Goal: Task Accomplishment & Management: Complete application form

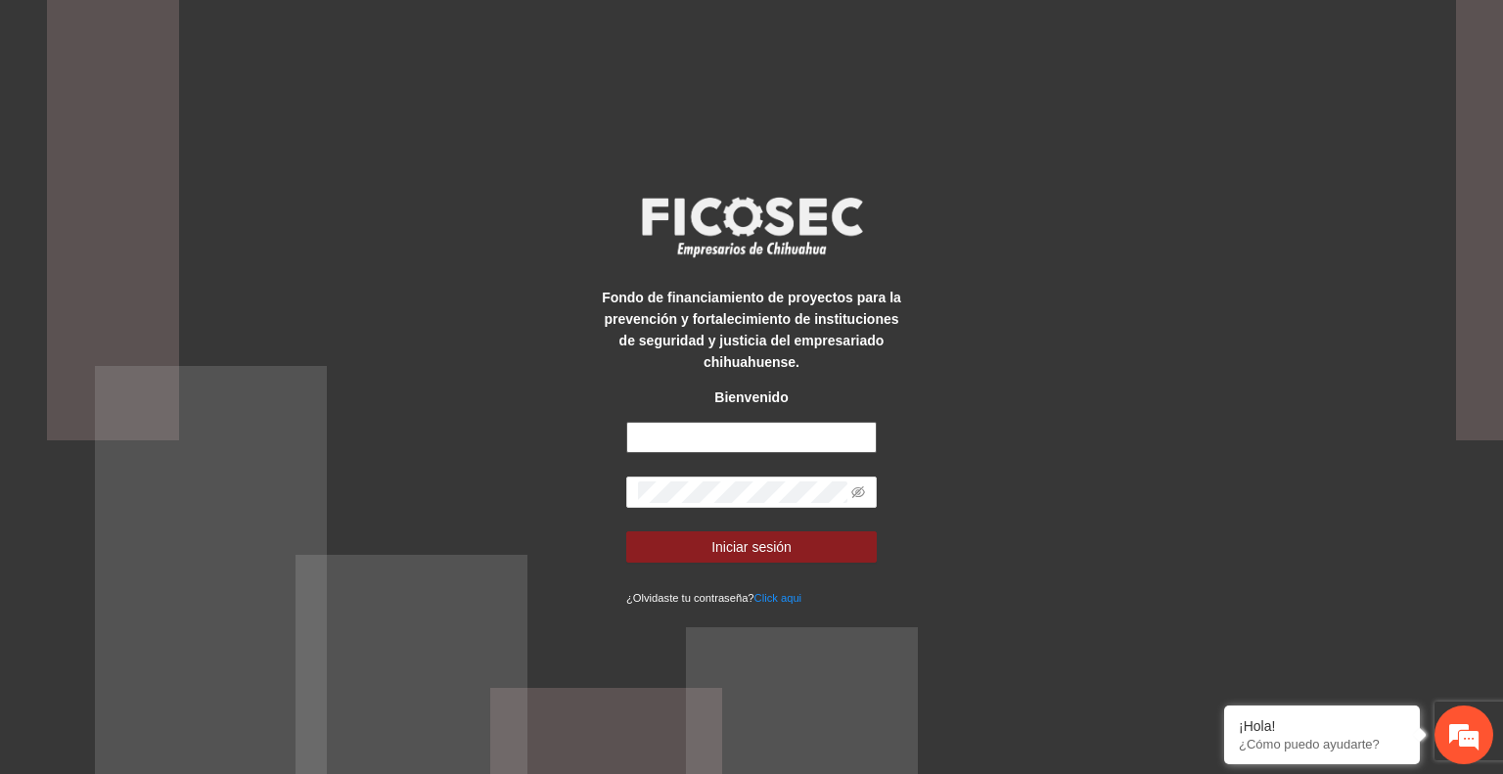
click at [757, 438] on input "text" at bounding box center [751, 437] width 251 height 31
type input "**********"
click at [789, 543] on span "Iniciar sesión" at bounding box center [751, 547] width 80 height 22
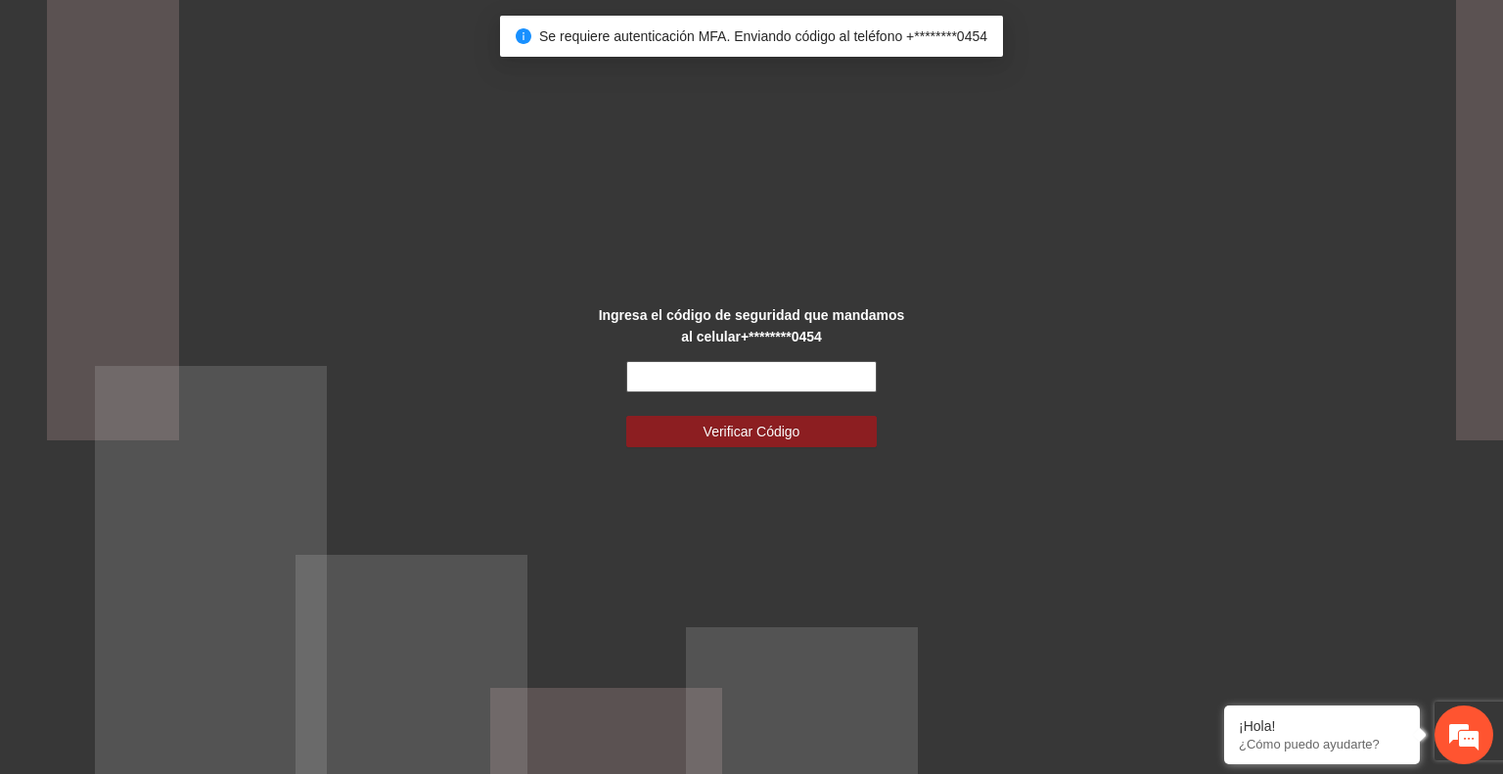
click at [716, 377] on input "text" at bounding box center [751, 376] width 251 height 31
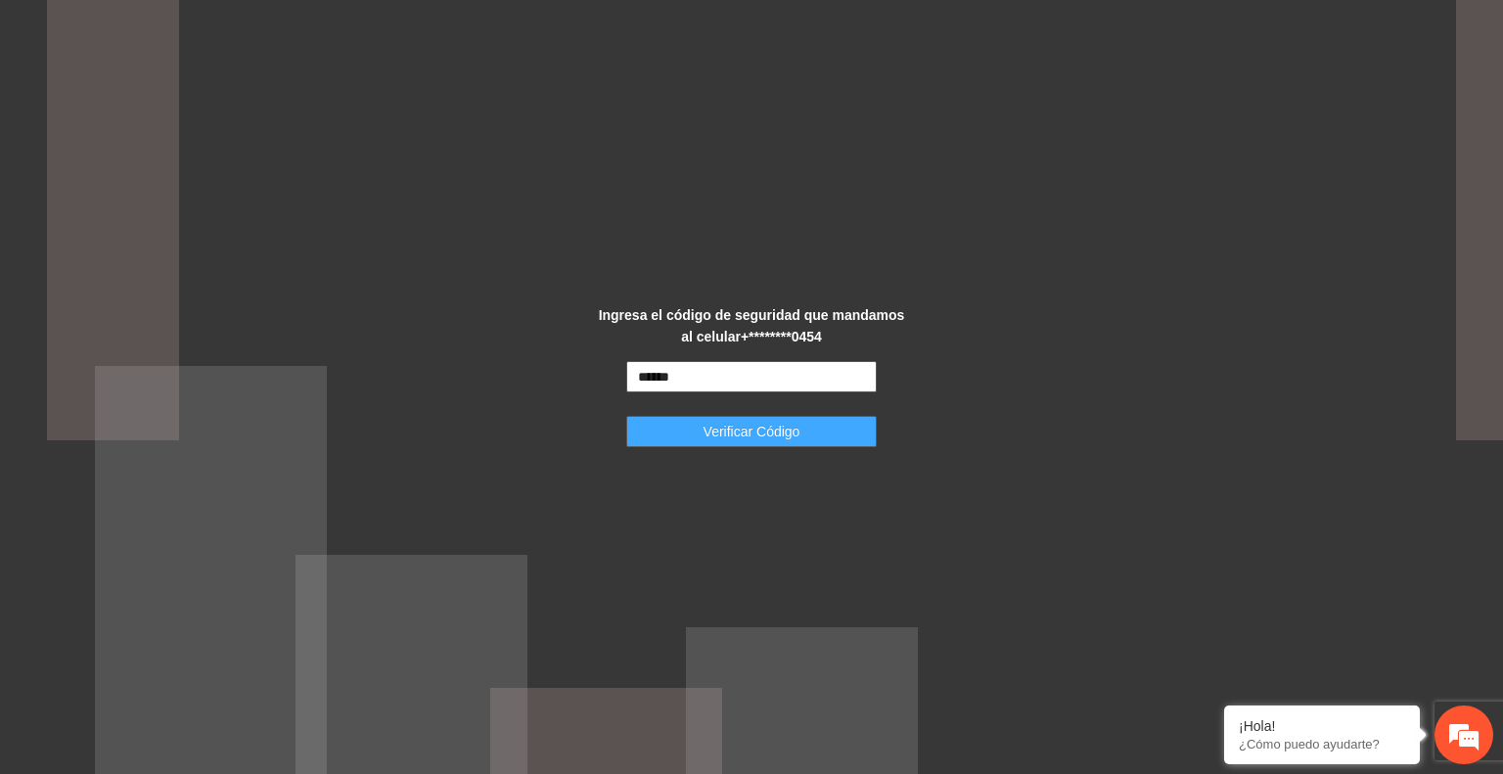
type input "******"
click at [738, 418] on button "Verificar Código" at bounding box center [751, 431] width 251 height 31
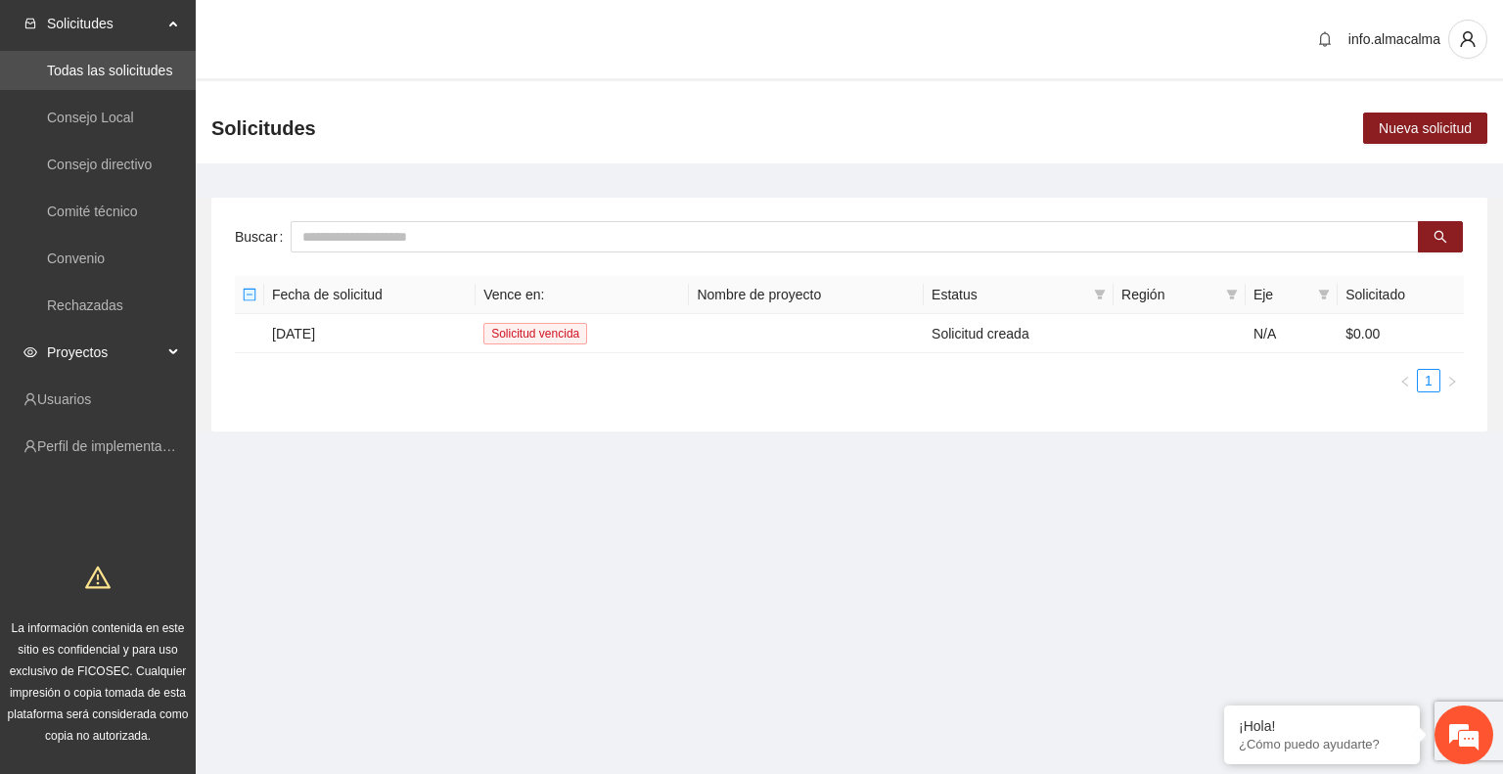
click at [117, 350] on span "Proyectos" at bounding box center [104, 352] width 115 height 39
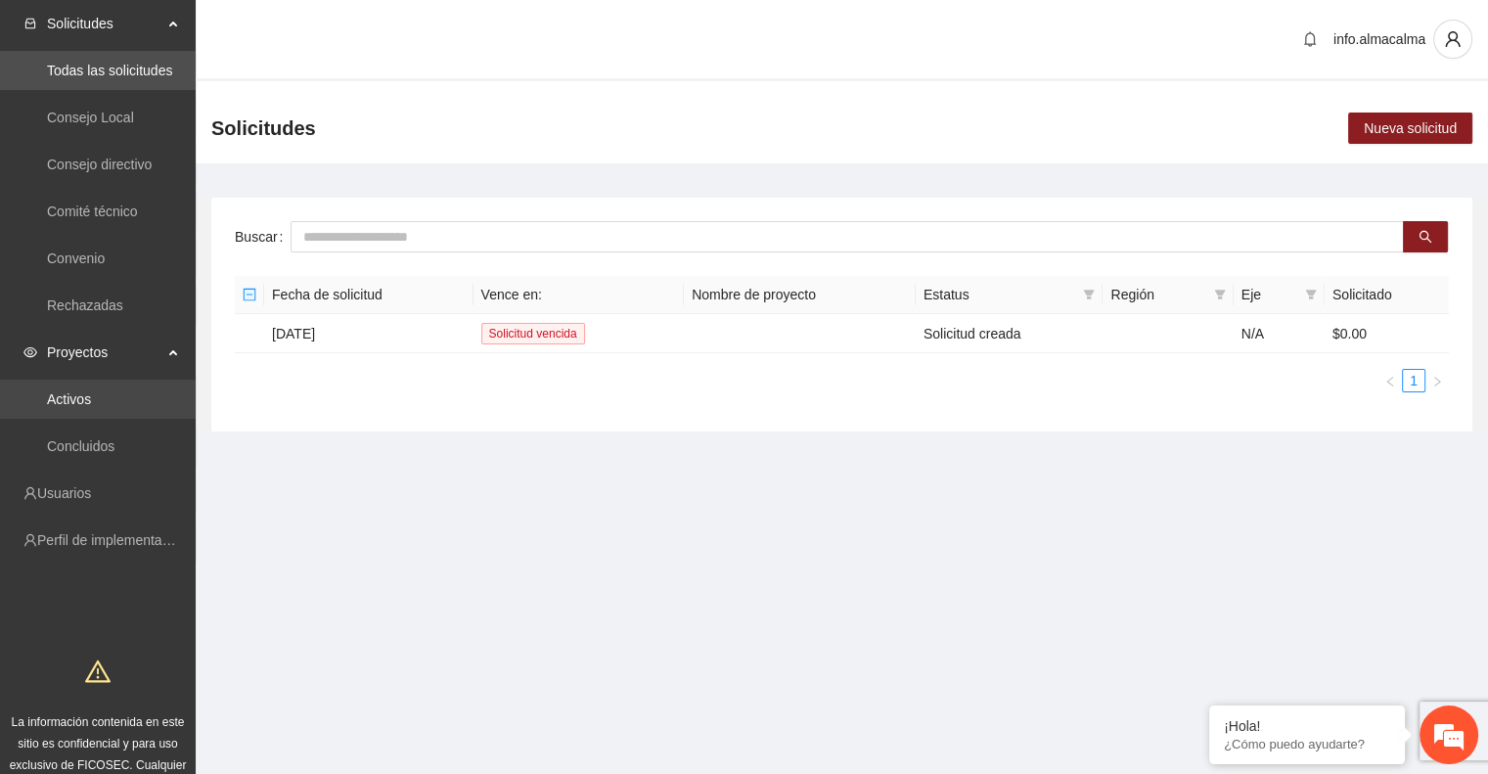
click at [70, 397] on link "Activos" at bounding box center [69, 399] width 44 height 16
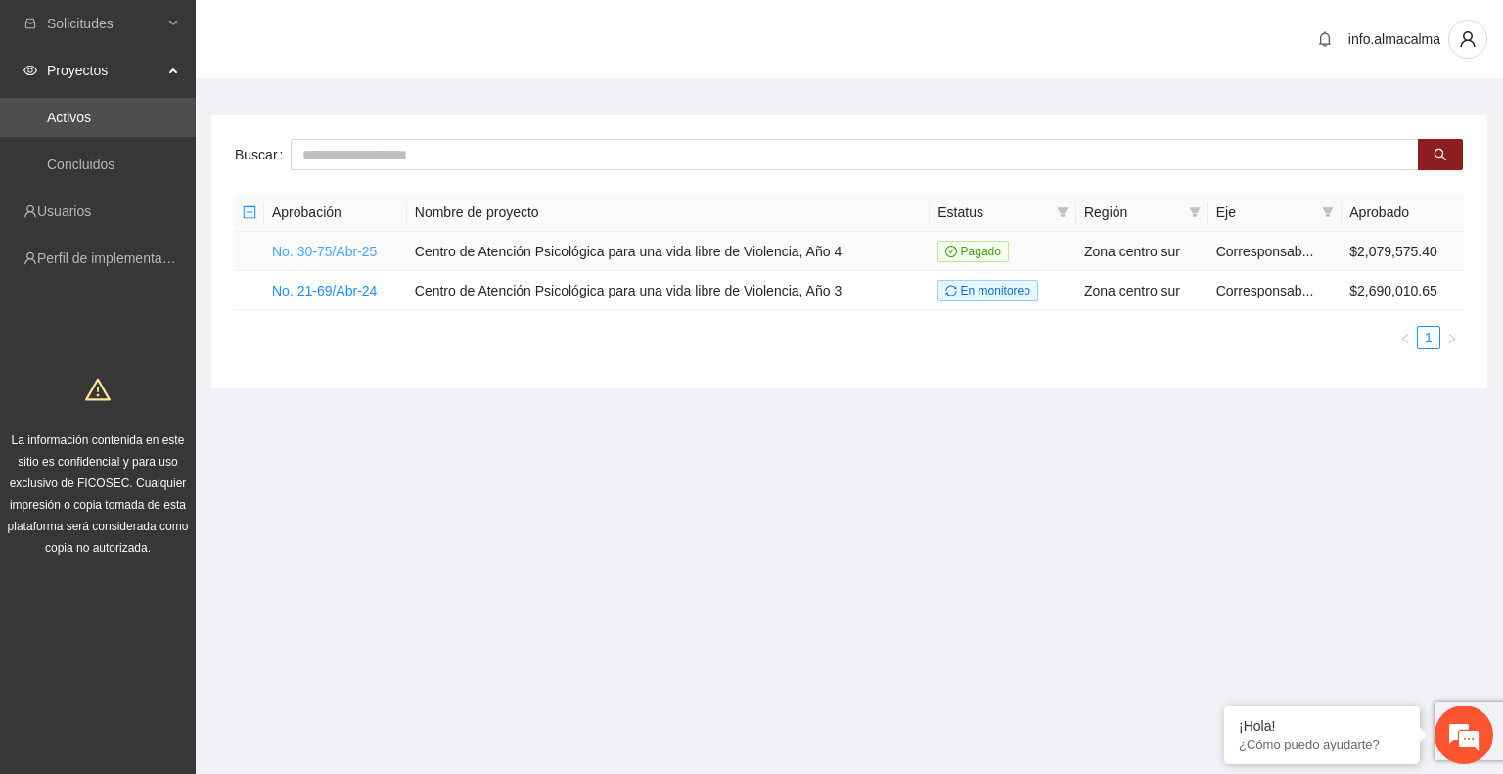
click at [328, 244] on link "No. 30-75/Abr-25" at bounding box center [324, 252] width 105 height 16
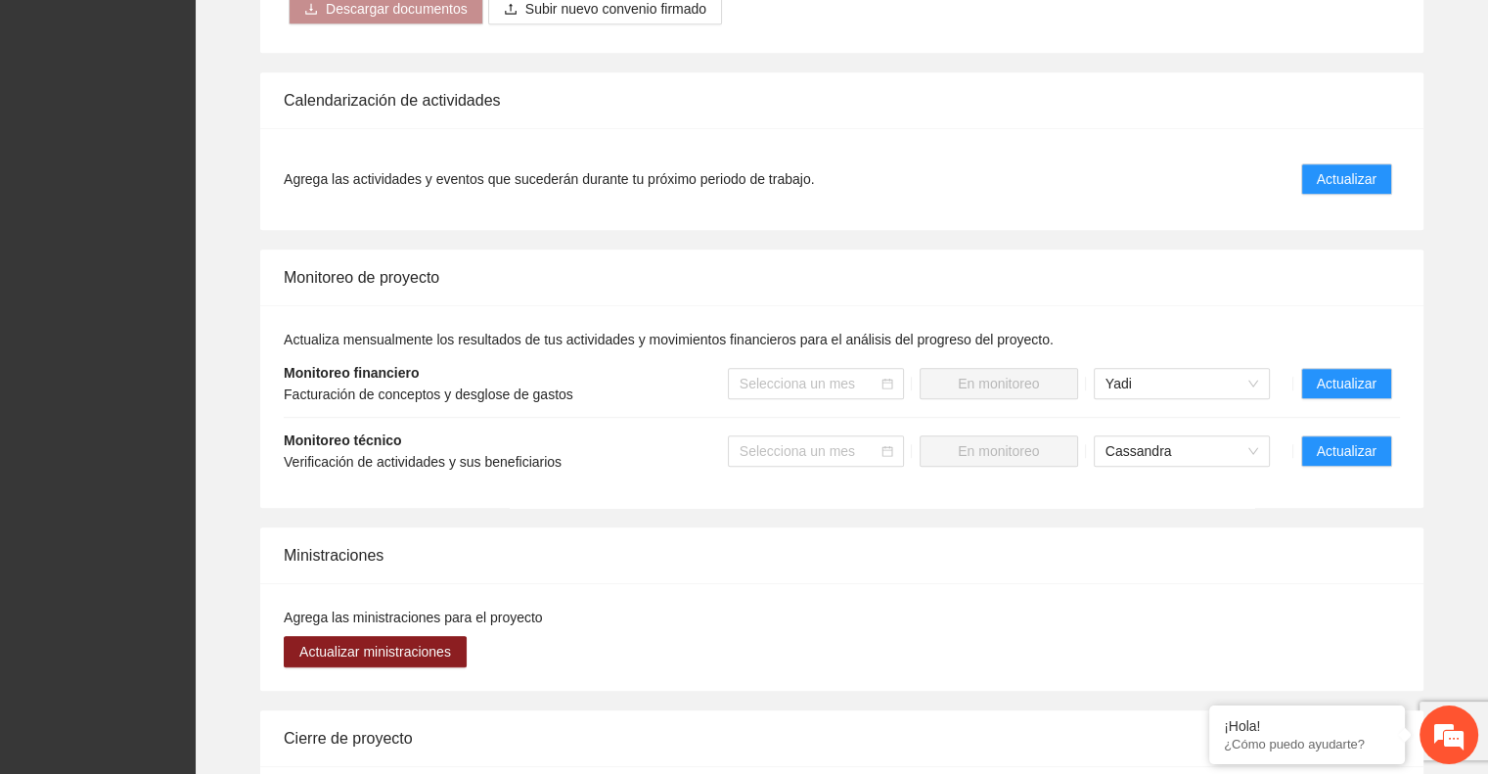
scroll to position [1393, 0]
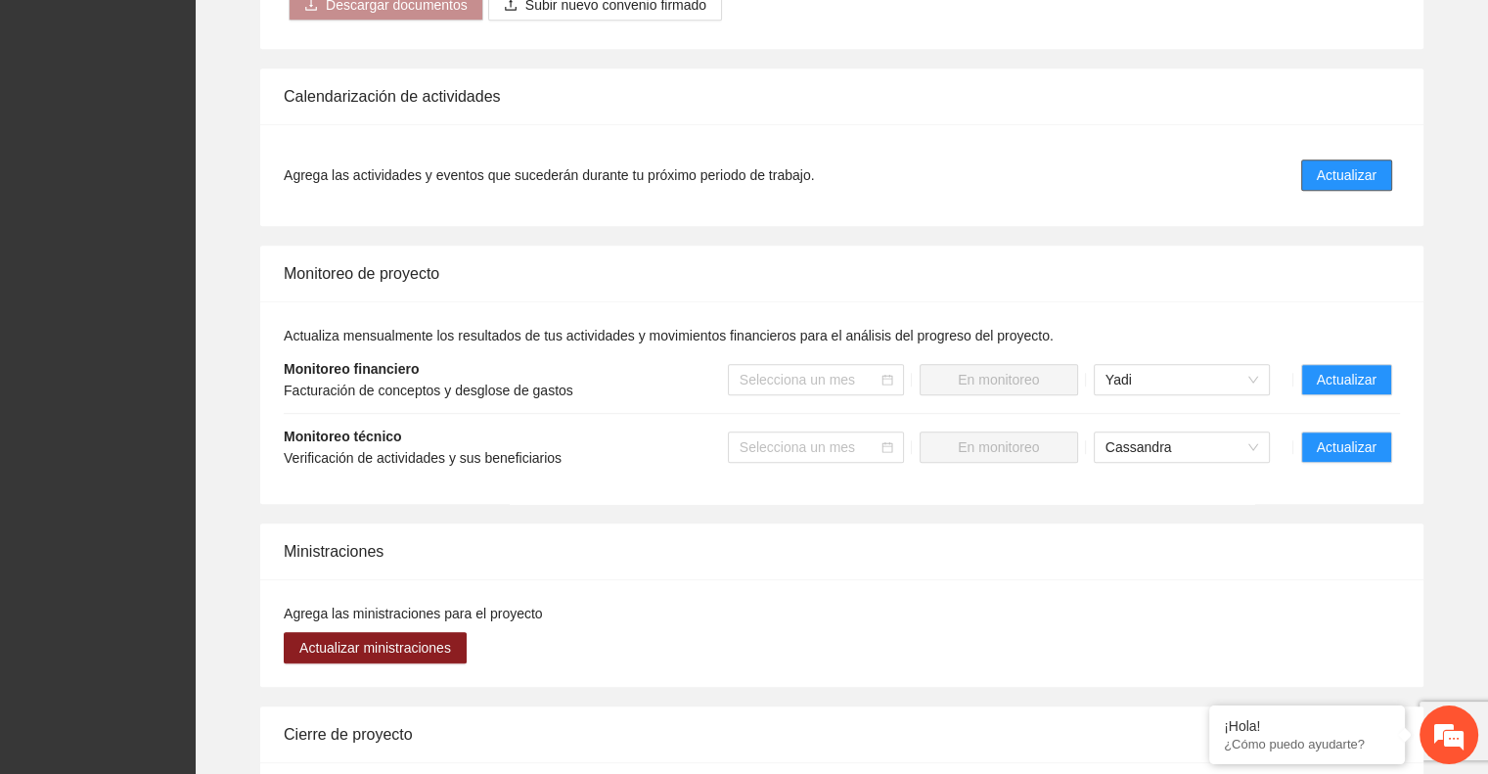
click at [1315, 160] on button "Actualizar" at bounding box center [1346, 175] width 91 height 31
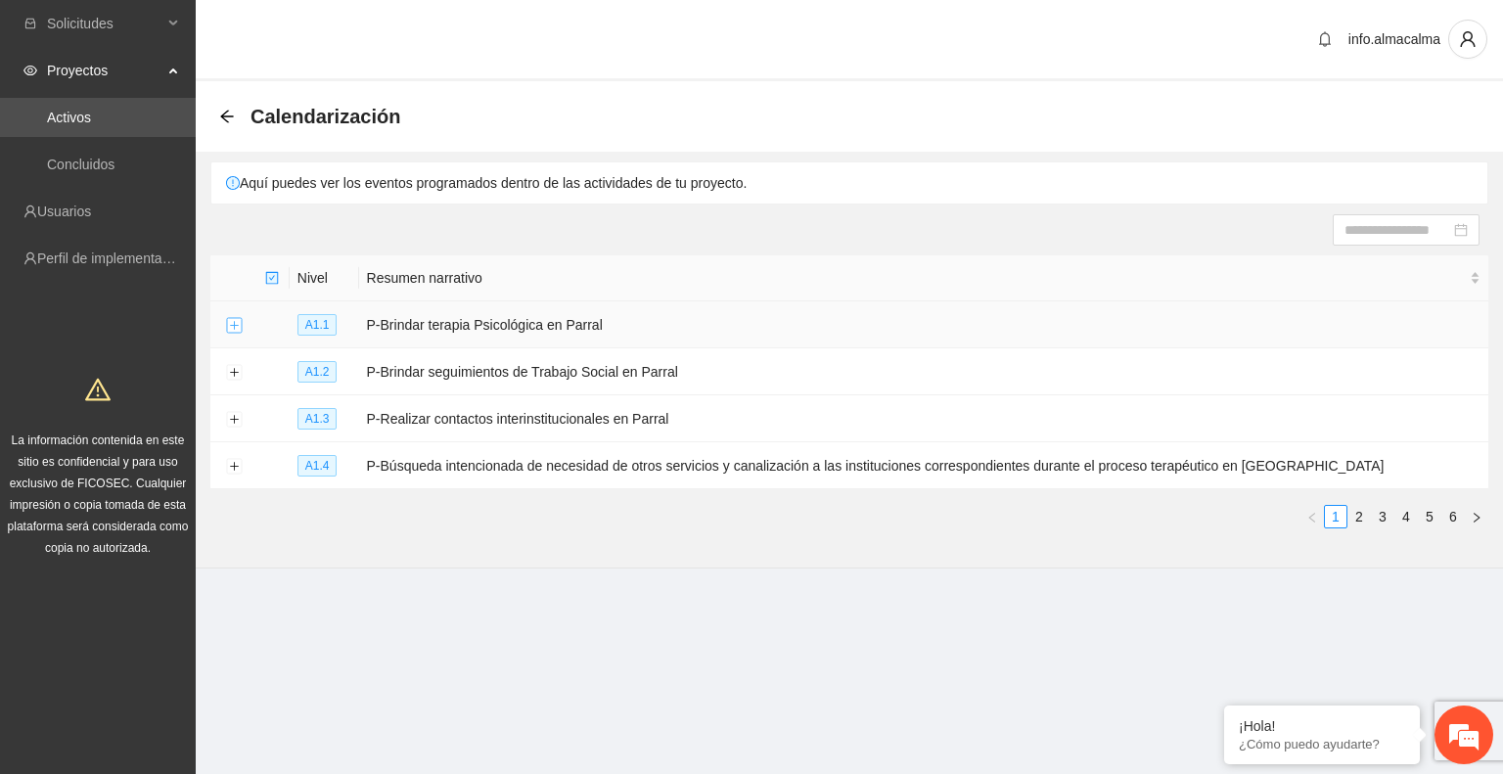
click at [241, 324] on button "Expand row" at bounding box center [234, 326] width 16 height 16
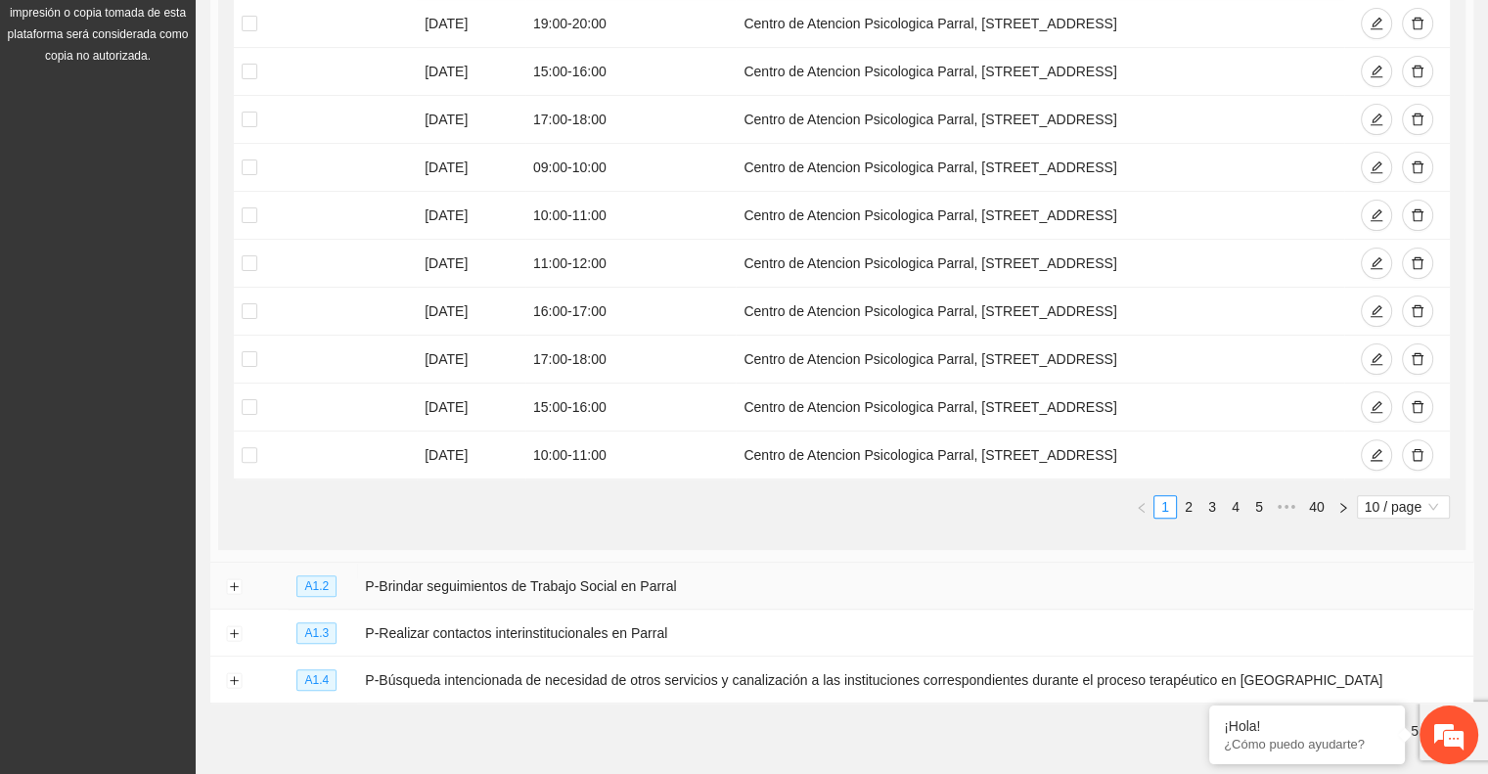
scroll to position [497, 0]
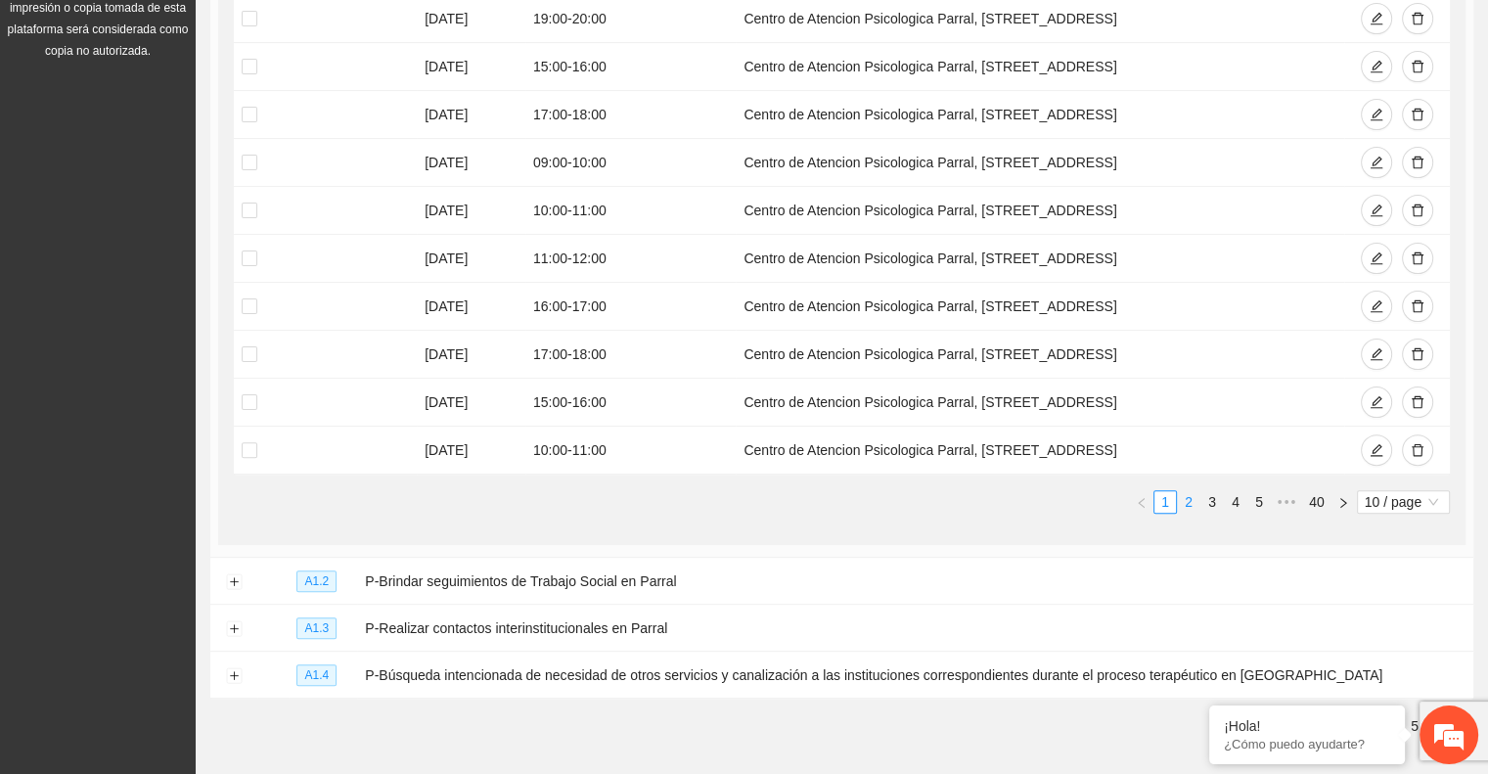
click at [1187, 500] on link "2" at bounding box center [1189, 502] width 22 height 22
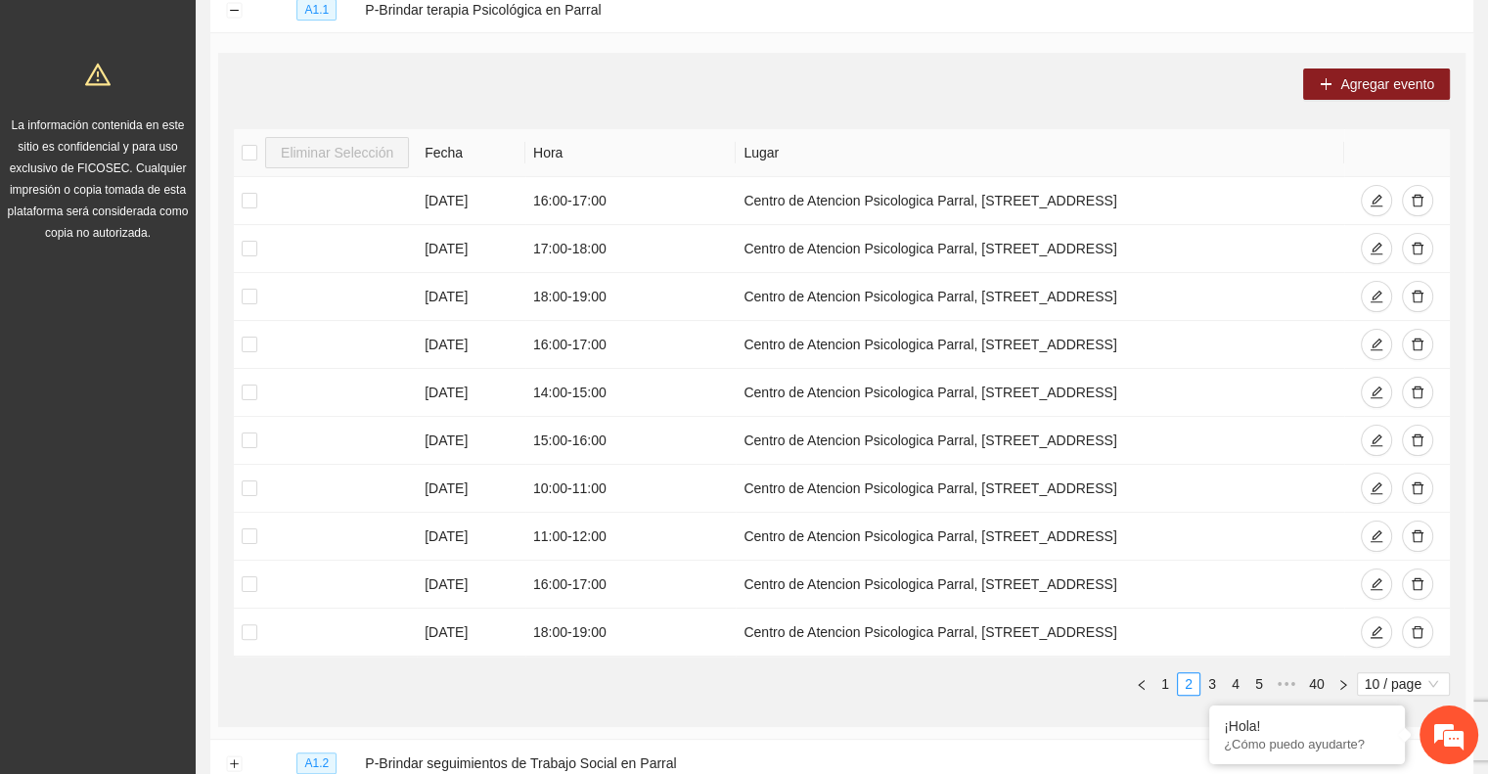
scroll to position [575, 0]
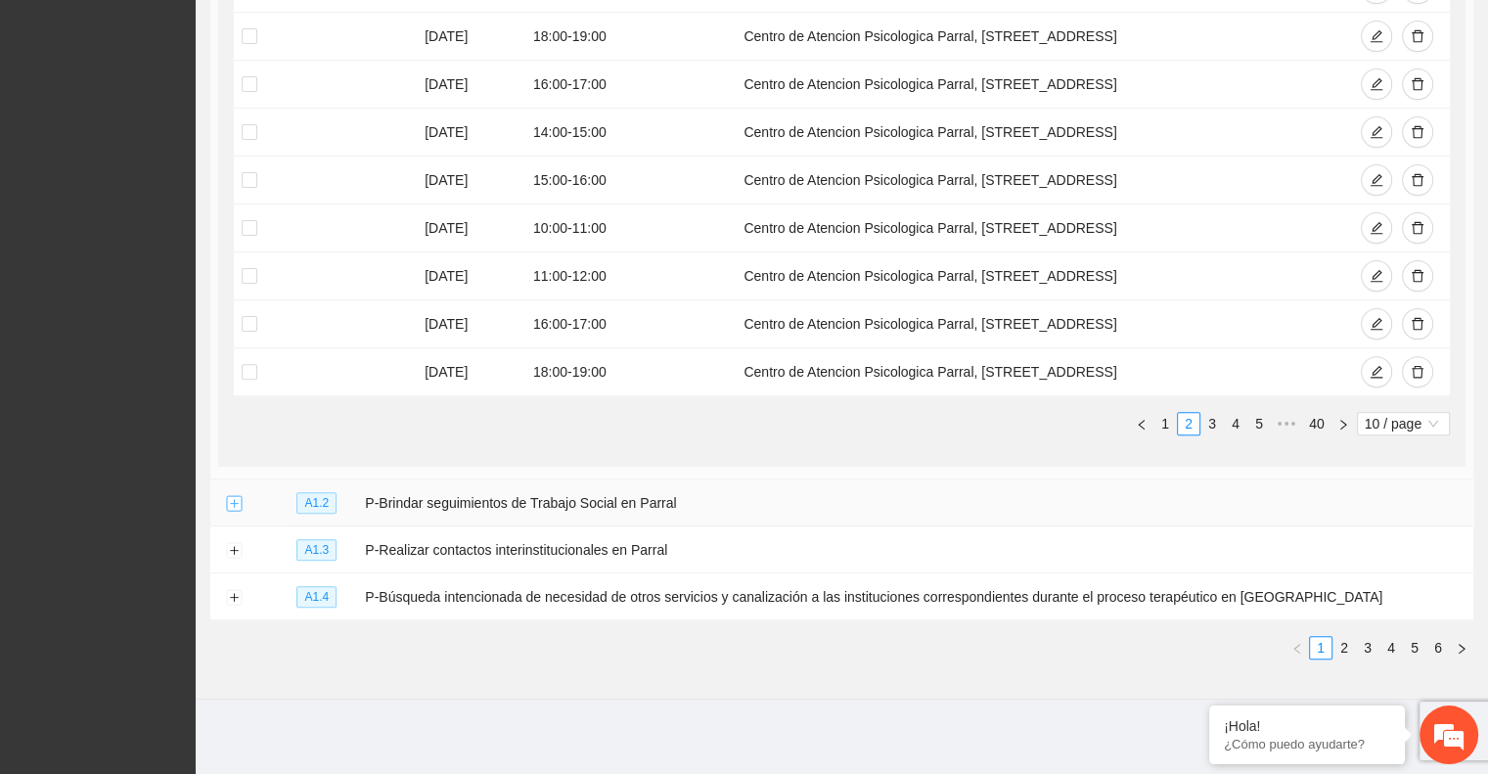
click at [236, 507] on button "Expand row" at bounding box center [234, 504] width 16 height 16
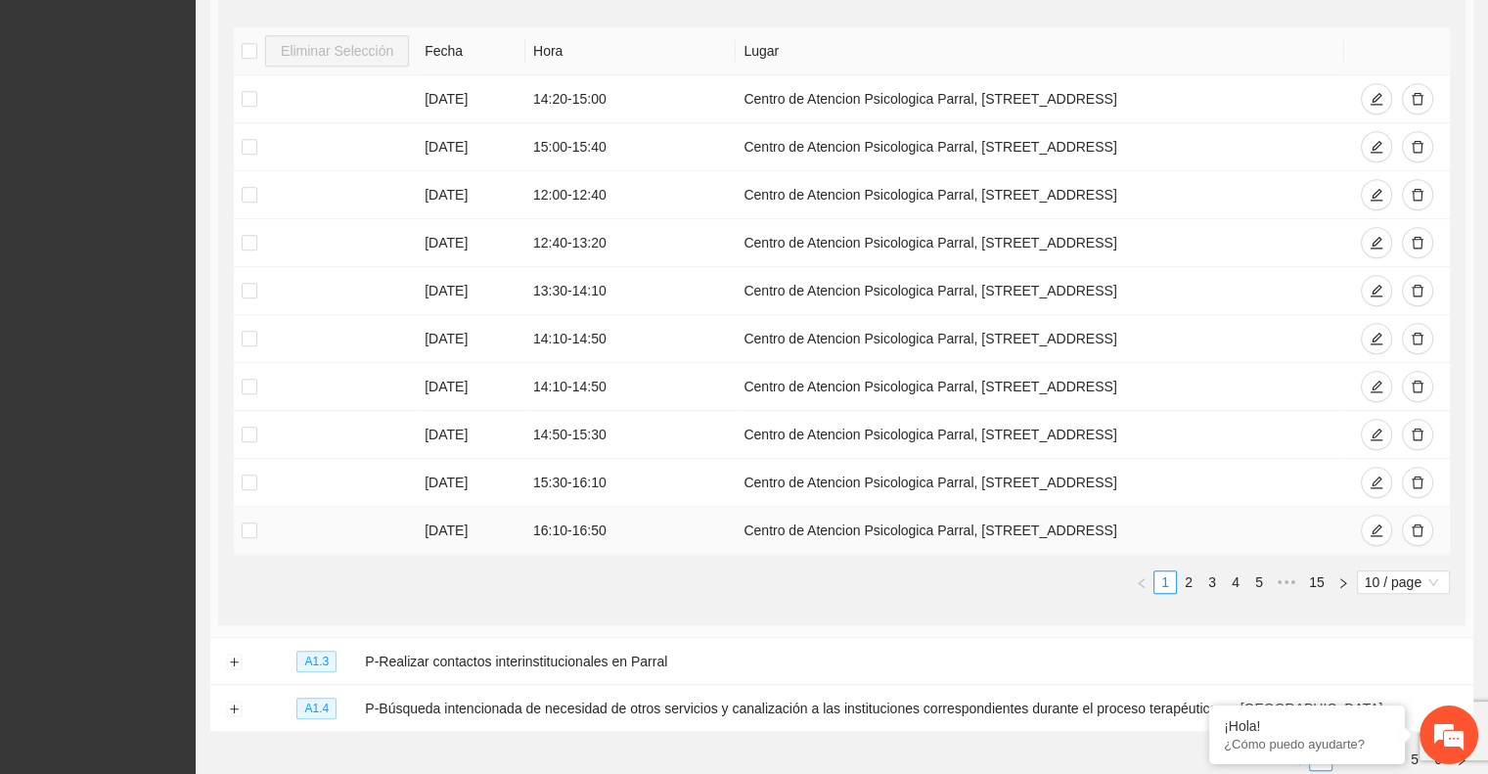
scroll to position [1279, 0]
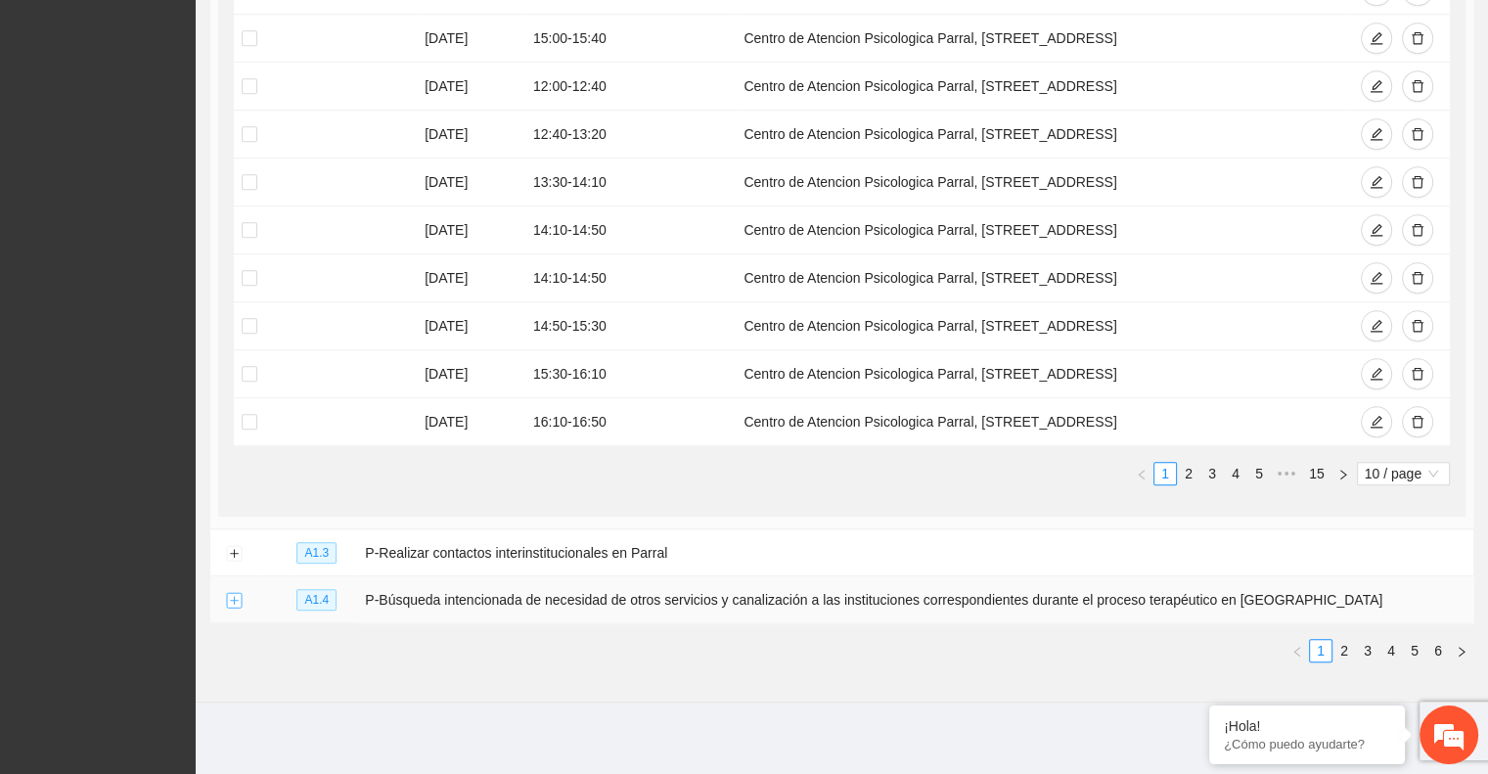
click at [234, 594] on button "Expand row" at bounding box center [234, 601] width 16 height 16
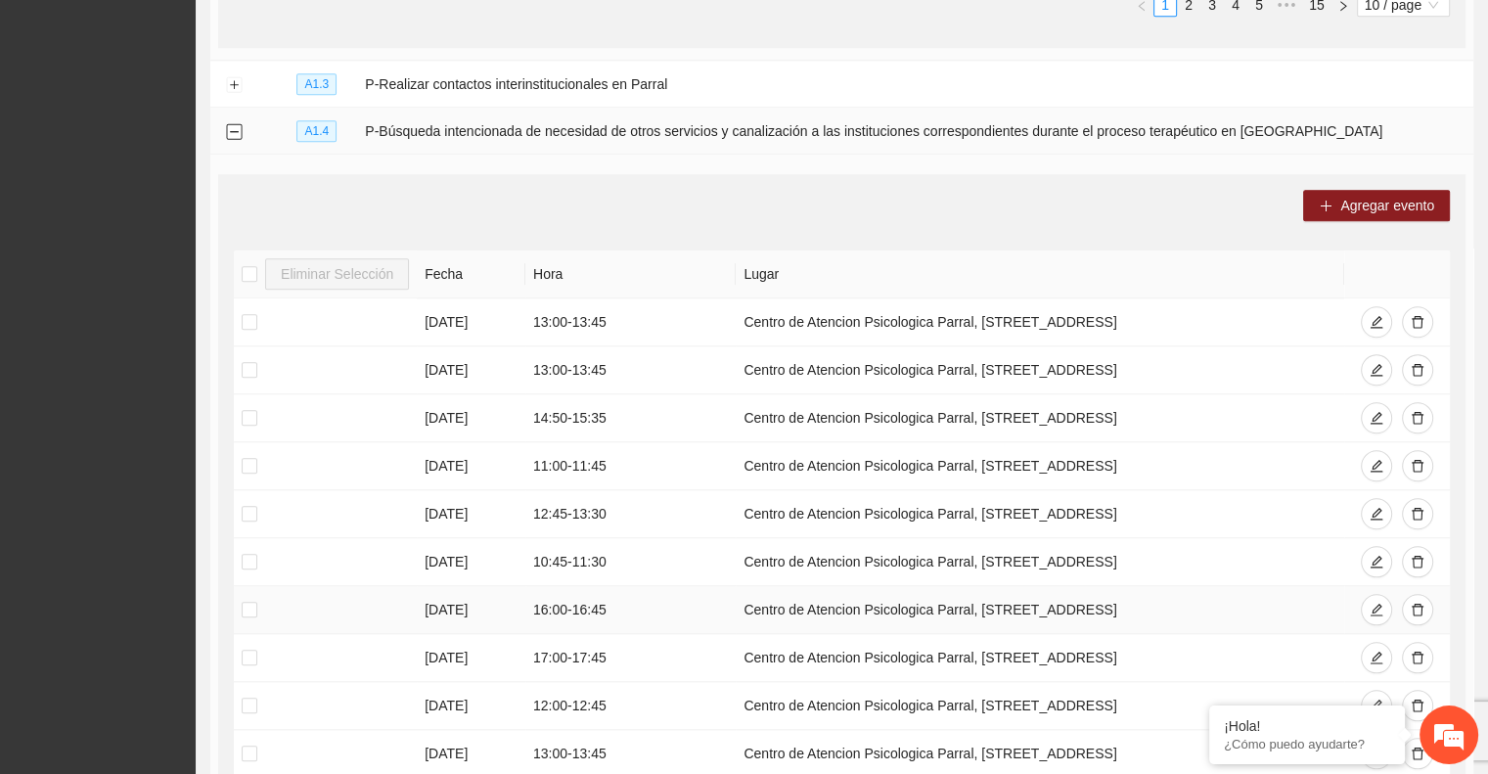
scroll to position [1984, 0]
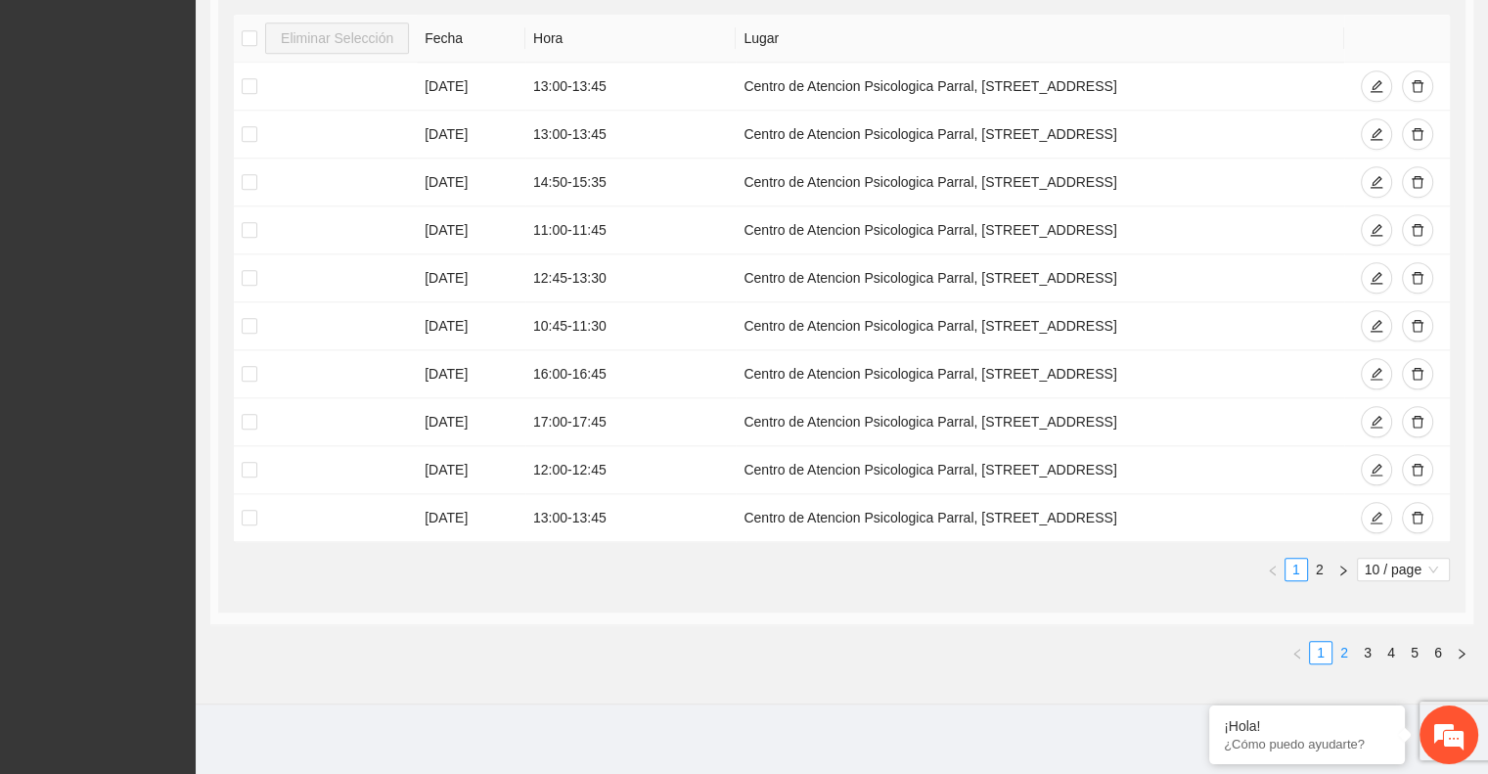
click at [1340, 644] on link "2" at bounding box center [1345, 653] width 22 height 22
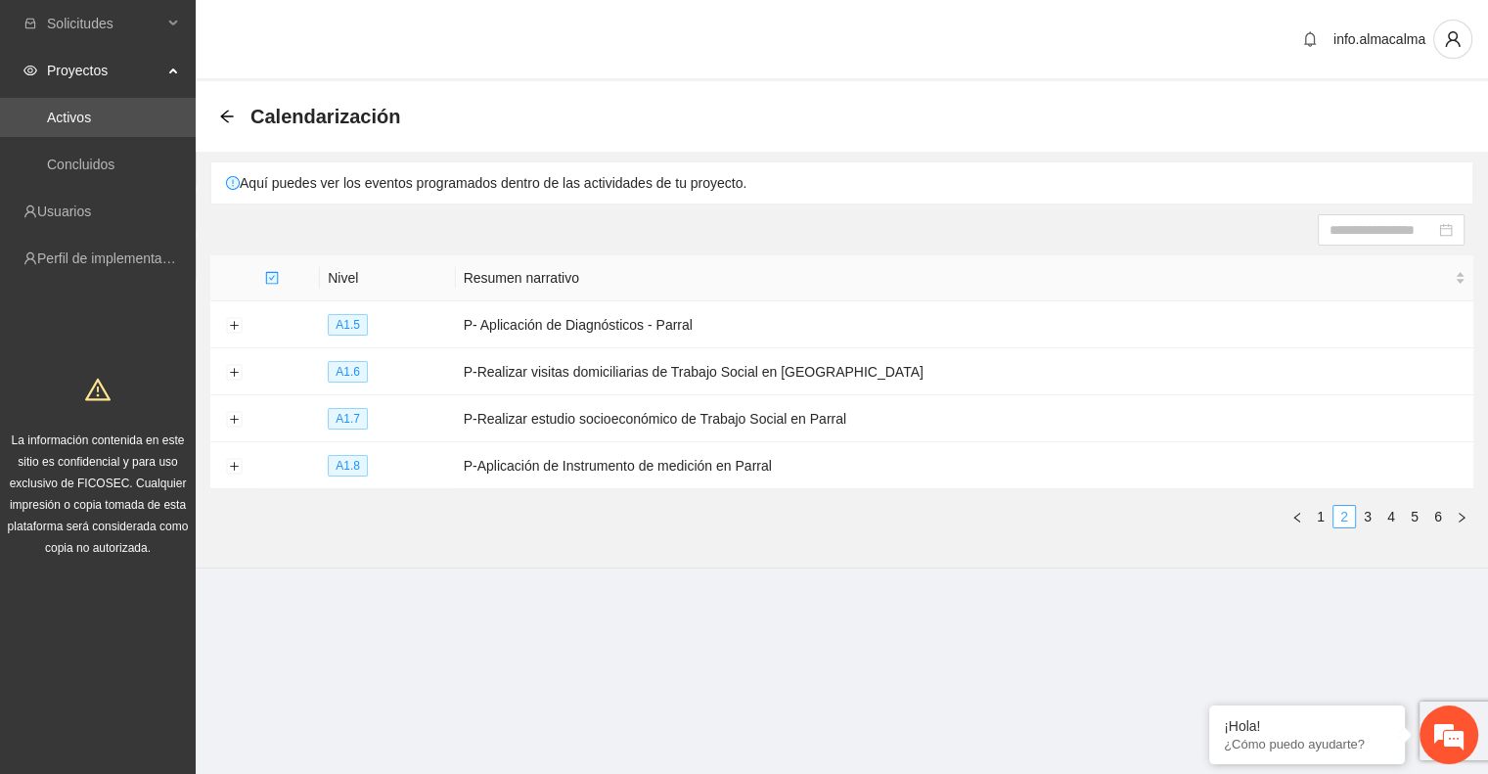
scroll to position [0, 0]
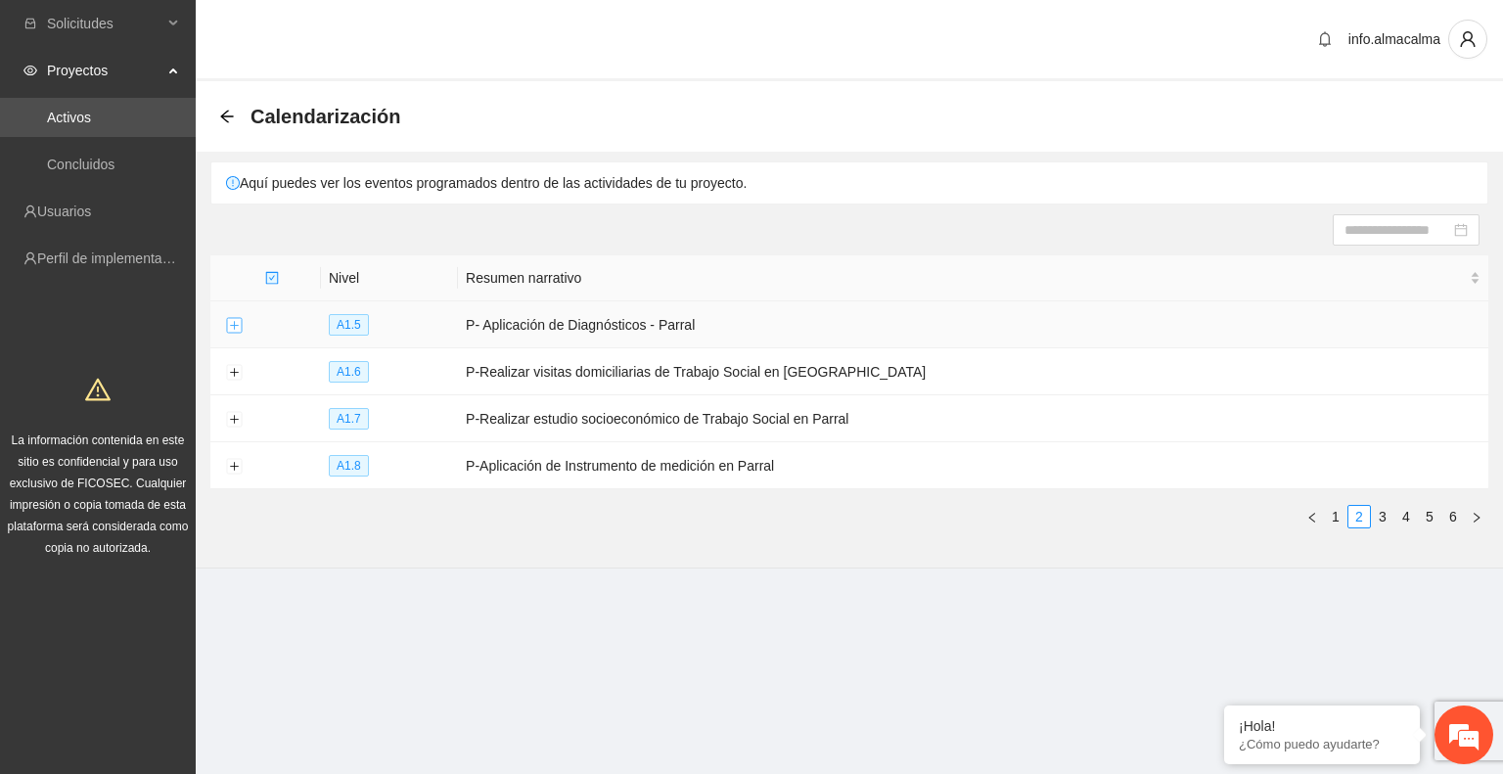
click at [238, 323] on button "Expand row" at bounding box center [234, 326] width 16 height 16
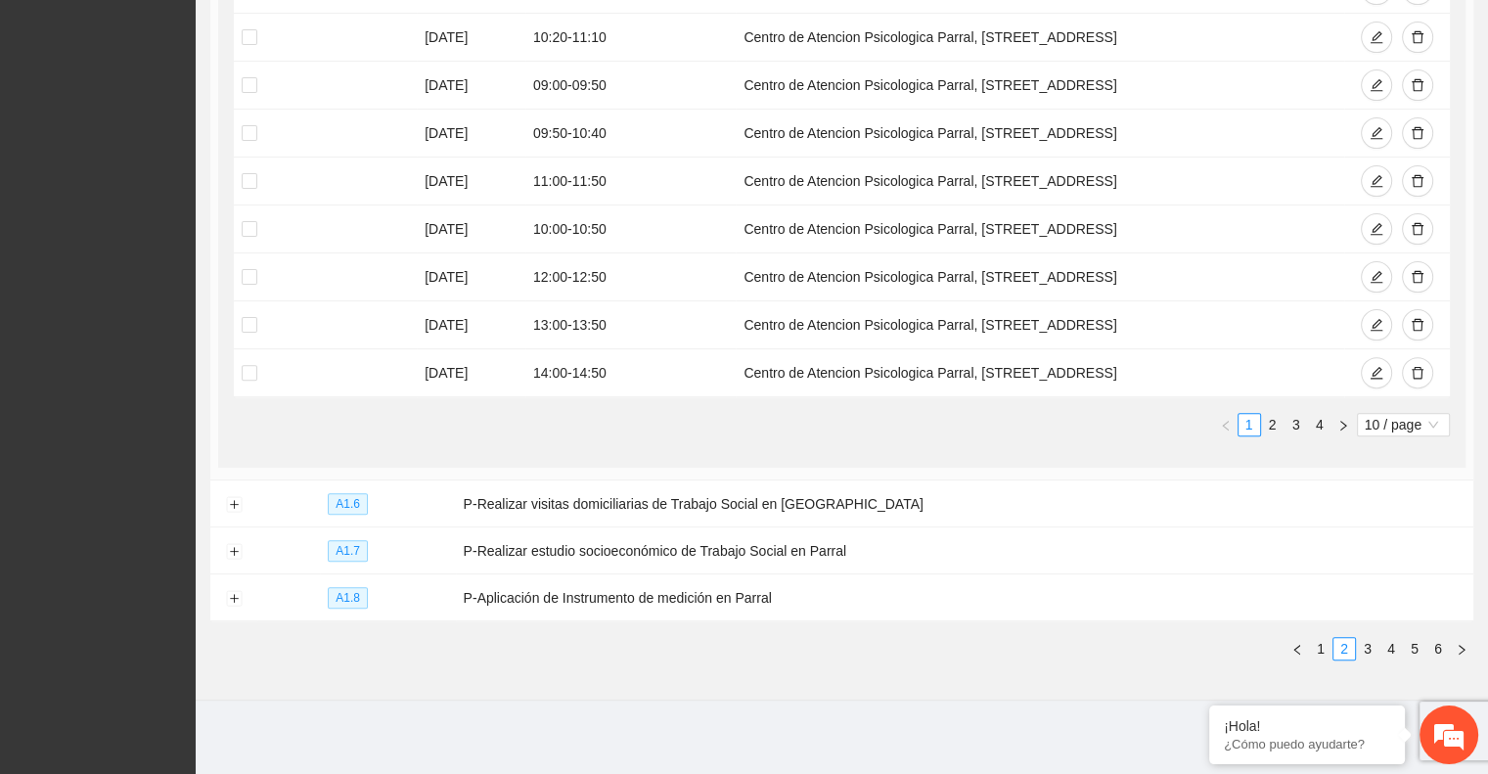
scroll to position [575, 0]
click at [235, 504] on button "Expand row" at bounding box center [234, 504] width 16 height 16
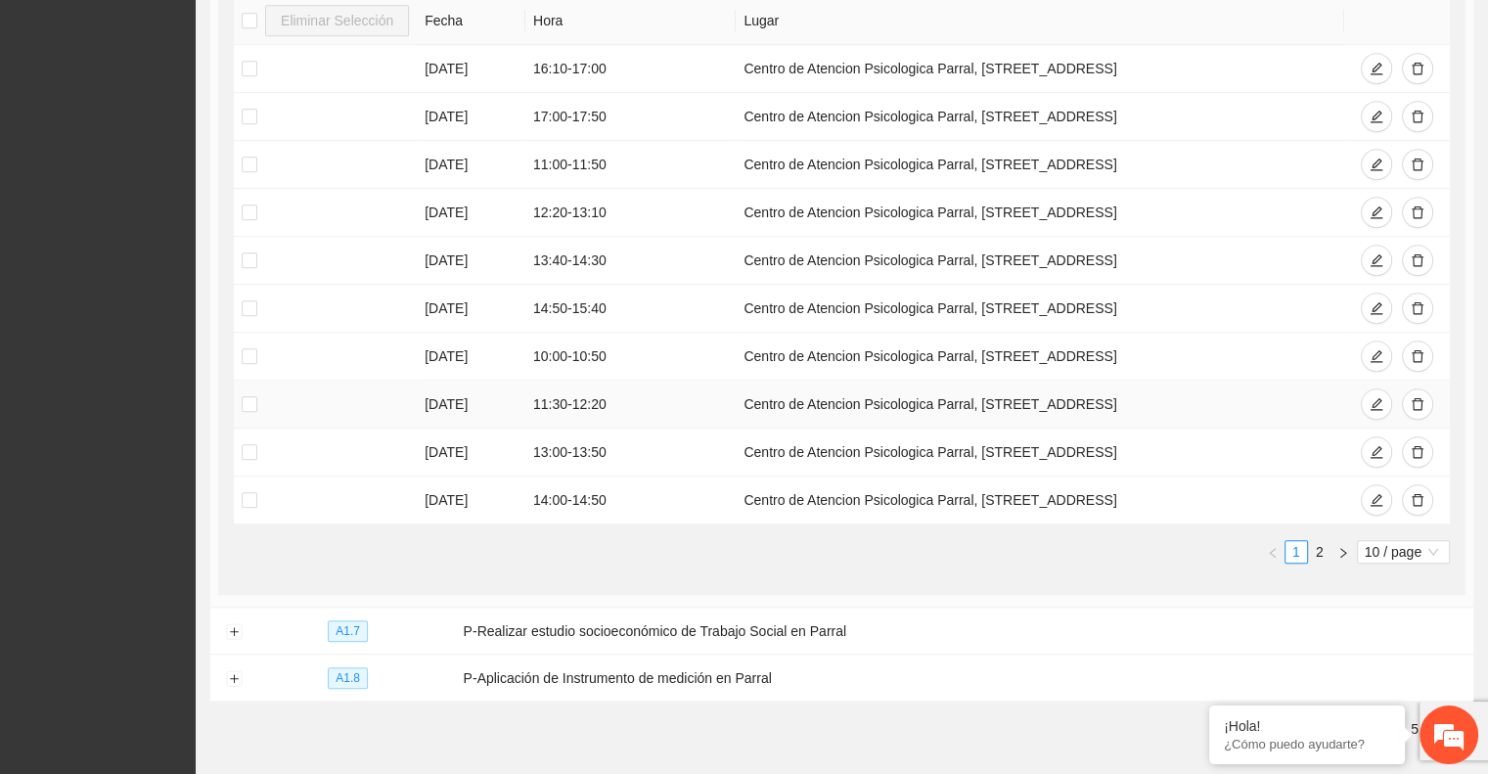
scroll to position [1279, 0]
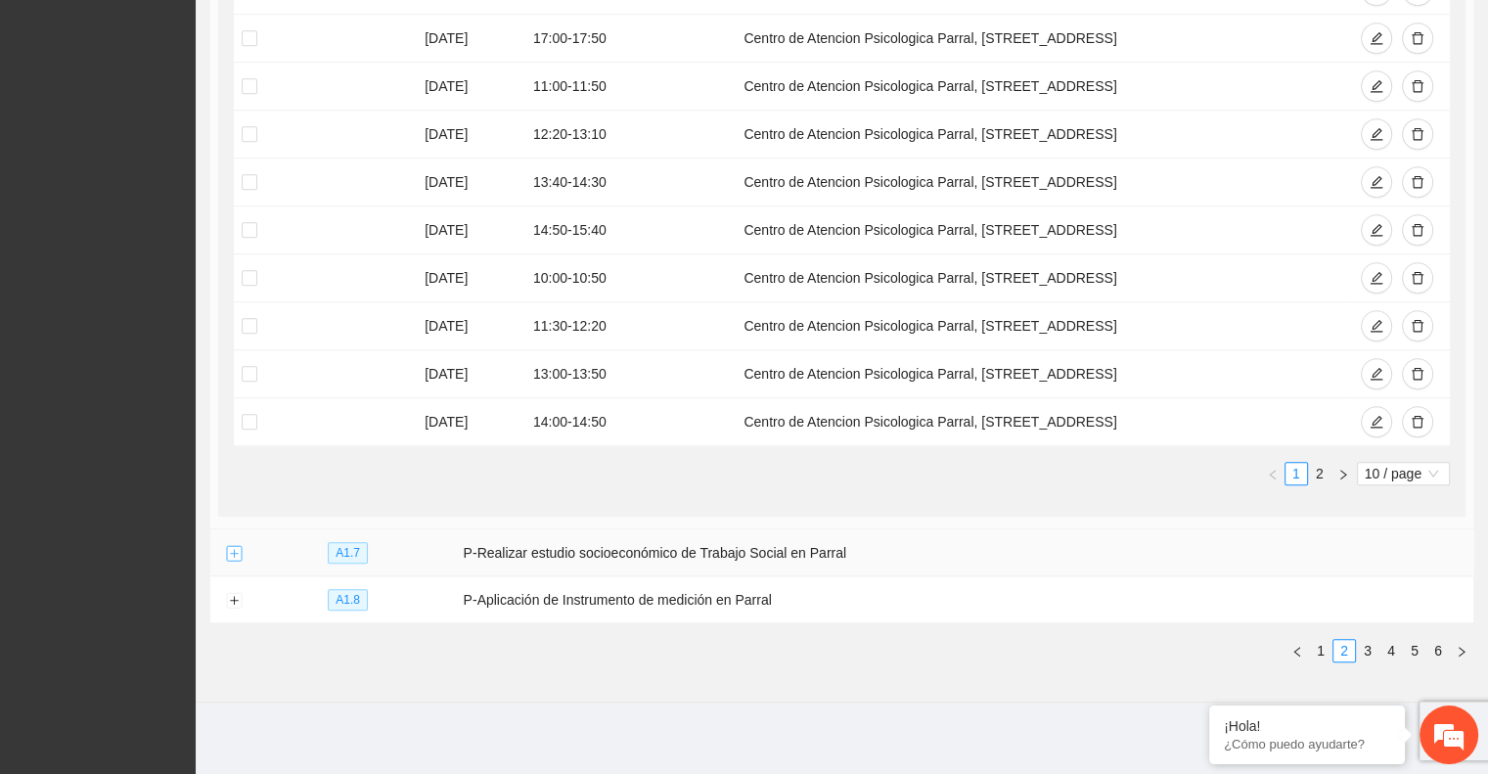
click at [228, 547] on button "Expand row" at bounding box center [234, 554] width 16 height 16
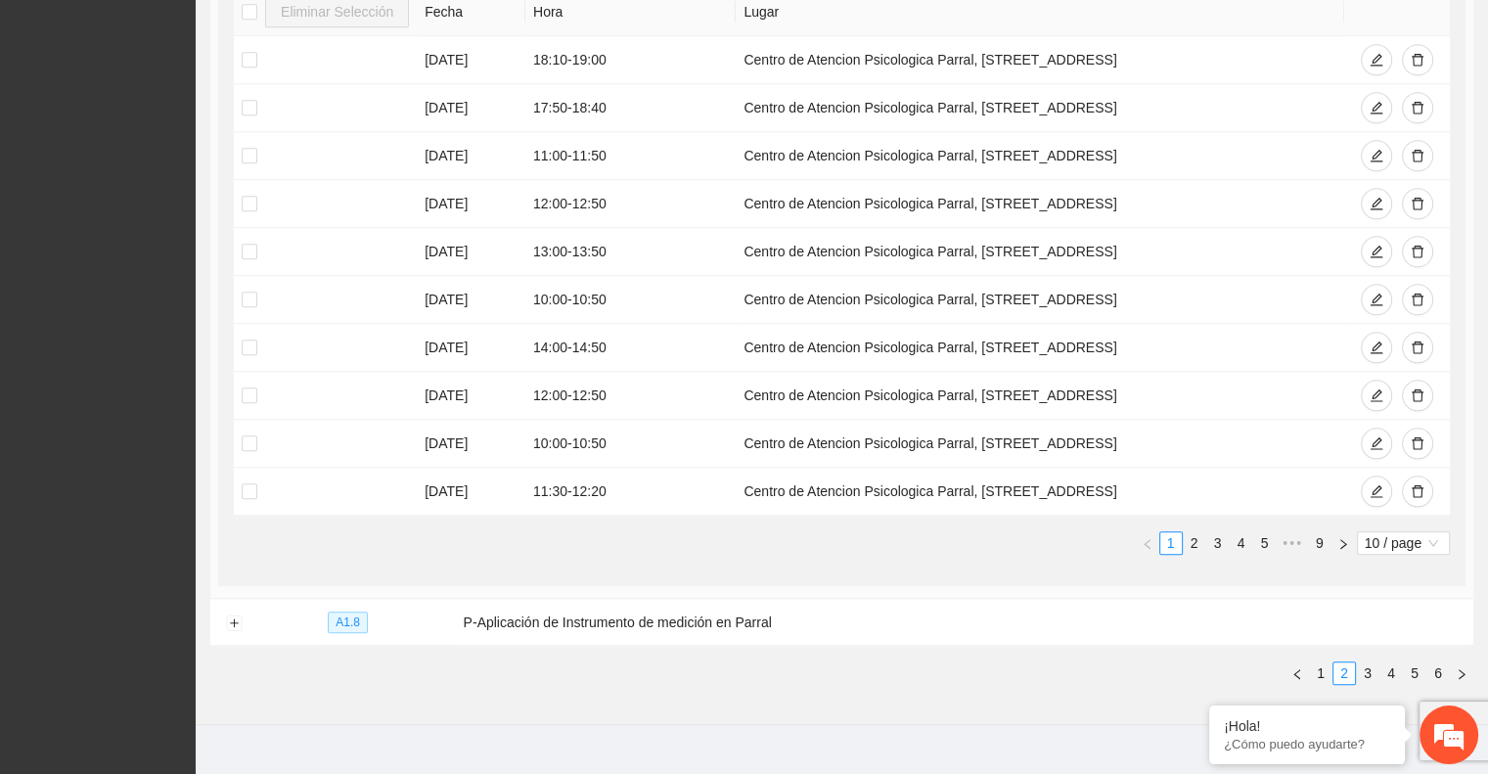
scroll to position [1984, 0]
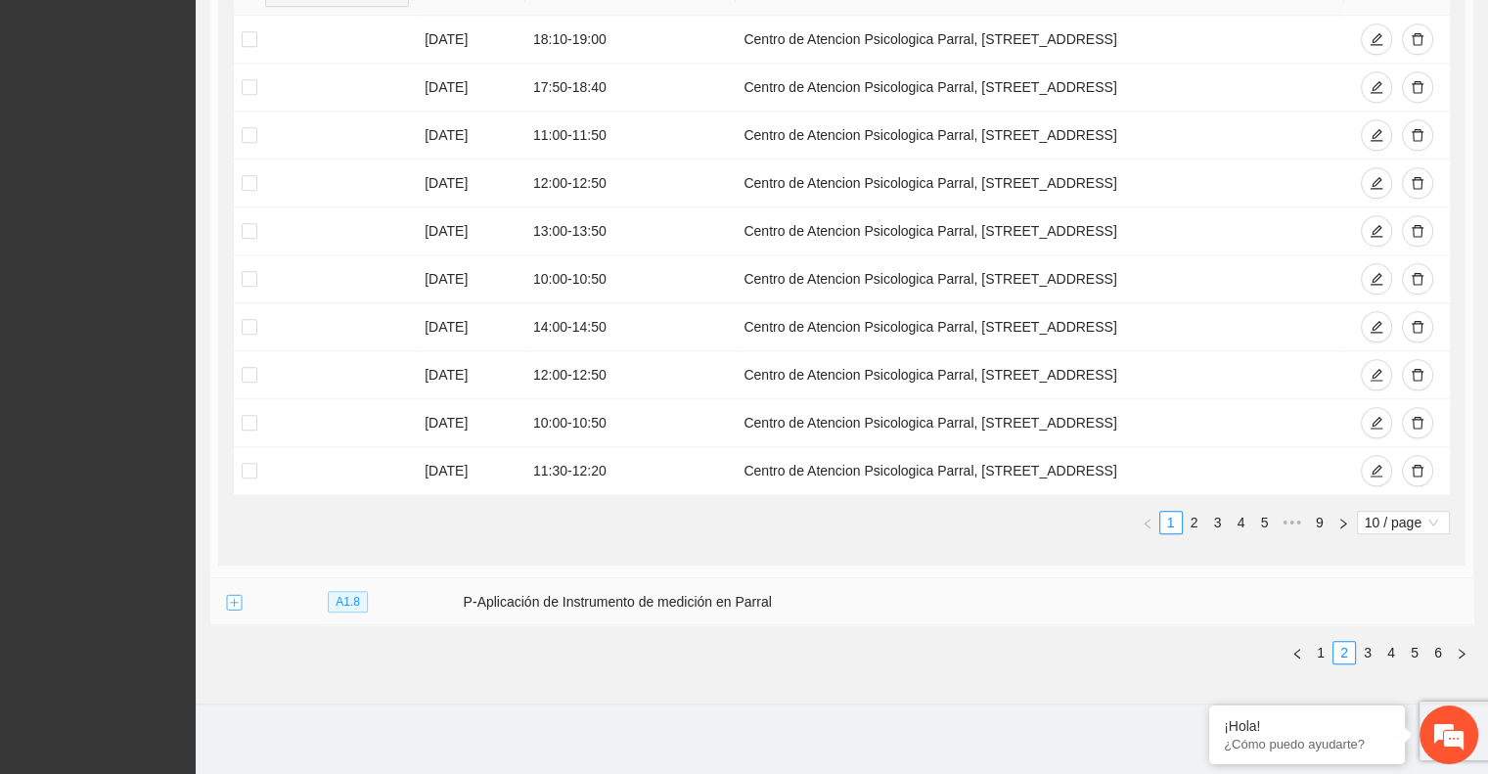
click at [231, 595] on button "Expand row" at bounding box center [234, 603] width 16 height 16
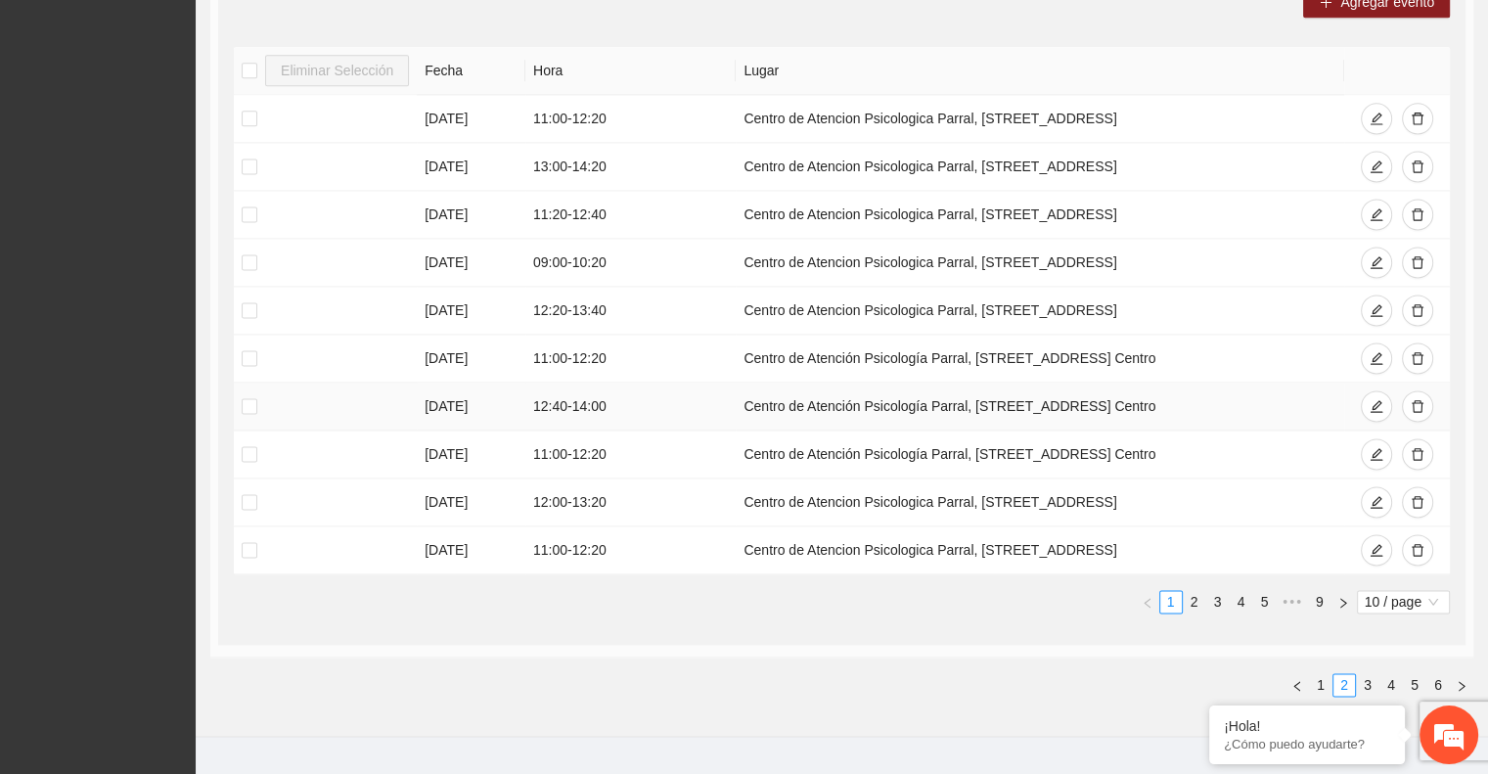
scroll to position [2687, 0]
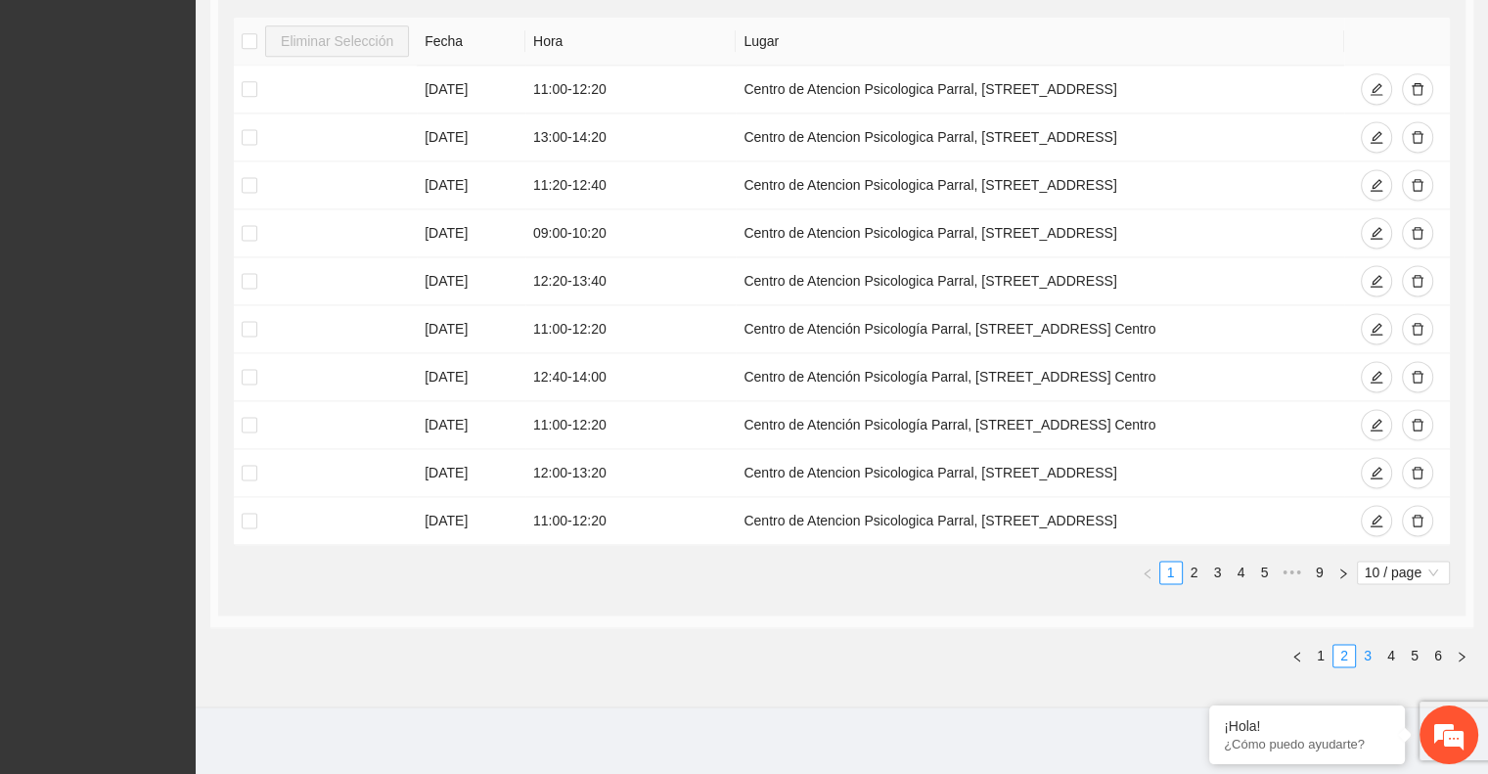
click at [1373, 645] on link "3" at bounding box center [1368, 656] width 22 height 22
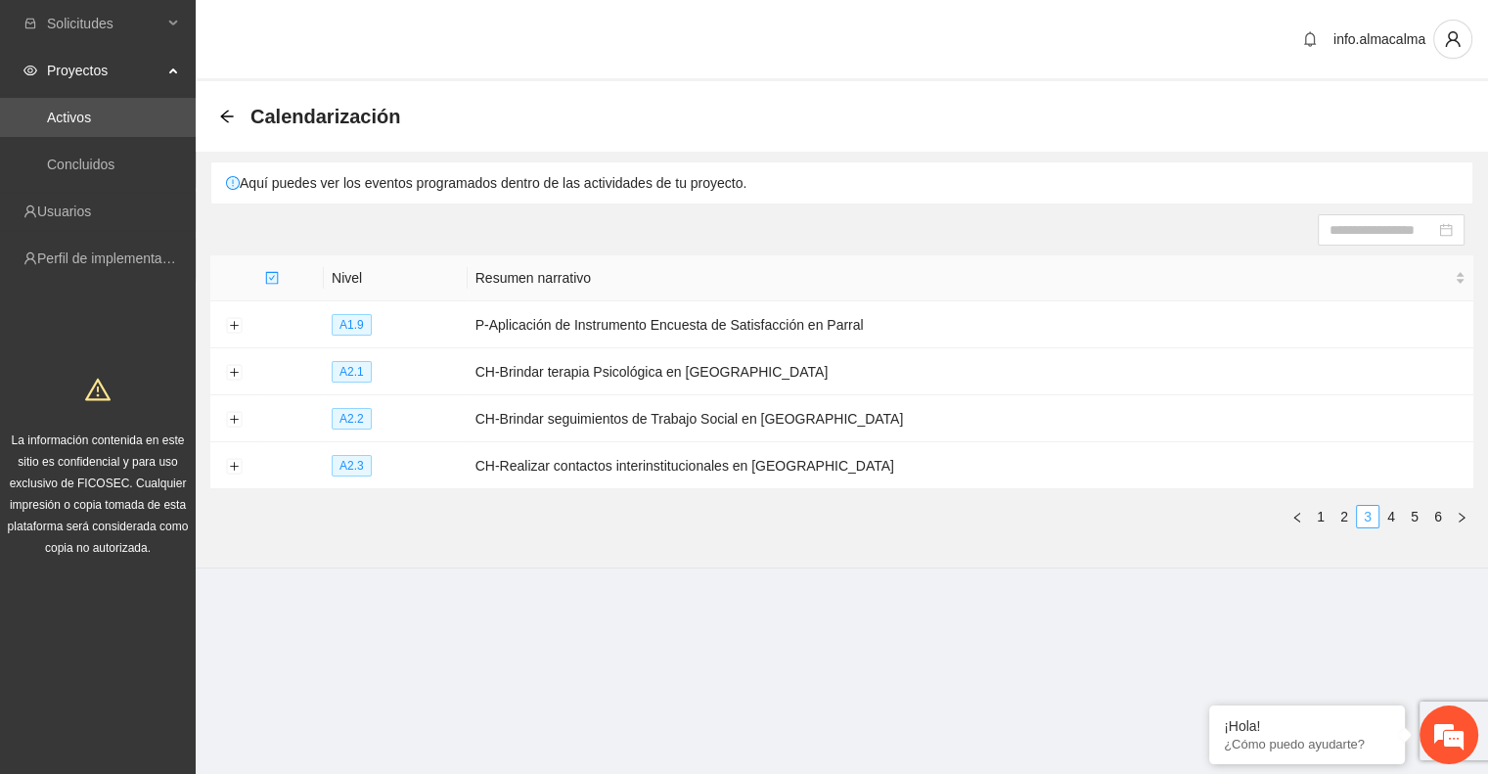
scroll to position [0, 0]
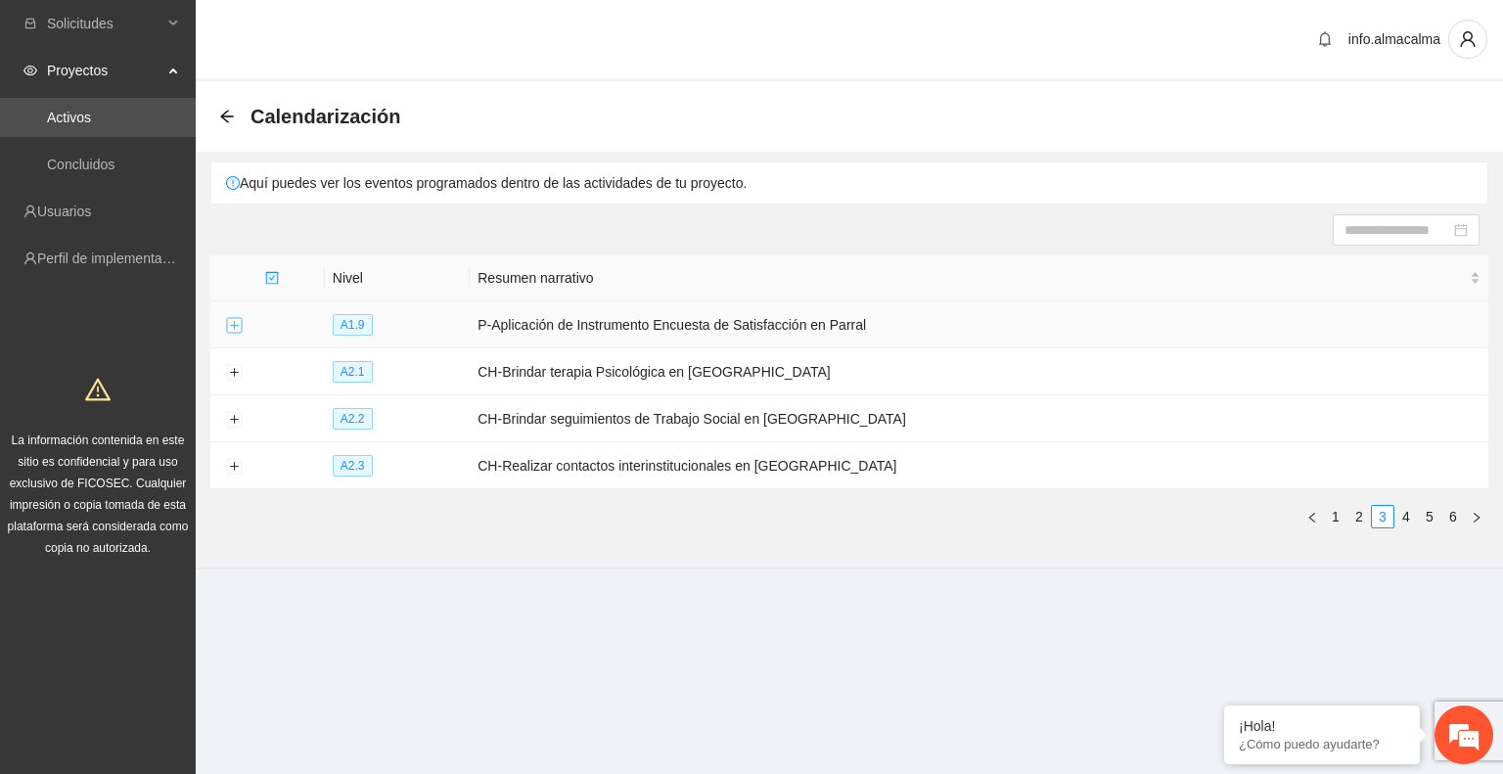
click at [235, 328] on button "Expand row" at bounding box center [234, 326] width 16 height 16
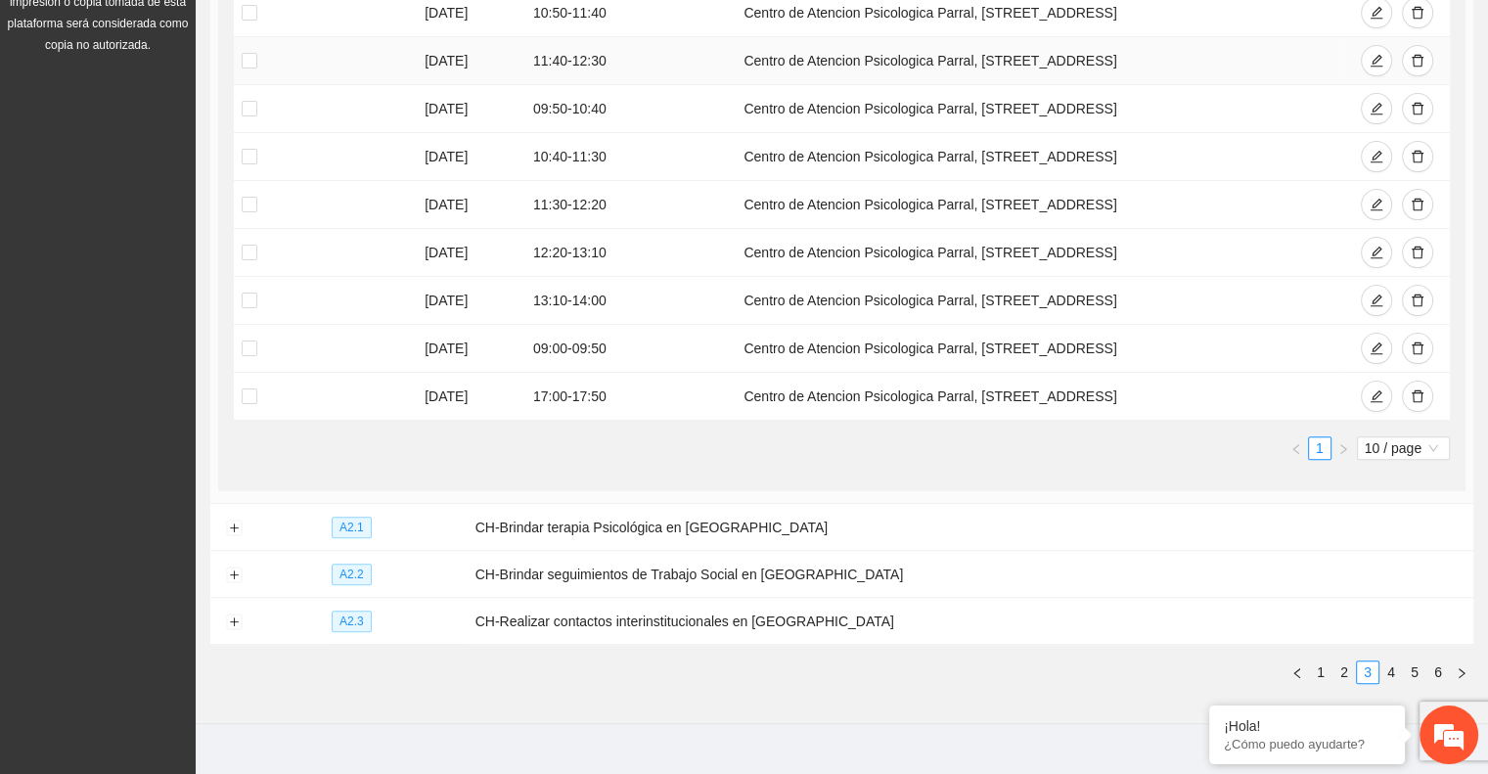
scroll to position [509, 0]
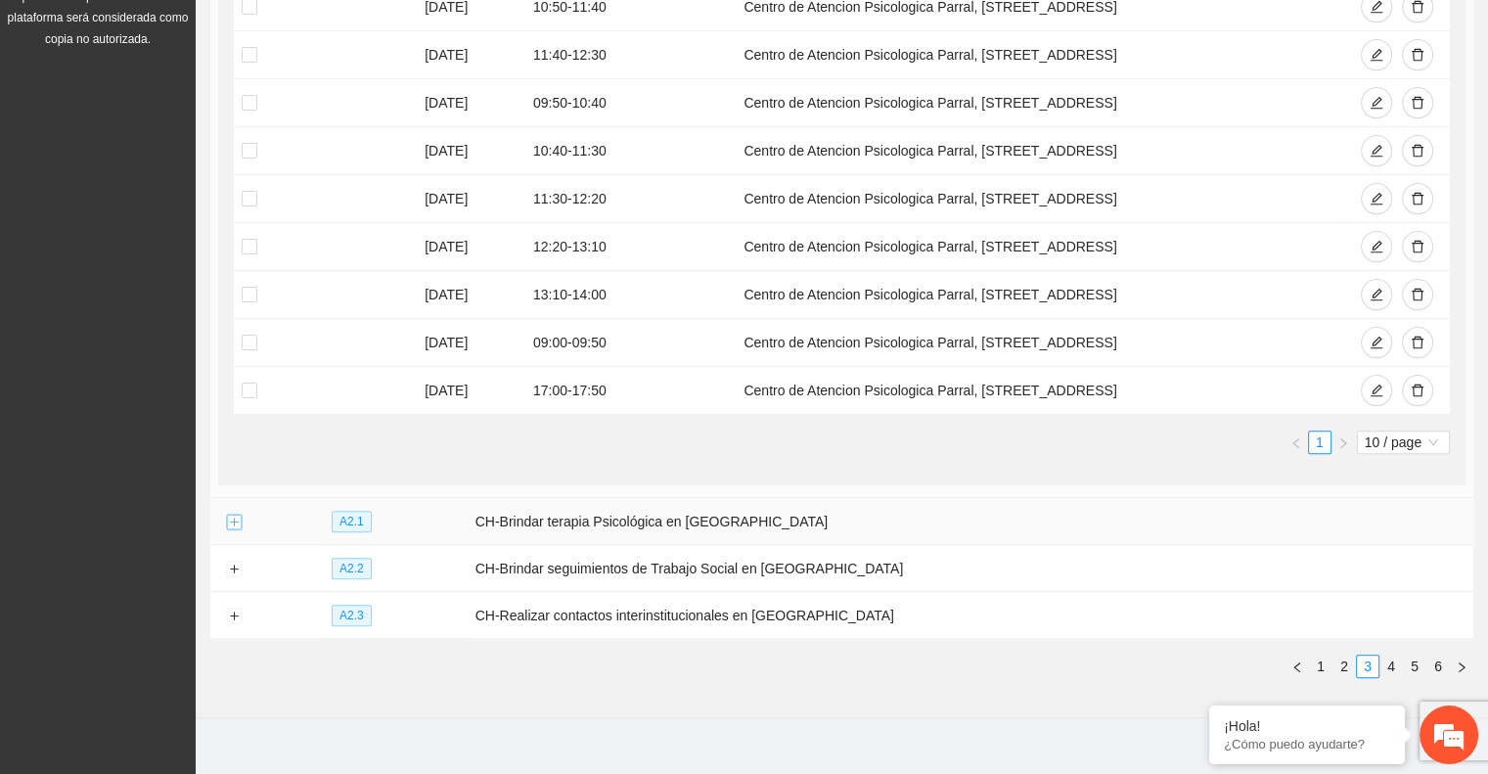
click at [233, 524] on button "Expand row" at bounding box center [234, 523] width 16 height 16
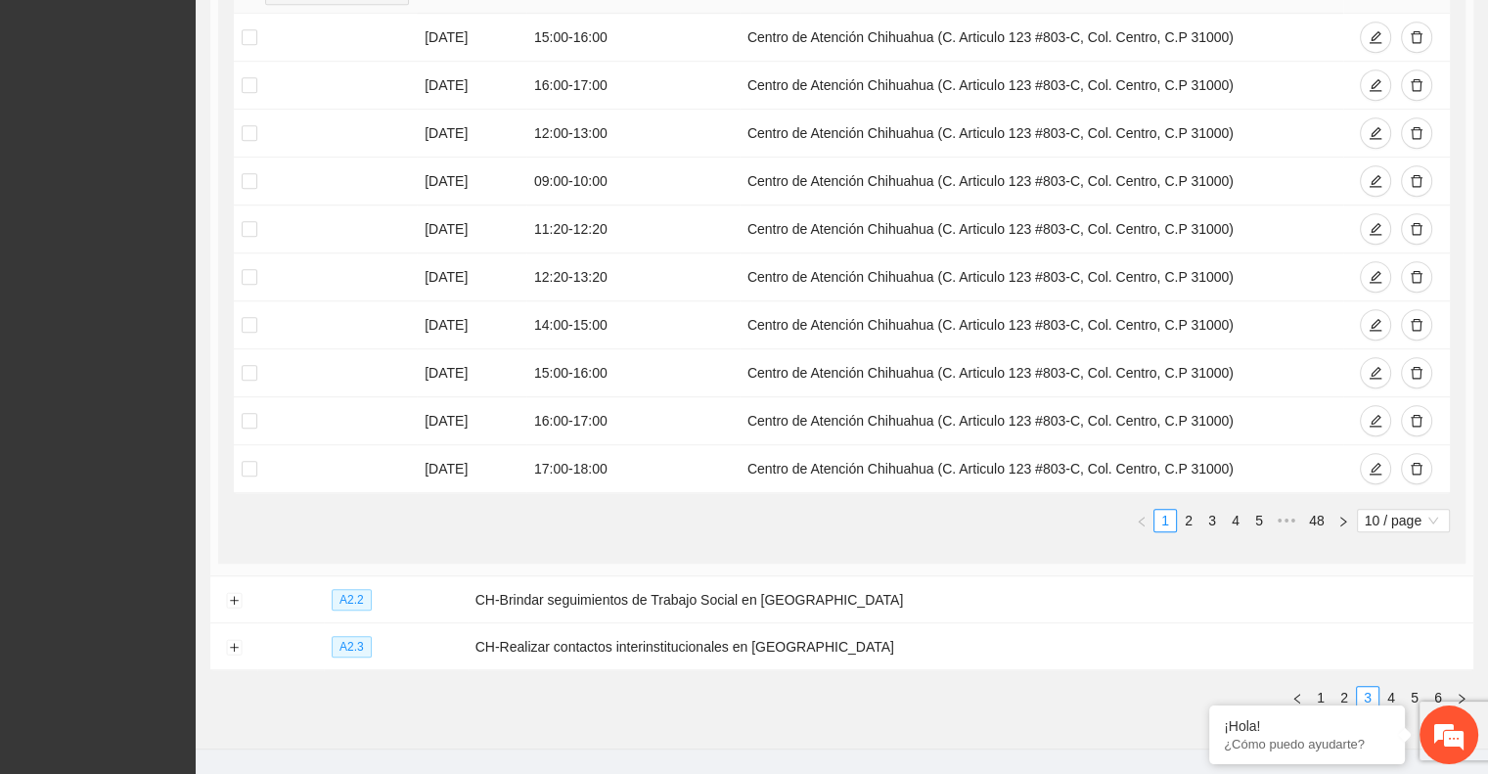
scroll to position [1185, 0]
click at [231, 641] on button "Expand row" at bounding box center [234, 647] width 16 height 16
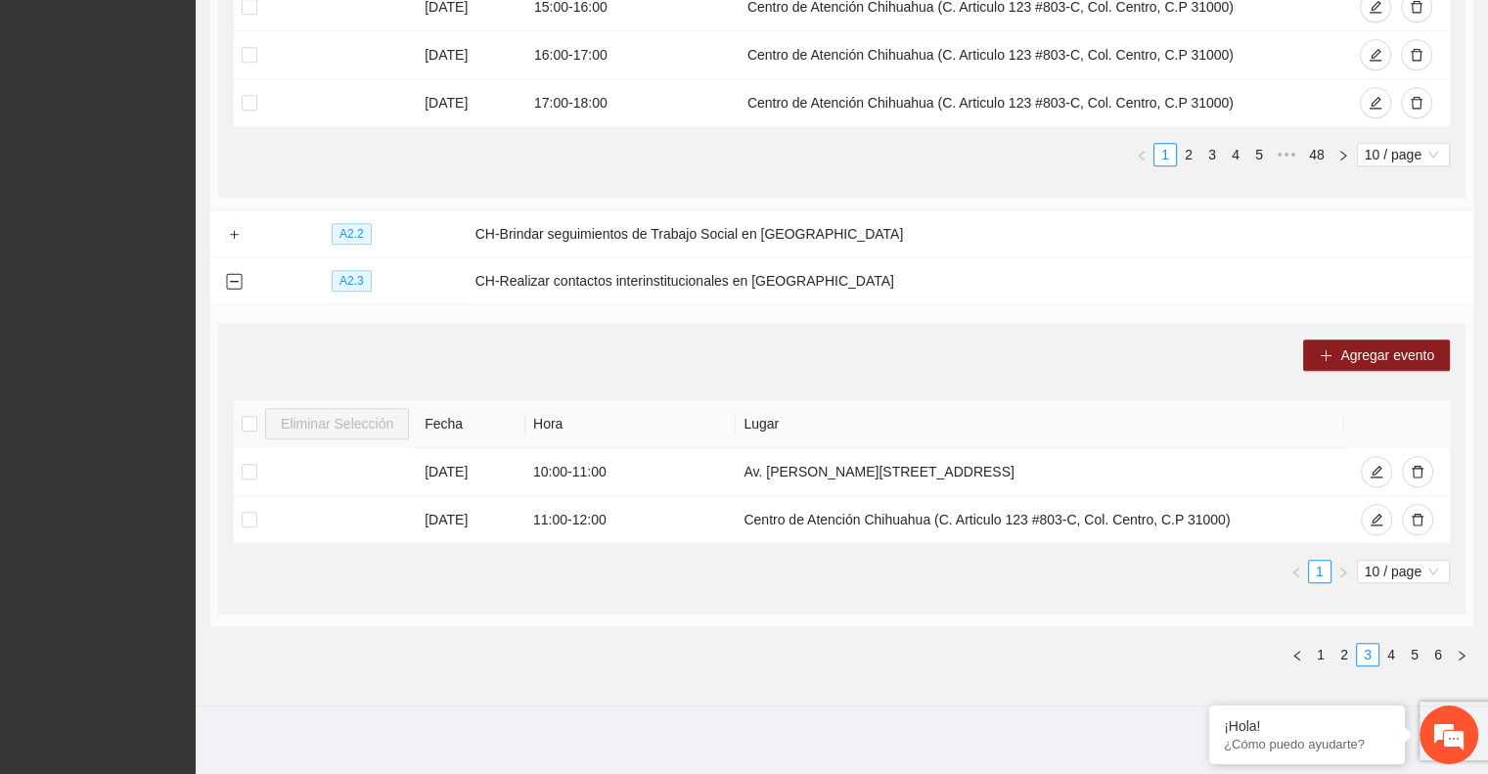
scroll to position [1554, 0]
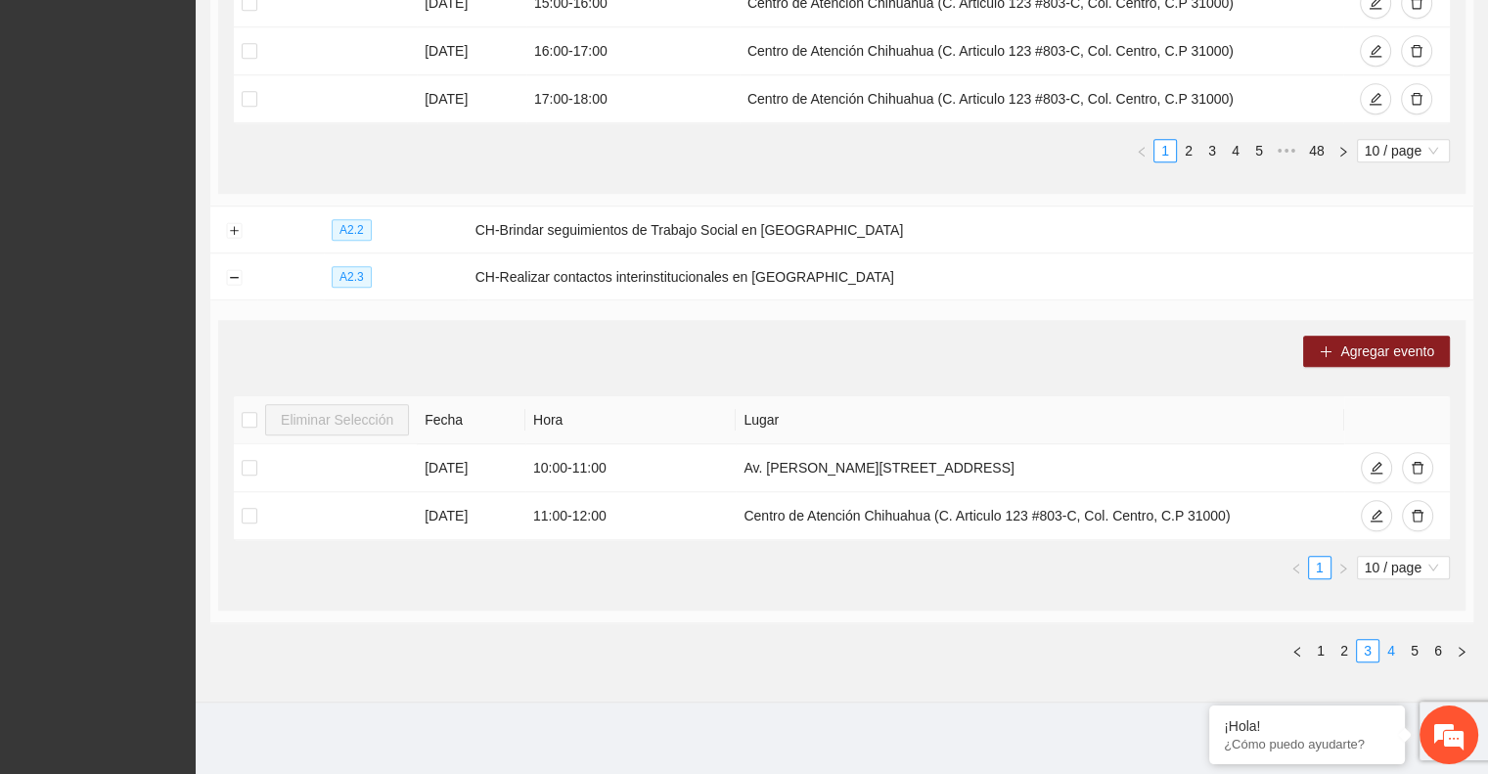
click at [1389, 641] on link "4" at bounding box center [1392, 651] width 22 height 22
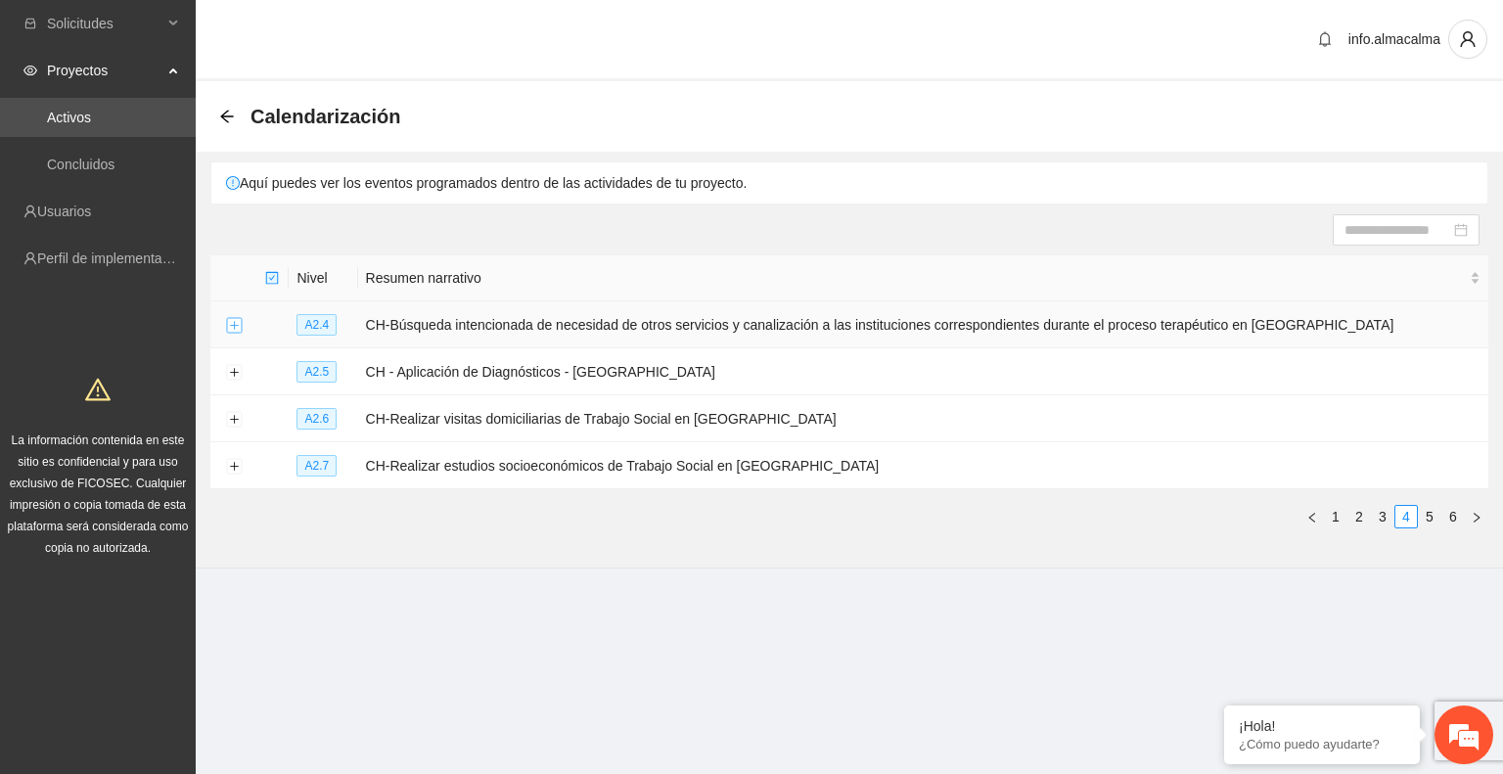
click at [239, 324] on button "Expand row" at bounding box center [234, 326] width 16 height 16
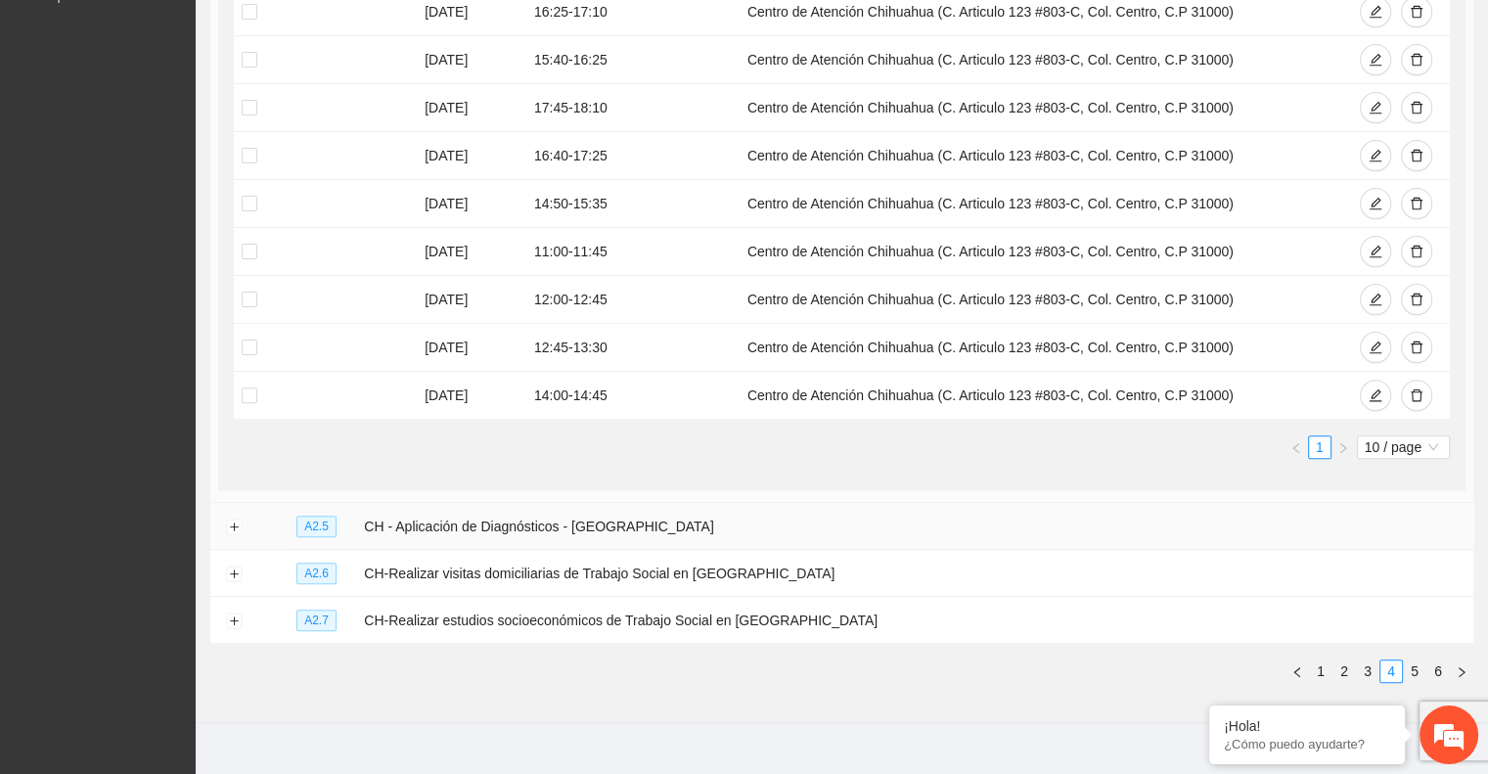
scroll to position [552, 0]
click at [226, 527] on button "Expand row" at bounding box center [234, 528] width 16 height 16
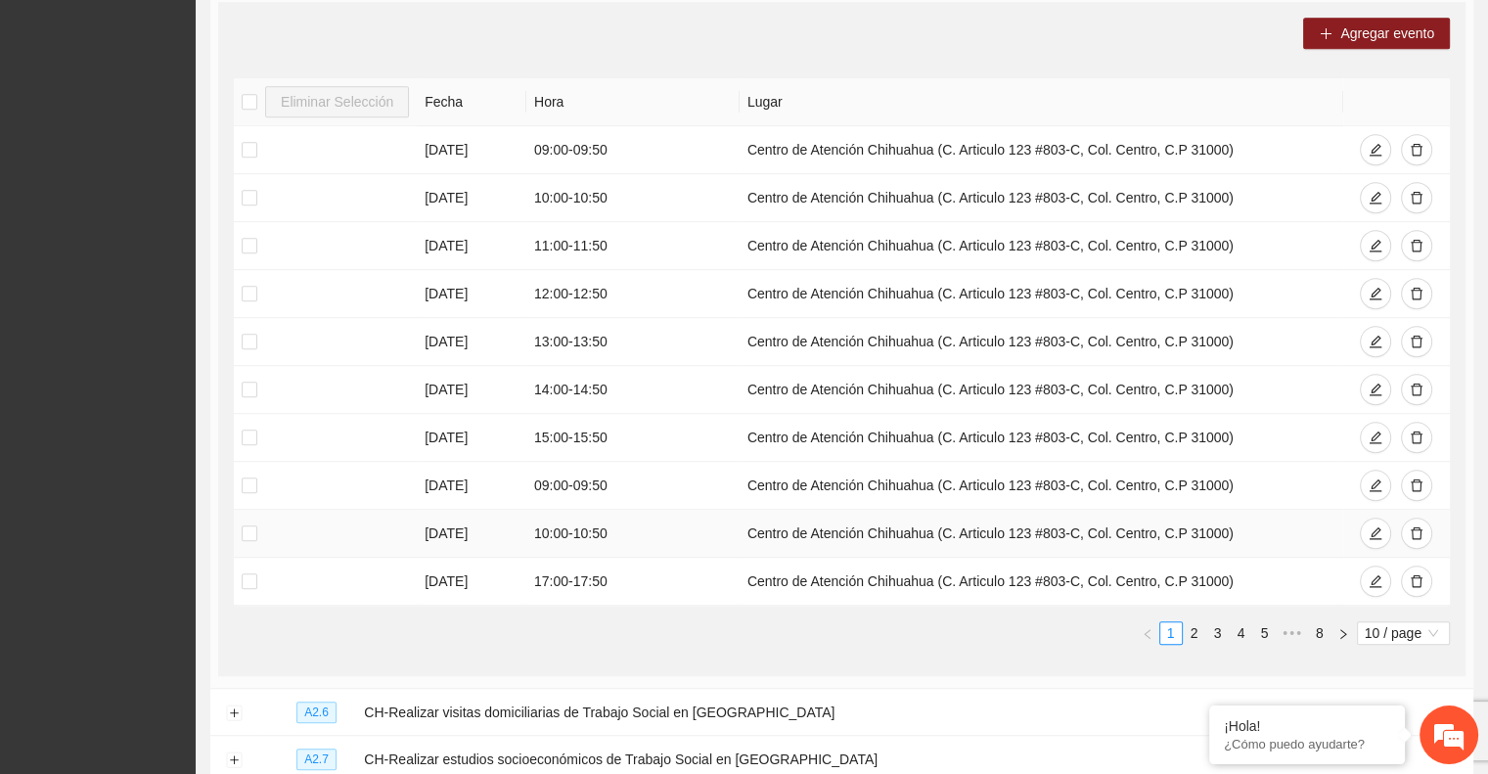
scroll to position [1279, 0]
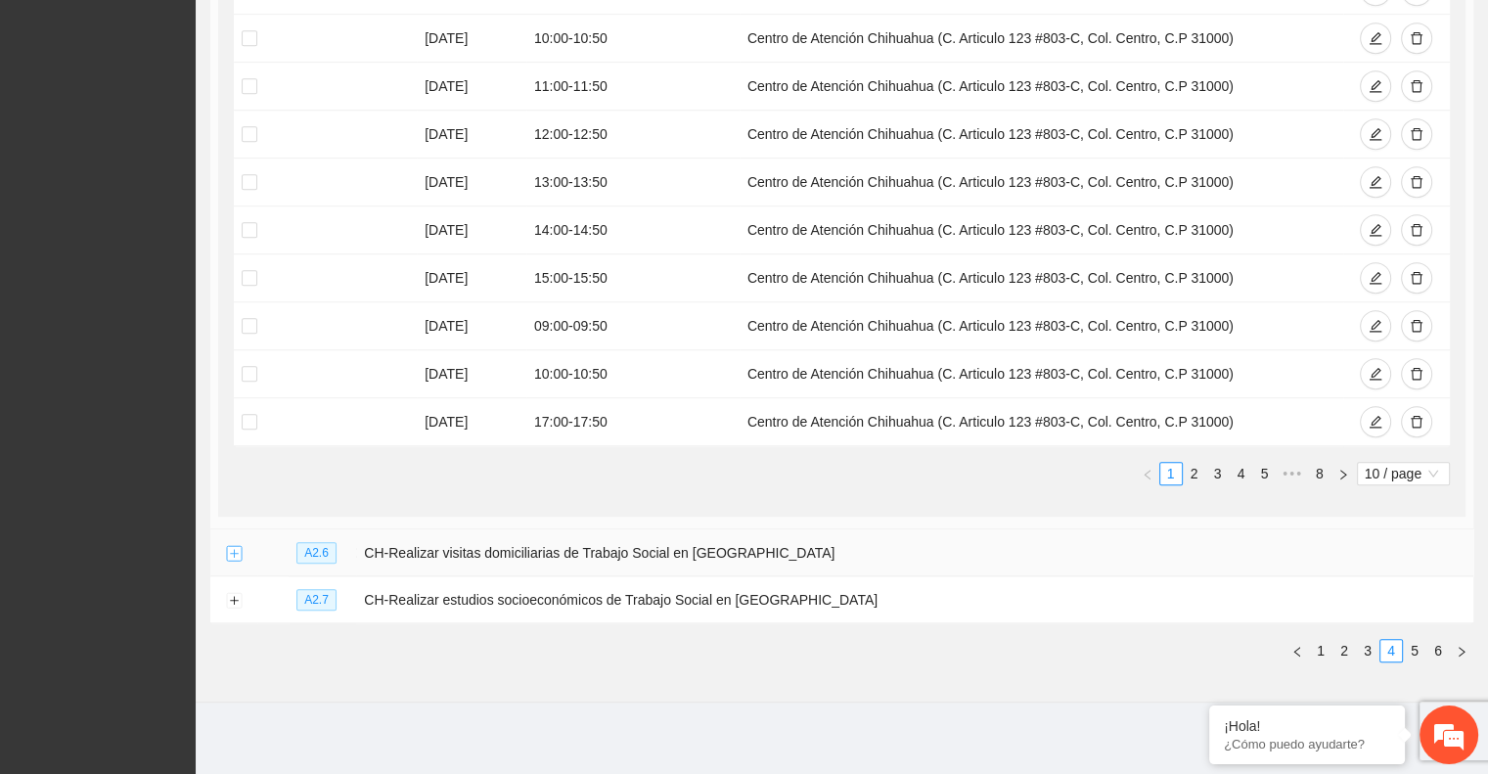
click at [237, 546] on button "Expand row" at bounding box center [234, 554] width 16 height 16
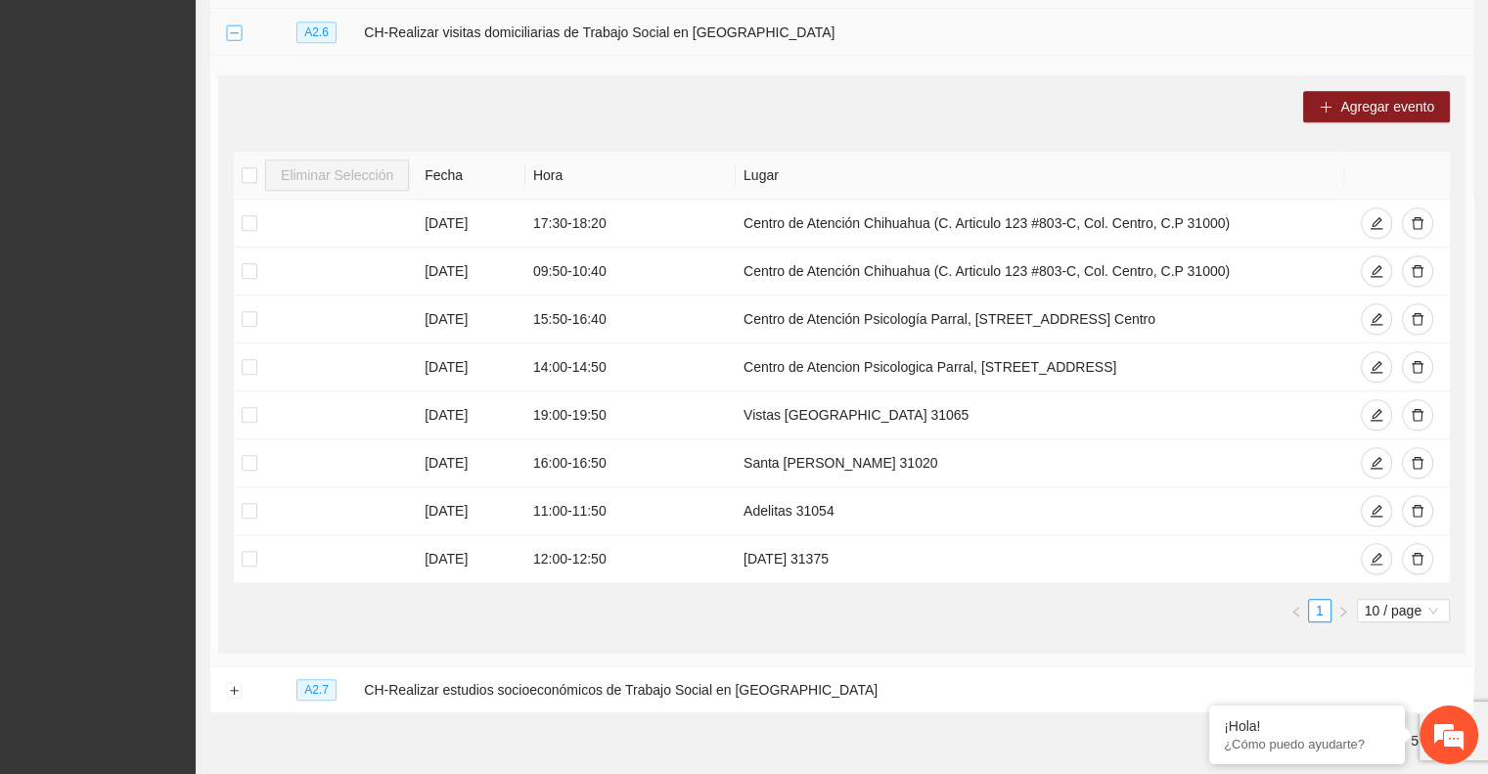
scroll to position [1888, 0]
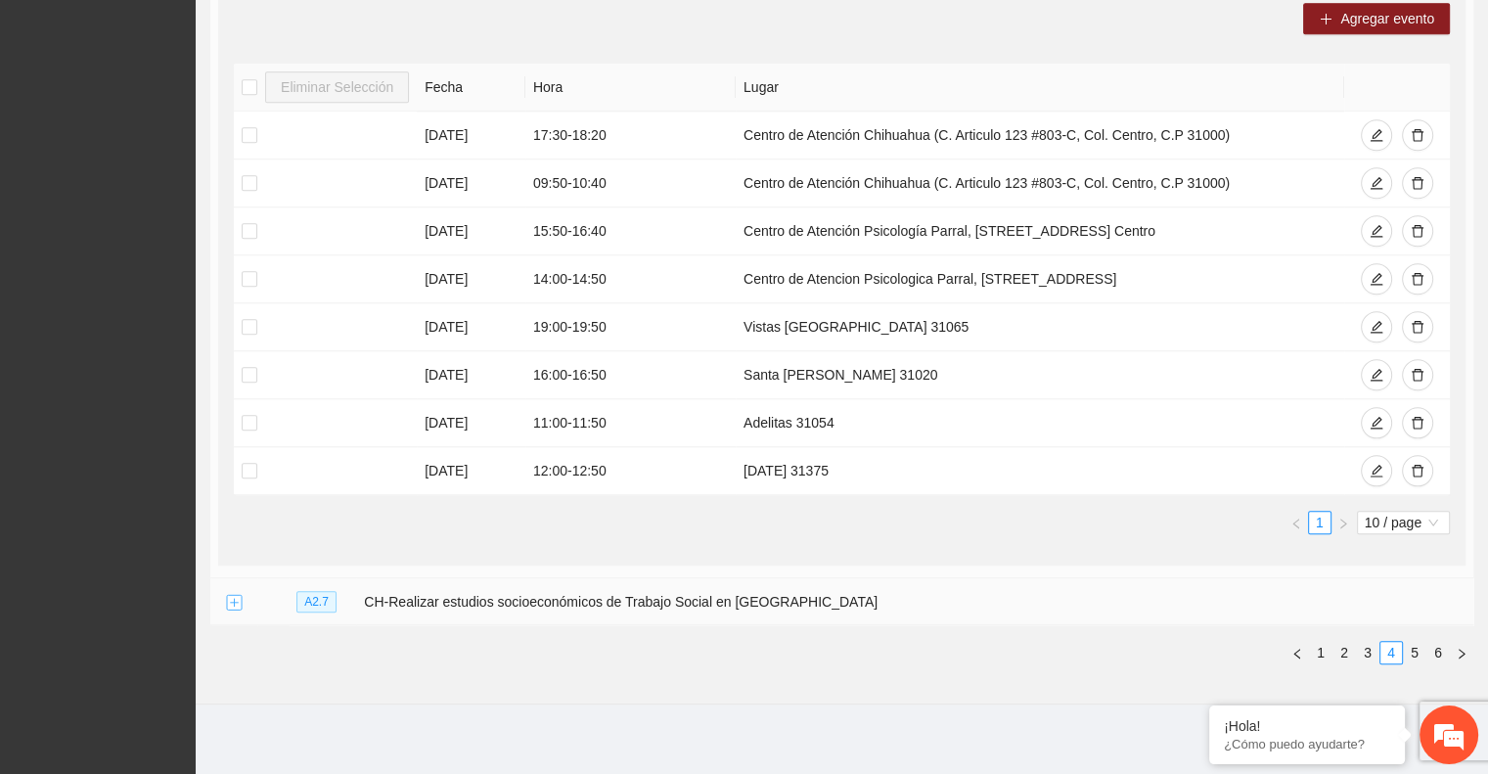
click at [228, 596] on button "Expand row" at bounding box center [234, 603] width 16 height 16
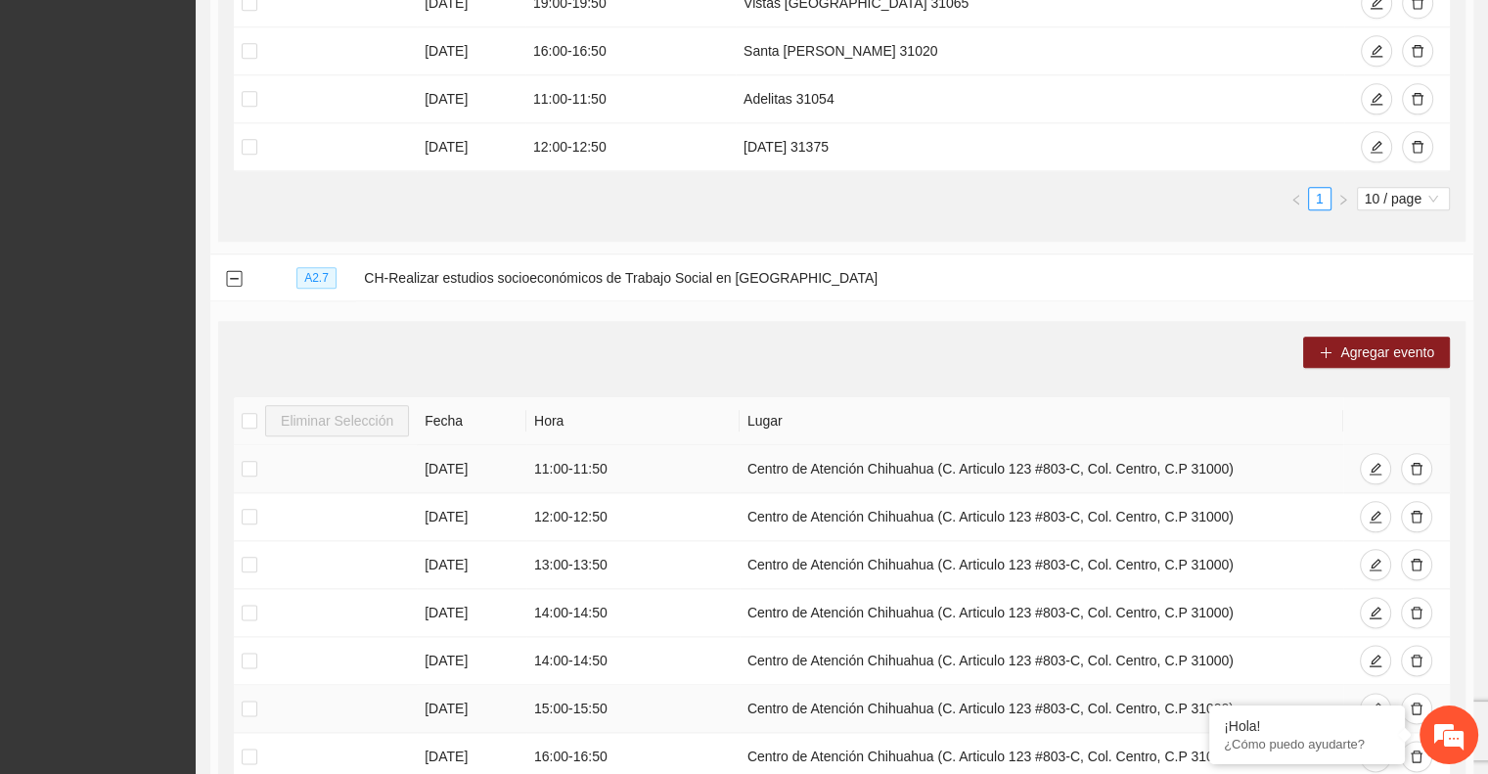
scroll to position [2591, 0]
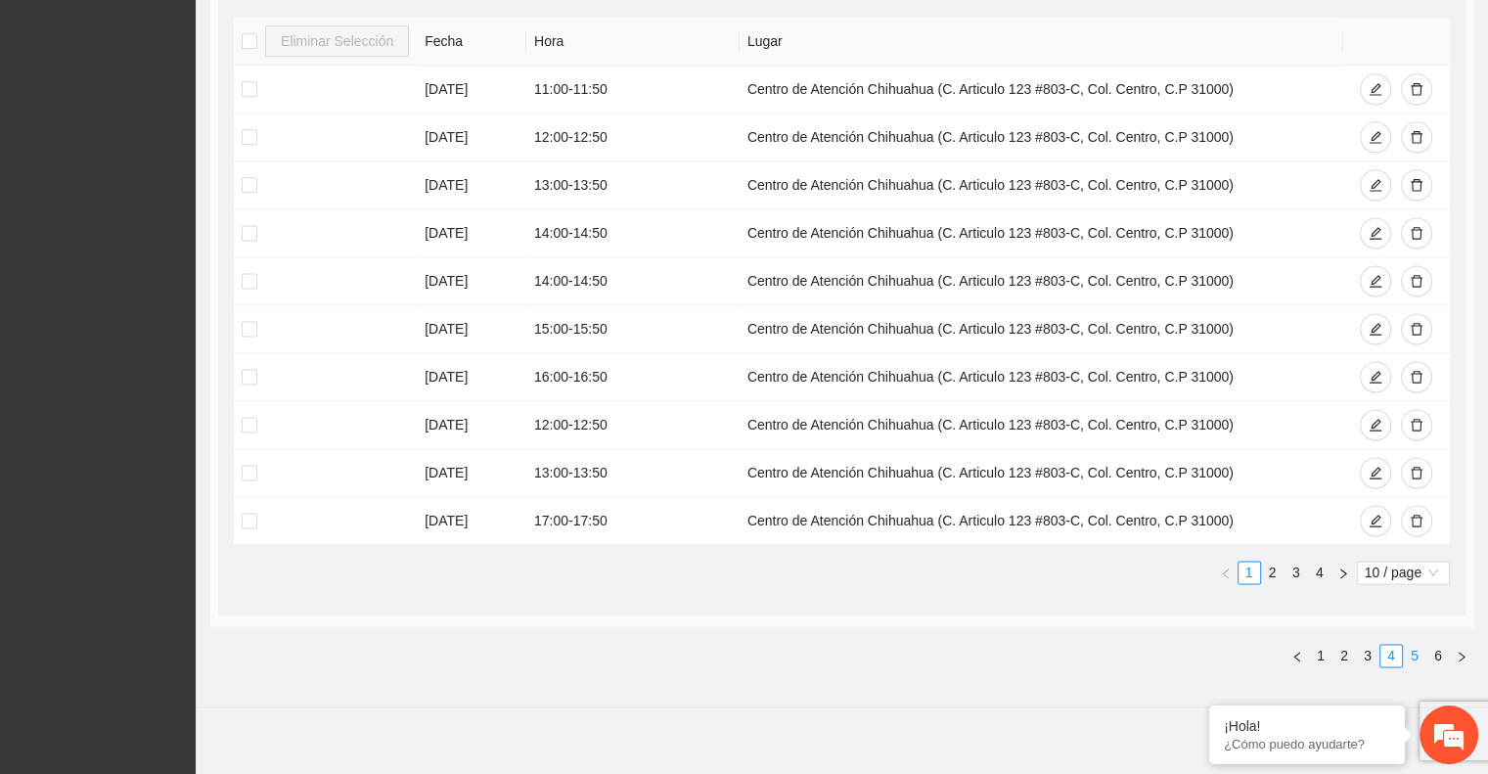
click at [1414, 645] on link "5" at bounding box center [1415, 656] width 22 height 22
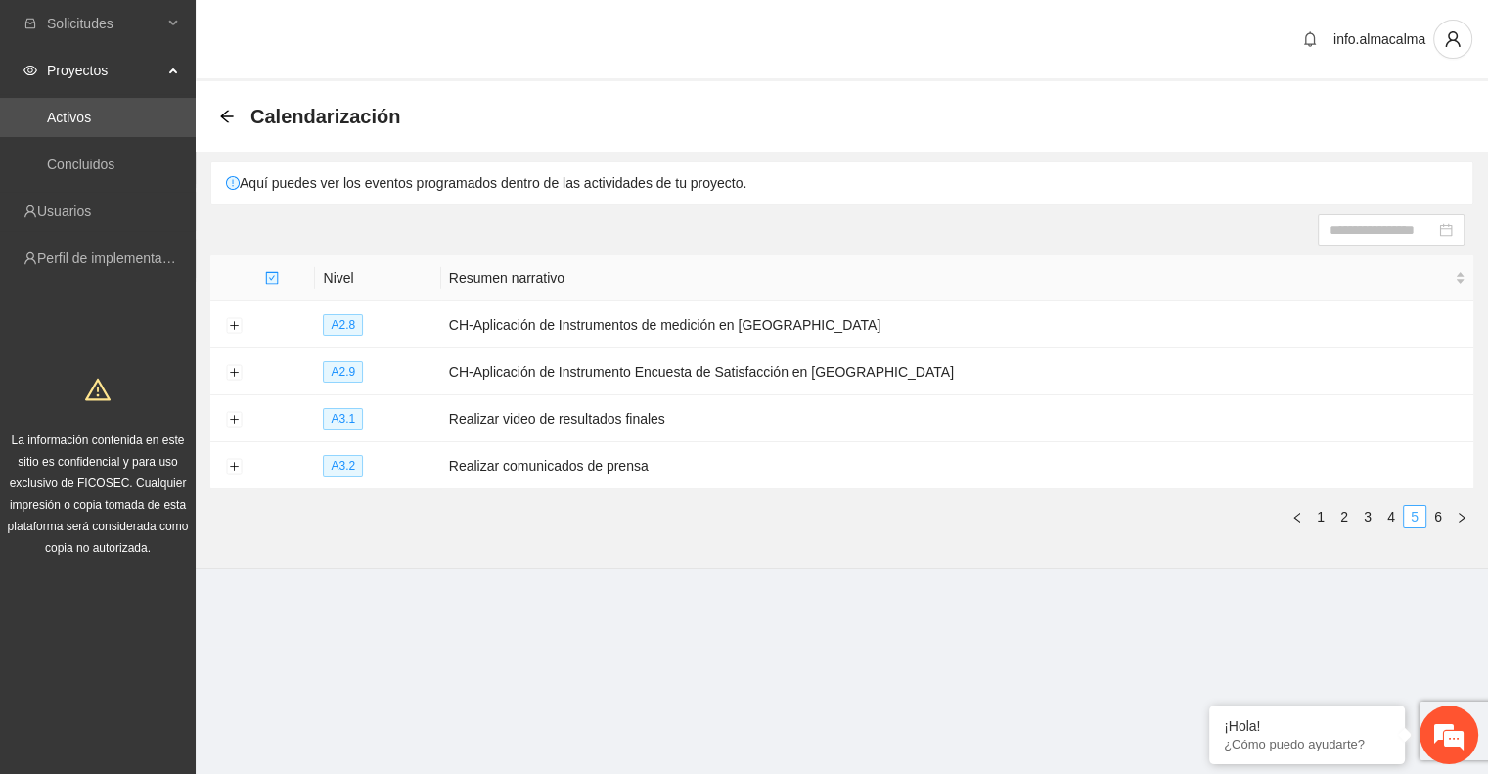
scroll to position [0, 0]
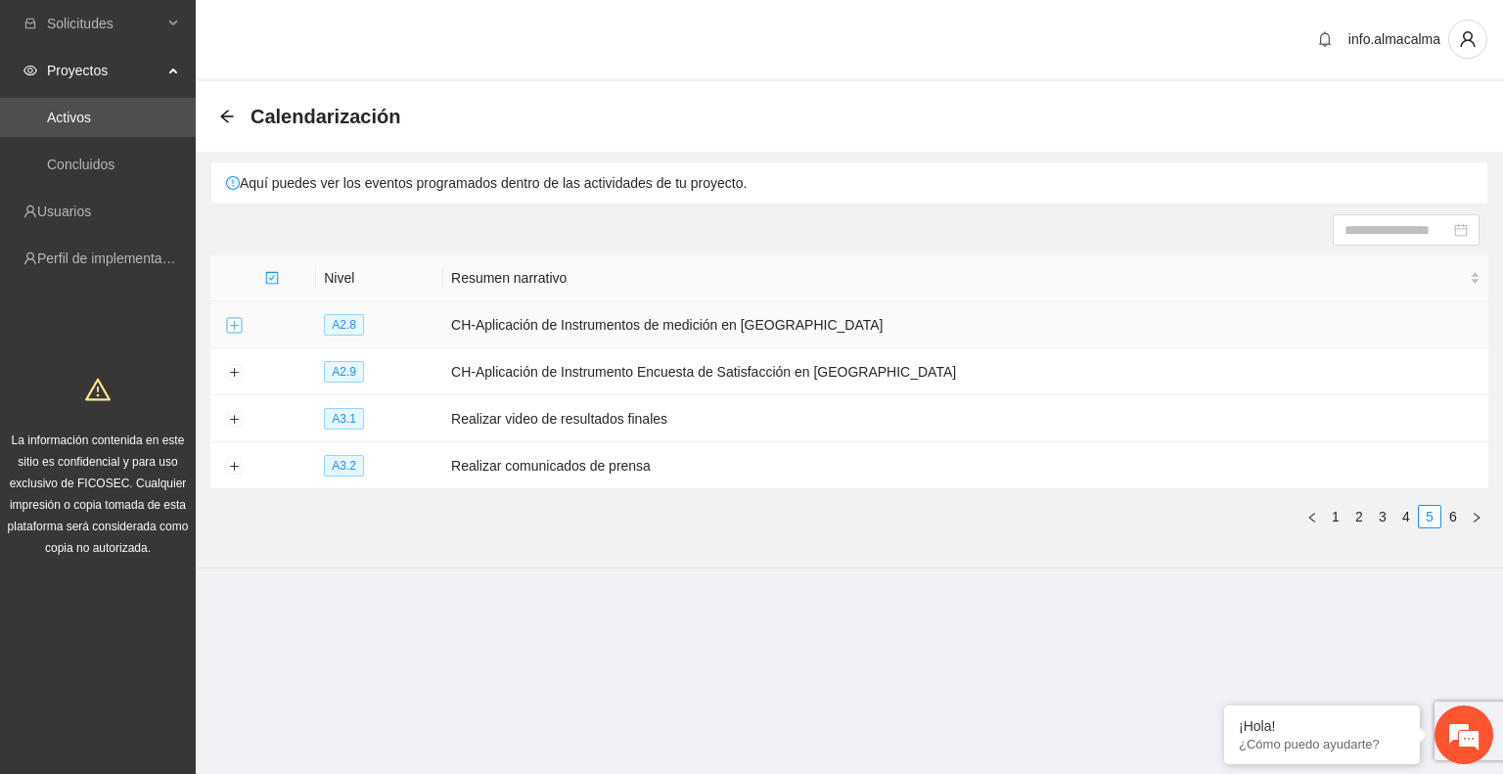
click at [233, 327] on button "Expand row" at bounding box center [234, 326] width 16 height 16
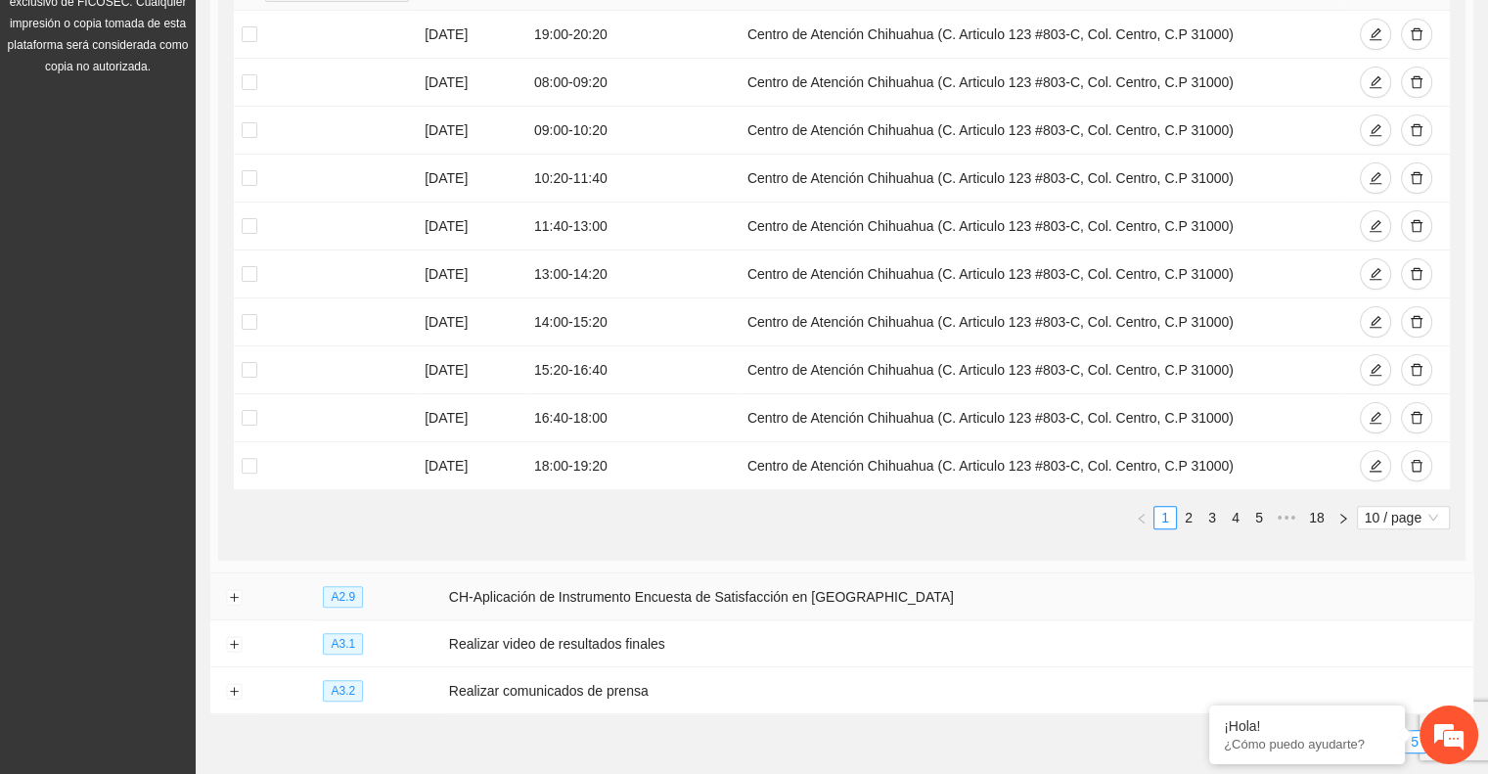
scroll to position [575, 0]
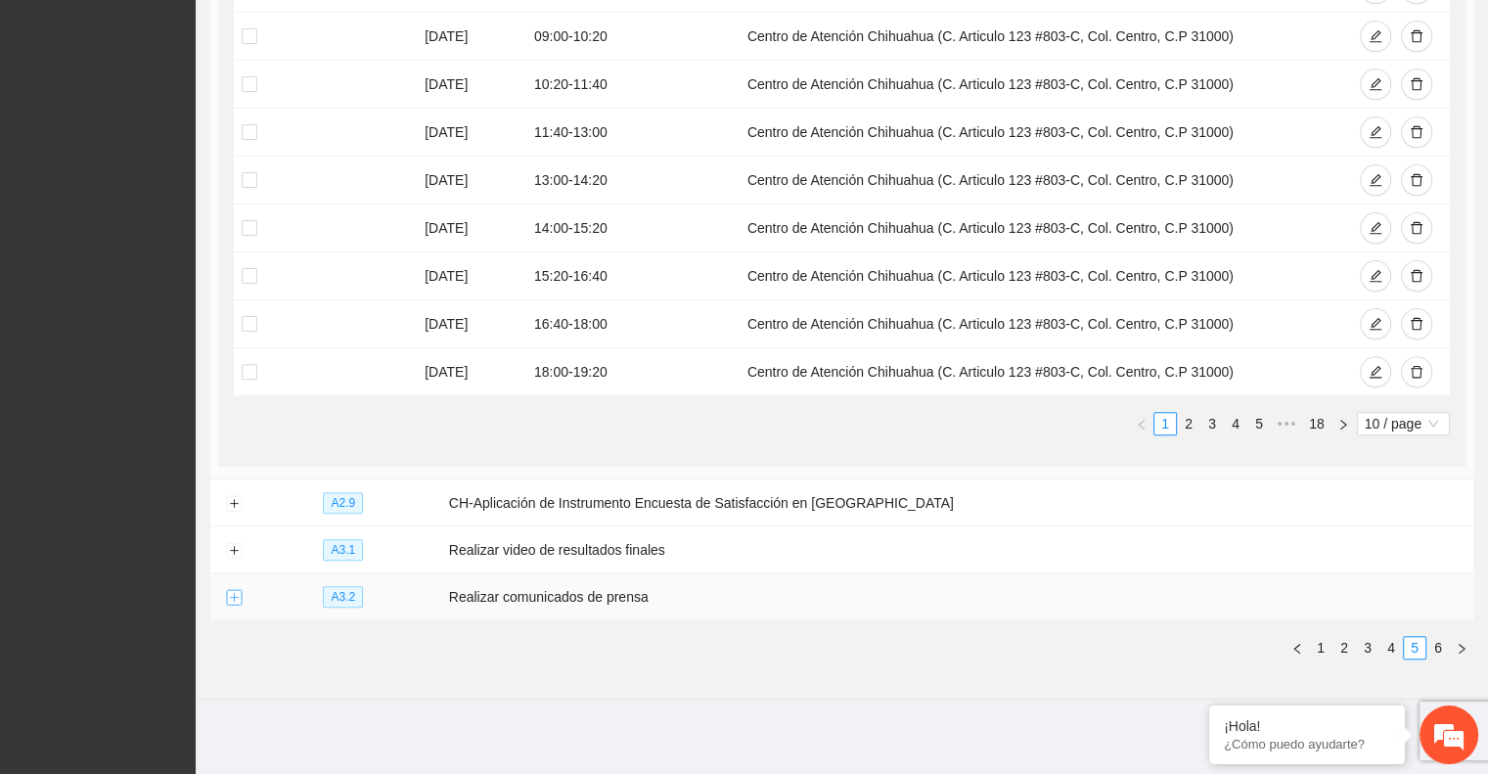
click at [239, 594] on button "Expand row" at bounding box center [234, 598] width 16 height 16
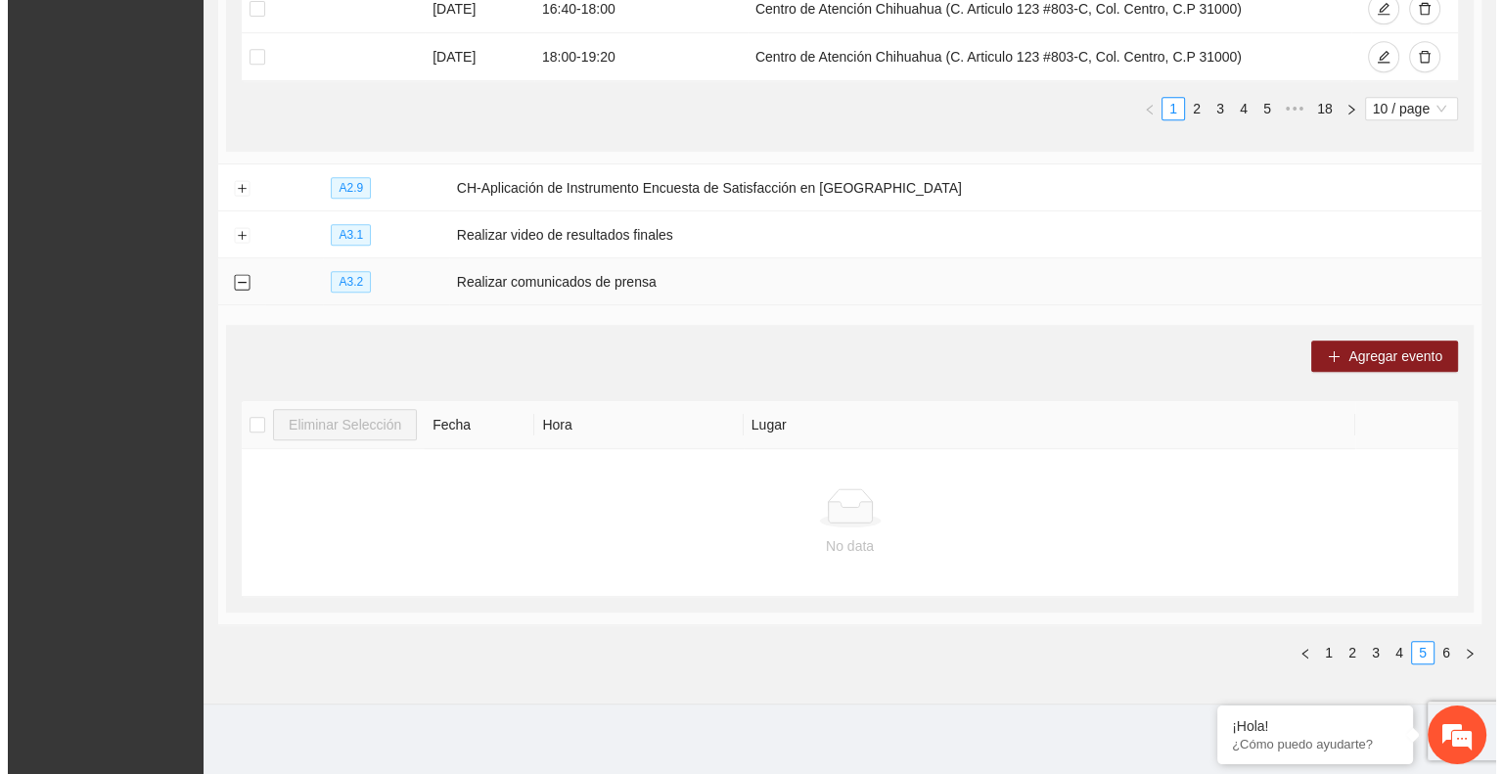
scroll to position [892, 0]
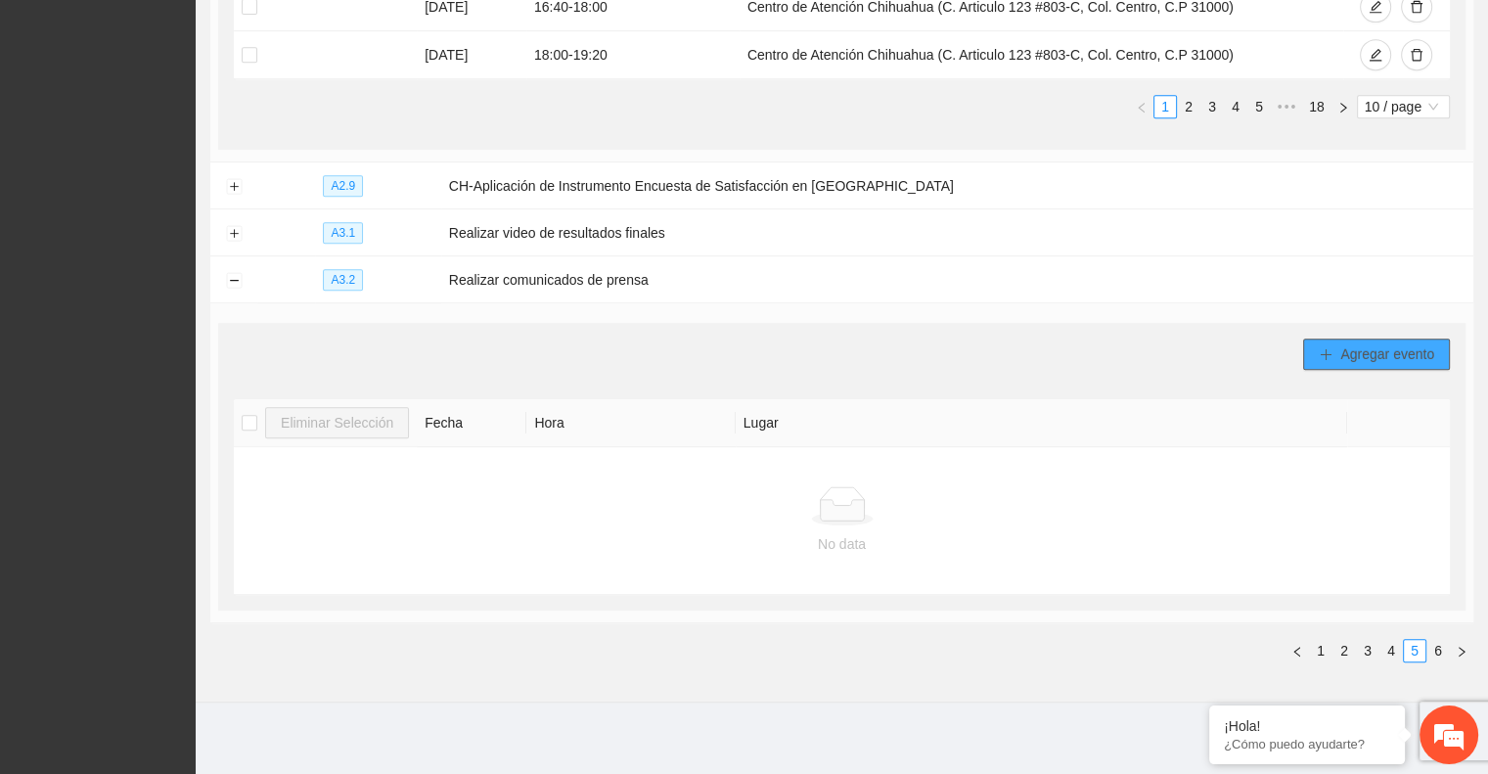
click at [1350, 343] on span "Agregar evento" at bounding box center [1388, 354] width 94 height 22
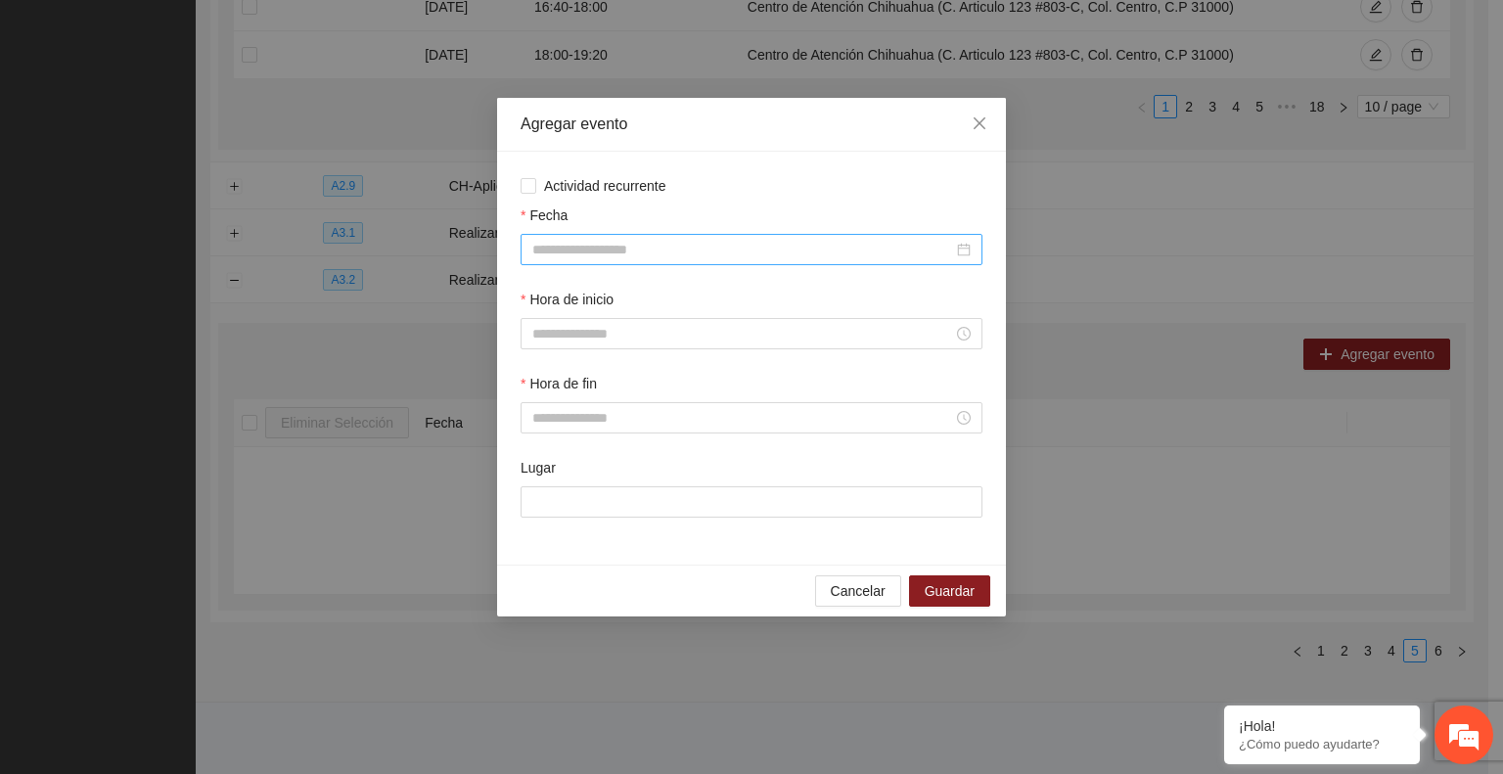
click at [640, 250] on input "Fecha" at bounding box center [742, 250] width 421 height 22
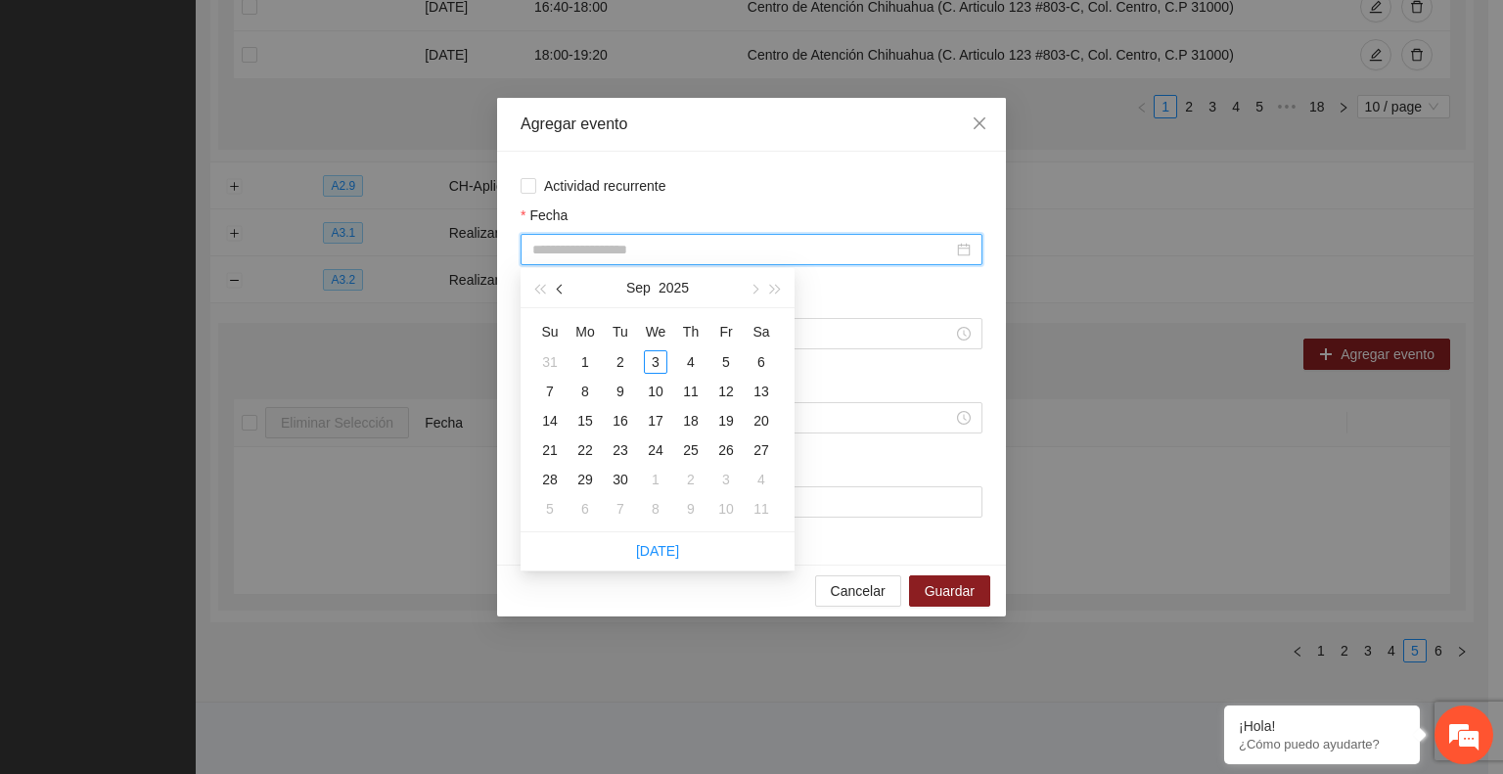
click at [560, 298] on button "button" at bounding box center [561, 287] width 22 height 39
click at [651, 474] on table "Su Mo Tu We Th Fr Sa 1 2 3 4 5 6 7 8 9 10 11 12 13 14 15 16 17 18 19 20 21 22 2…" at bounding box center [655, 419] width 247 height 207
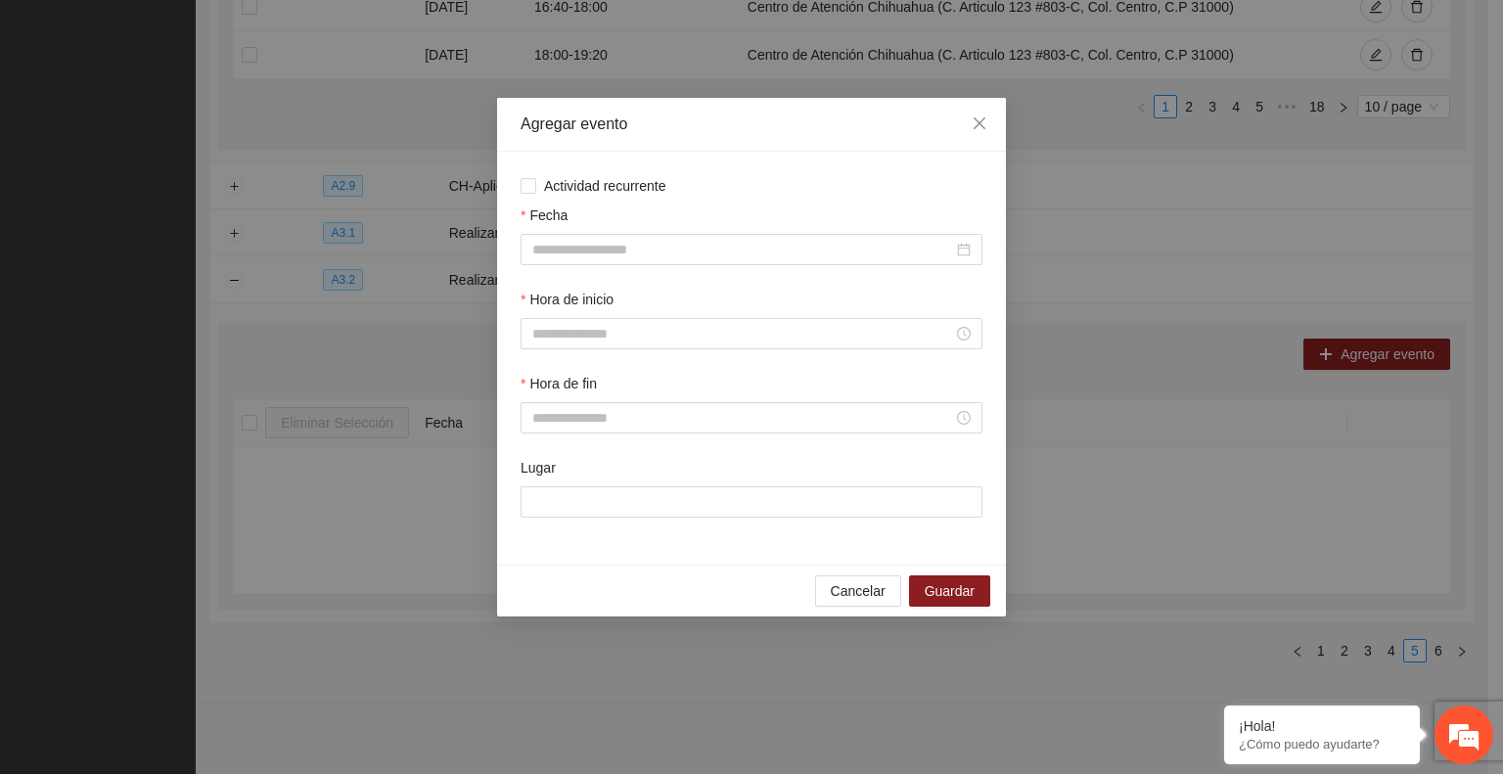
click at [835, 210] on div "Fecha" at bounding box center [752, 219] width 462 height 29
click at [966, 252] on div at bounding box center [751, 250] width 438 height 22
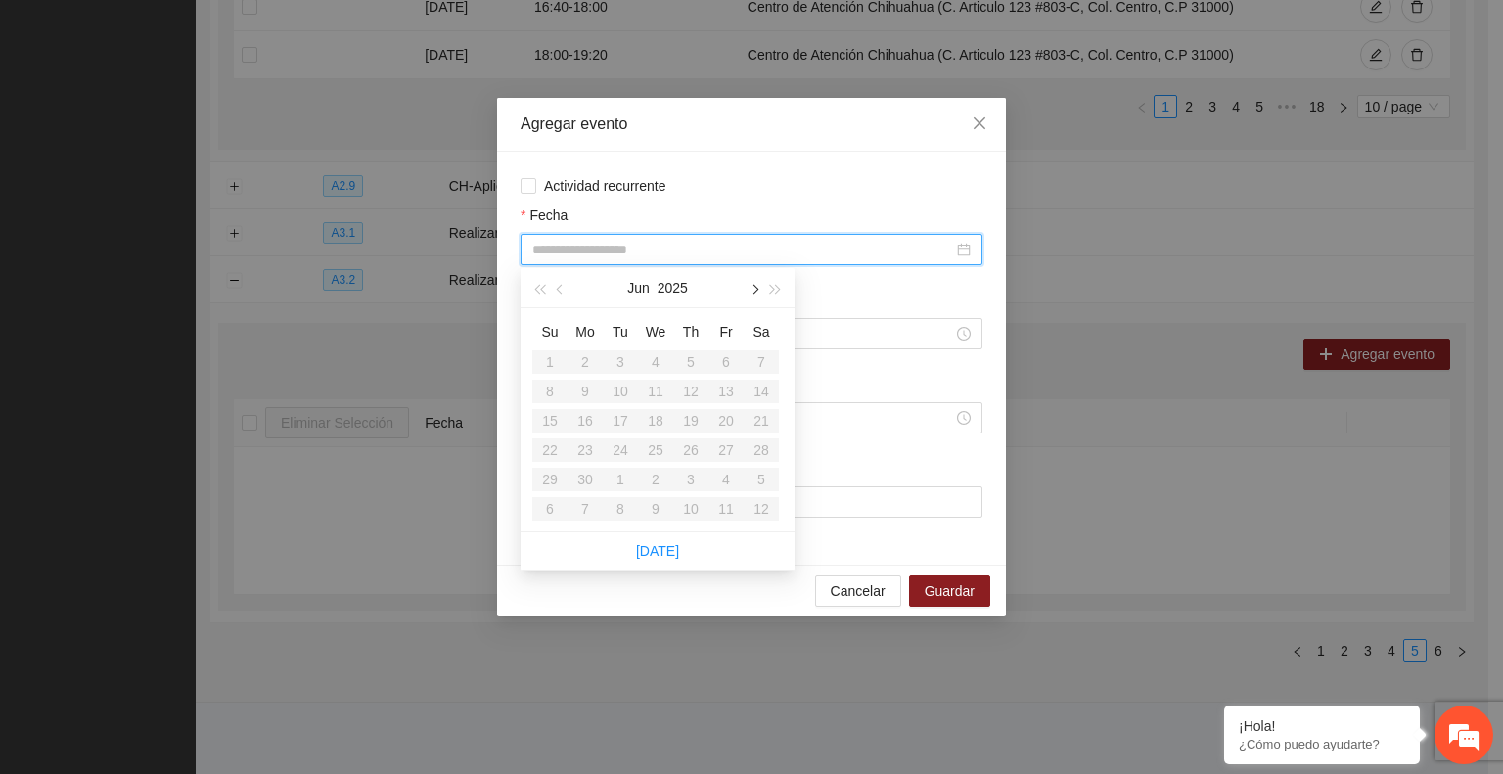
click at [750, 297] on button "button" at bounding box center [754, 287] width 22 height 39
type input "**********"
click at [760, 452] on div "23" at bounding box center [761, 449] width 23 height 23
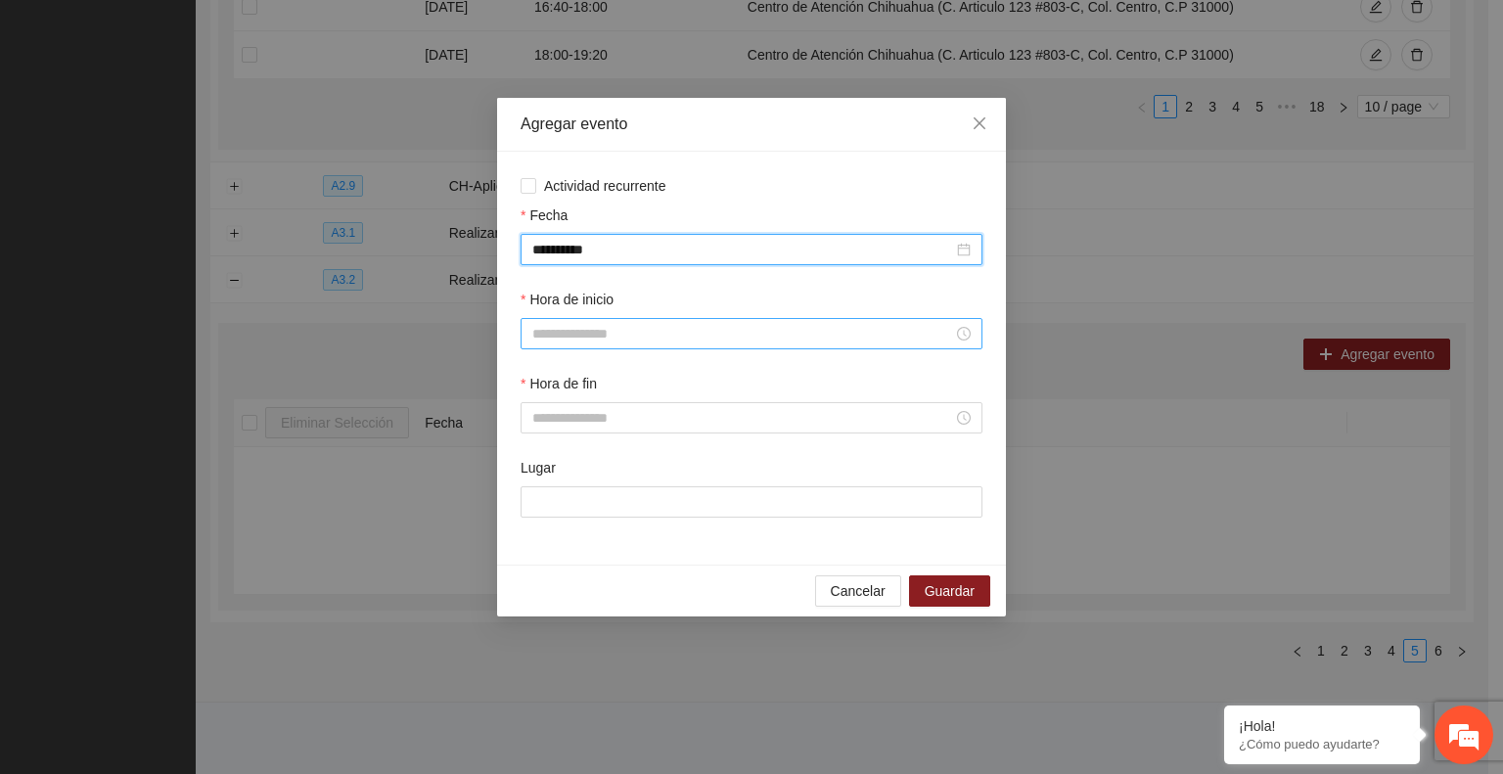
click at [583, 335] on input "Hora de inicio" at bounding box center [742, 334] width 421 height 22
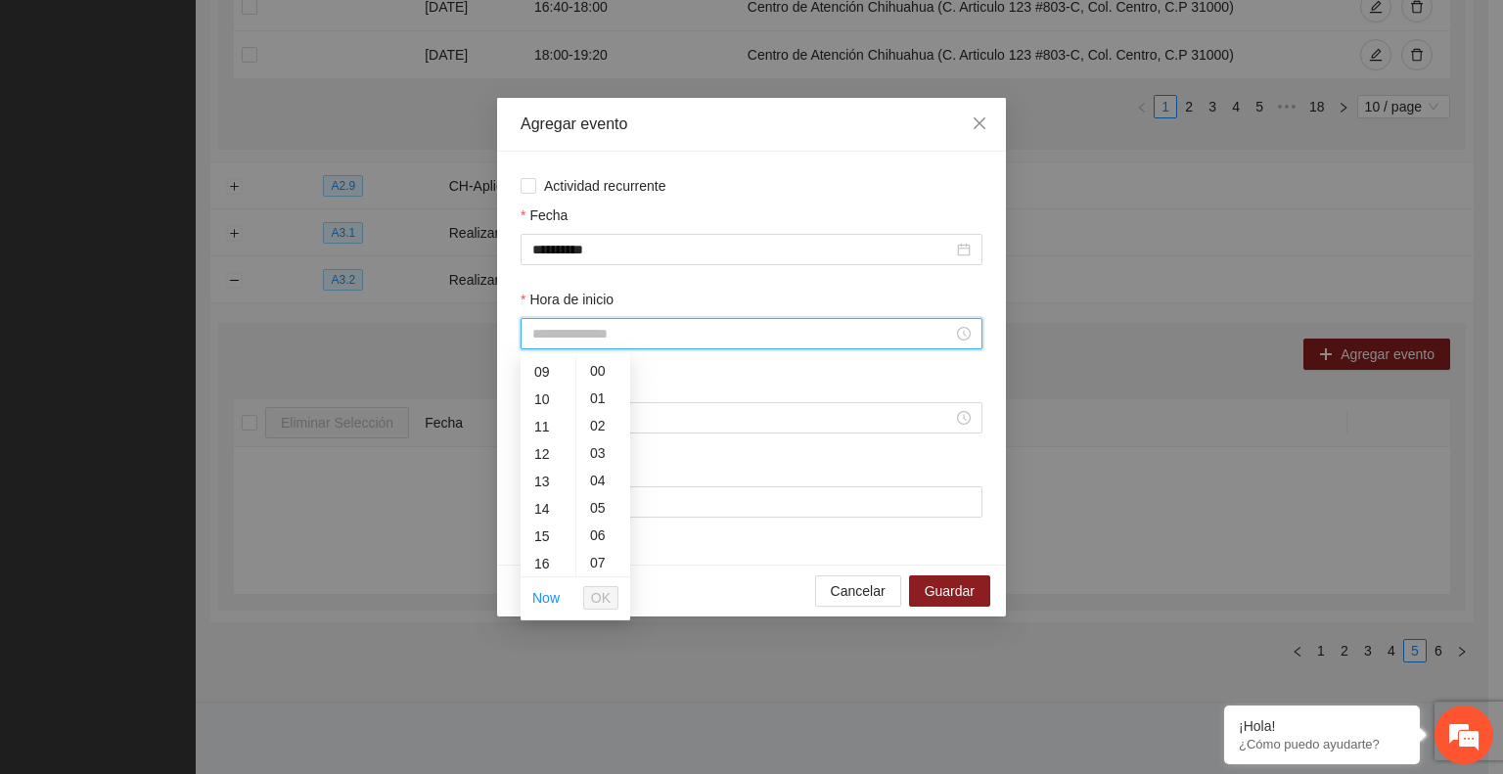
click at [539, 518] on div "14" at bounding box center [548, 508] width 55 height 27
type input "*****"
click at [605, 593] on span "OK" at bounding box center [601, 598] width 20 height 22
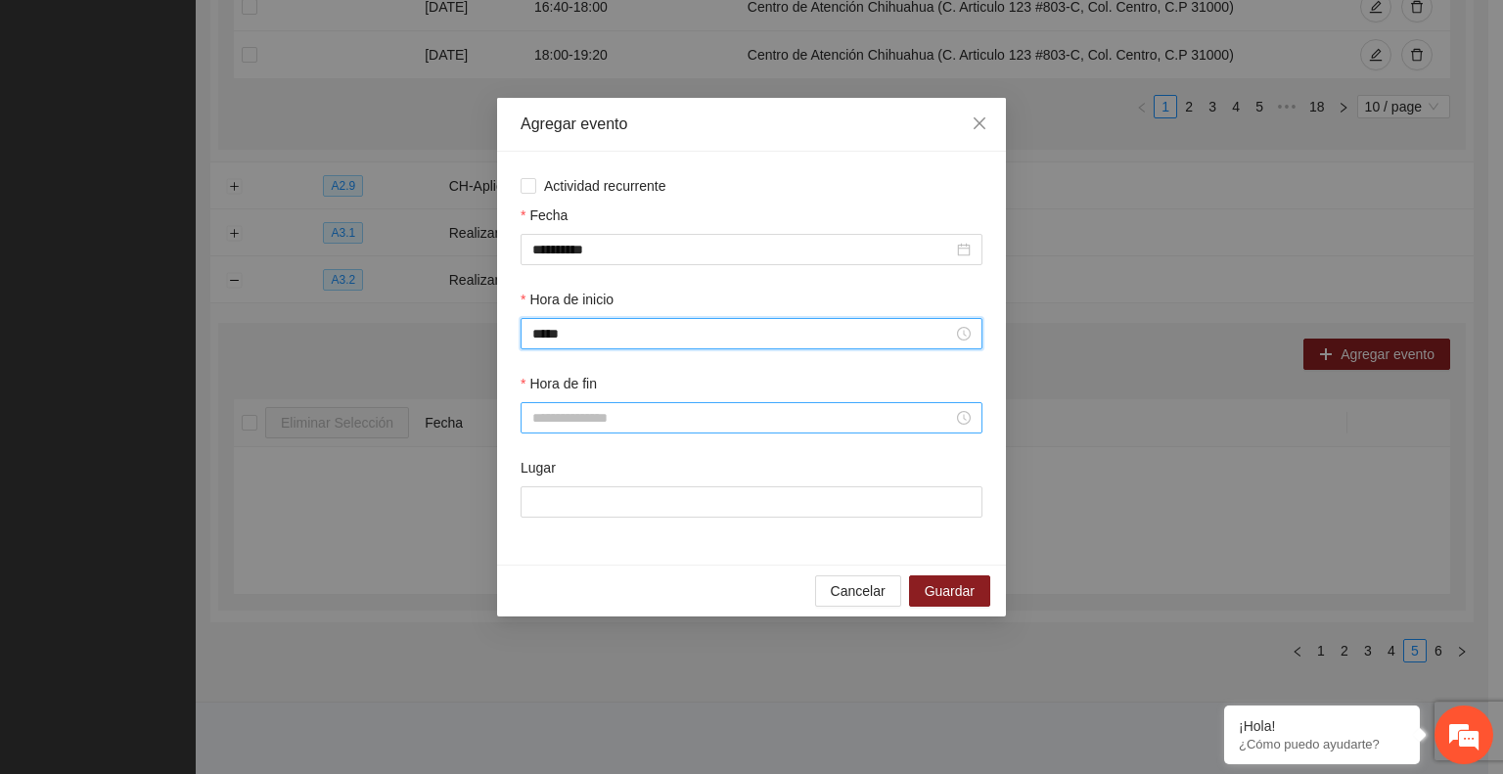
click at [571, 429] on input "Hora de fin" at bounding box center [742, 418] width 421 height 22
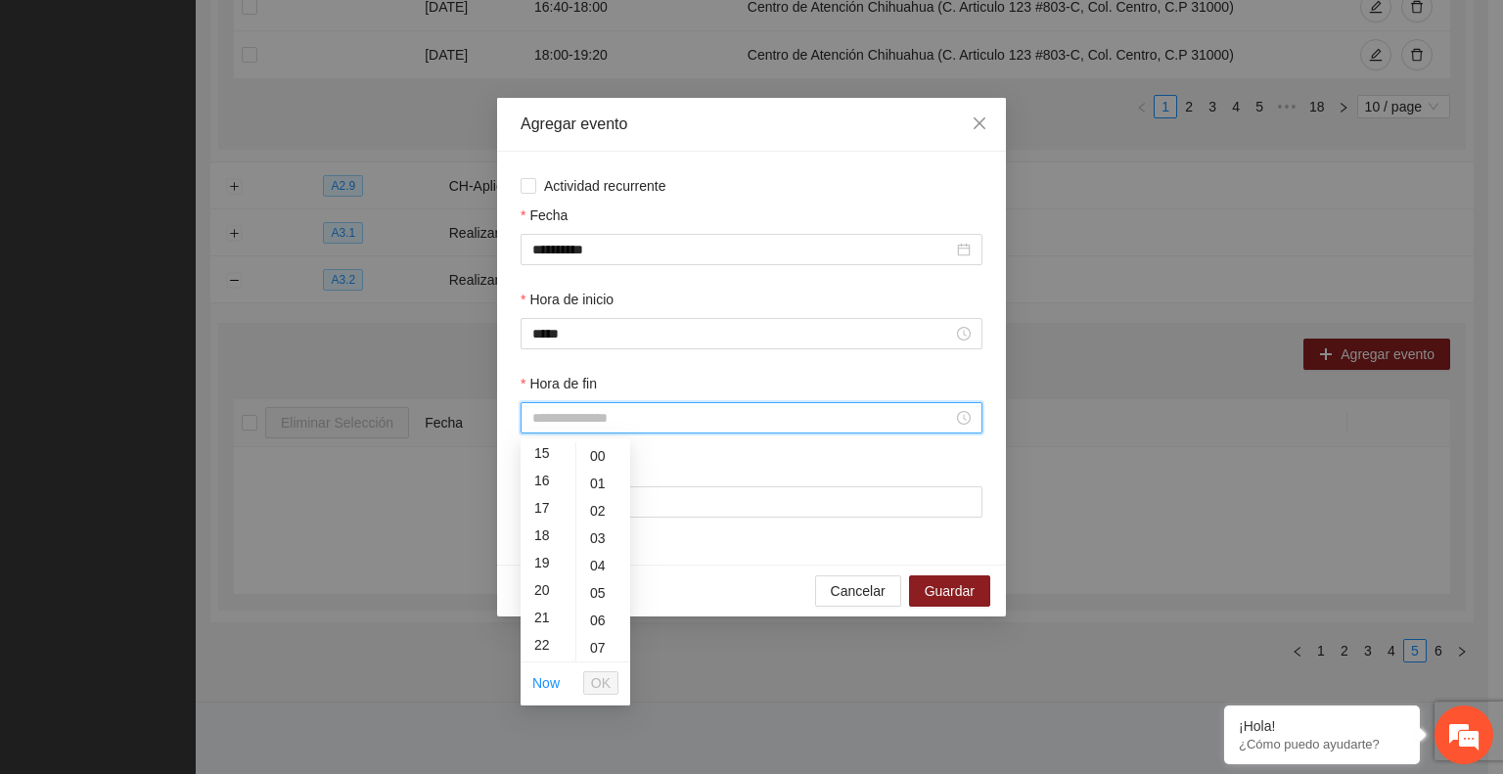
scroll to position [410, 0]
click at [540, 504] on div "15" at bounding box center [548, 503] width 55 height 27
type input "*****"
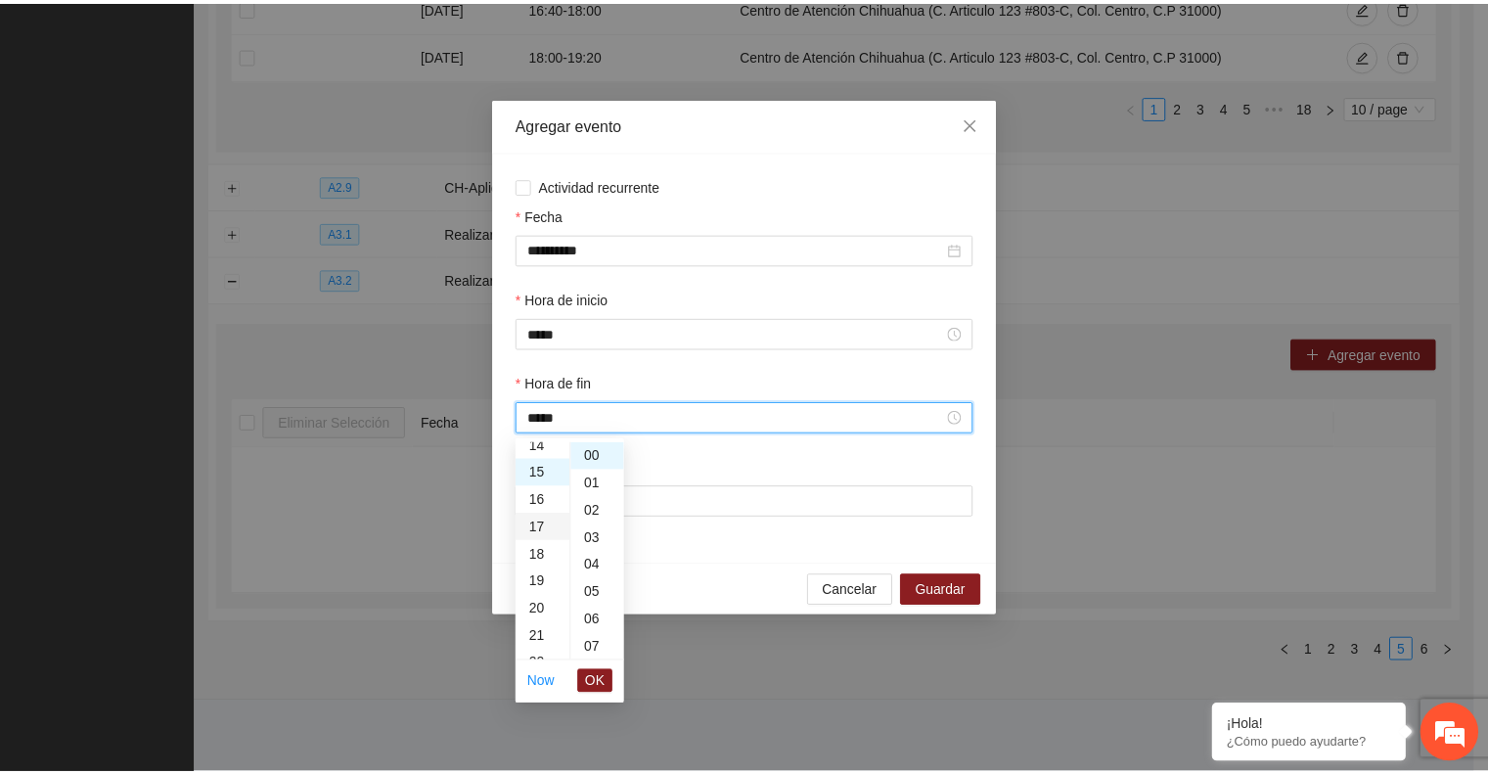
scroll to position [411, 0]
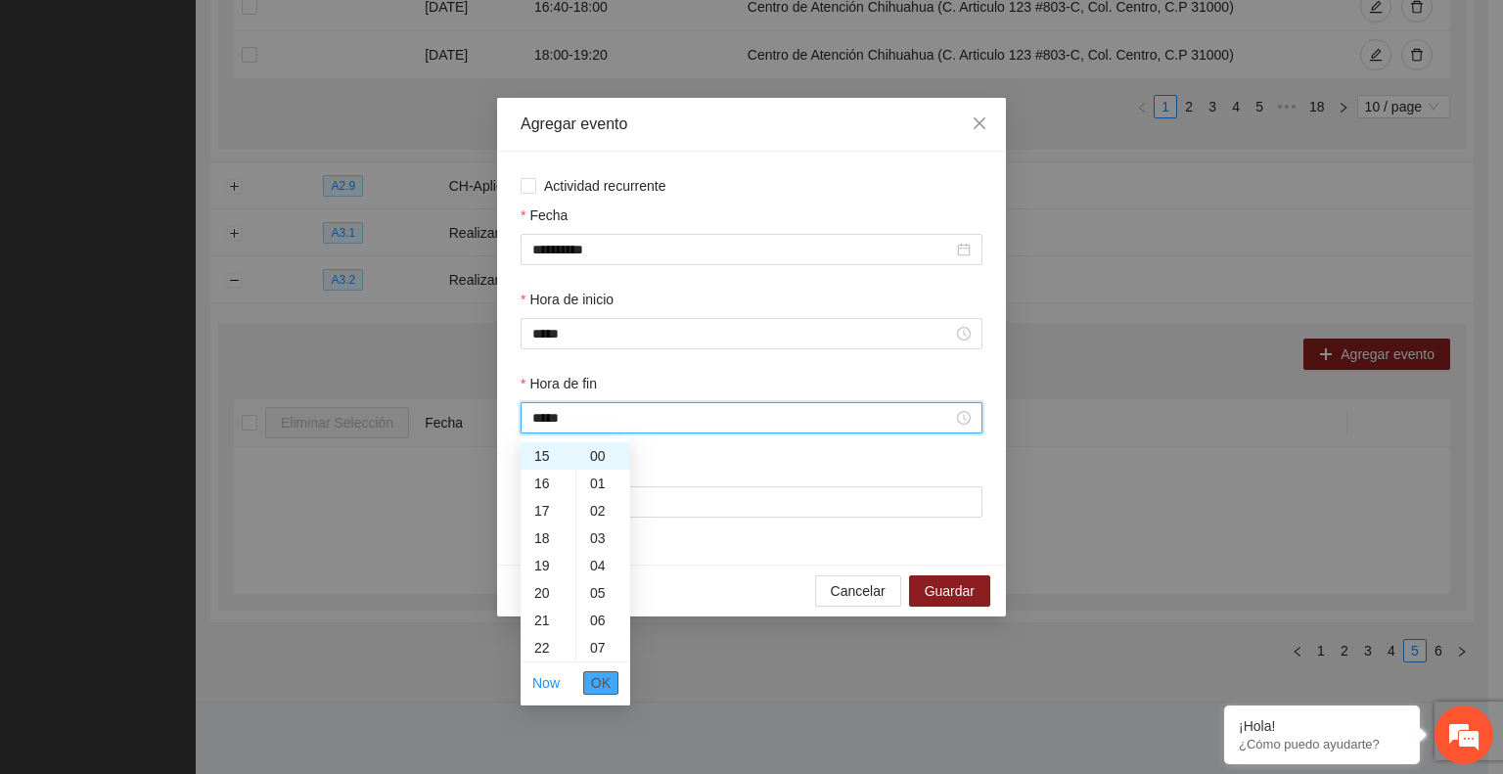
click at [596, 686] on span "OK" at bounding box center [601, 683] width 20 height 22
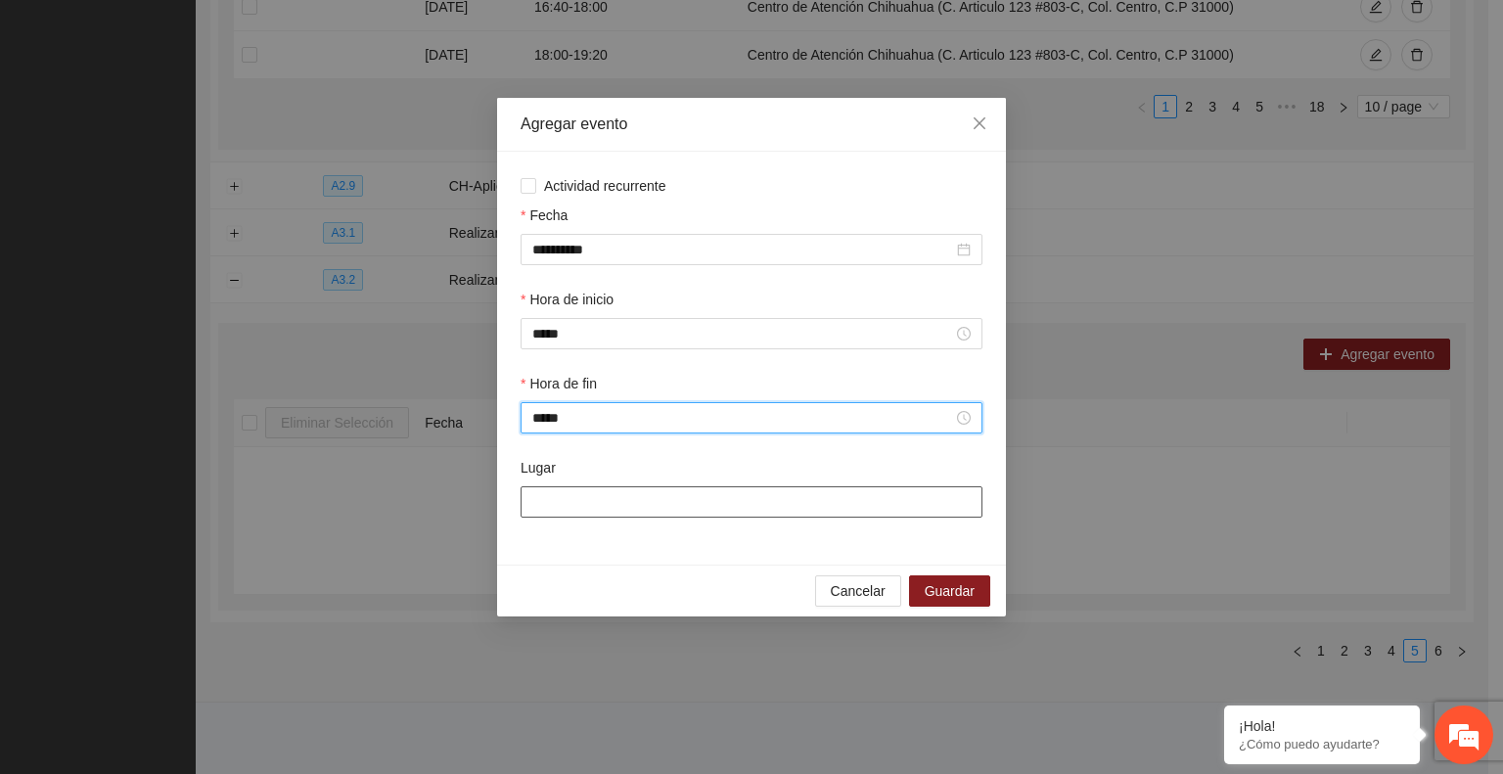
click at [547, 508] on input "Lugar" at bounding box center [752, 501] width 462 height 31
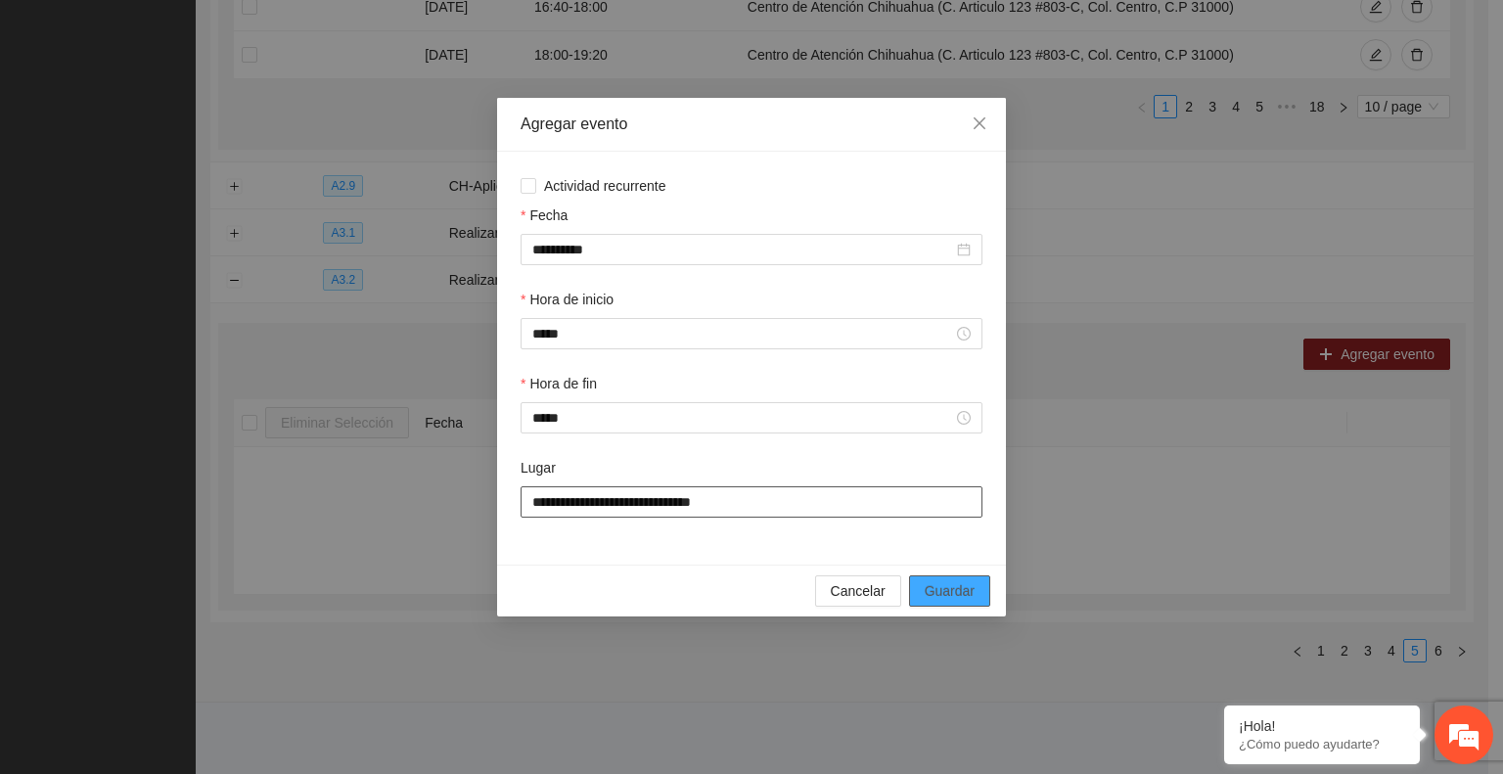
type input "**********"
click at [944, 588] on span "Guardar" at bounding box center [950, 591] width 50 height 22
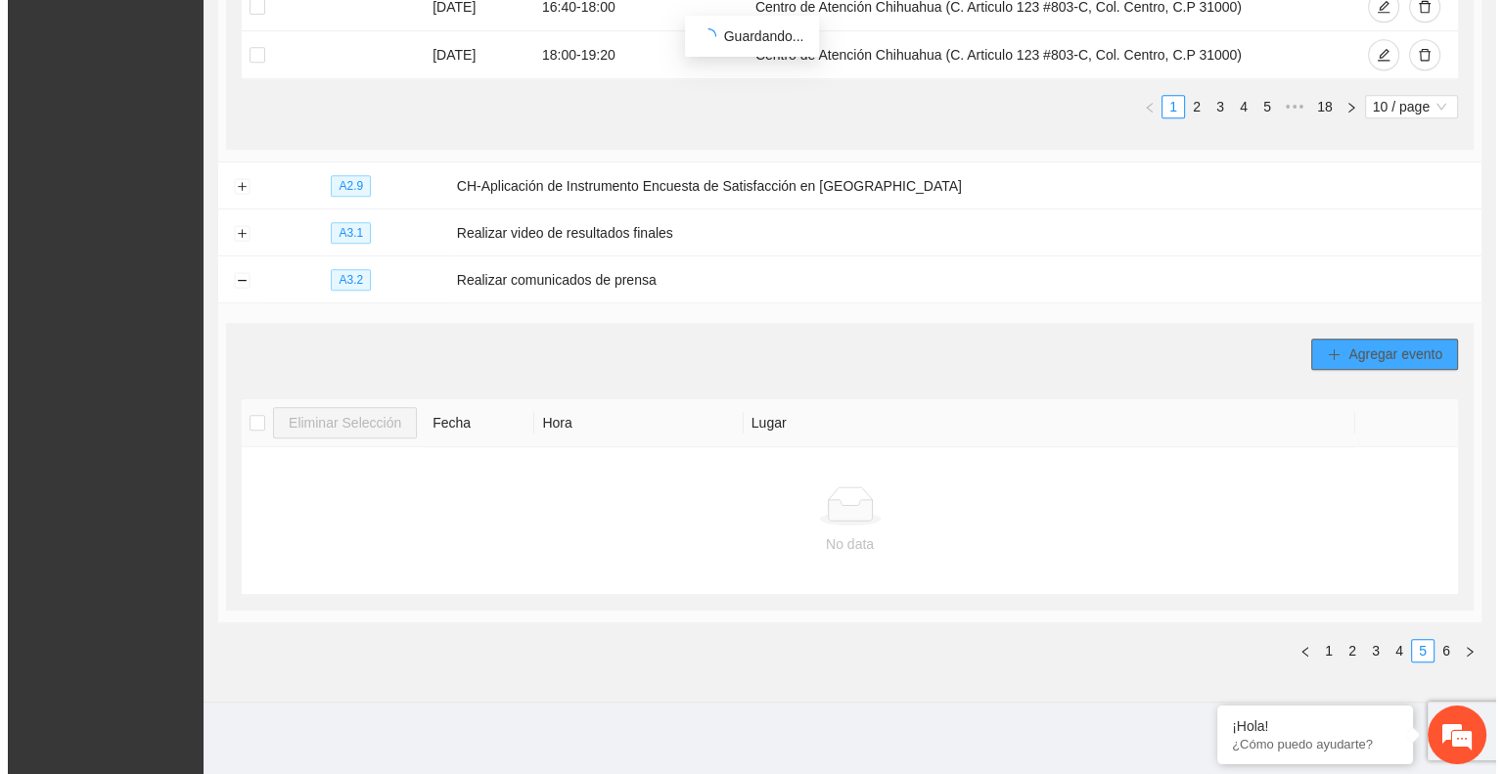
scroll to position [849, 0]
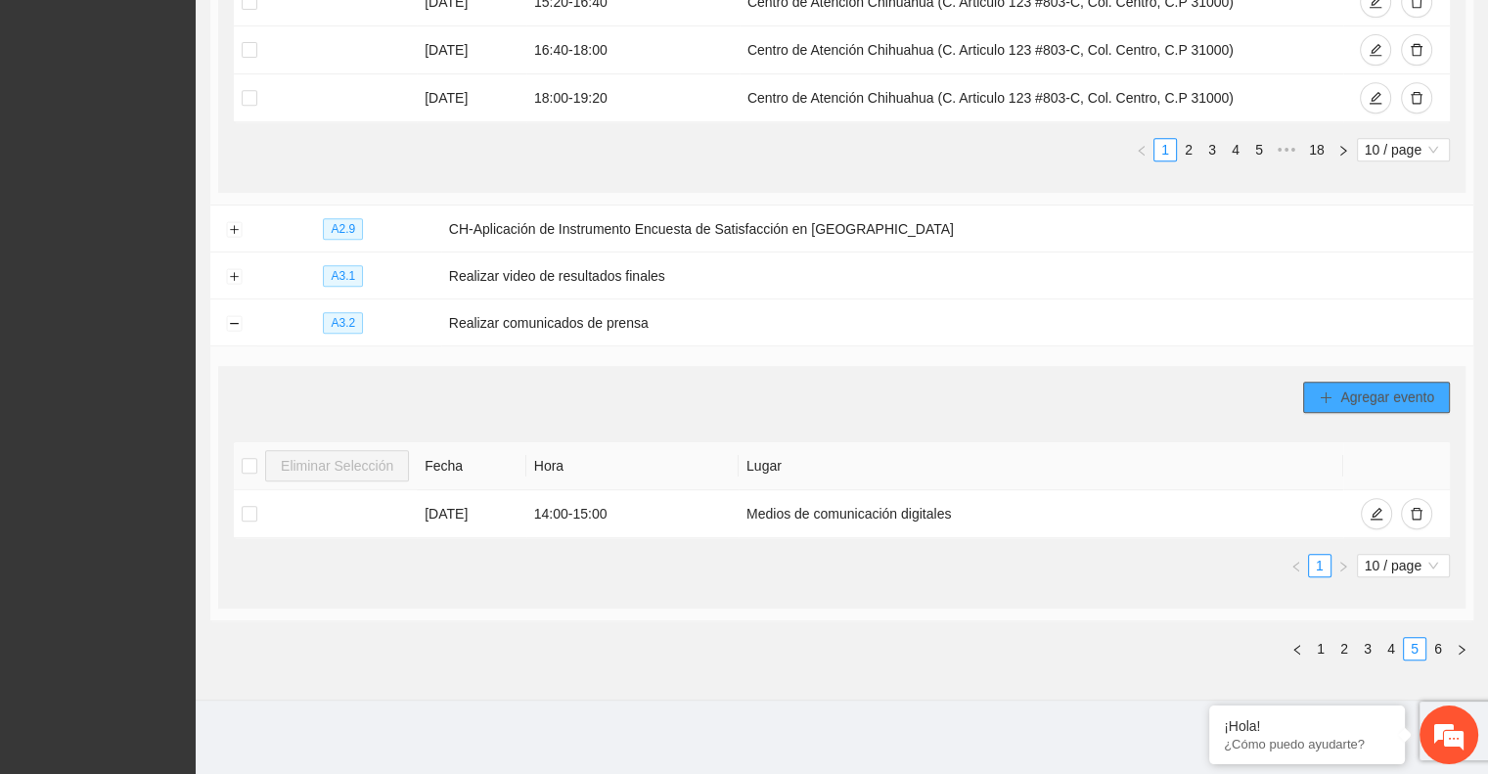
click at [1329, 405] on button "Agregar evento" at bounding box center [1376, 397] width 147 height 31
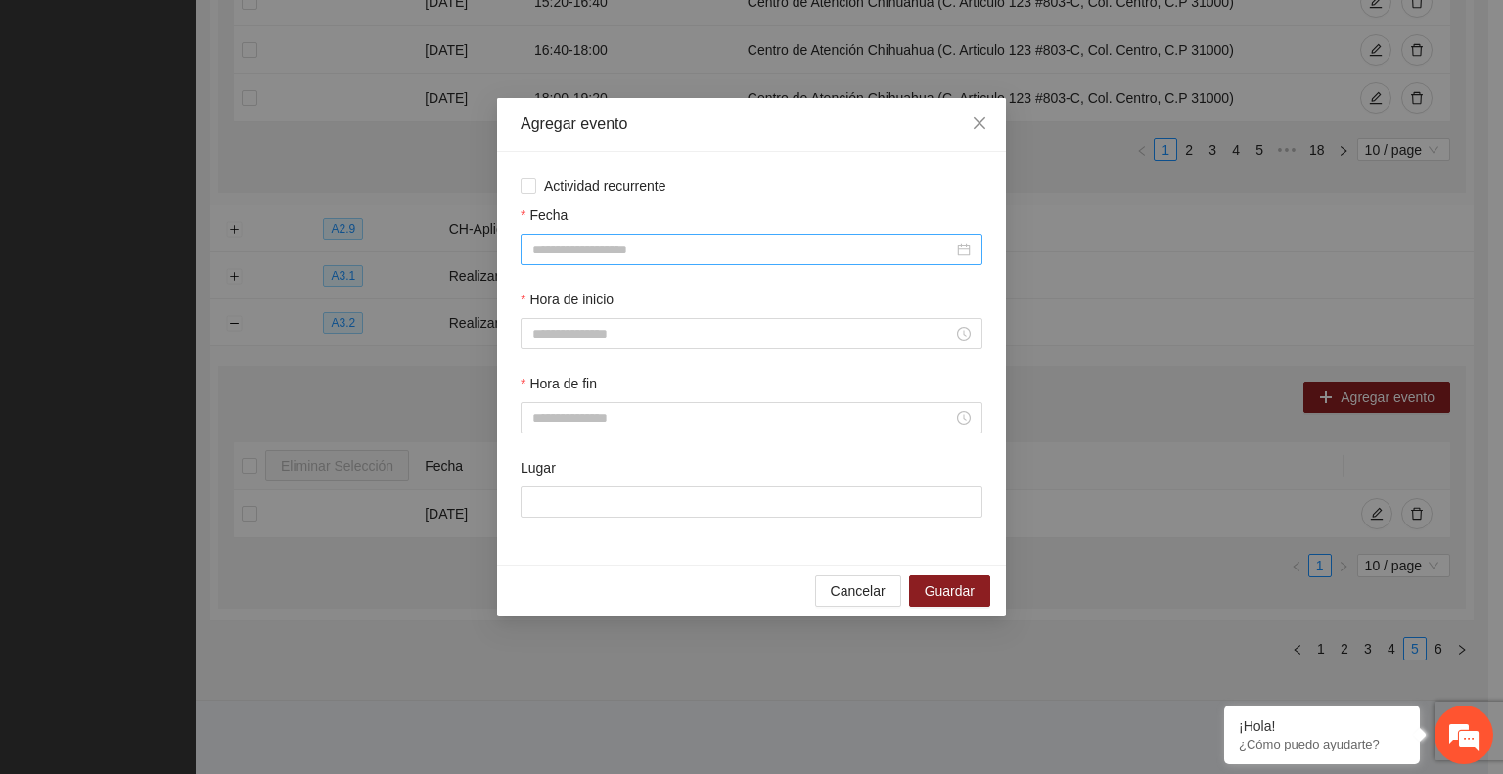
click at [617, 251] on input "Fecha" at bounding box center [742, 250] width 421 height 22
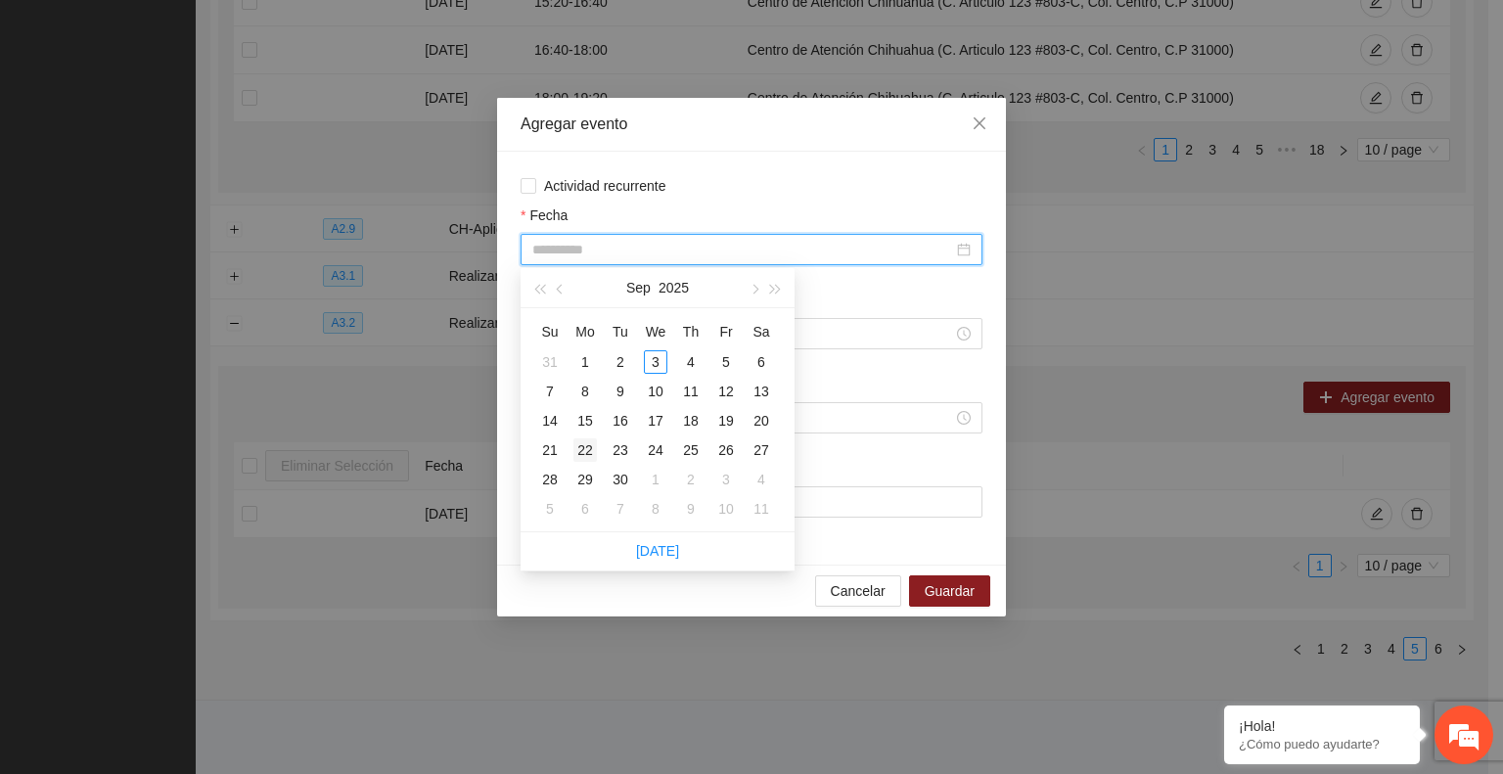
type input "**********"
click at [584, 453] on div "22" at bounding box center [584, 449] width 23 height 23
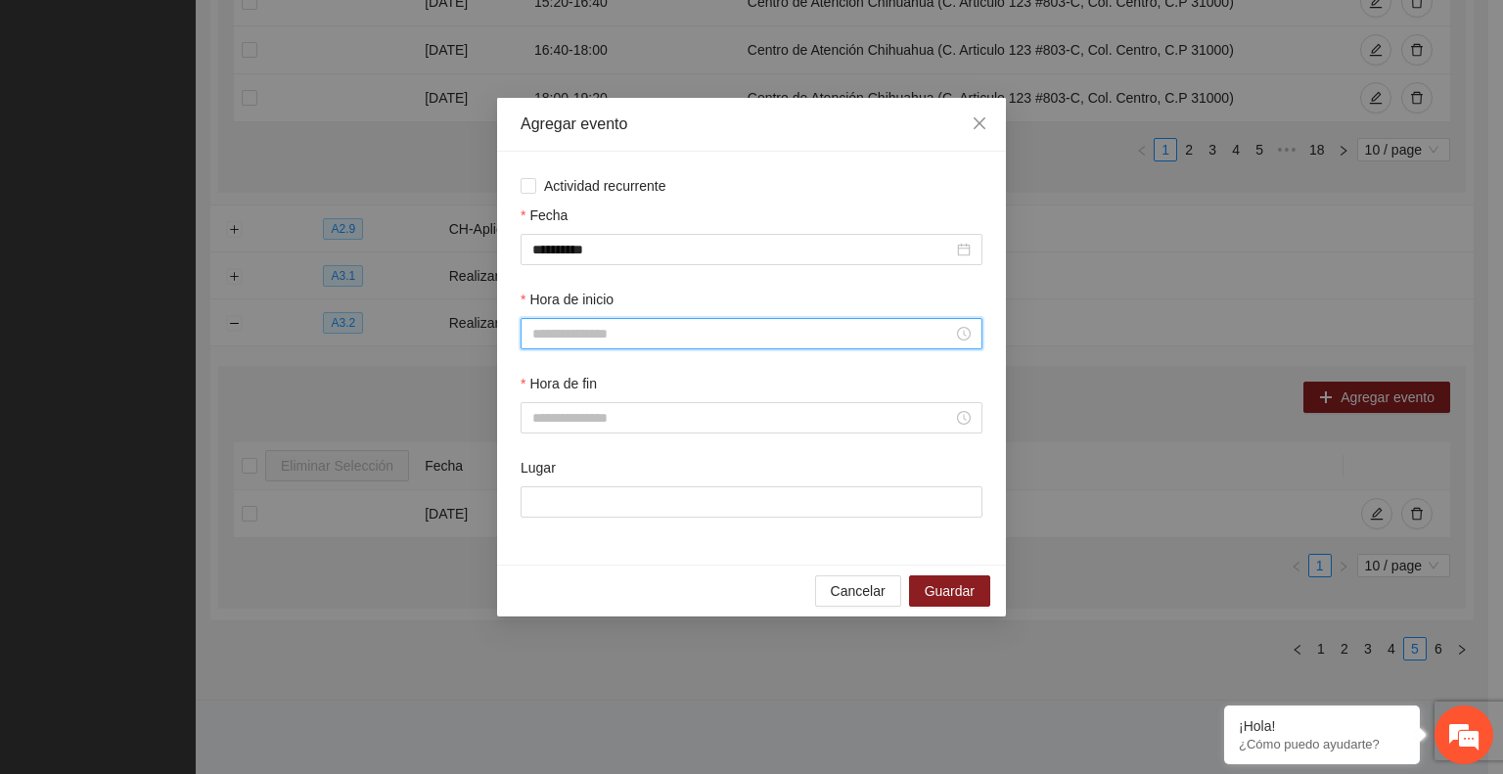
click at [589, 344] on input "Hora de inicio" at bounding box center [742, 334] width 421 height 22
click at [547, 495] on div "16" at bounding box center [548, 493] width 55 height 27
type input "*****"
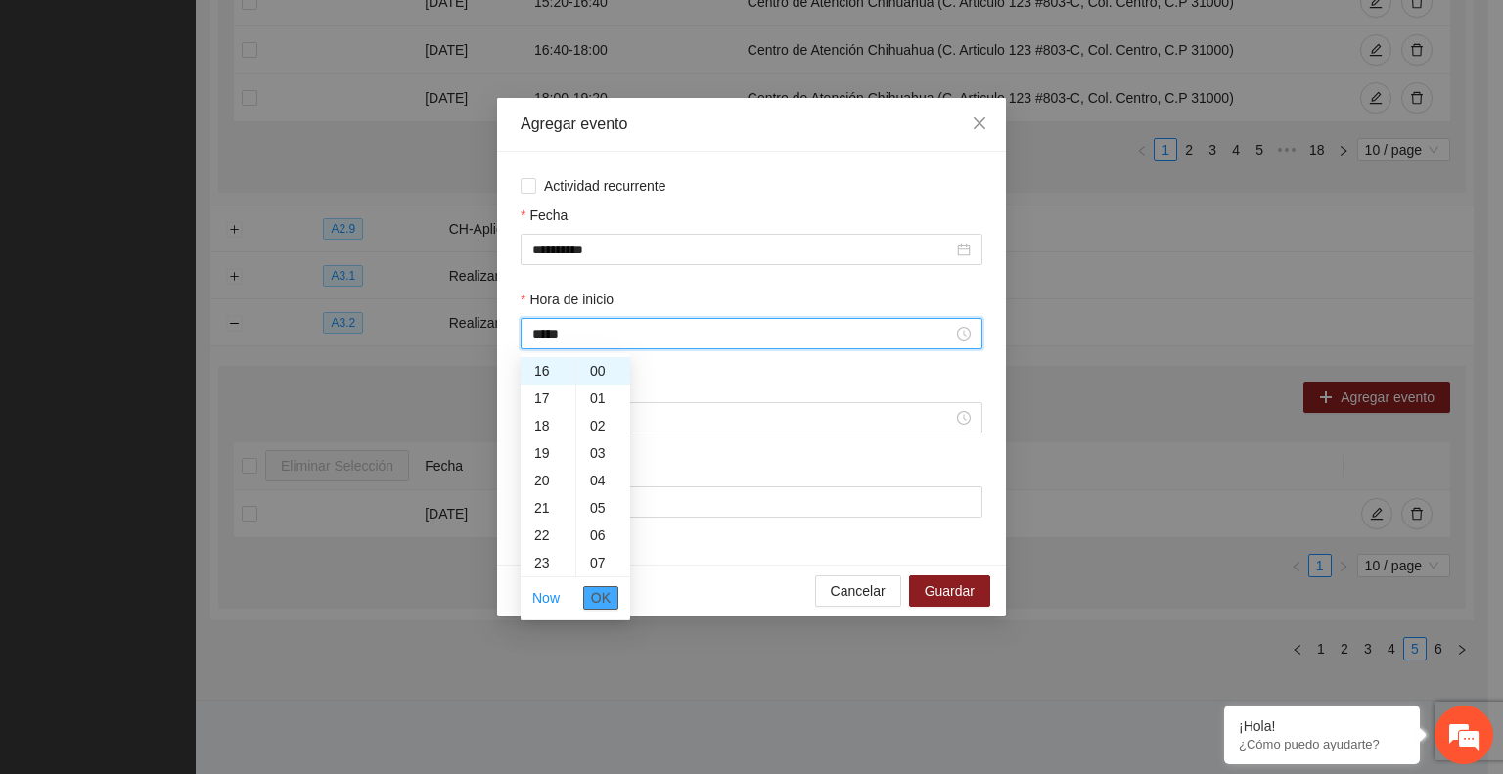
click at [595, 595] on span "OK" at bounding box center [601, 598] width 20 height 22
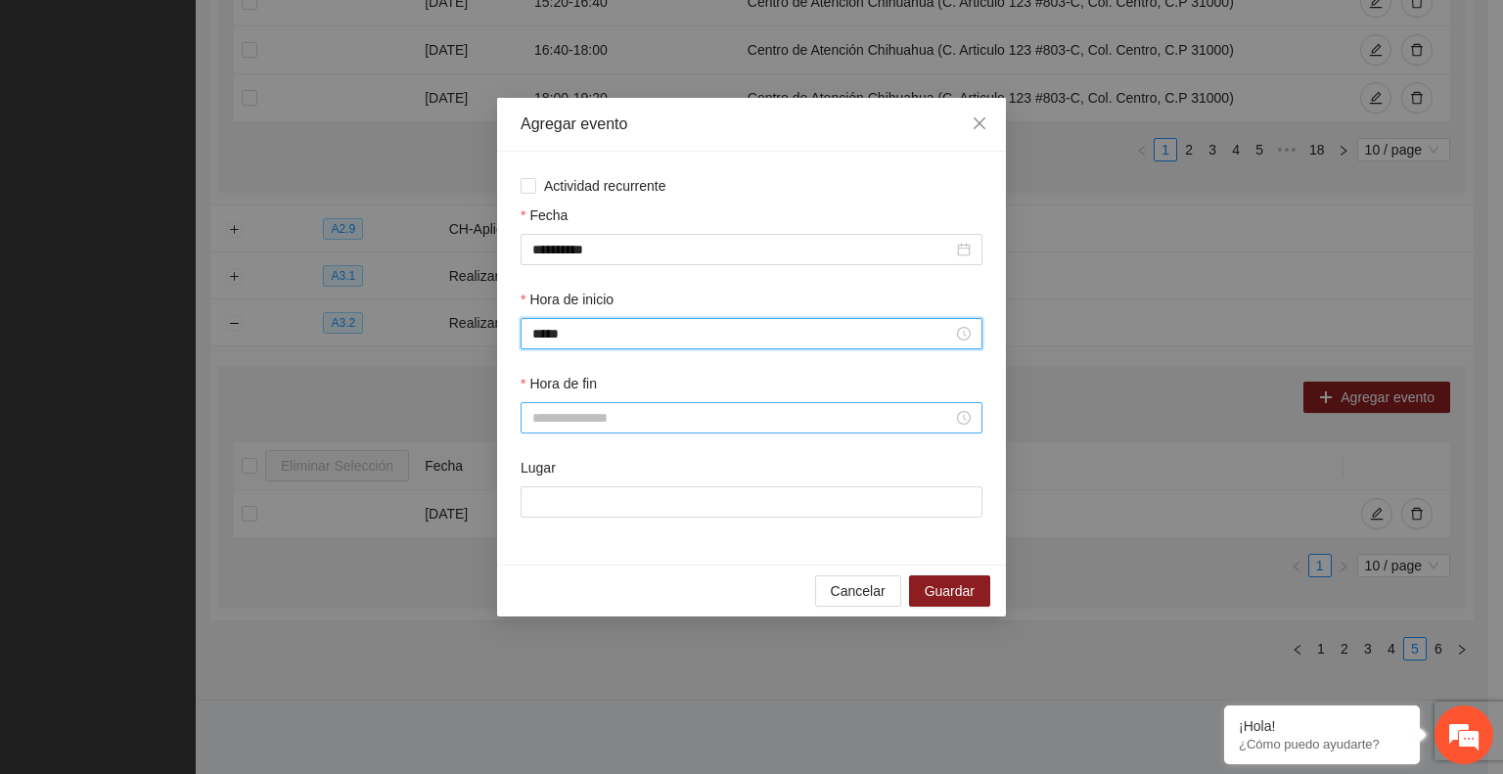
click at [627, 406] on div at bounding box center [752, 417] width 462 height 31
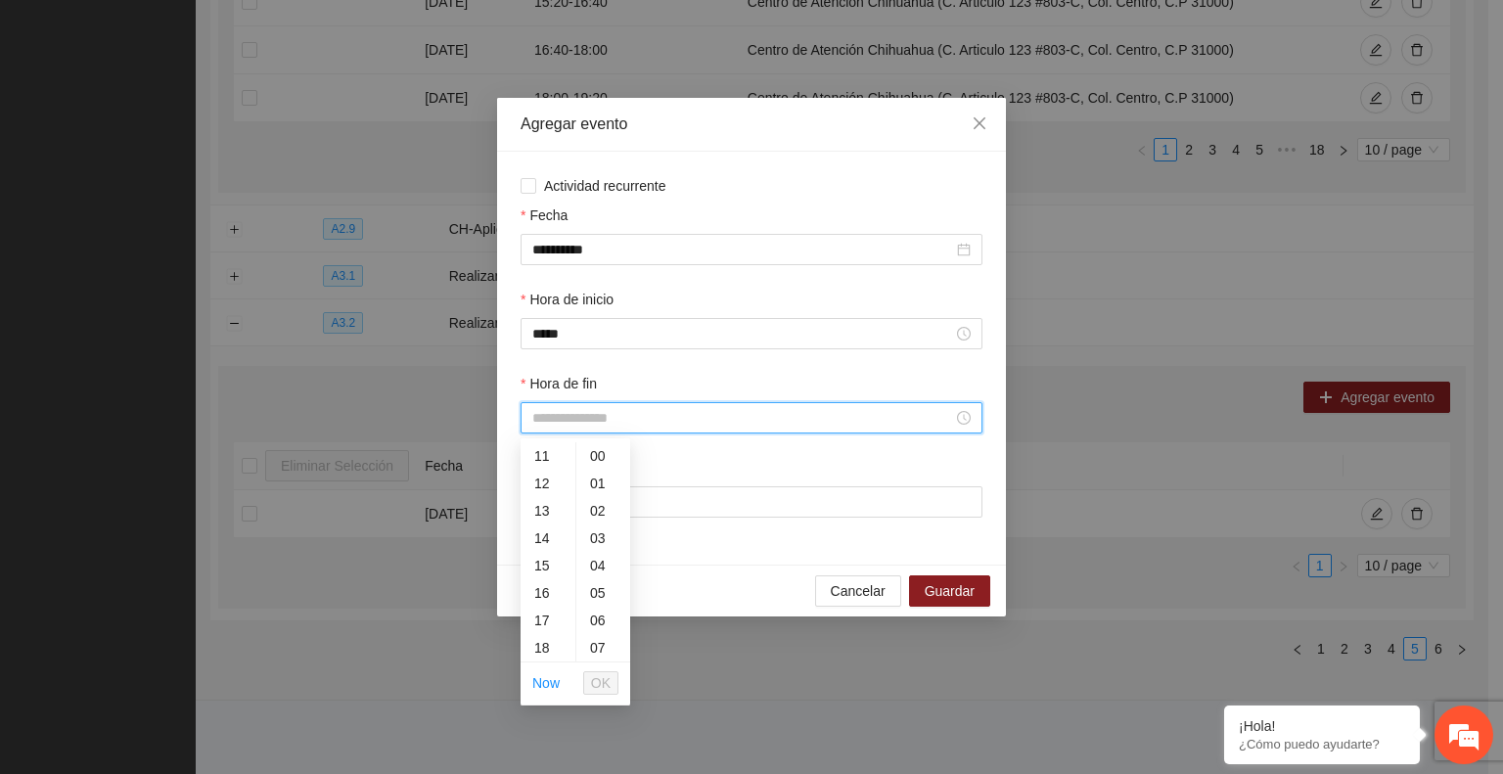
scroll to position [317, 0]
click at [542, 609] on div "17" at bounding box center [548, 604] width 55 height 27
type input "*****"
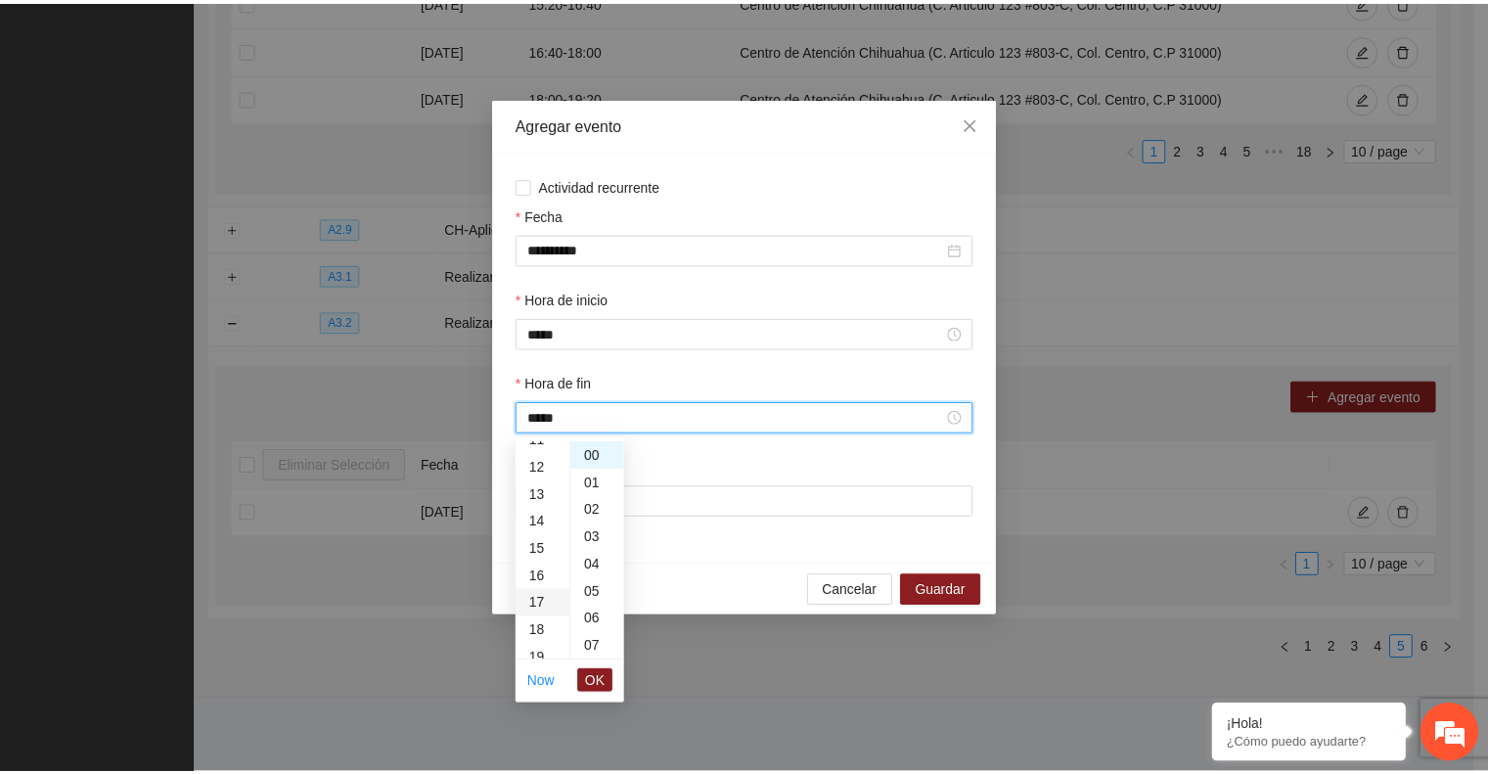
scroll to position [466, 0]
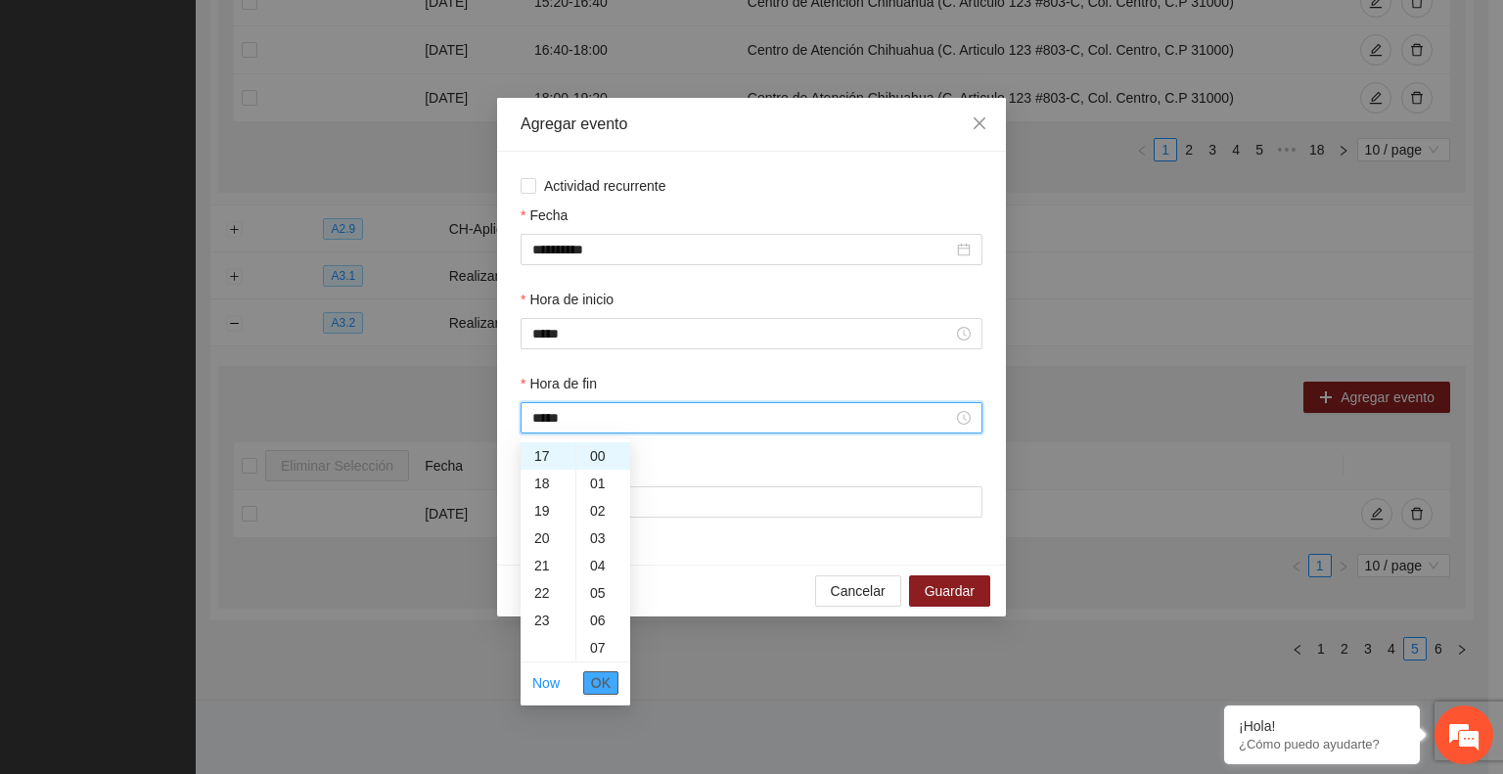
click at [596, 688] on span "OK" at bounding box center [601, 683] width 20 height 22
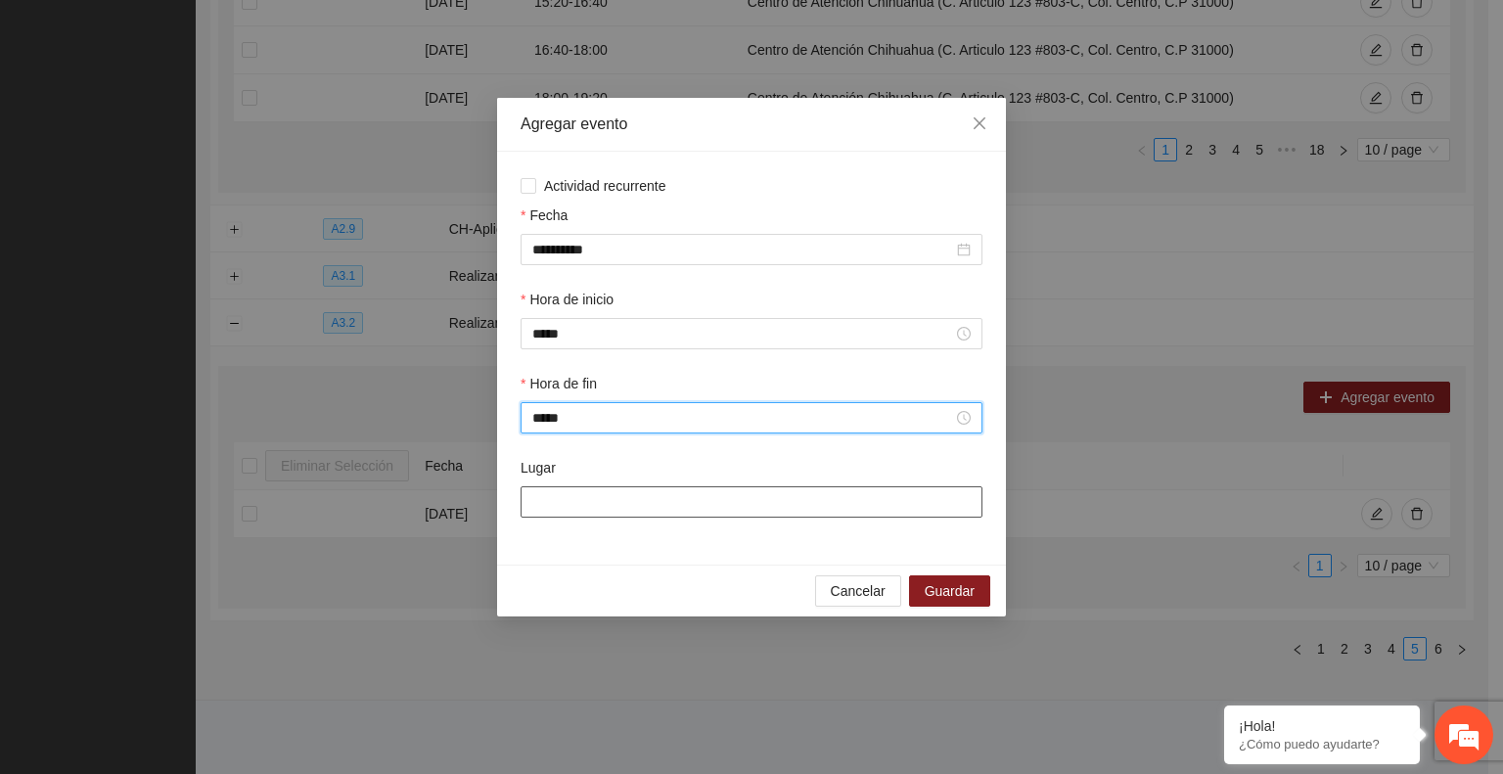
click at [565, 500] on input "Lugar" at bounding box center [752, 501] width 462 height 31
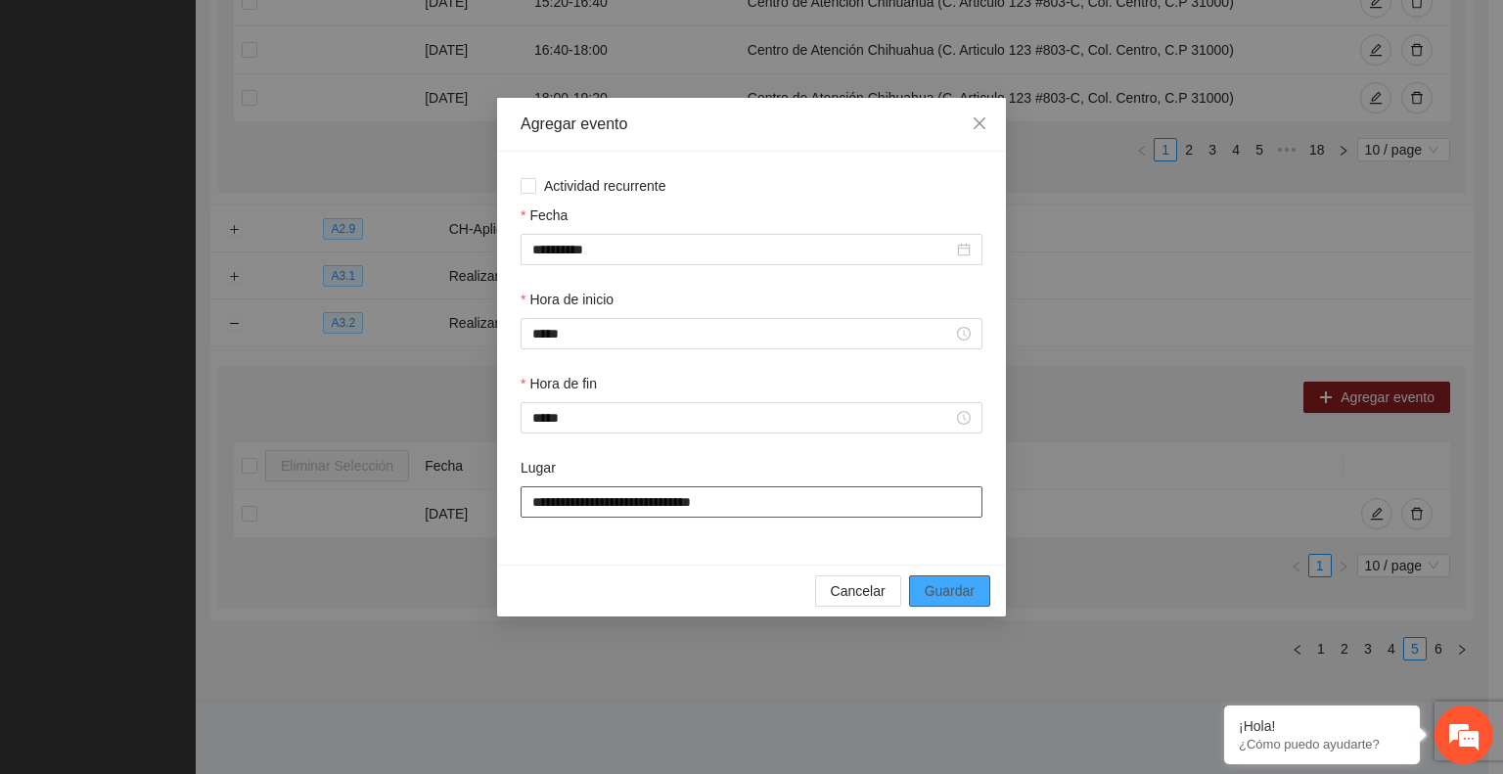
type input "**********"
click at [977, 597] on button "Guardar" at bounding box center [949, 590] width 81 height 31
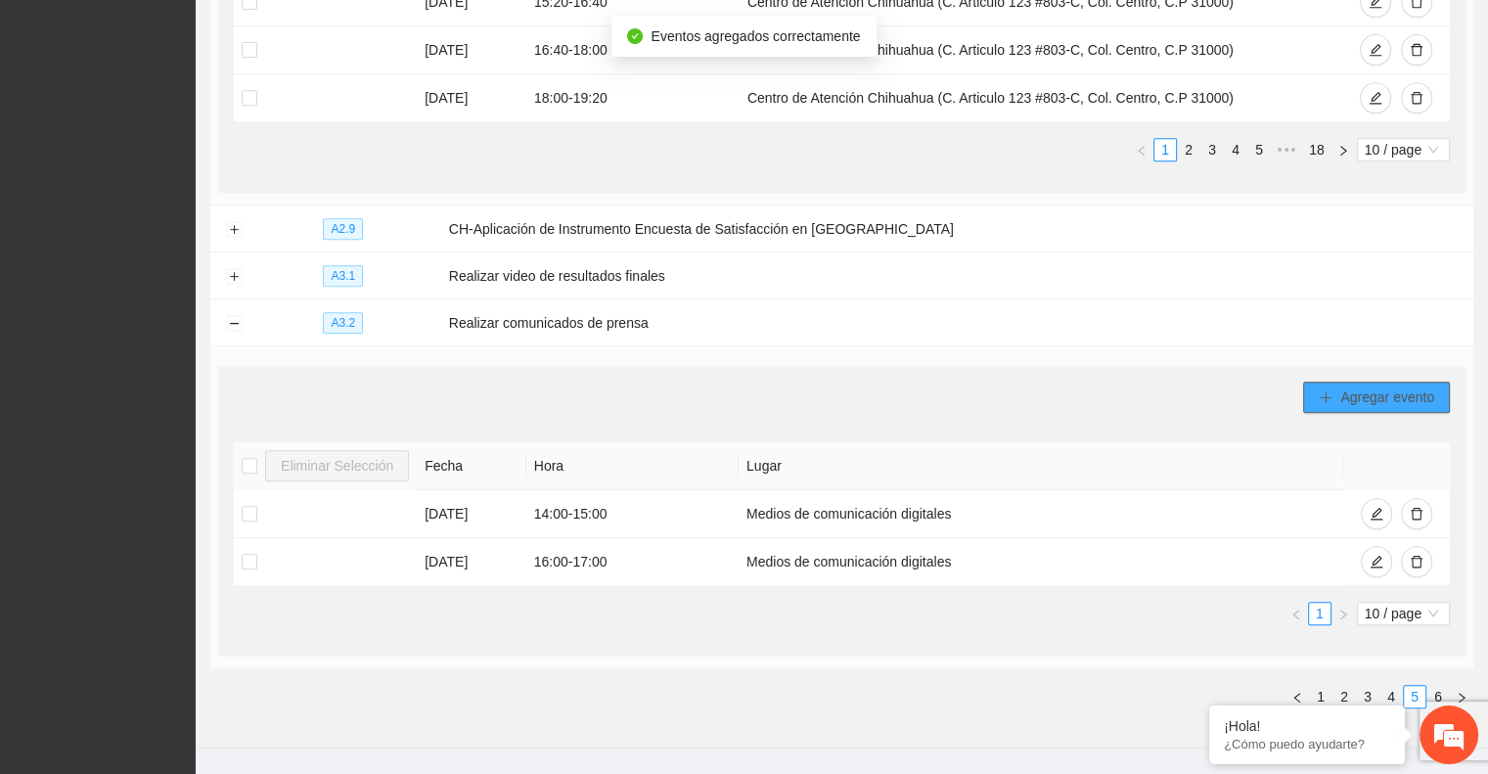
scroll to position [896, 0]
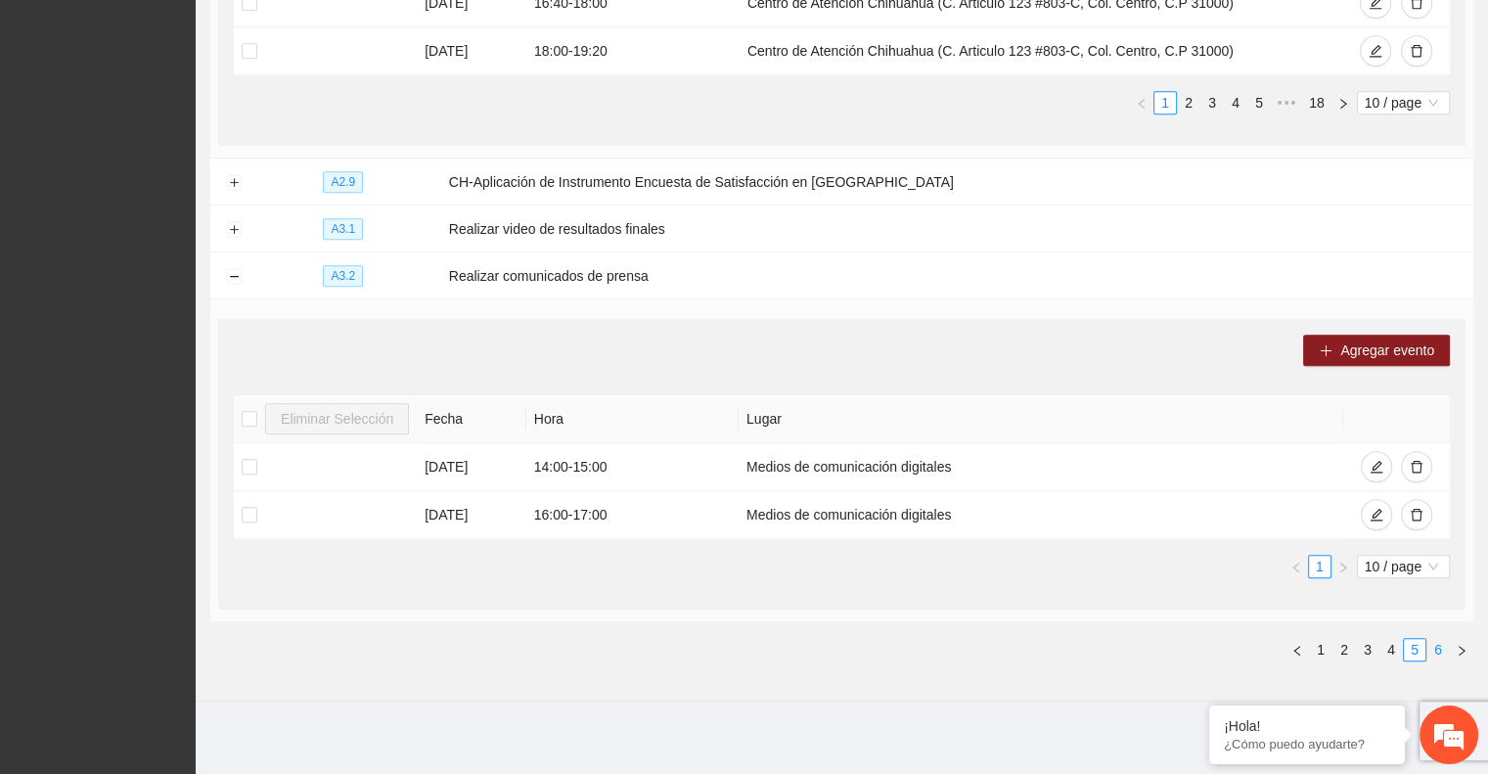
click at [1436, 643] on link "6" at bounding box center [1439, 650] width 22 height 22
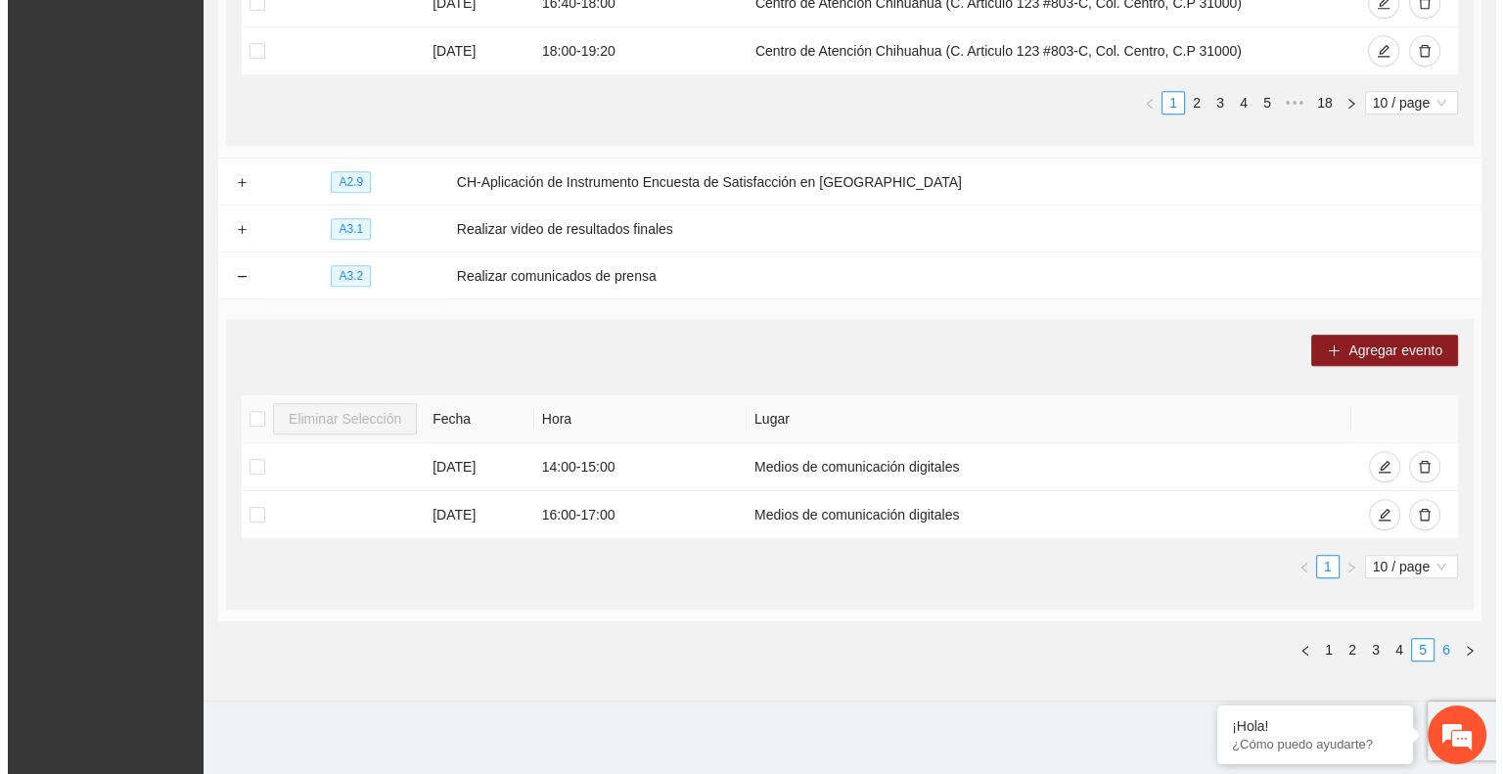
scroll to position [0, 0]
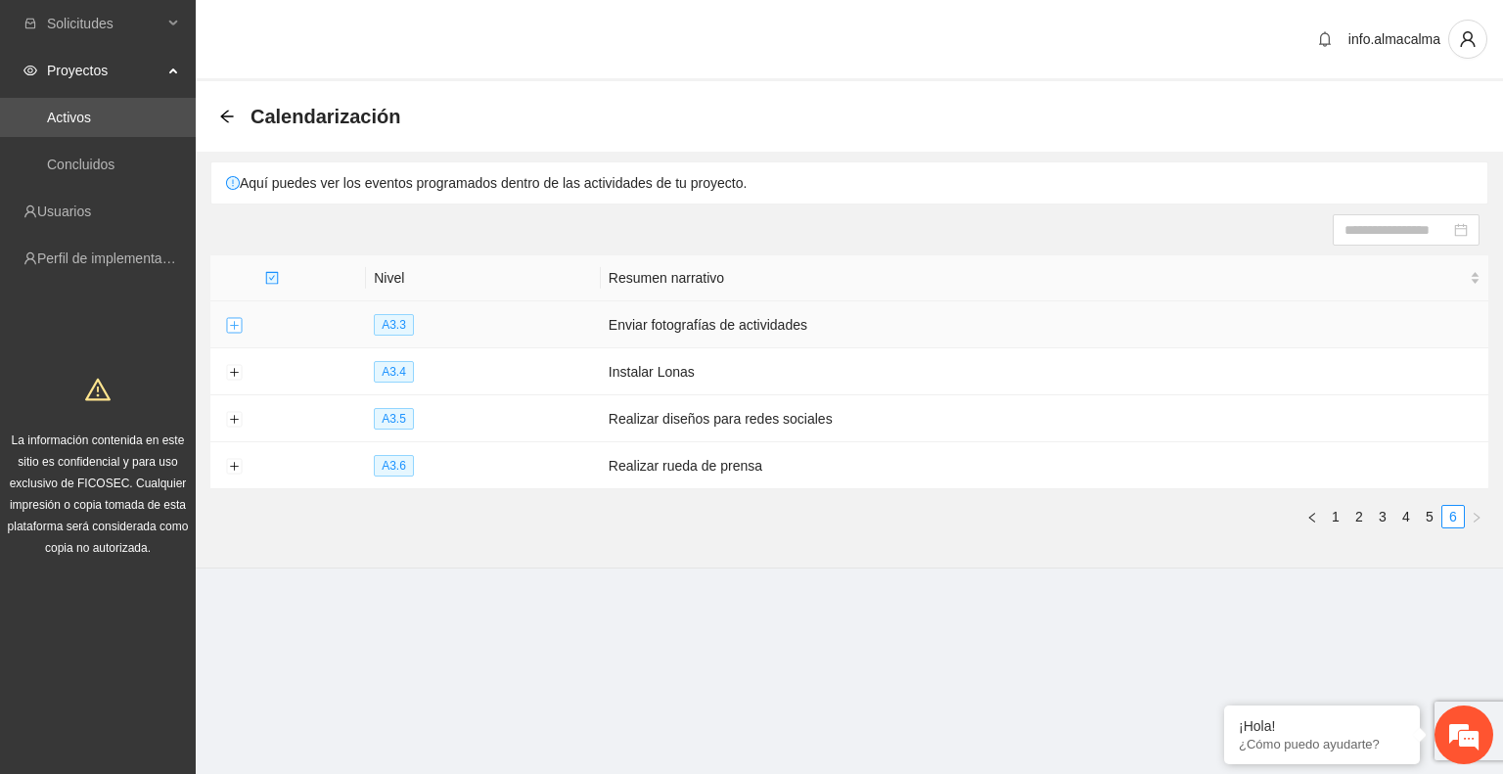
click at [237, 326] on button "Expand row" at bounding box center [234, 326] width 16 height 16
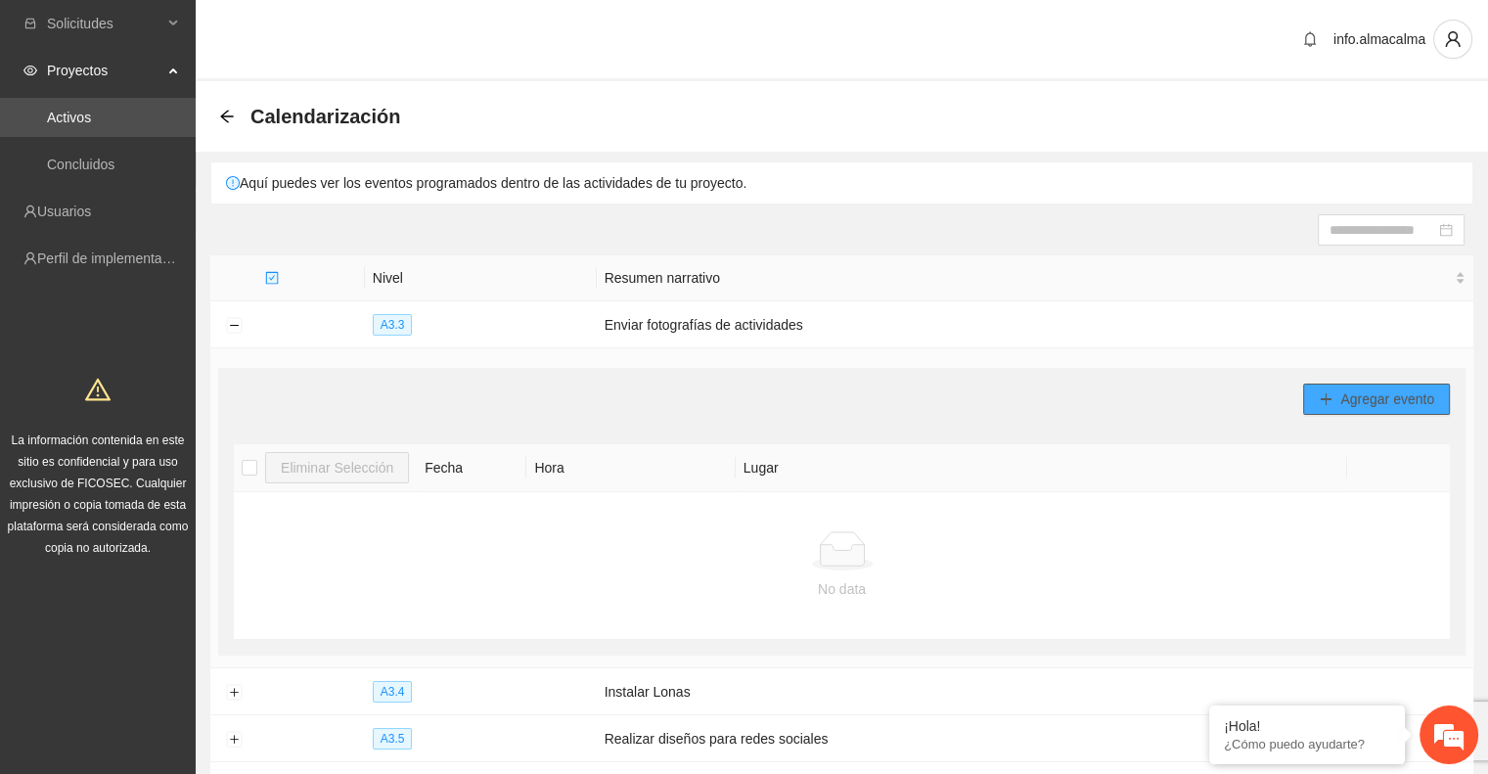
click at [1351, 388] on span "Agregar evento" at bounding box center [1388, 399] width 94 height 22
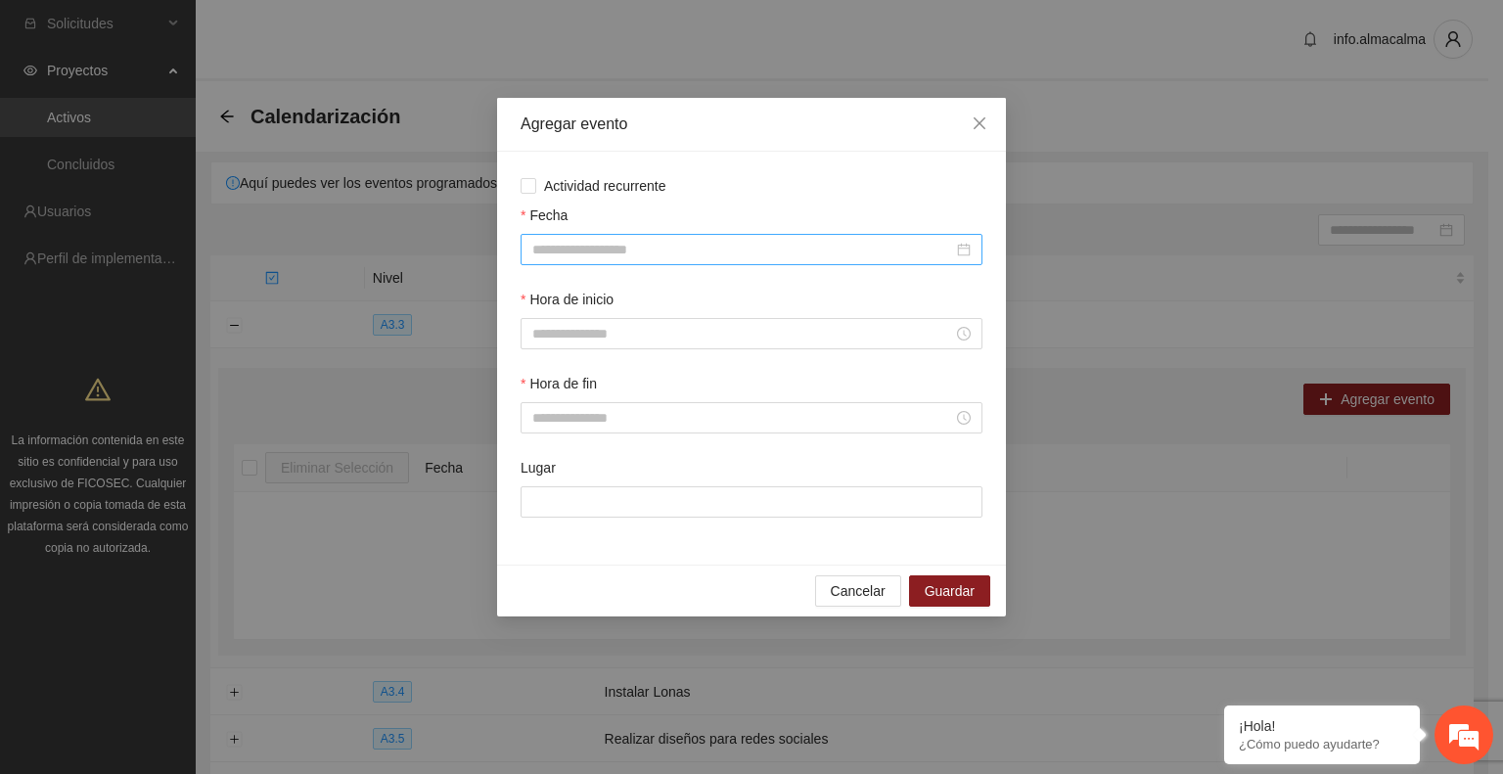
click at [651, 250] on input "Fecha" at bounding box center [742, 250] width 421 height 22
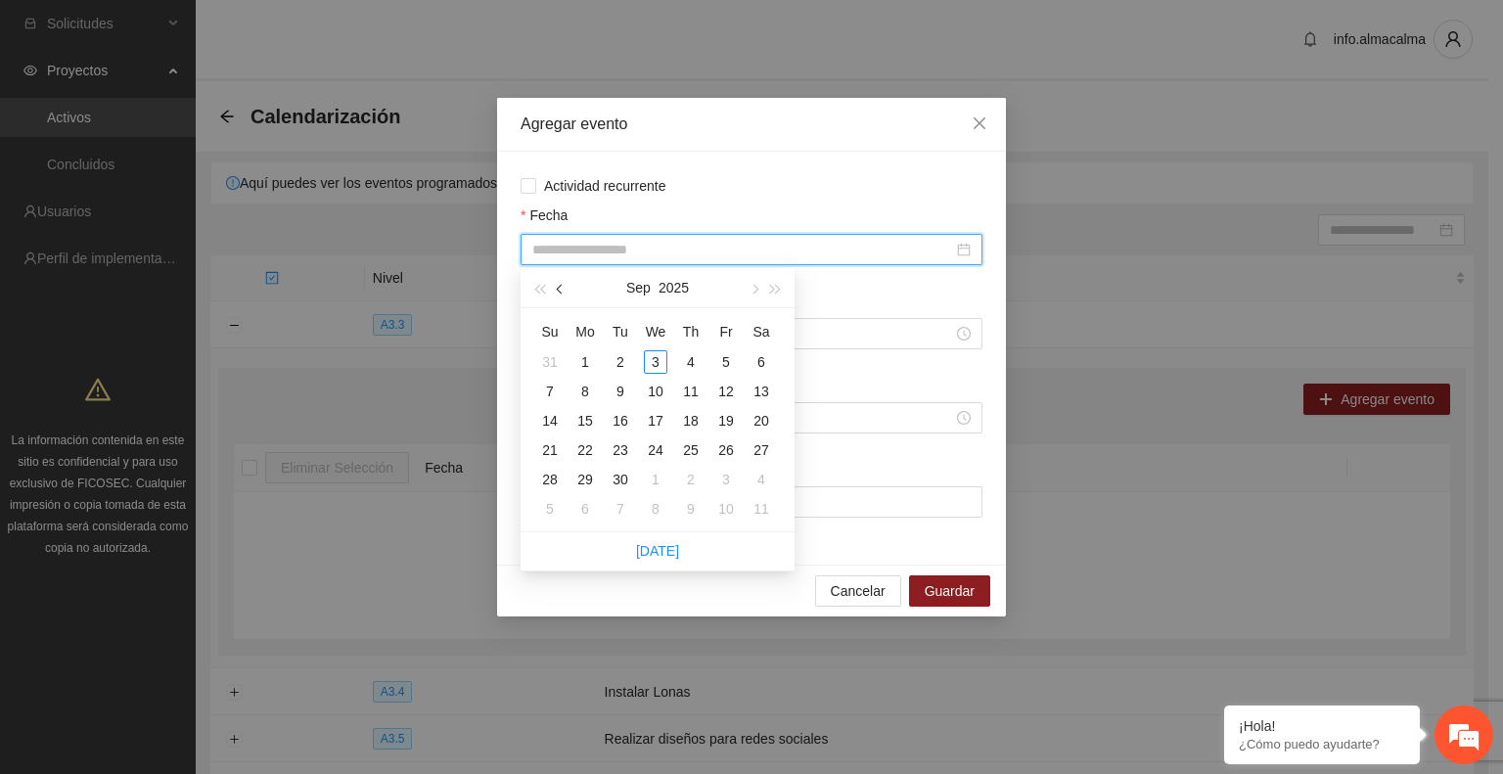
click at [571, 297] on button "button" at bounding box center [561, 287] width 22 height 39
type input "**********"
click at [727, 481] on div "29" at bounding box center [725, 479] width 23 height 23
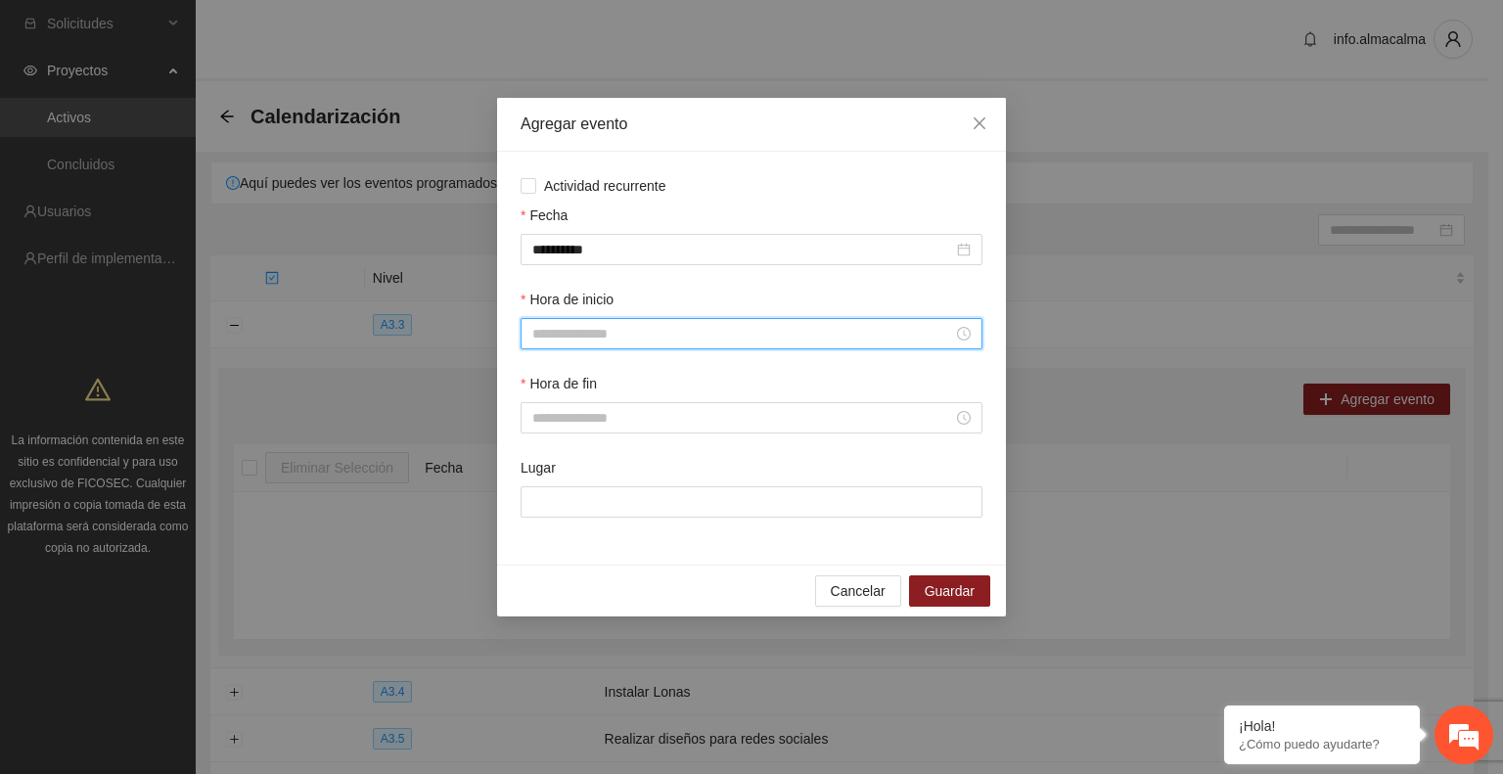
click at [579, 335] on input "Hora de inicio" at bounding box center [742, 334] width 421 height 22
click at [543, 520] on div "09" at bounding box center [548, 523] width 55 height 27
type input "*****"
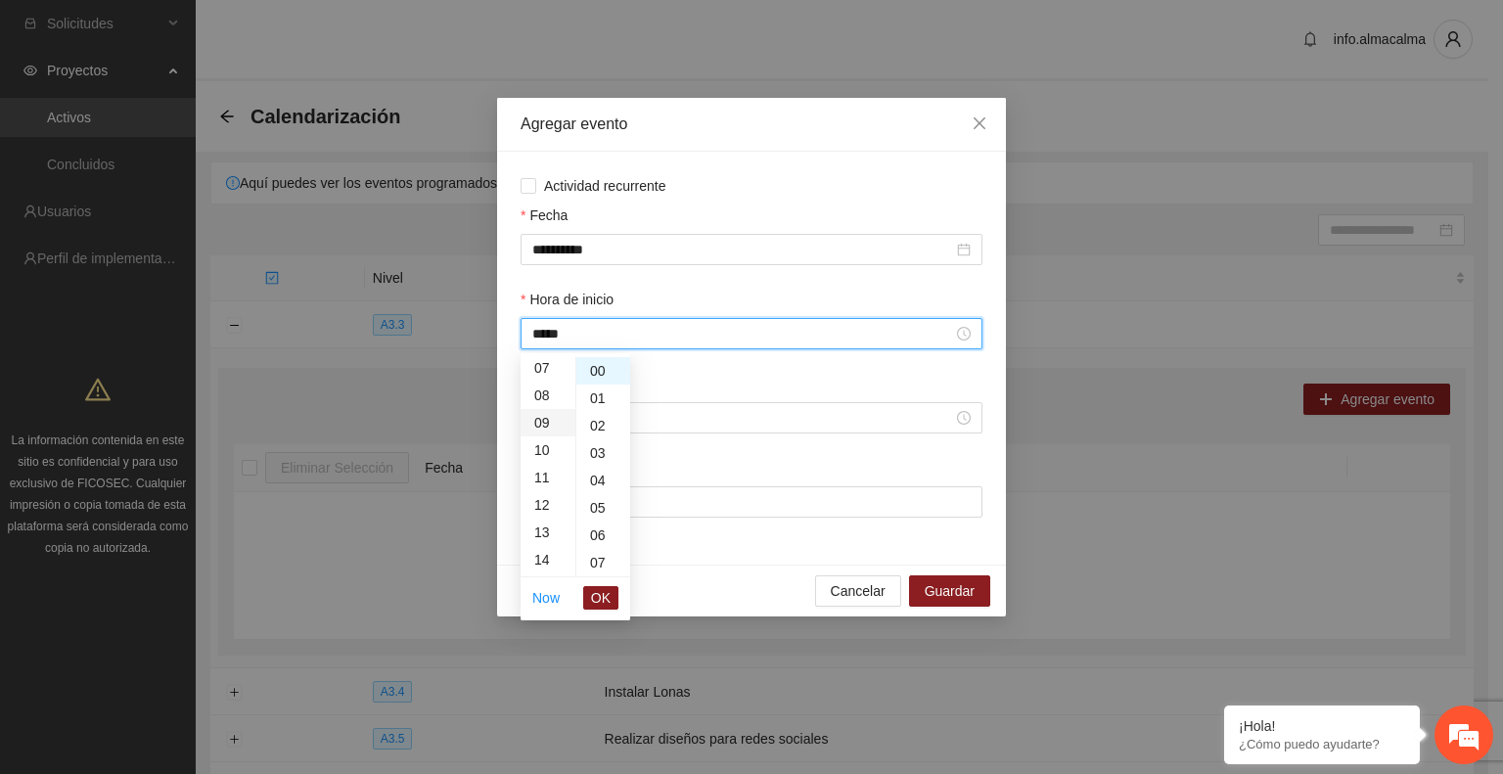
scroll to position [247, 0]
click at [598, 598] on span "OK" at bounding box center [601, 598] width 20 height 22
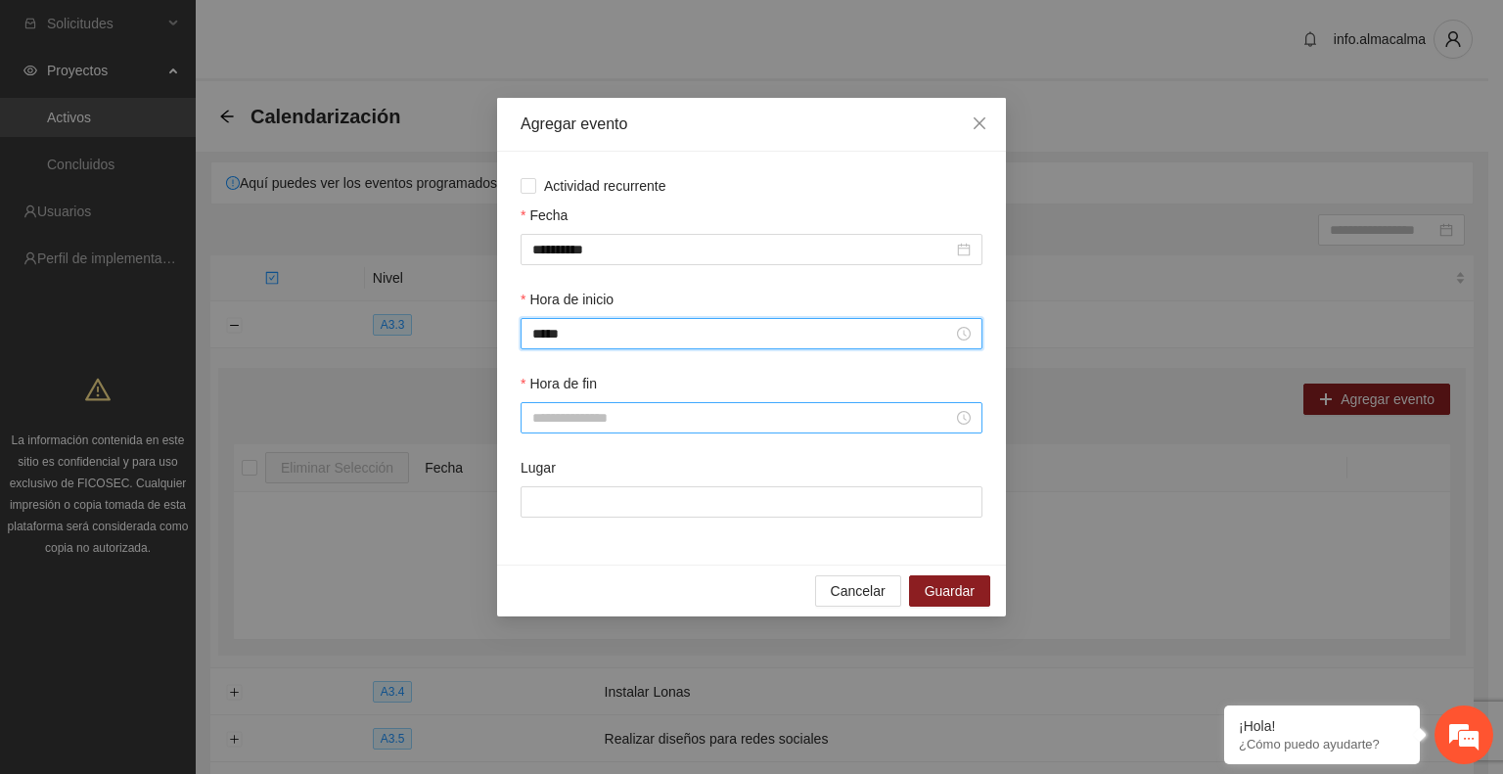
click at [553, 421] on input "Hora de fin" at bounding box center [742, 418] width 421 height 22
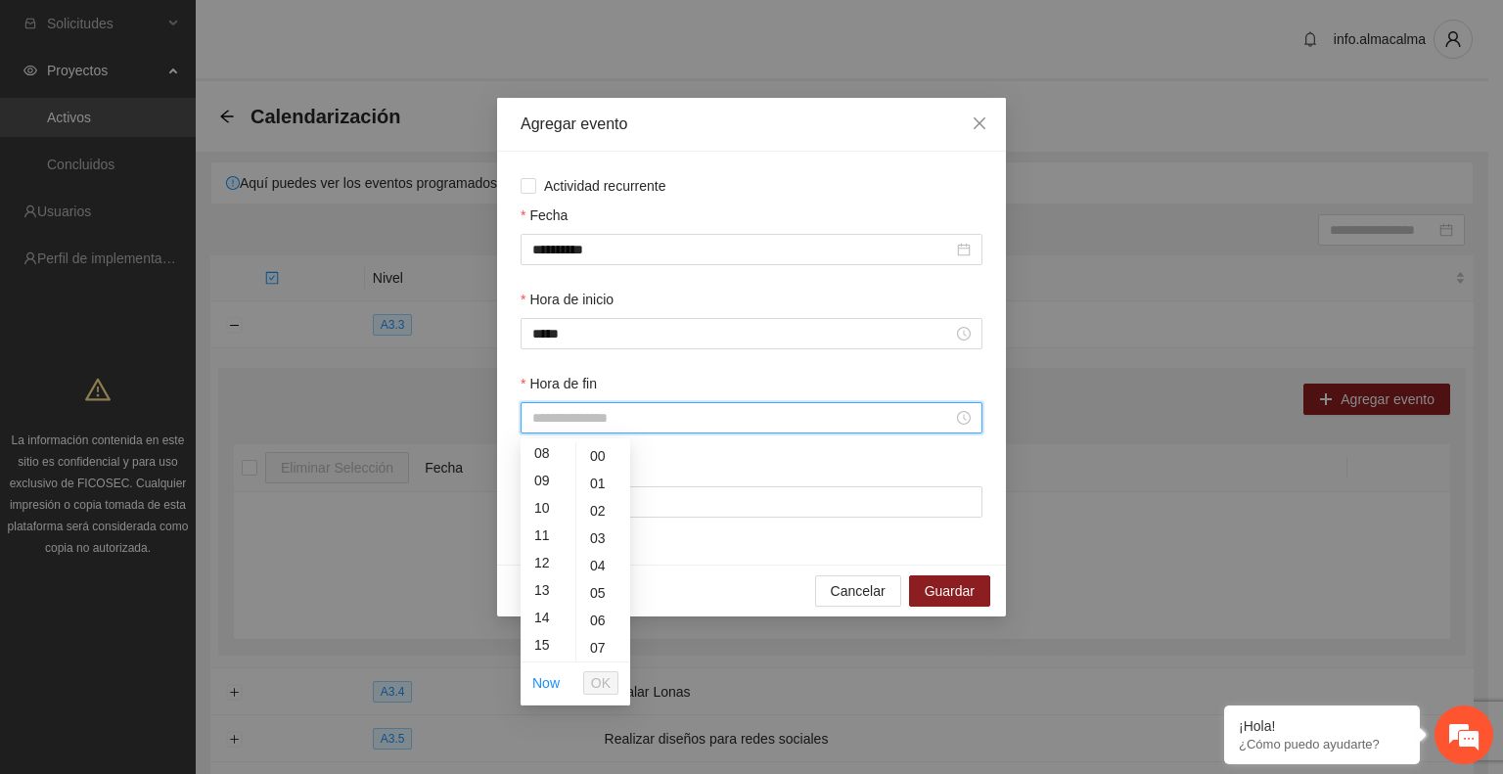
scroll to position [223, 0]
click at [536, 512] on div "10" at bounding box center [548, 506] width 55 height 27
type input "*****"
click at [599, 688] on span "OK" at bounding box center [601, 683] width 20 height 22
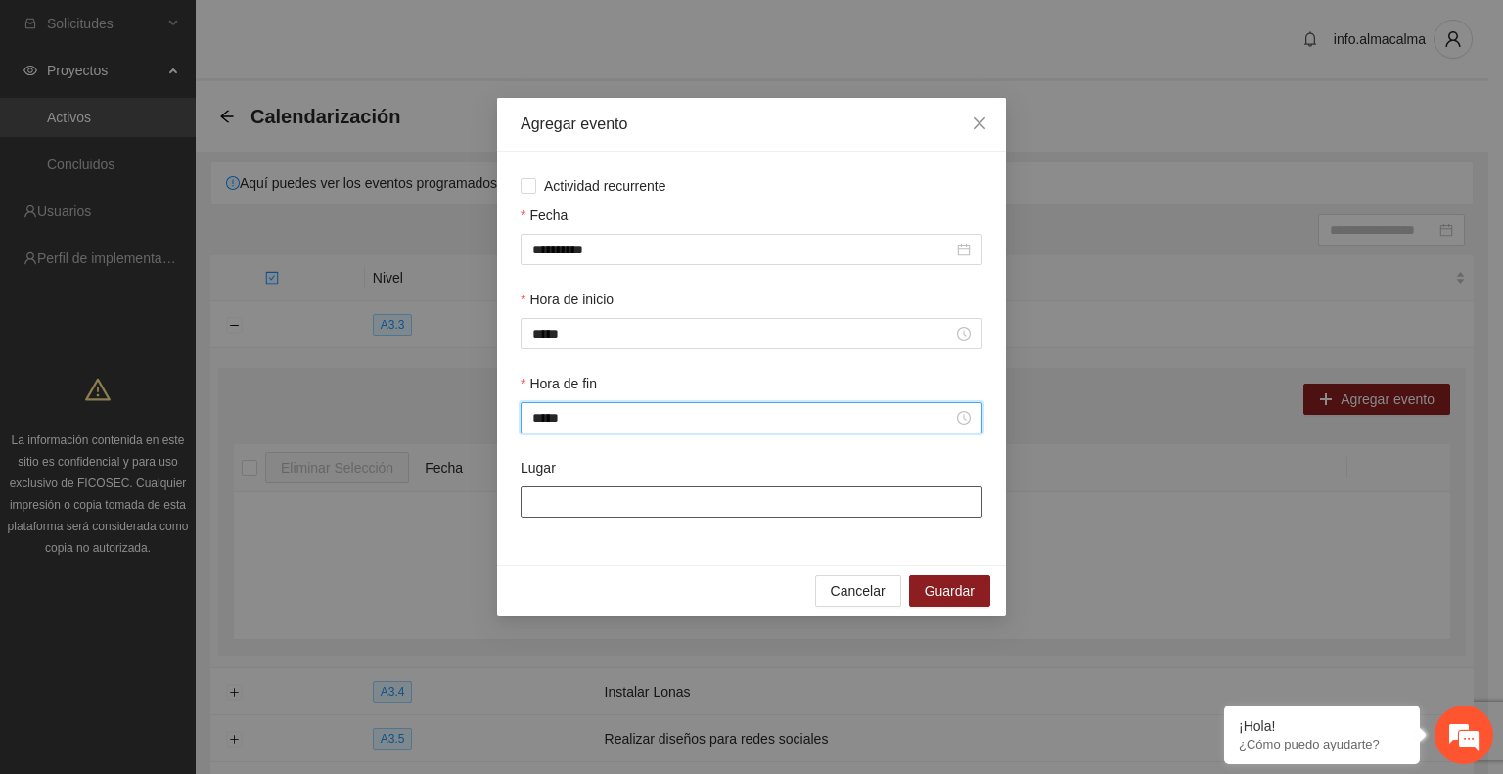
click at [615, 503] on input "Lugar" at bounding box center [752, 501] width 462 height 31
type input "*"
click at [571, 500] on input "*" at bounding box center [752, 501] width 462 height 31
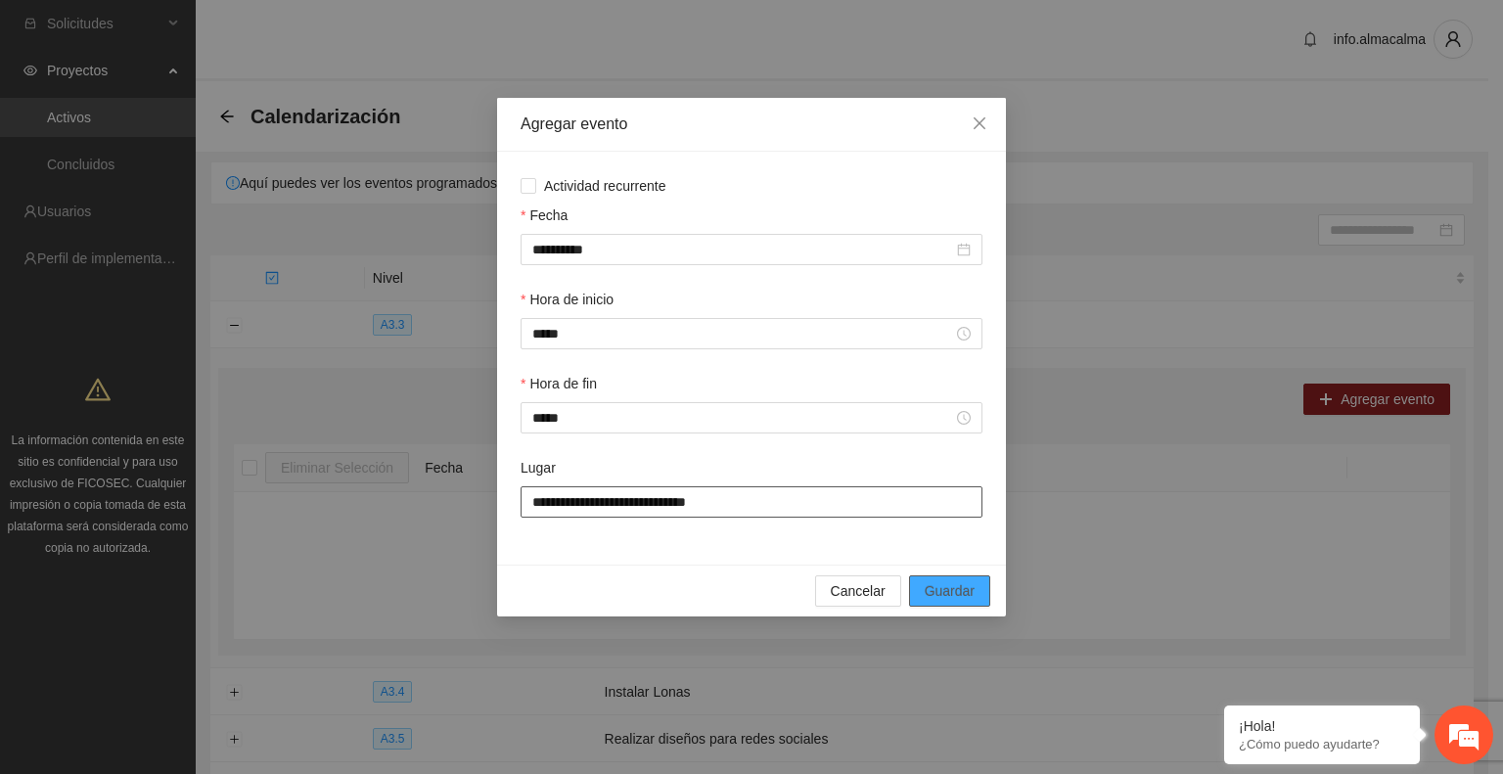
type input "**********"
click at [970, 599] on span "Guardar" at bounding box center [950, 591] width 50 height 22
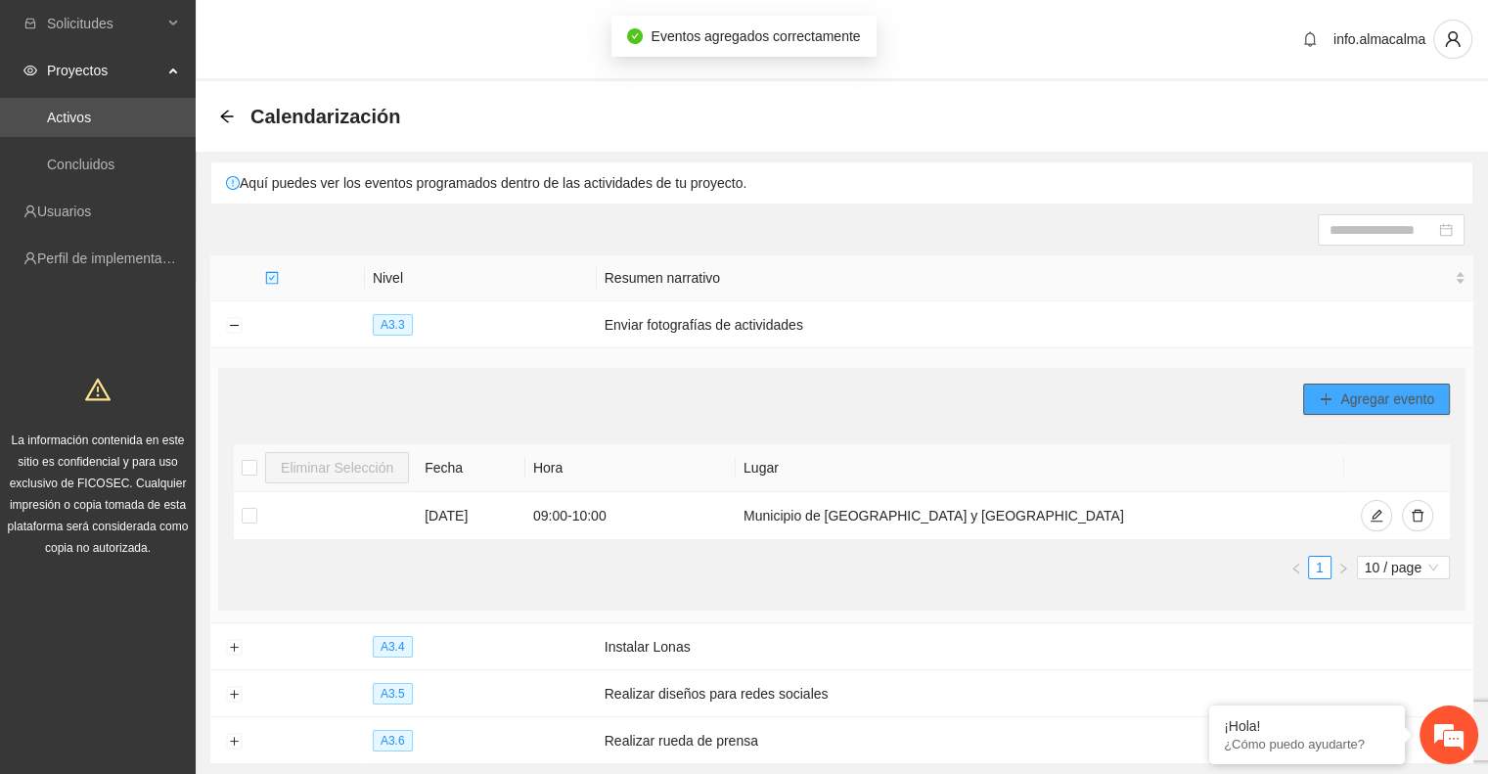
click at [1329, 398] on icon "plus" at bounding box center [1326, 398] width 11 height 1
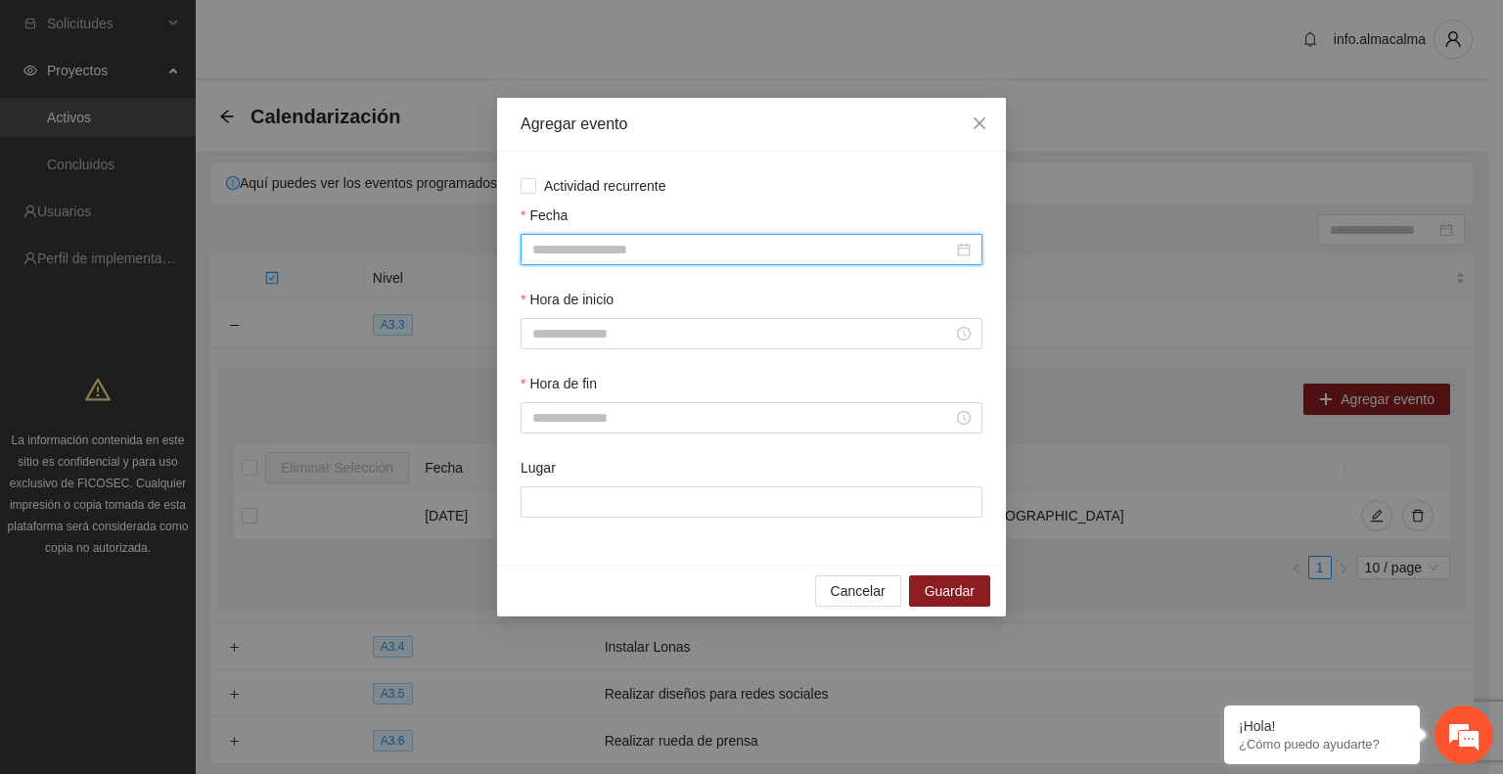
click at [702, 258] on input "Fecha" at bounding box center [742, 250] width 421 height 22
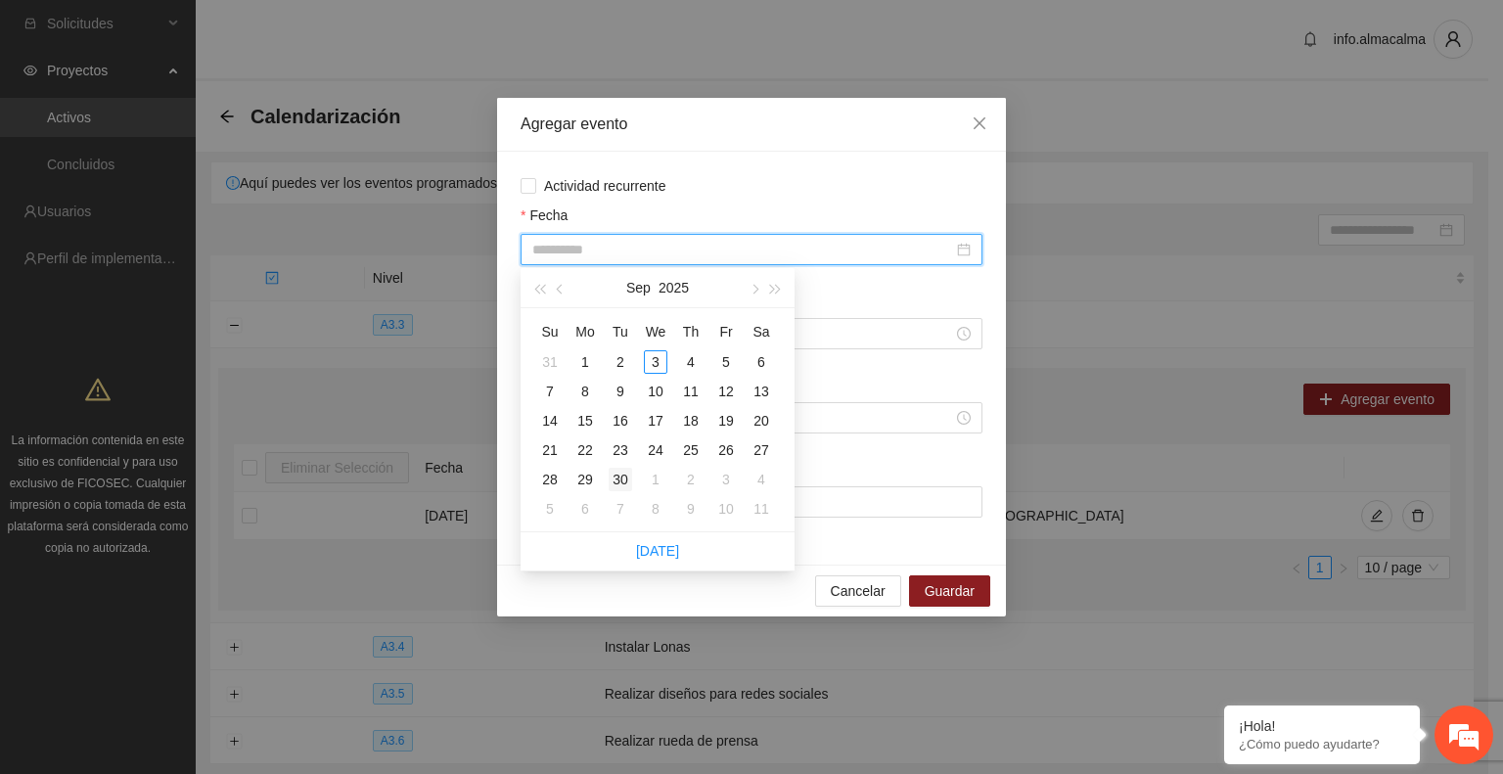
type input "**********"
click at [622, 480] on div "30" at bounding box center [620, 479] width 23 height 23
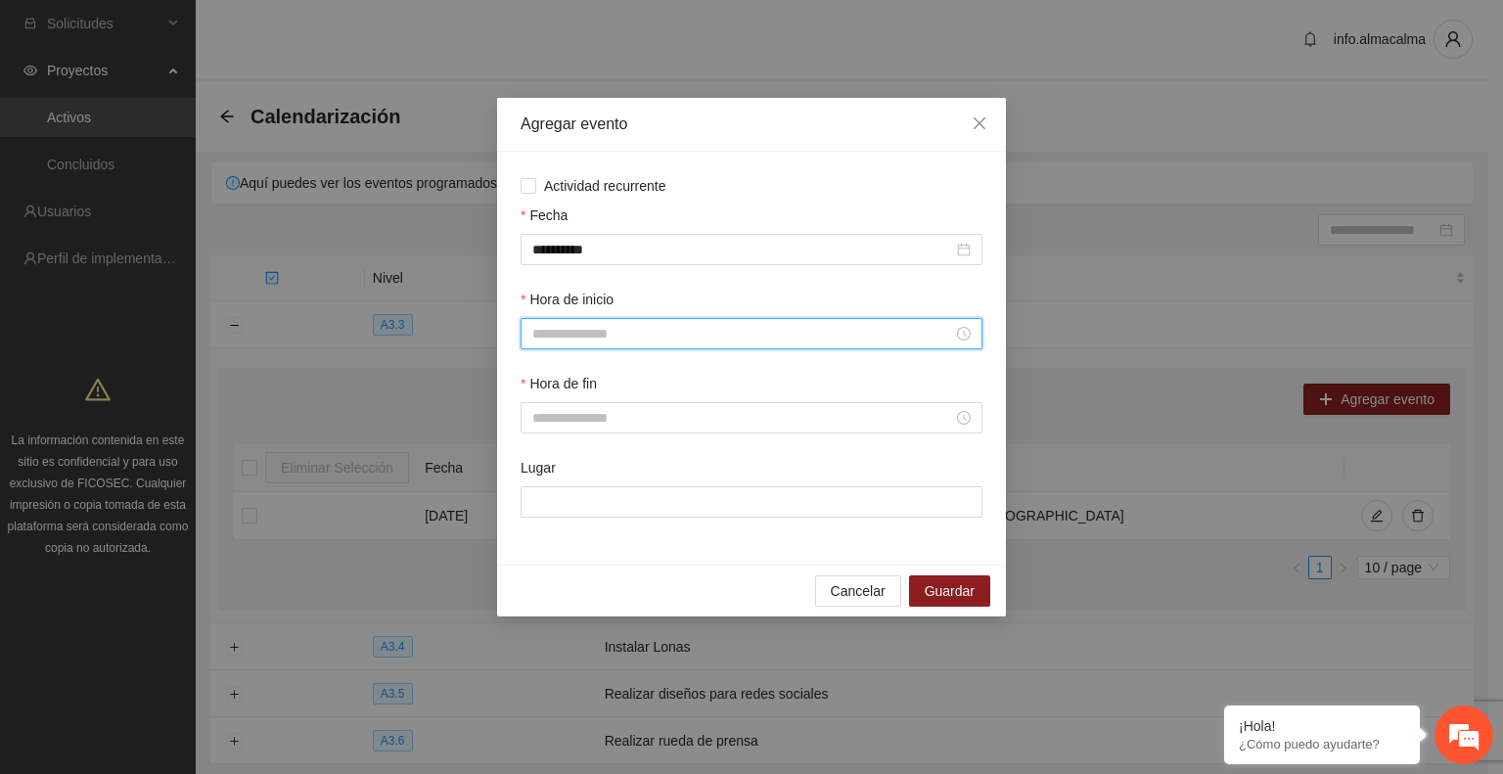
click at [573, 344] on input "Hora de inicio" at bounding box center [742, 334] width 421 height 22
click at [539, 524] on div "09" at bounding box center [548, 521] width 55 height 27
type input "*****"
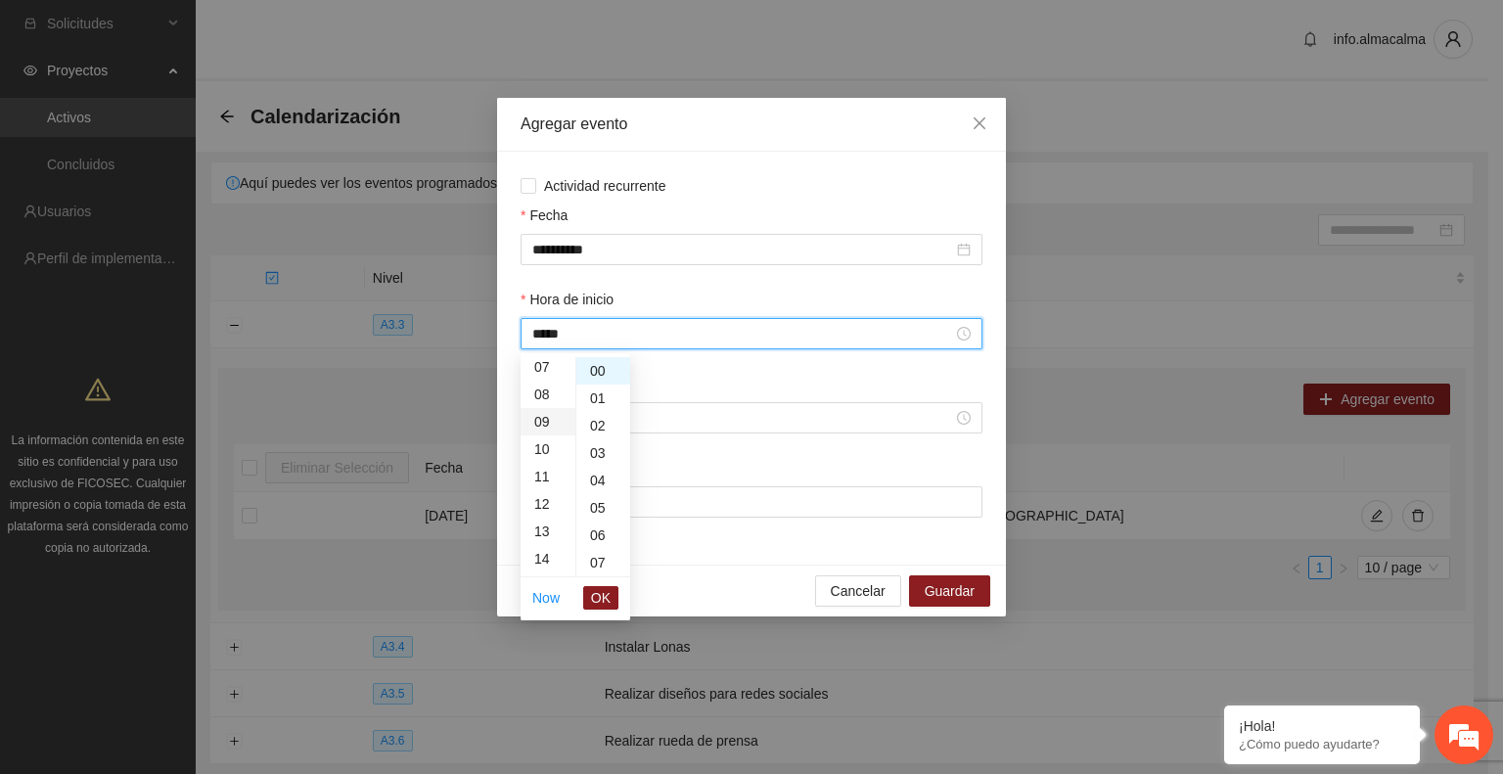
scroll to position [247, 0]
click at [600, 594] on span "OK" at bounding box center [601, 598] width 20 height 22
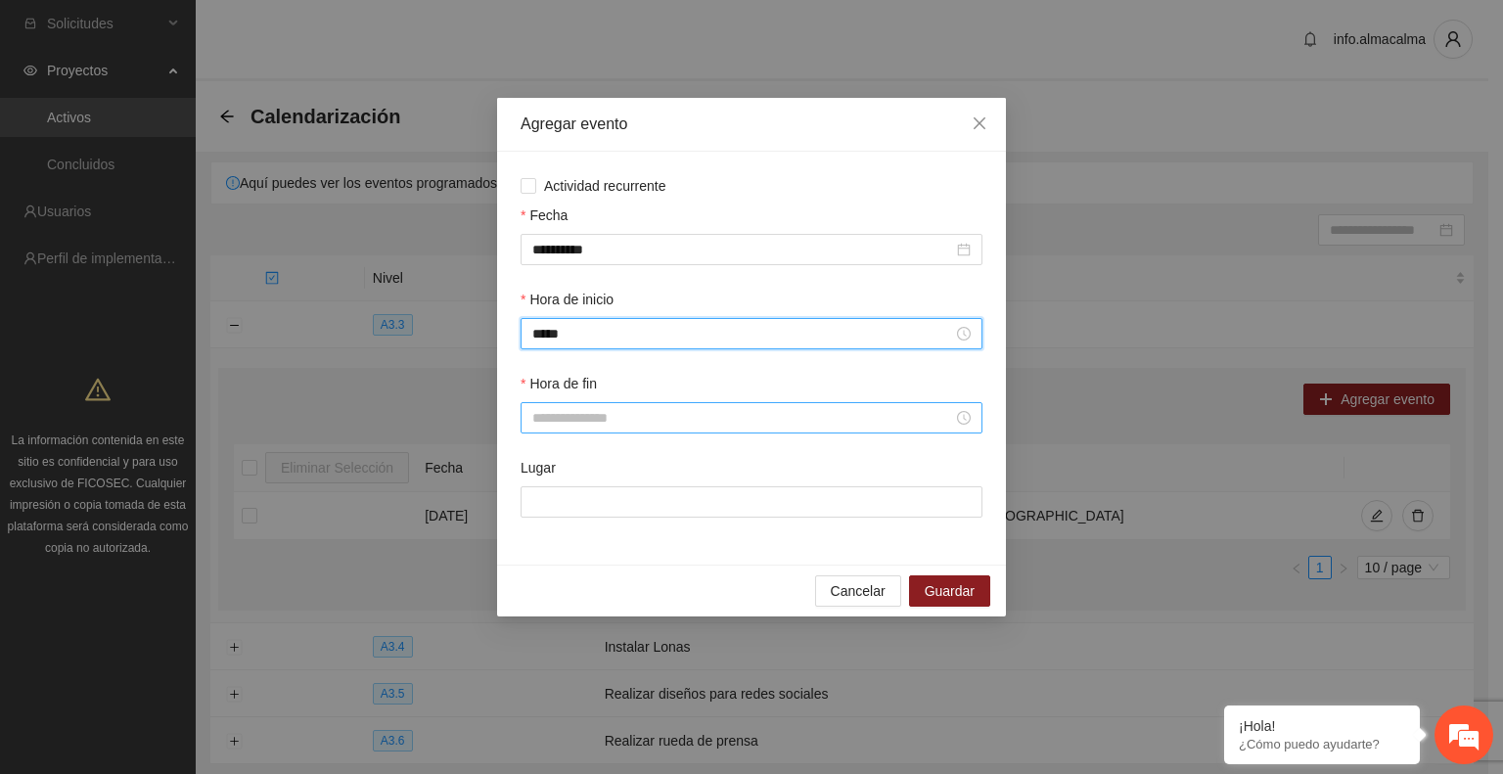
click at [554, 418] on input "Hora de fin" at bounding box center [742, 418] width 421 height 22
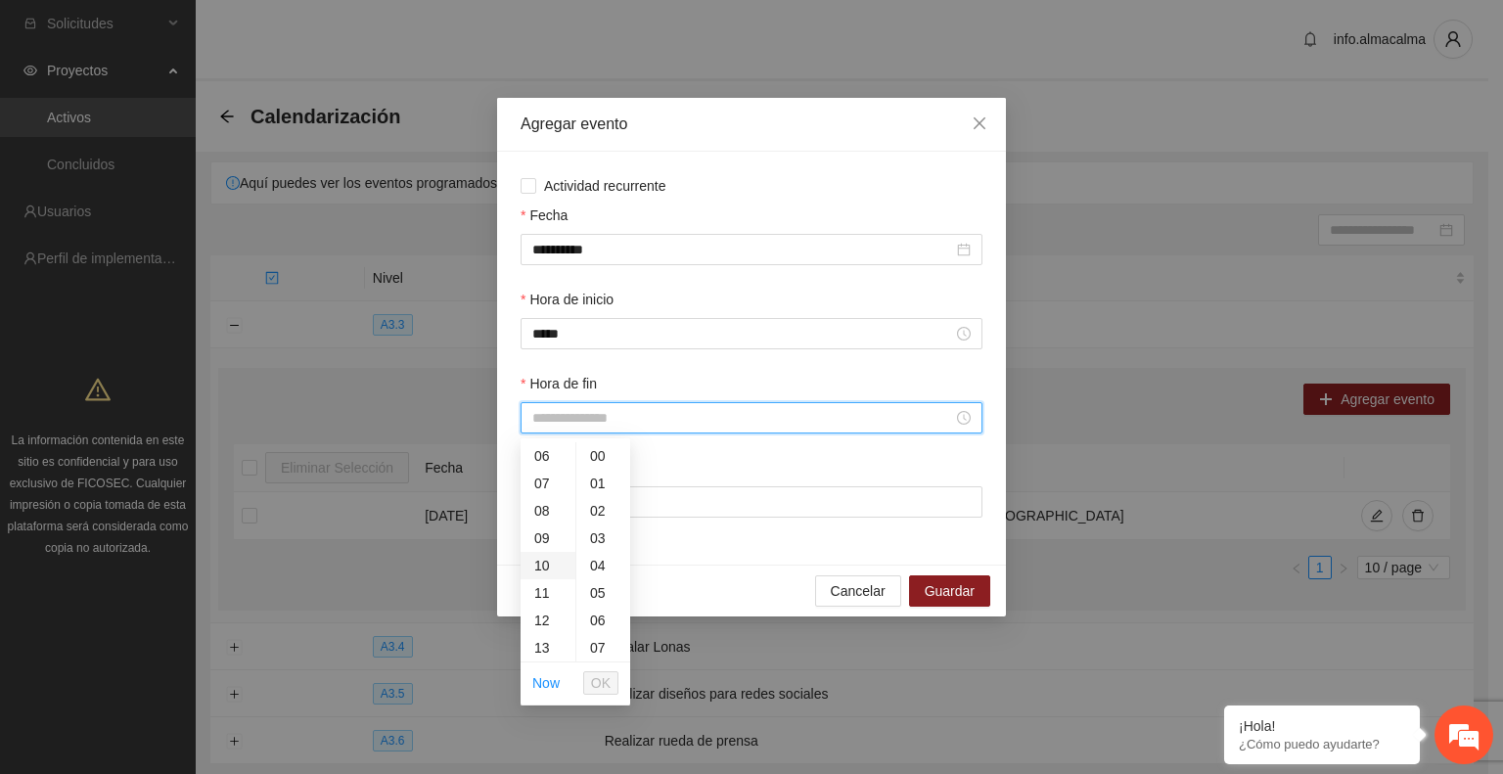
click at [540, 571] on div "10" at bounding box center [548, 565] width 55 height 27
type input "*****"
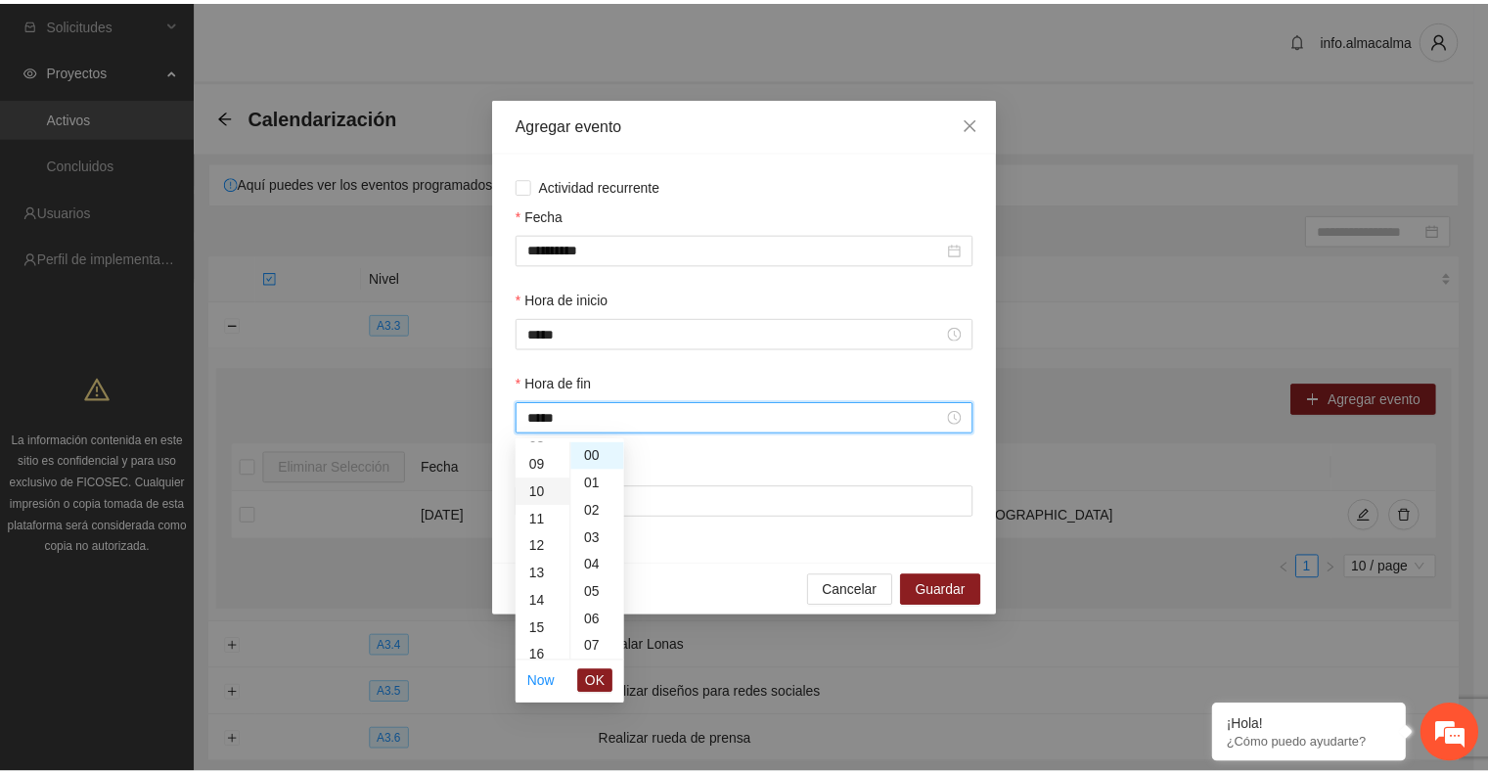
scroll to position [274, 0]
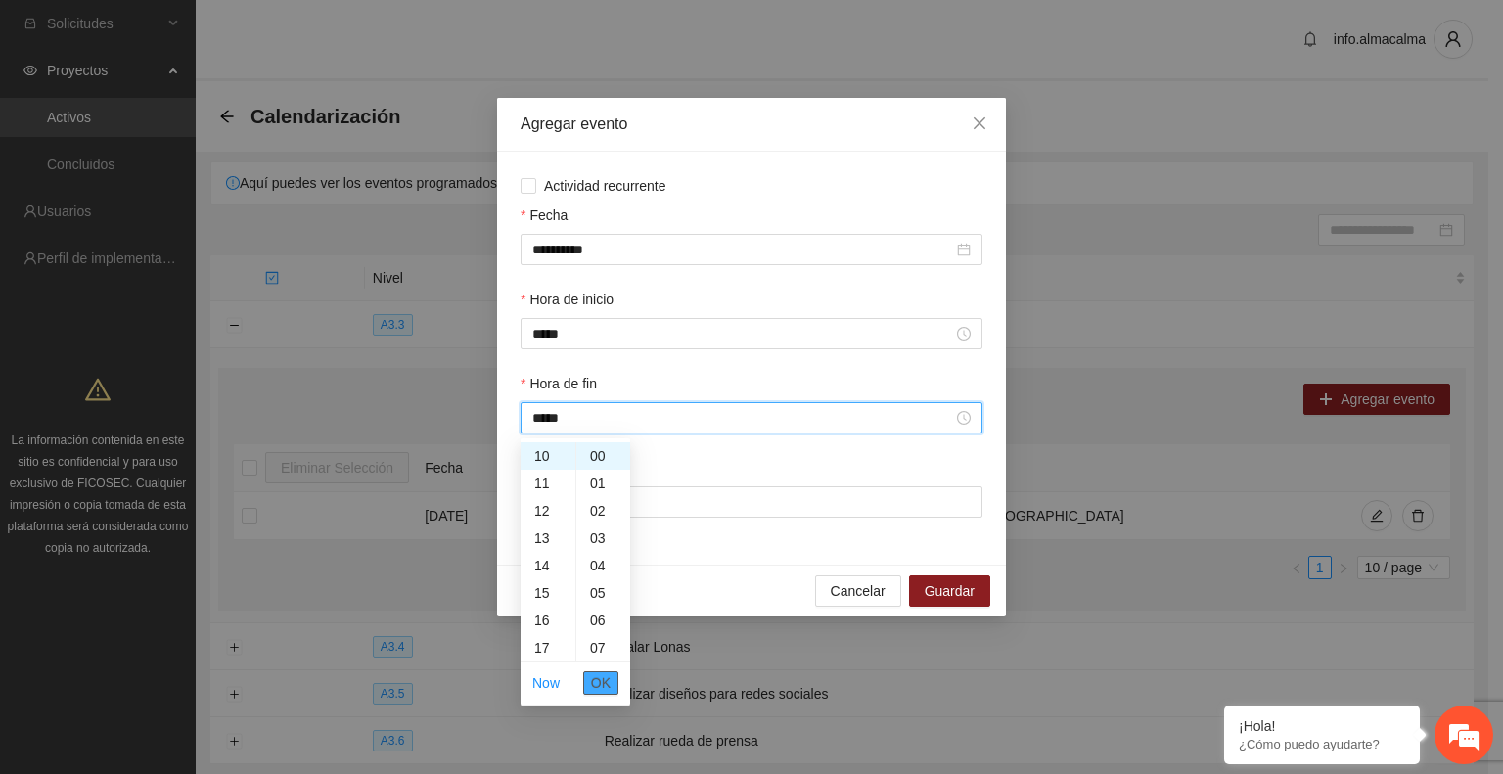
click at [607, 690] on span "OK" at bounding box center [601, 683] width 20 height 22
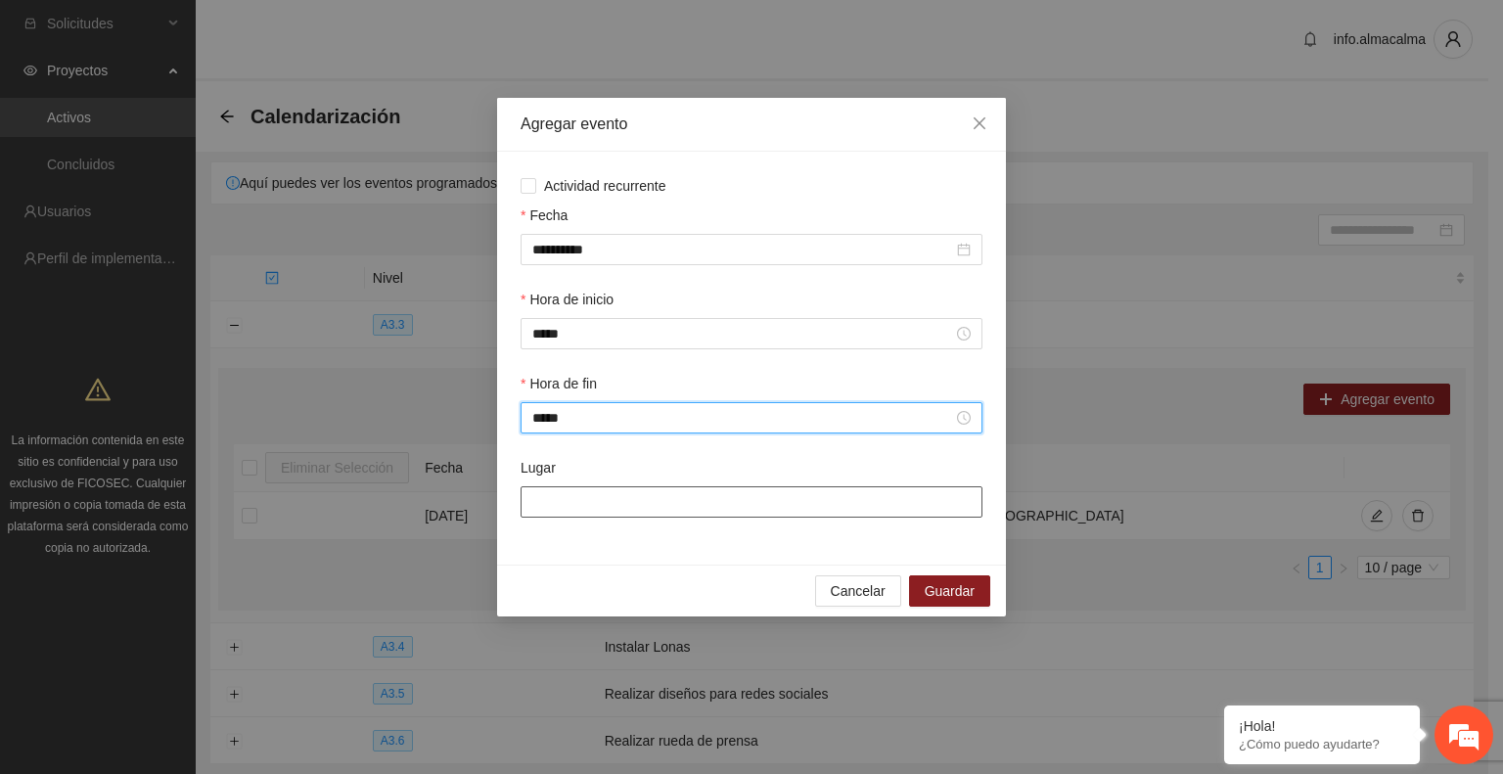
click at [580, 506] on input "Lugar" at bounding box center [752, 501] width 462 height 31
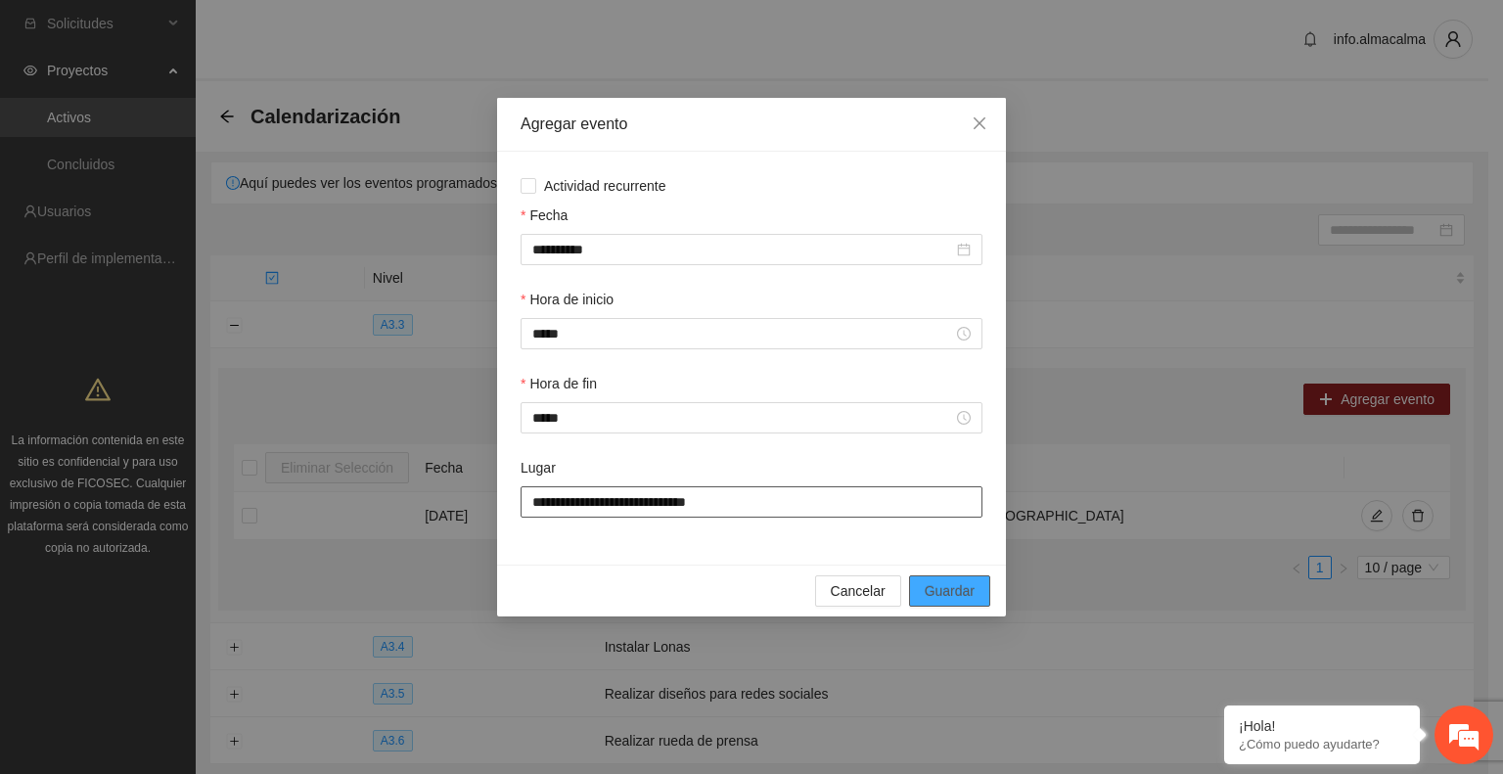
type input "**********"
click at [958, 585] on span "Guardar" at bounding box center [950, 591] width 50 height 22
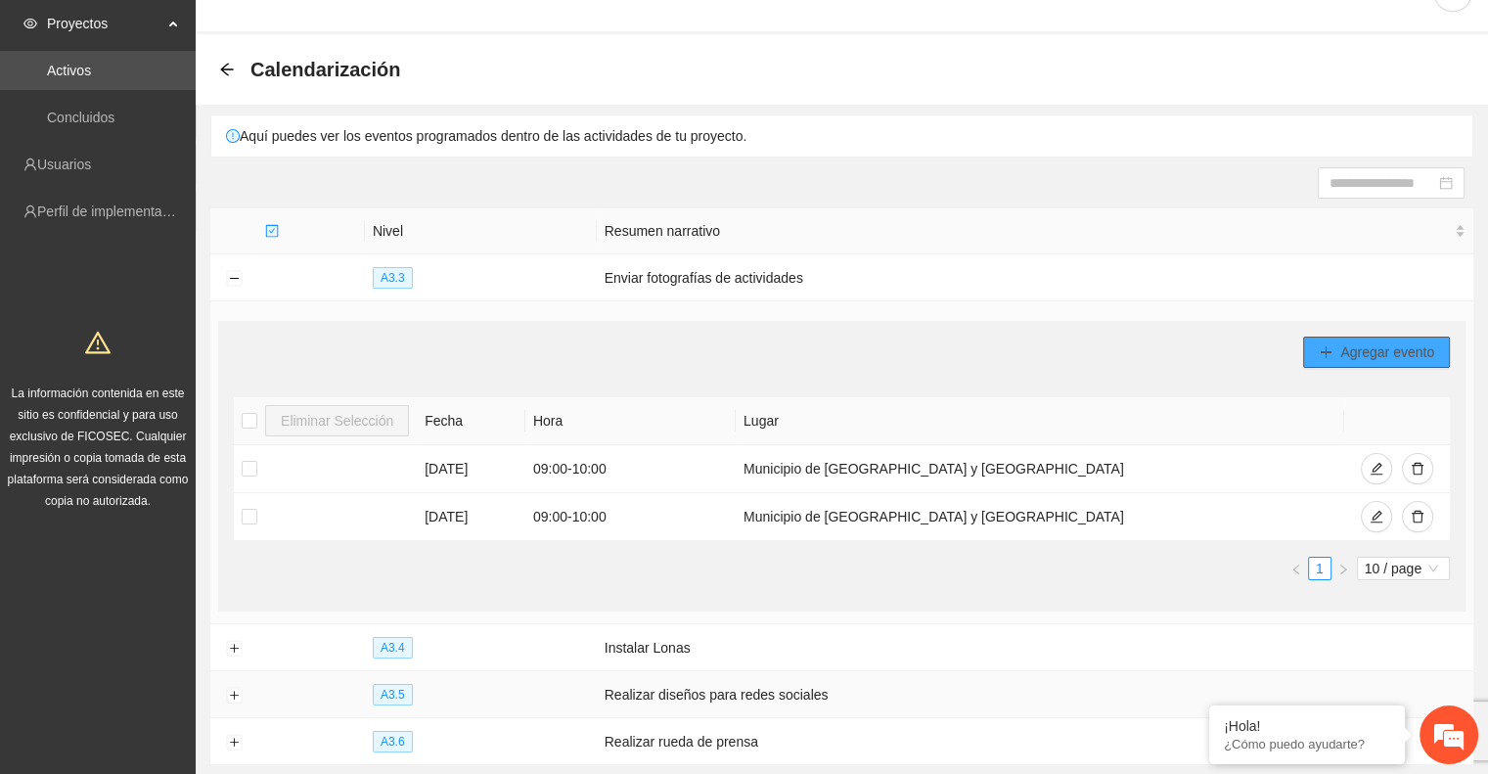
scroll to position [0, 0]
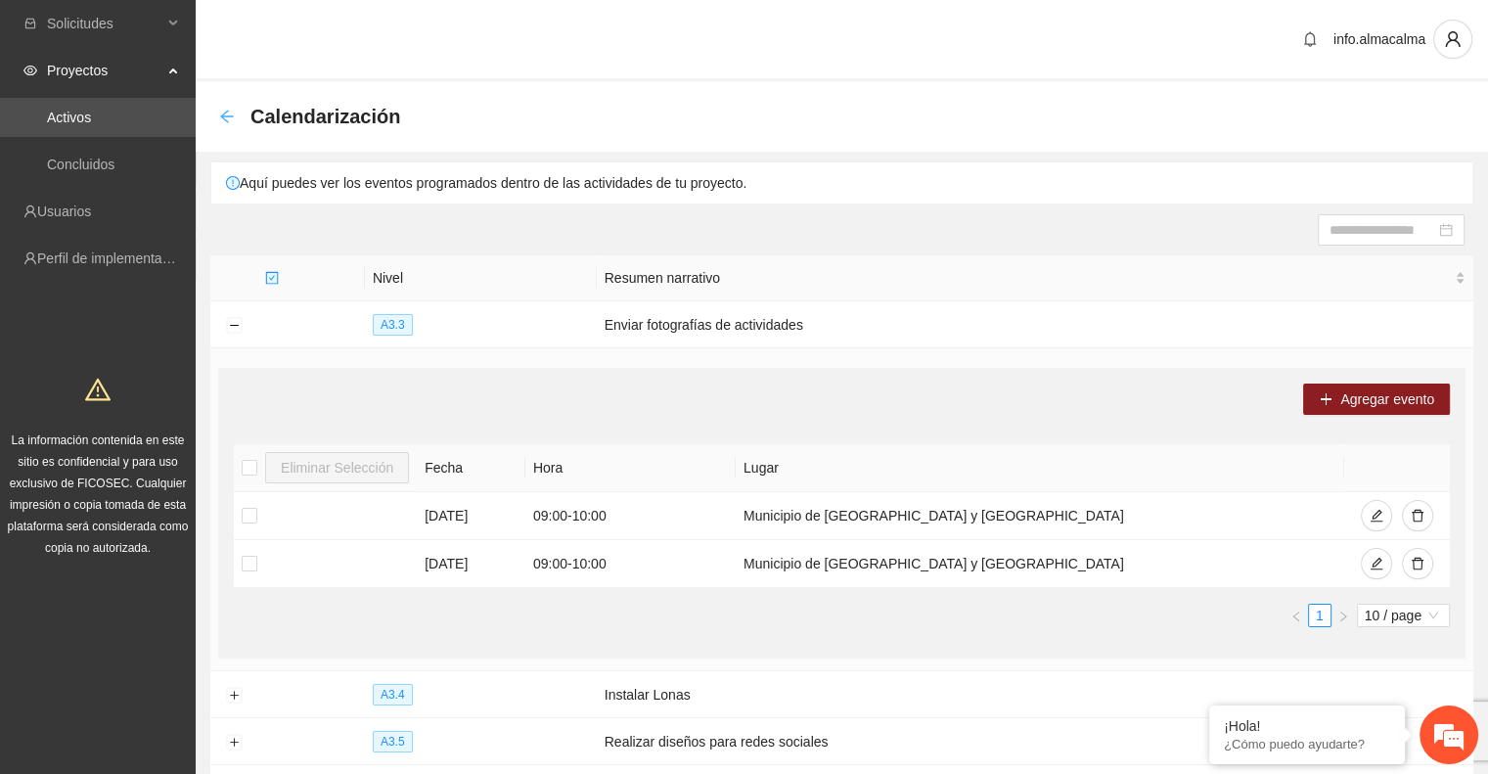
click at [232, 120] on icon "arrow-left" at bounding box center [227, 117] width 16 height 16
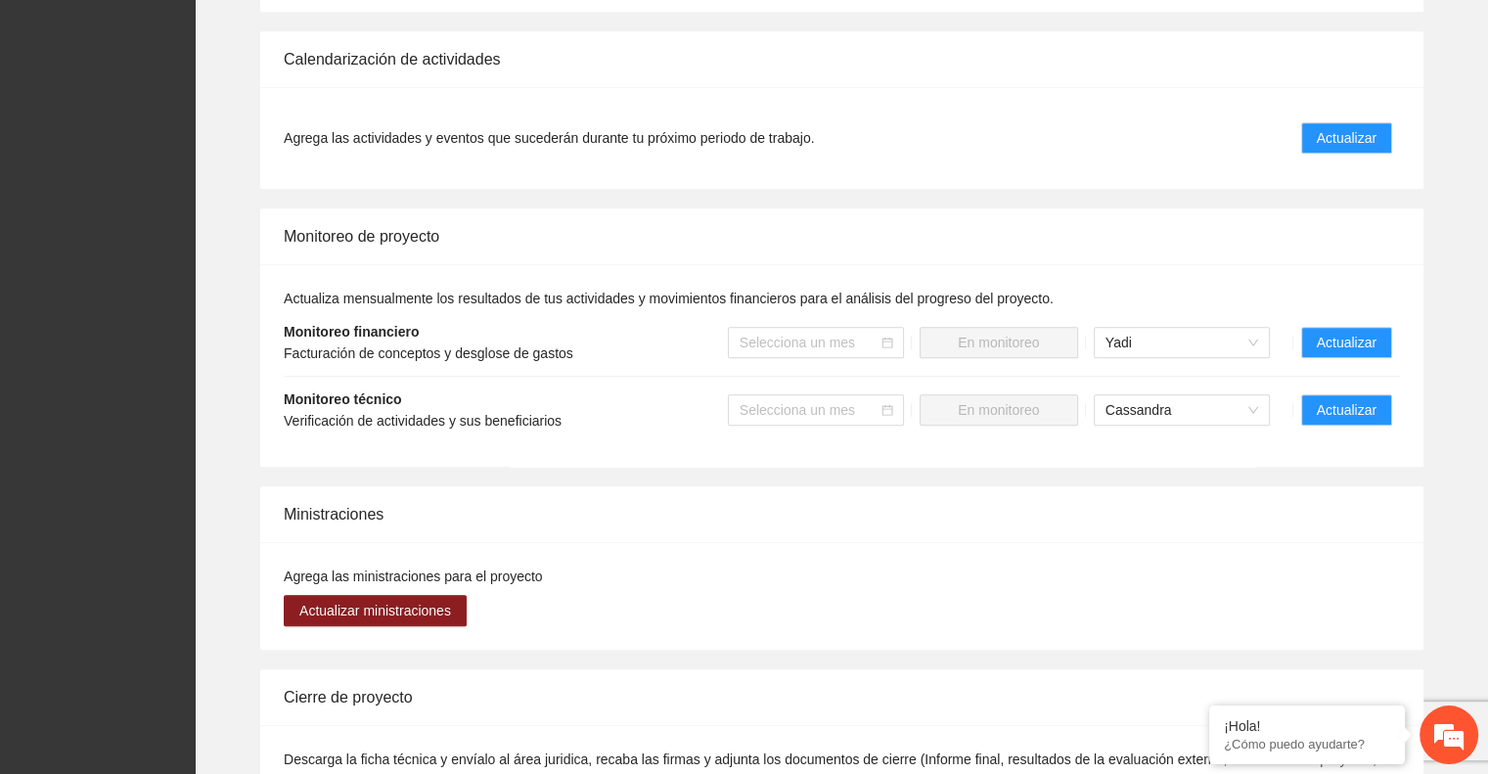
scroll to position [1448, 0]
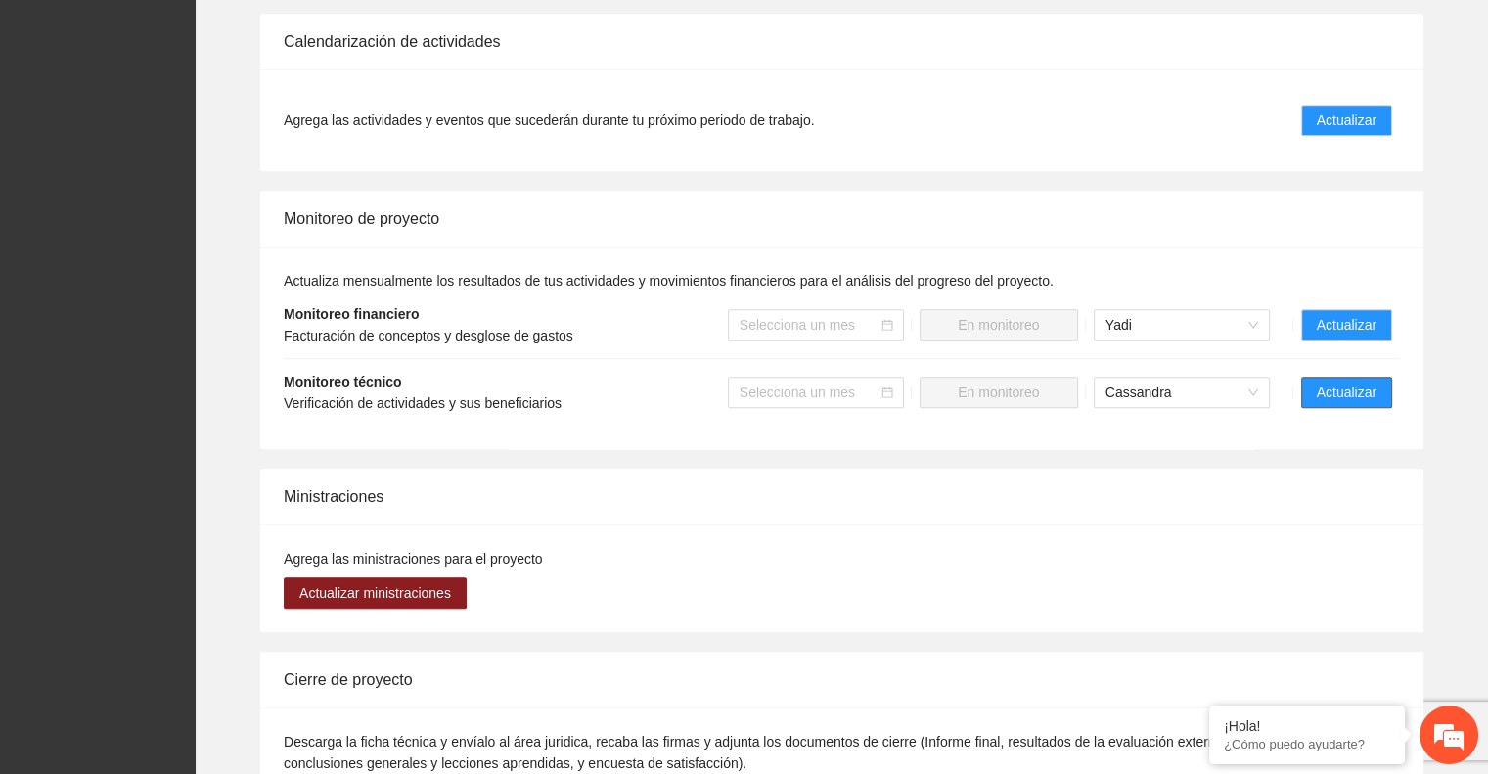
click at [1374, 382] on span "Actualizar" at bounding box center [1347, 393] width 60 height 22
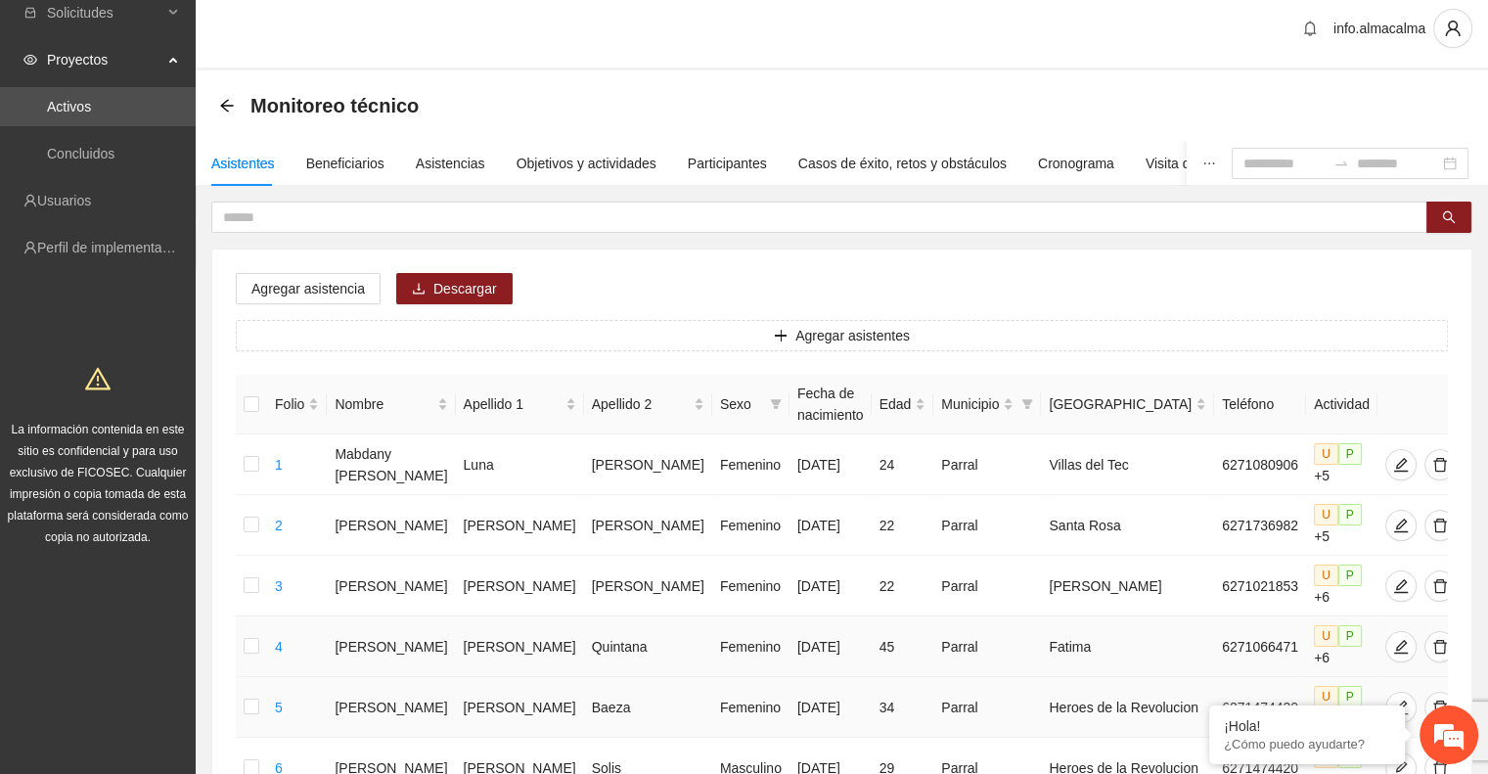
scroll to position [9, 0]
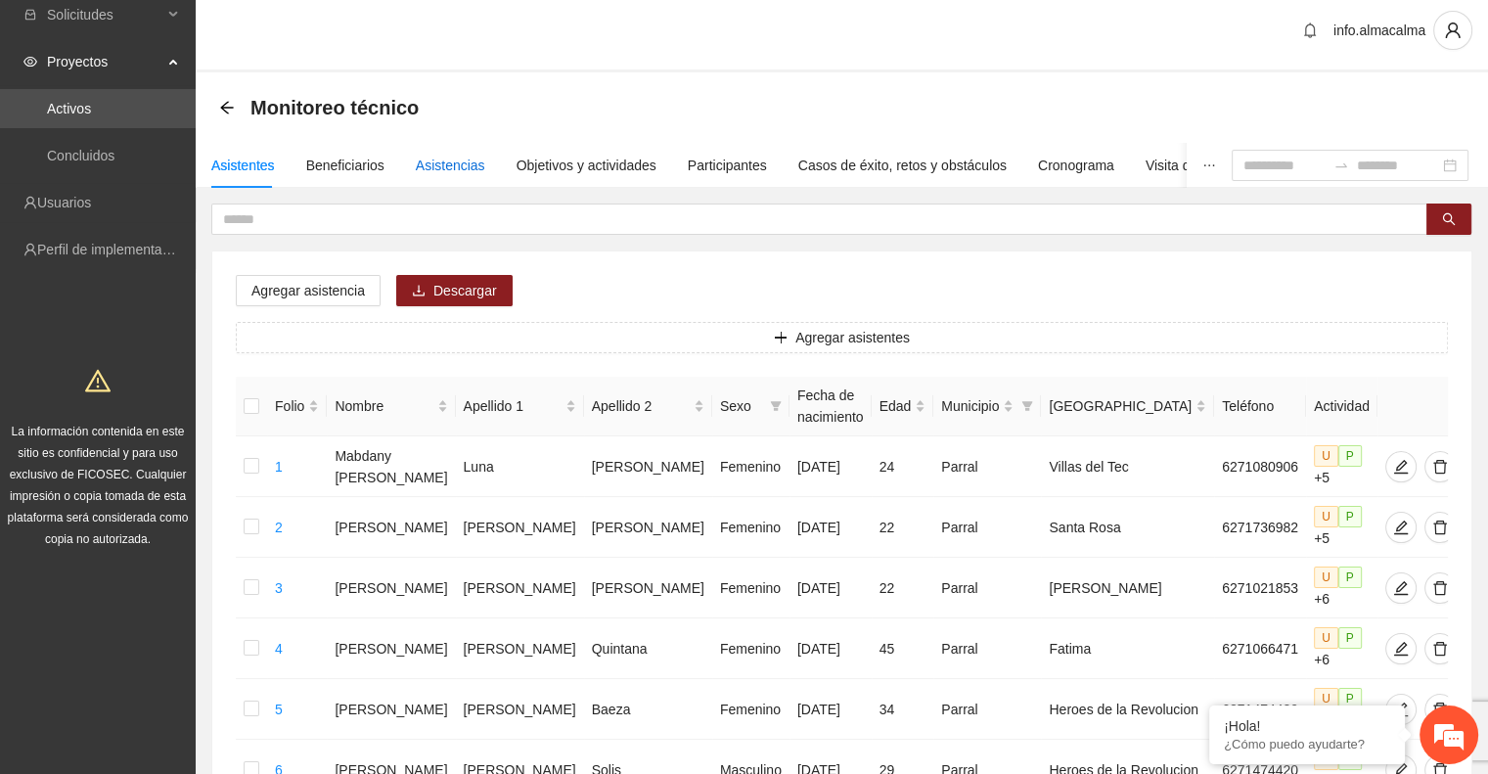
click at [425, 161] on div "Asistencias" at bounding box center [450, 166] width 69 height 22
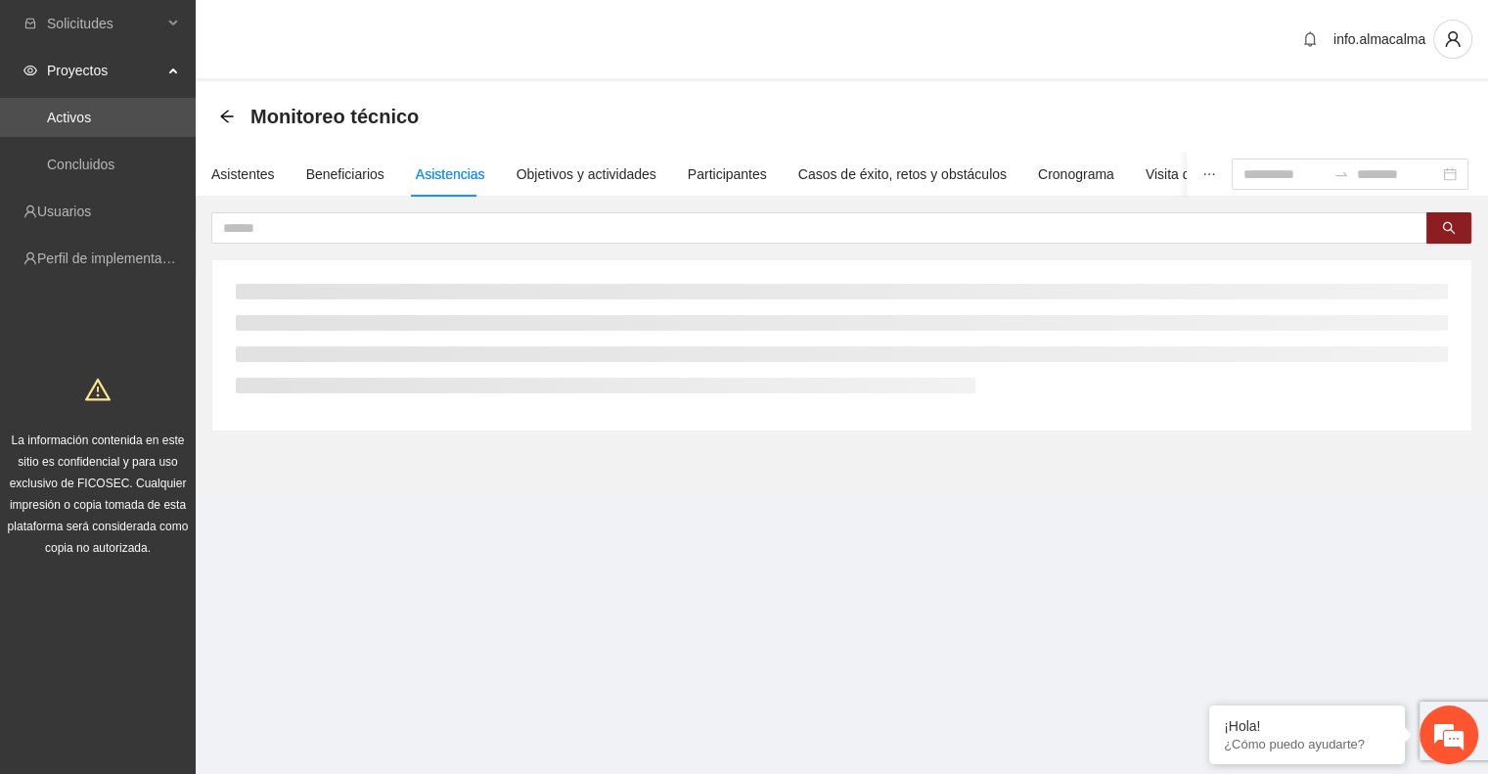
scroll to position [0, 0]
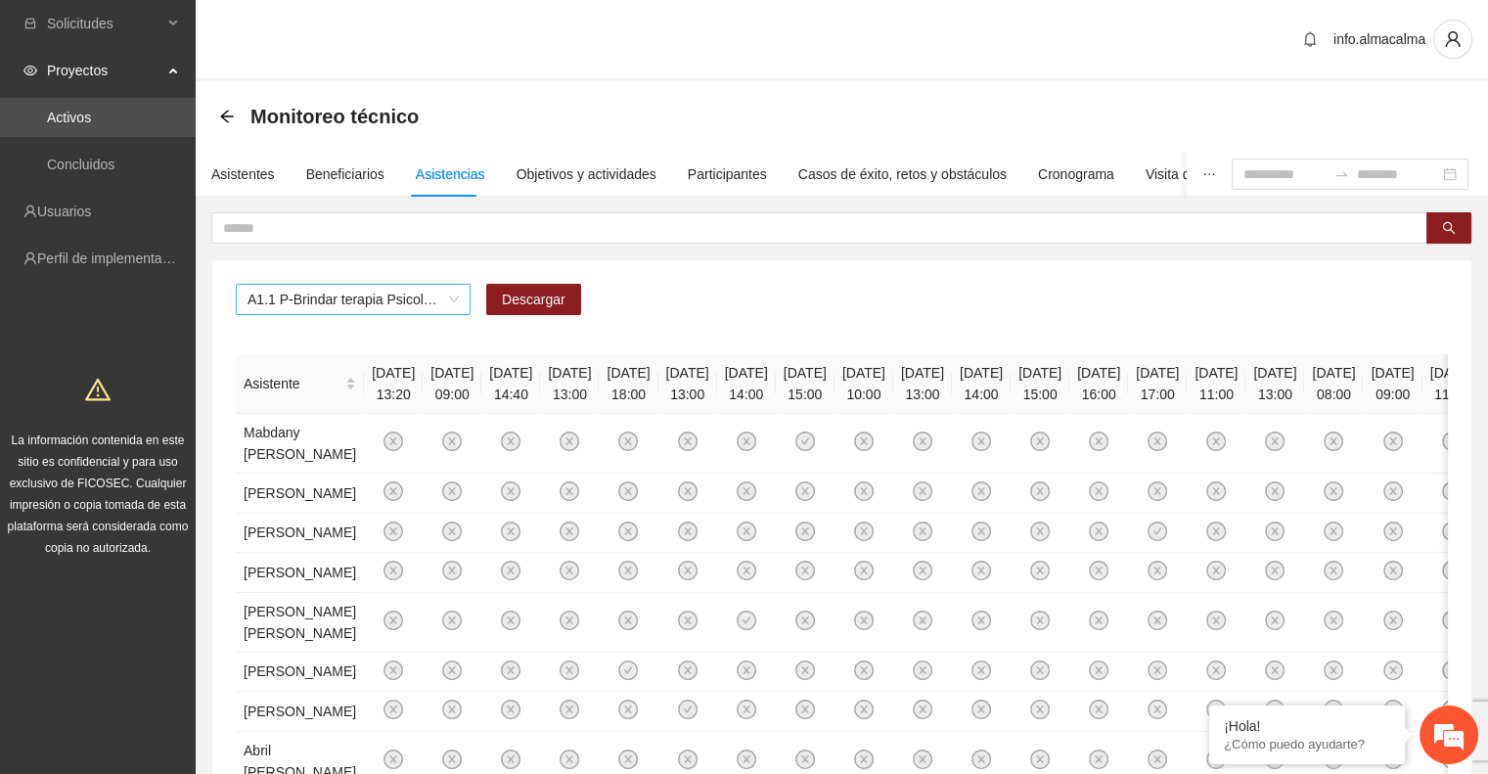
click at [383, 289] on span "A1.1 P-Brindar terapia Psicológica en Parral" at bounding box center [353, 299] width 211 height 29
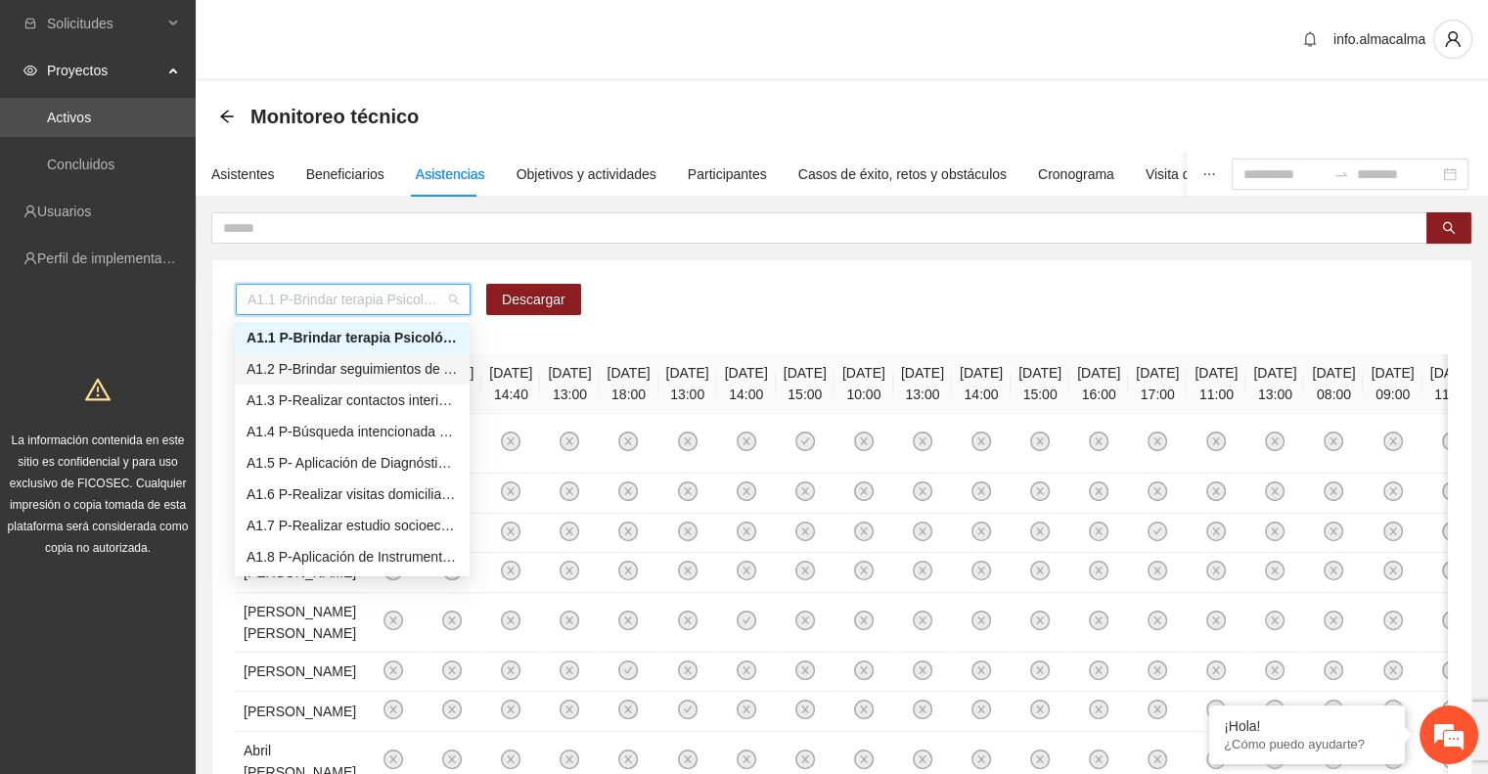
click at [334, 376] on div "A1.2 P-Brindar seguimientos de Trabajo Social en [GEOGRAPHIC_DATA]" at bounding box center [352, 369] width 211 height 22
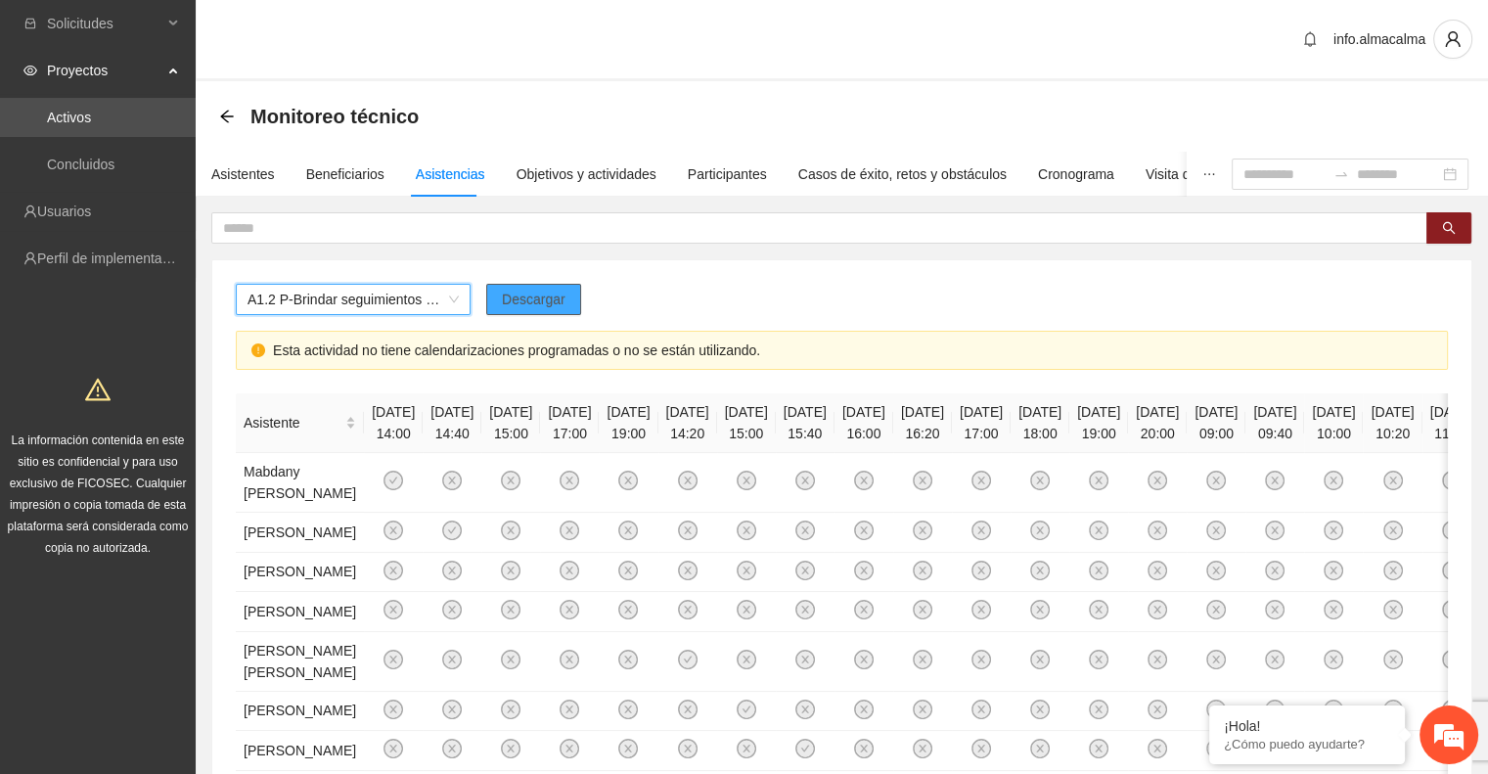
click at [552, 304] on span "Descargar" at bounding box center [534, 300] width 64 height 22
click at [409, 304] on span "A1.2 P-Brindar seguimientos de Trabajo Social en [GEOGRAPHIC_DATA]" at bounding box center [353, 299] width 211 height 29
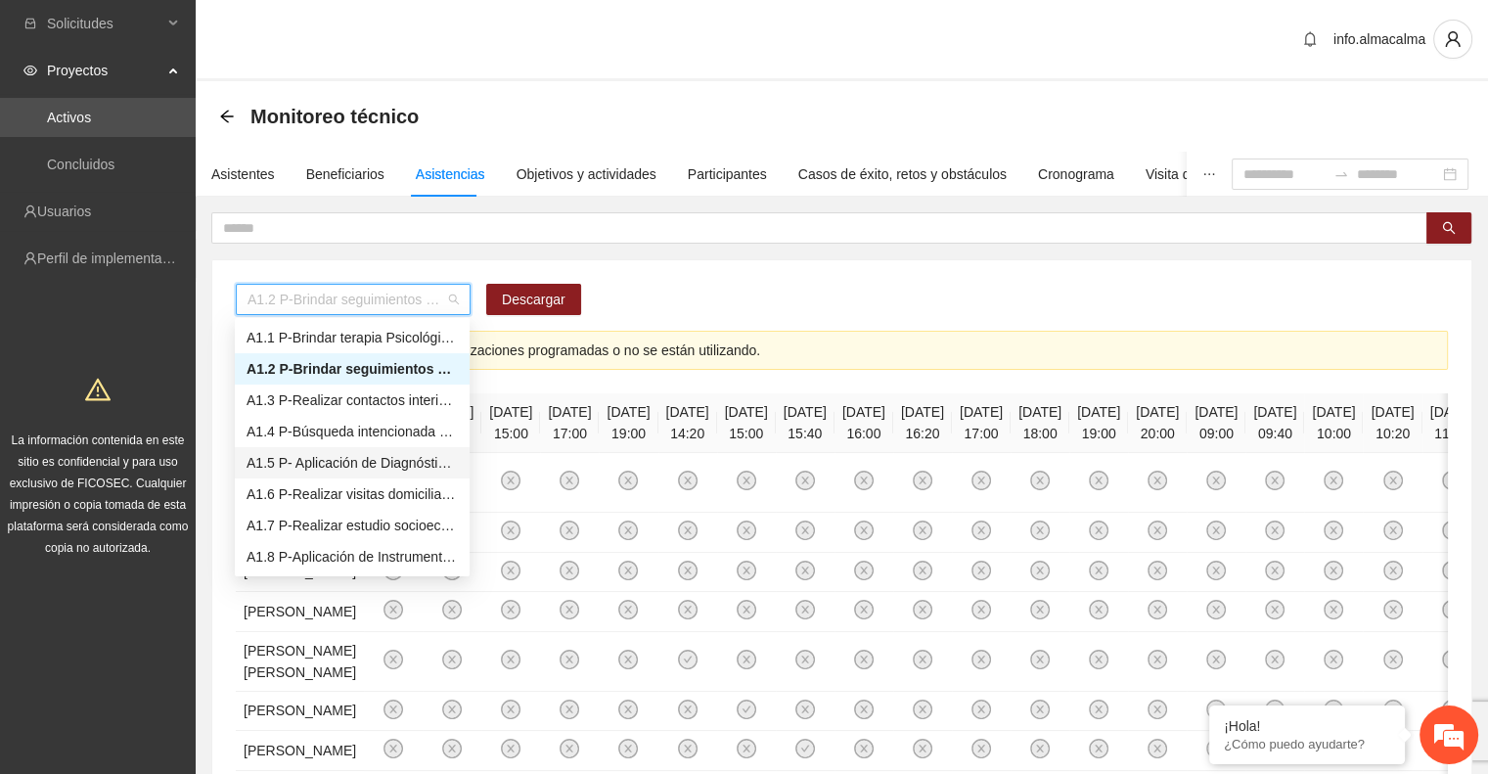
click at [367, 465] on div "A1.5 P- Aplicación de Diagnósticos - Parral" at bounding box center [352, 463] width 211 height 22
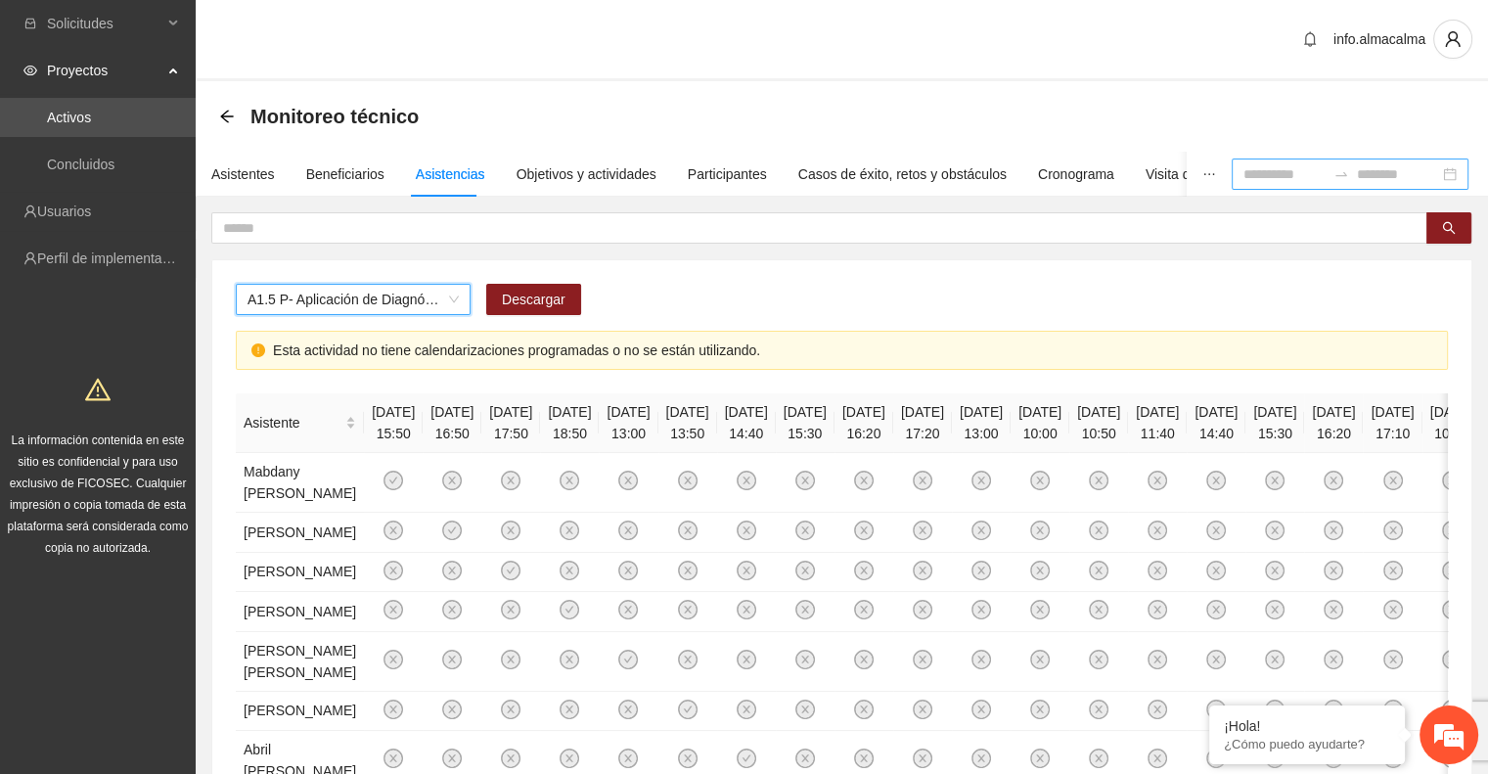
click at [1244, 182] on input at bounding box center [1285, 174] width 82 height 22
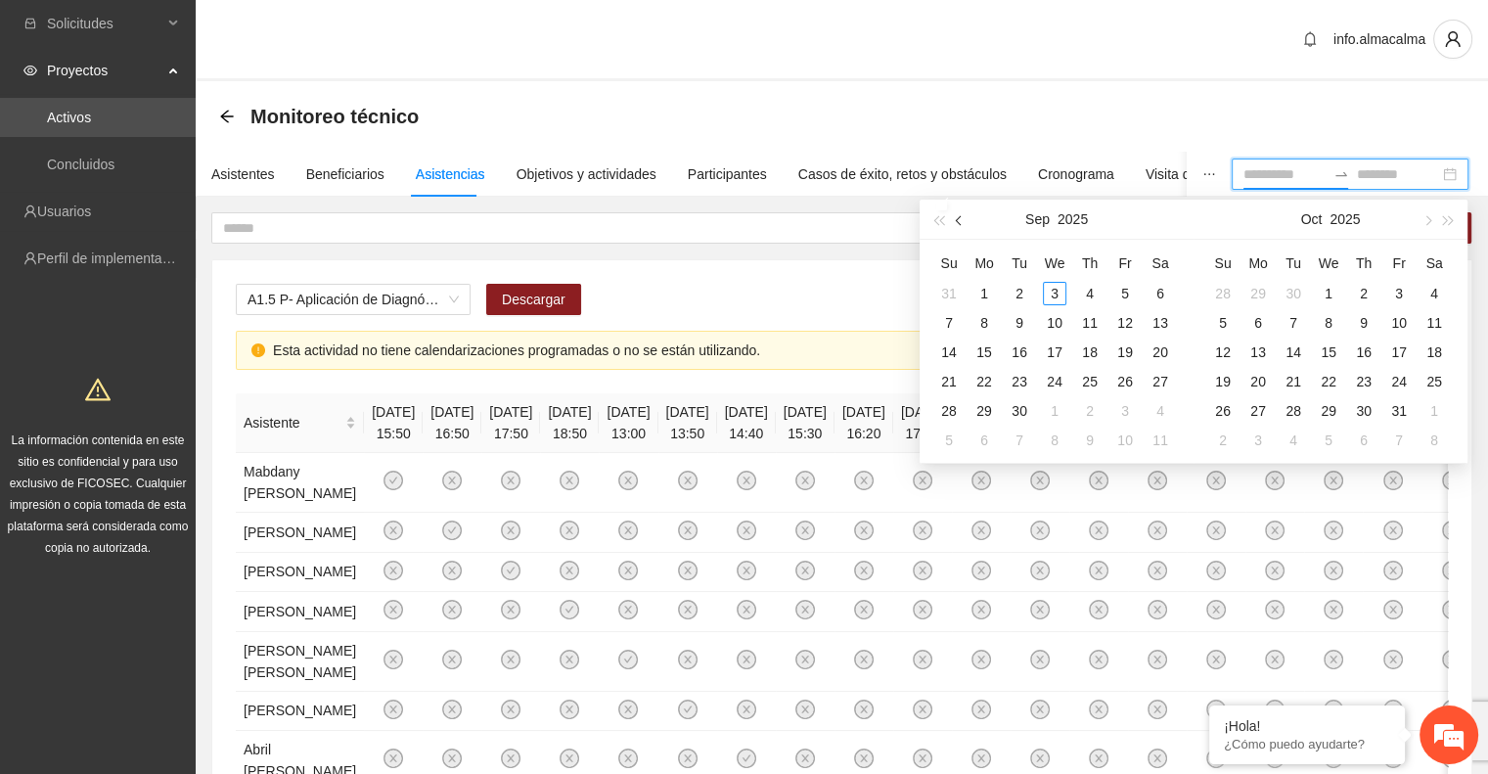
click at [961, 225] on span "button" at bounding box center [961, 220] width 10 height 10
type input "**********"
click at [1121, 286] on div "1" at bounding box center [1125, 293] width 23 height 23
type input "**********"
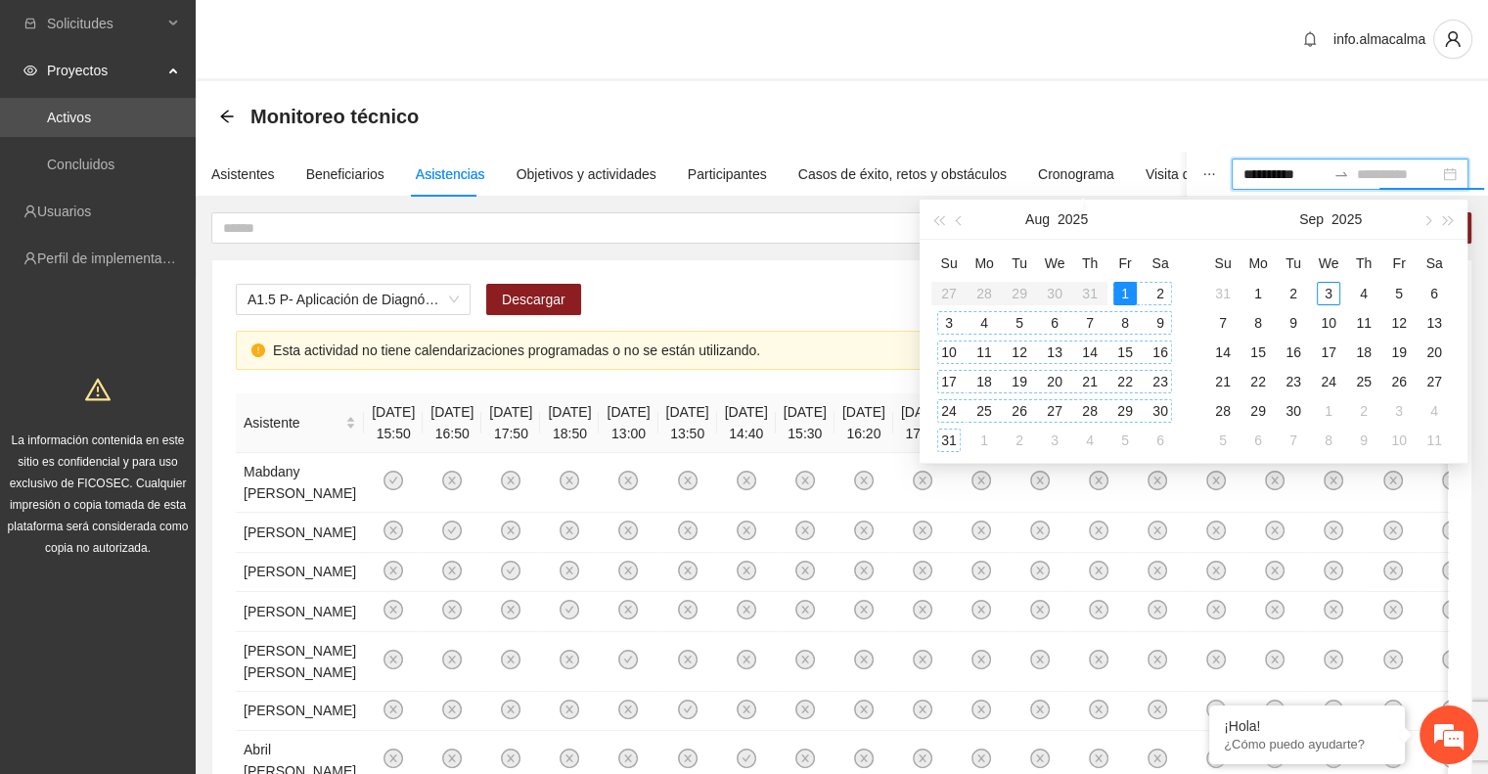
click at [950, 444] on div "31" at bounding box center [948, 440] width 23 height 23
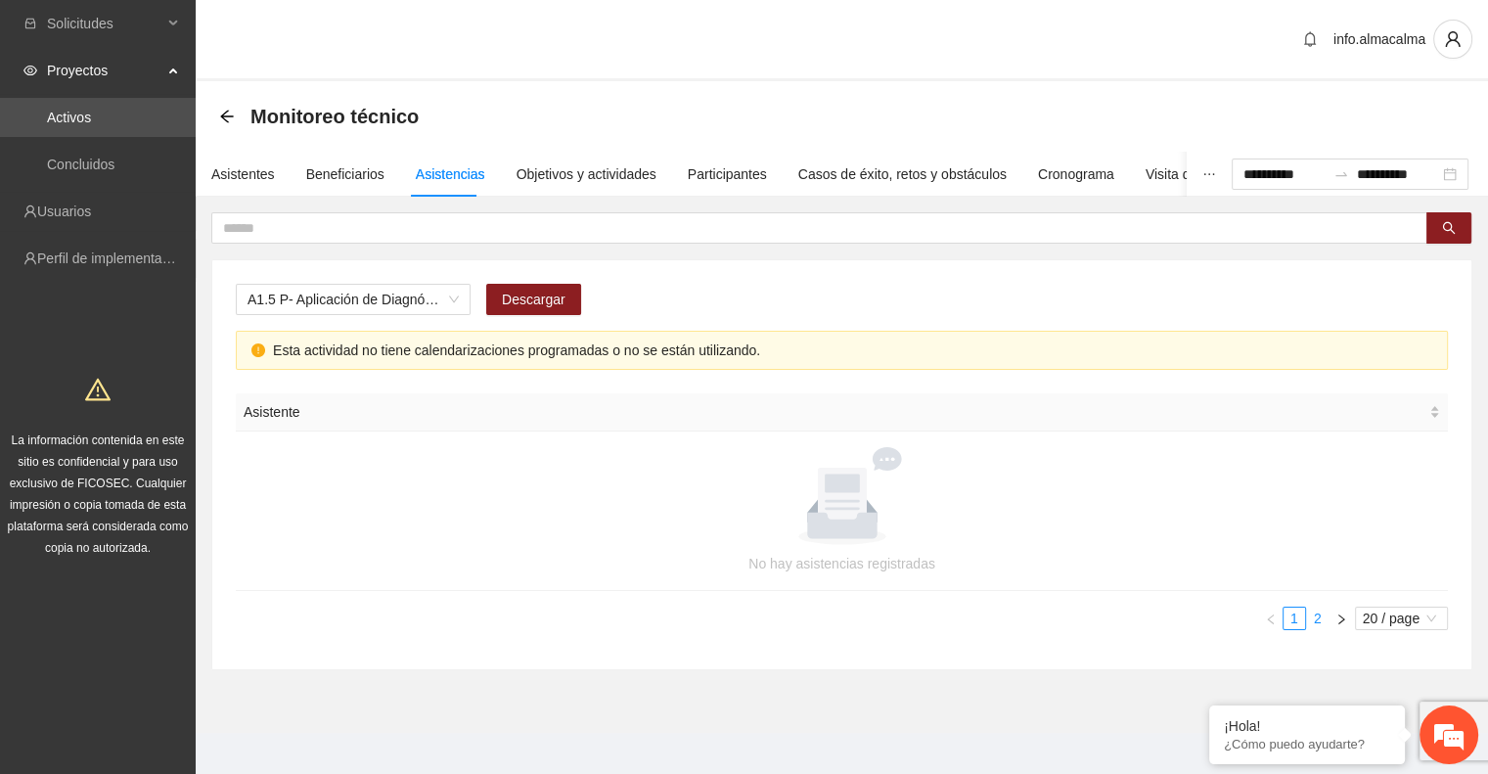
click at [1311, 619] on link "2" at bounding box center [1318, 619] width 22 height 22
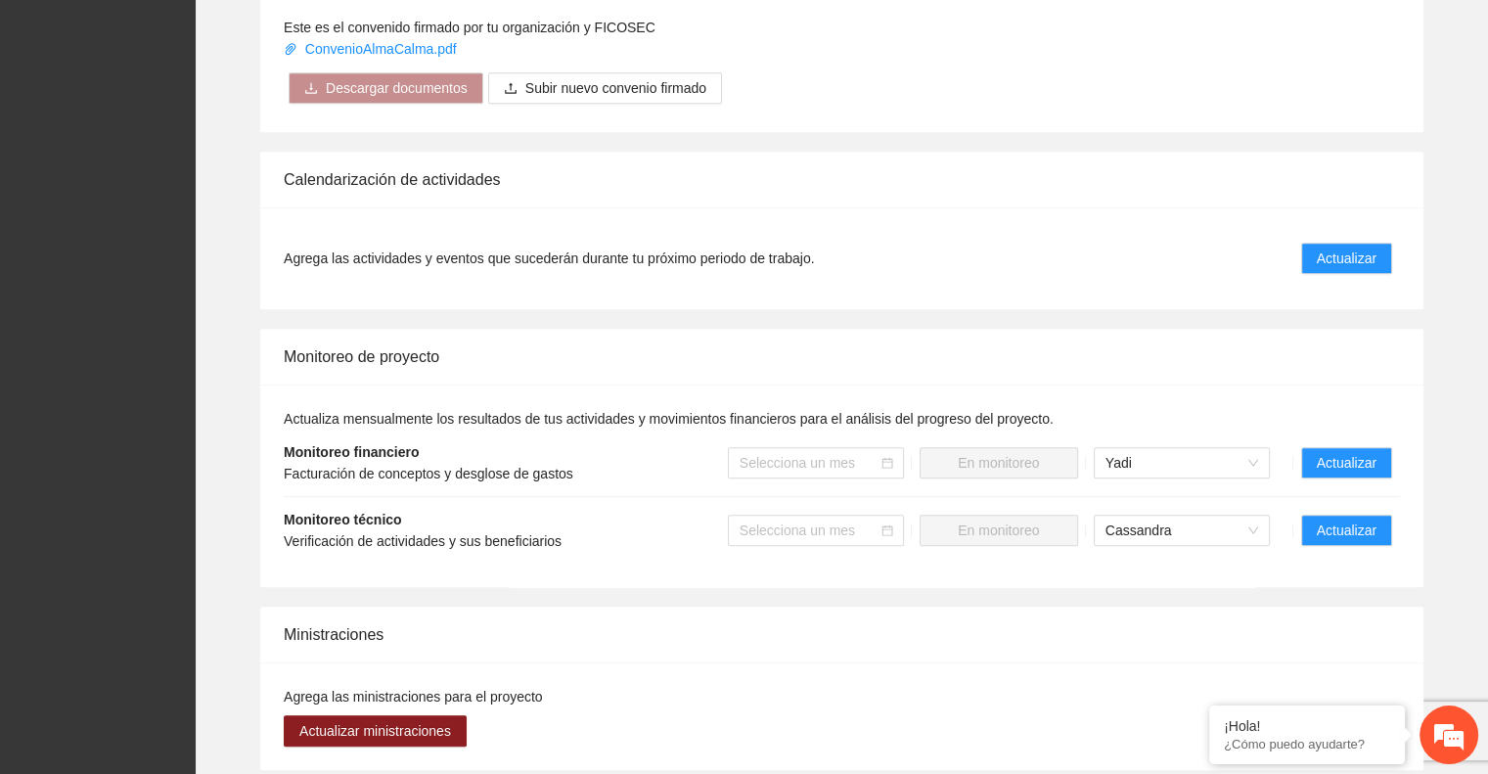
scroll to position [1308, 0]
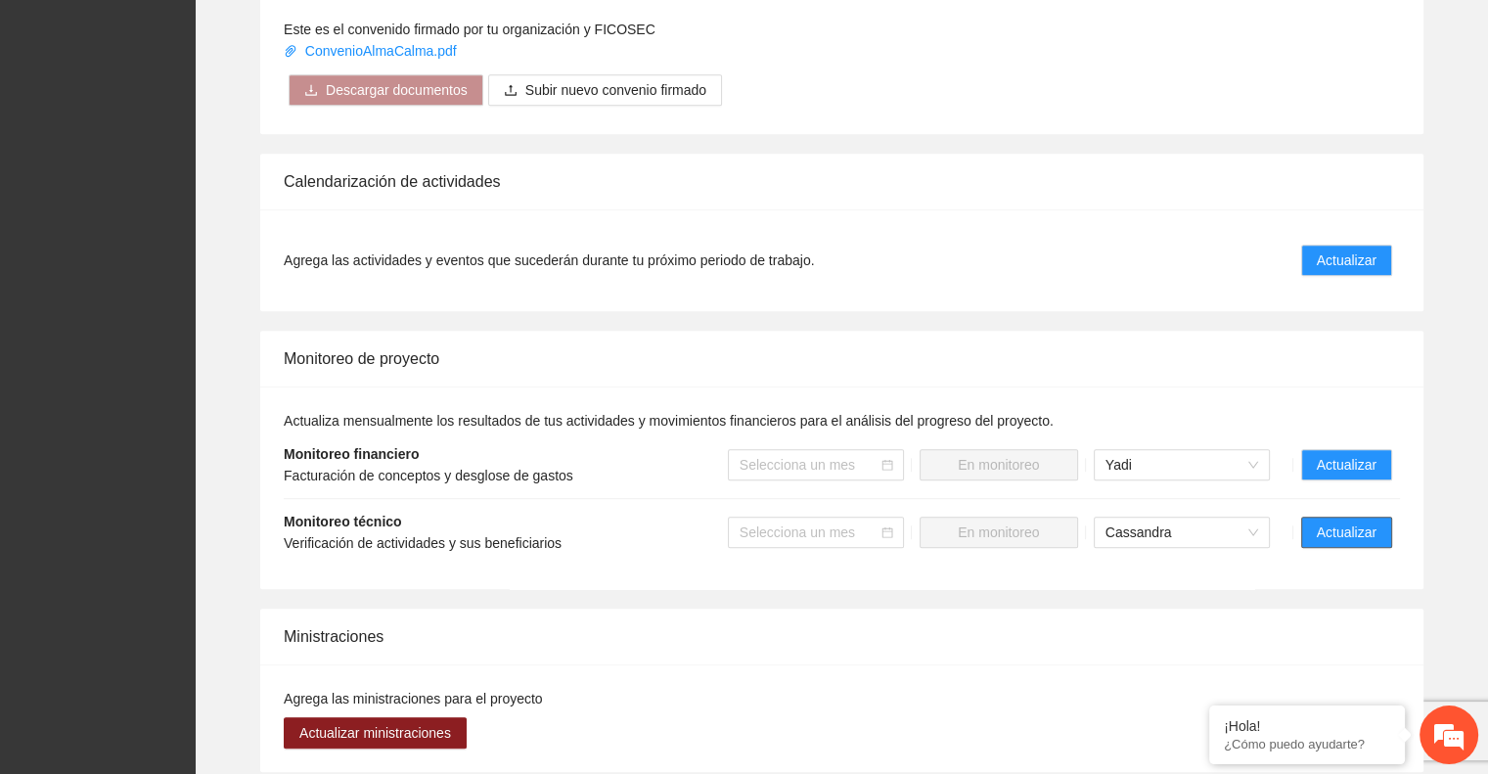
click at [1346, 522] on span "Actualizar" at bounding box center [1347, 533] width 60 height 22
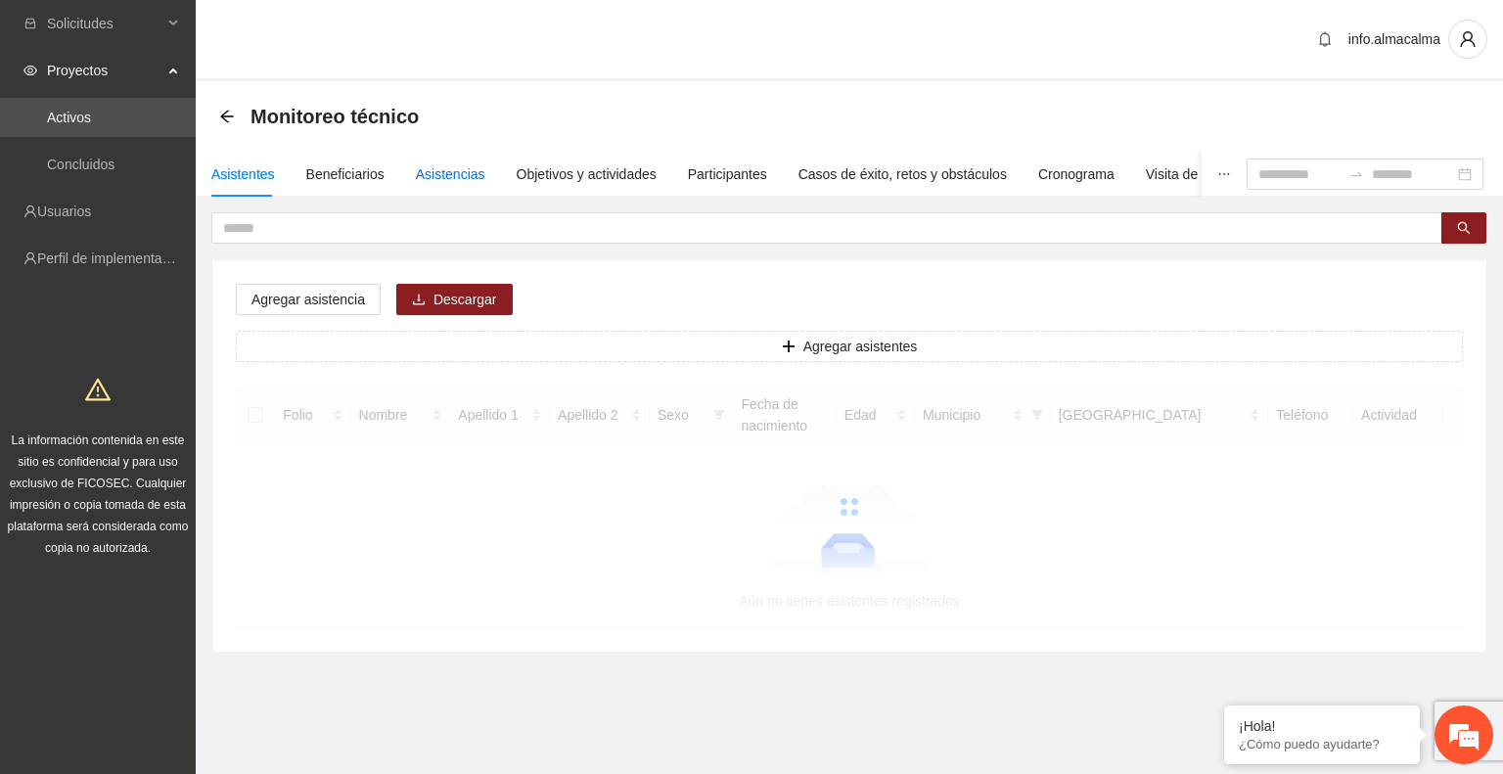
click at [447, 171] on div "Asistencias" at bounding box center [450, 174] width 69 height 22
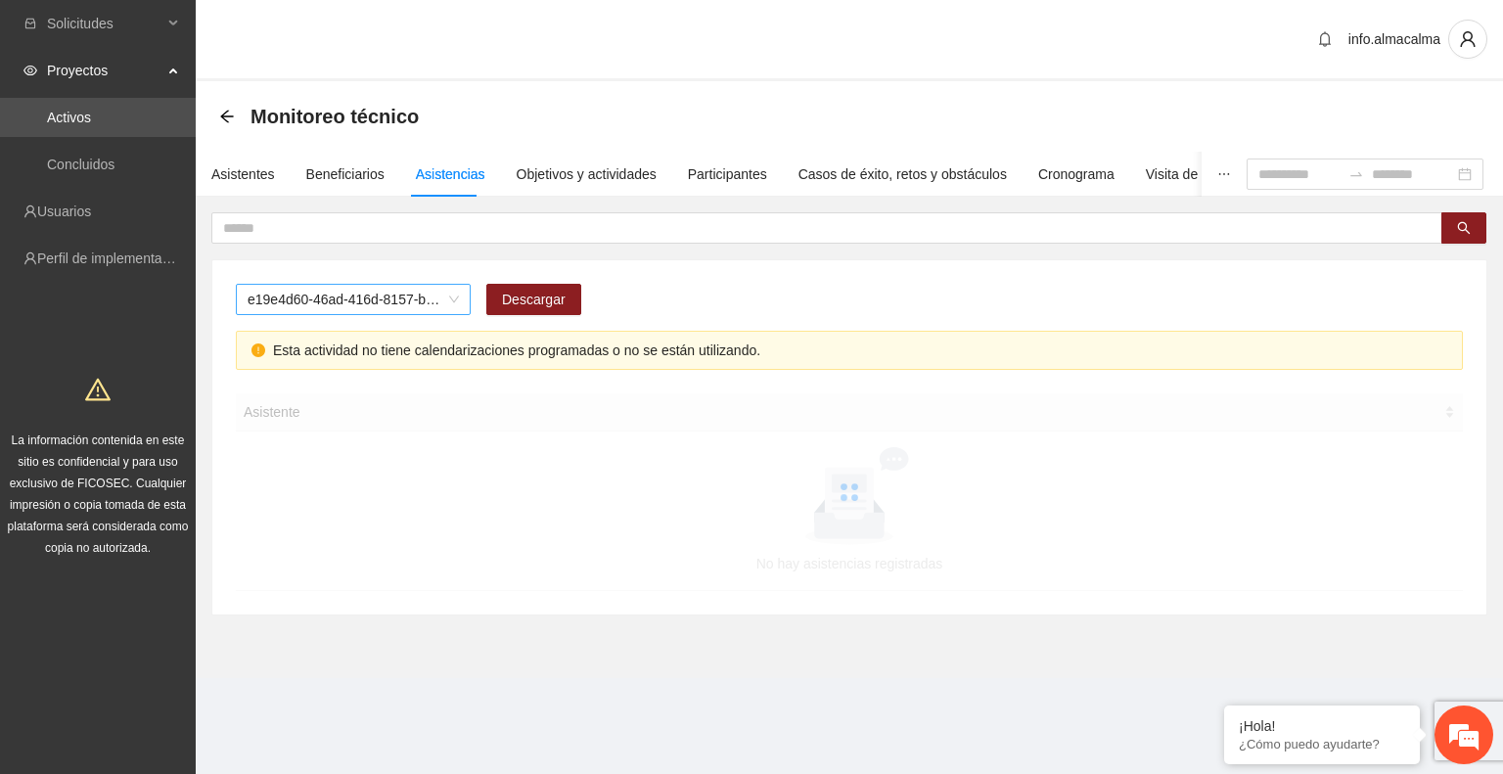
click at [395, 307] on span "e19e4d60-46ad-416d-8157-b1d80b8172e2" at bounding box center [353, 299] width 211 height 29
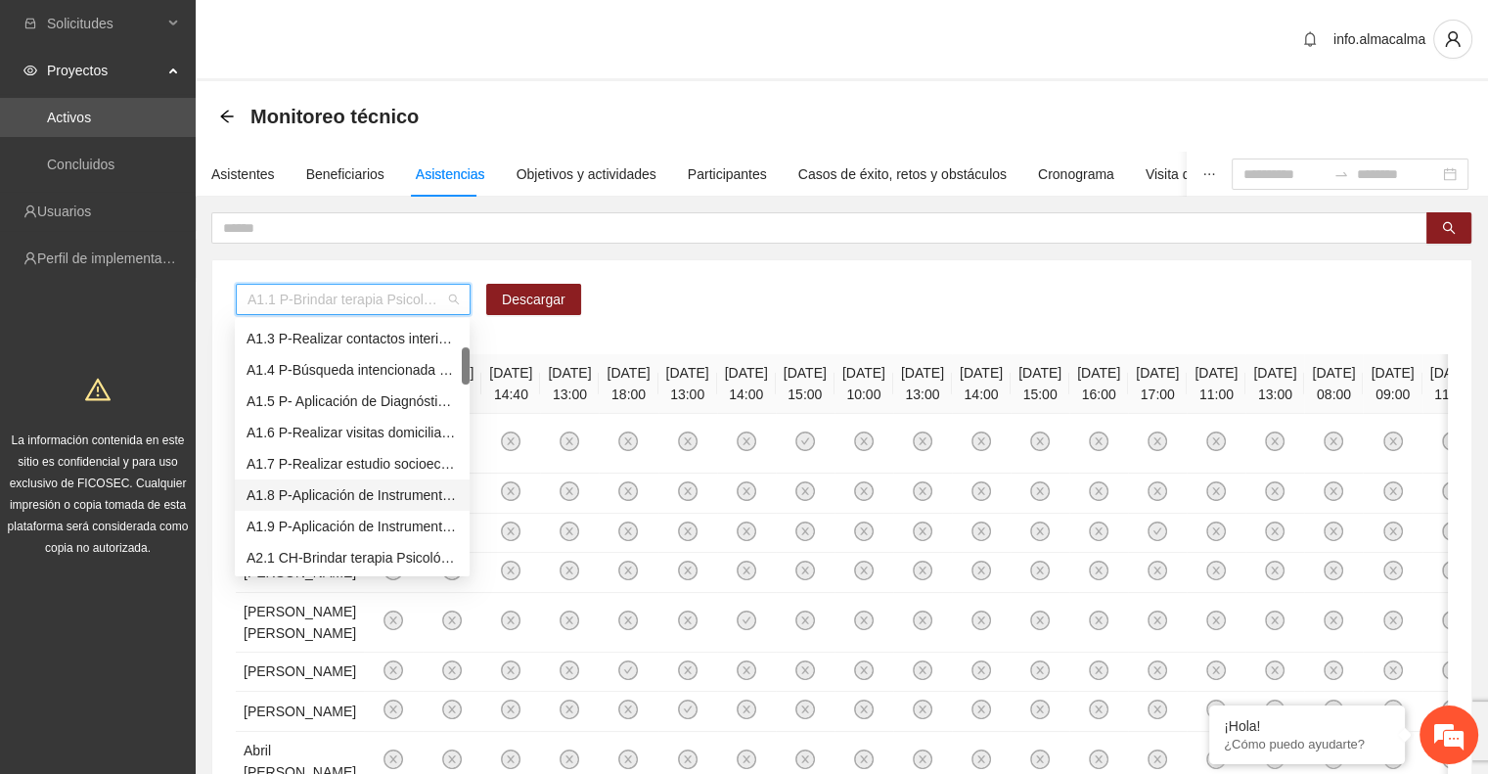
scroll to position [63, 0]
click at [370, 527] on div "A1.9 P-Aplicación de Instrumento Encuesta de Satisfacción en Parral" at bounding box center [352, 526] width 211 height 22
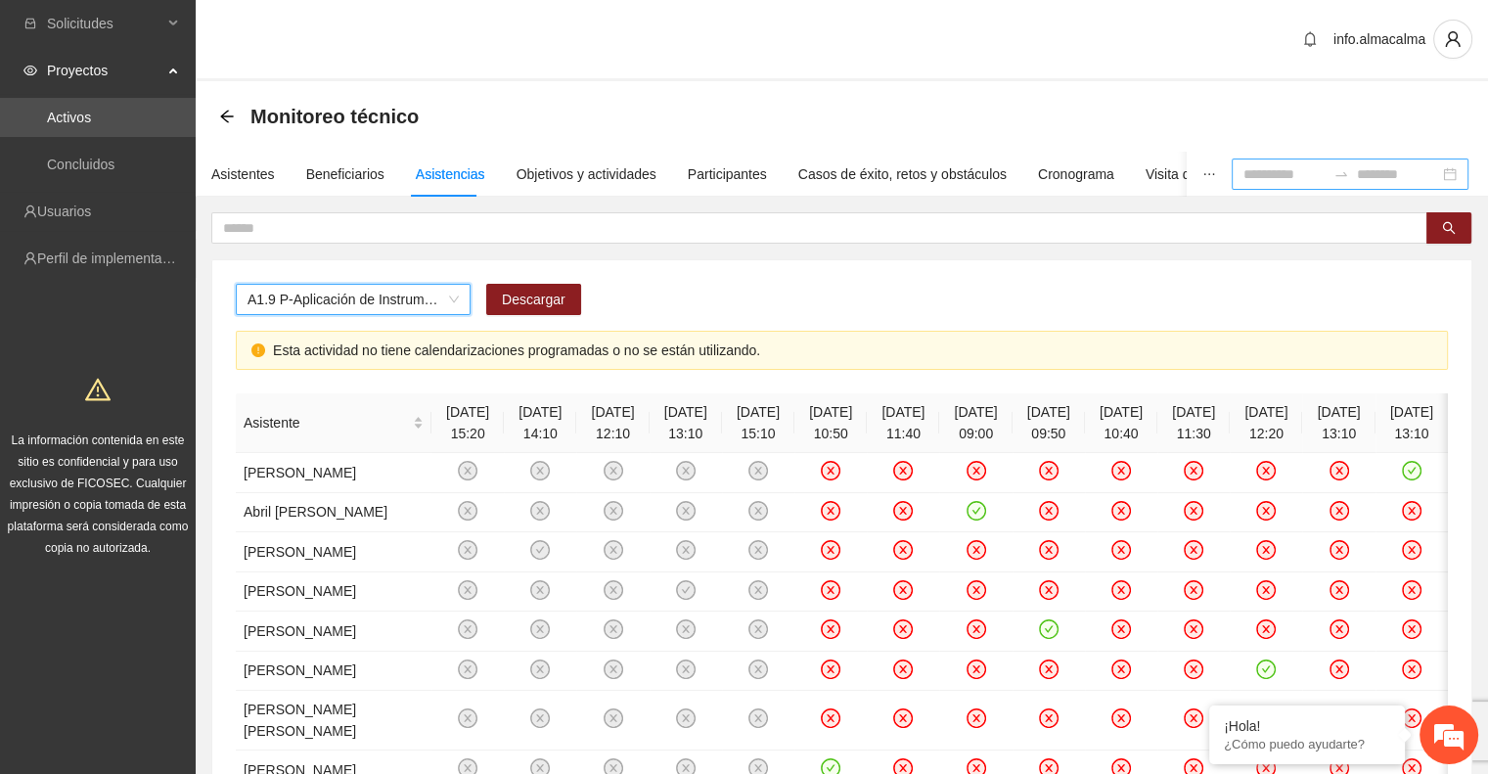
click at [1272, 179] on input at bounding box center [1285, 174] width 82 height 22
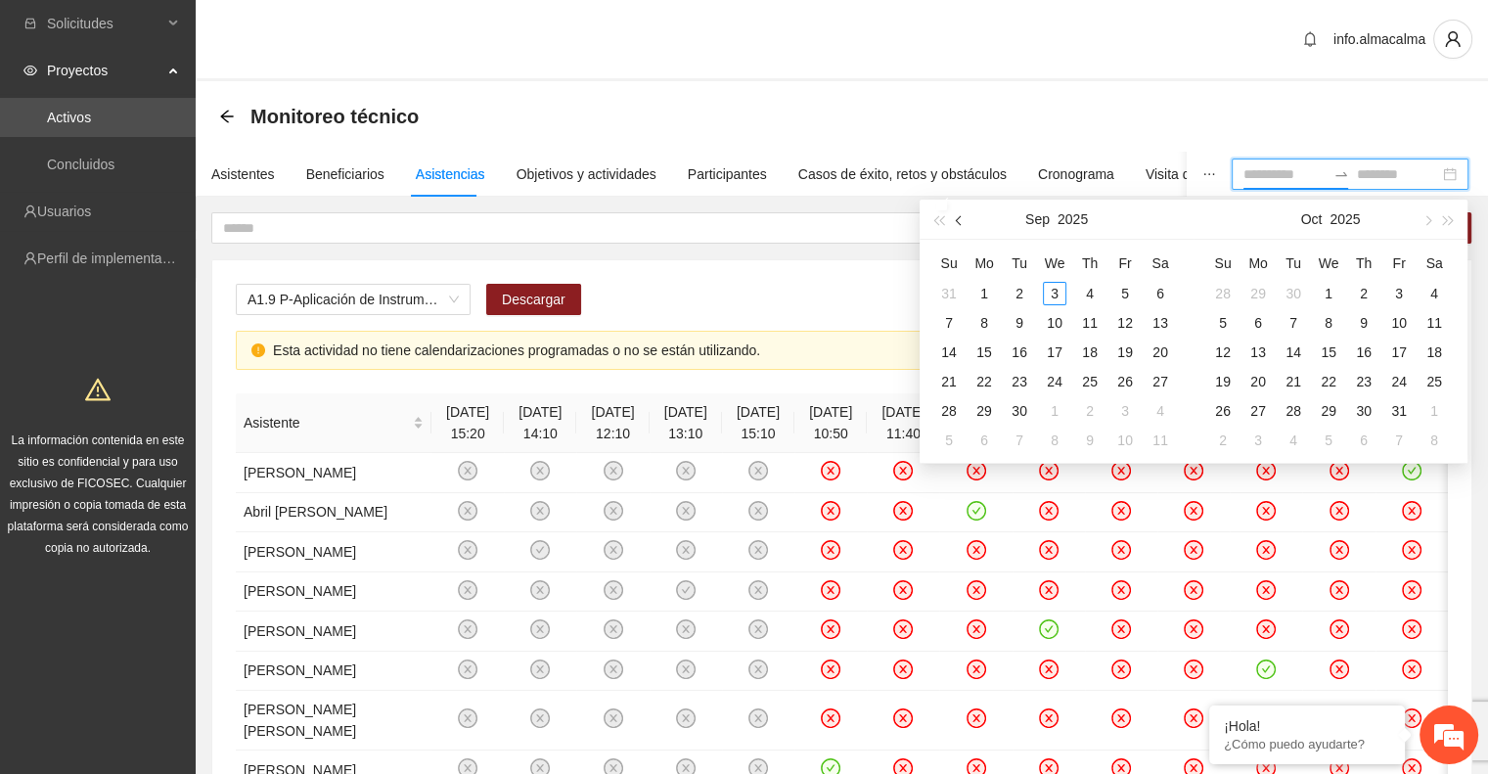
click at [965, 218] on button "button" at bounding box center [960, 219] width 22 height 39
type input "**********"
click at [1123, 290] on div "1" at bounding box center [1125, 293] width 23 height 23
type input "**********"
click at [952, 434] on div "31" at bounding box center [948, 440] width 23 height 23
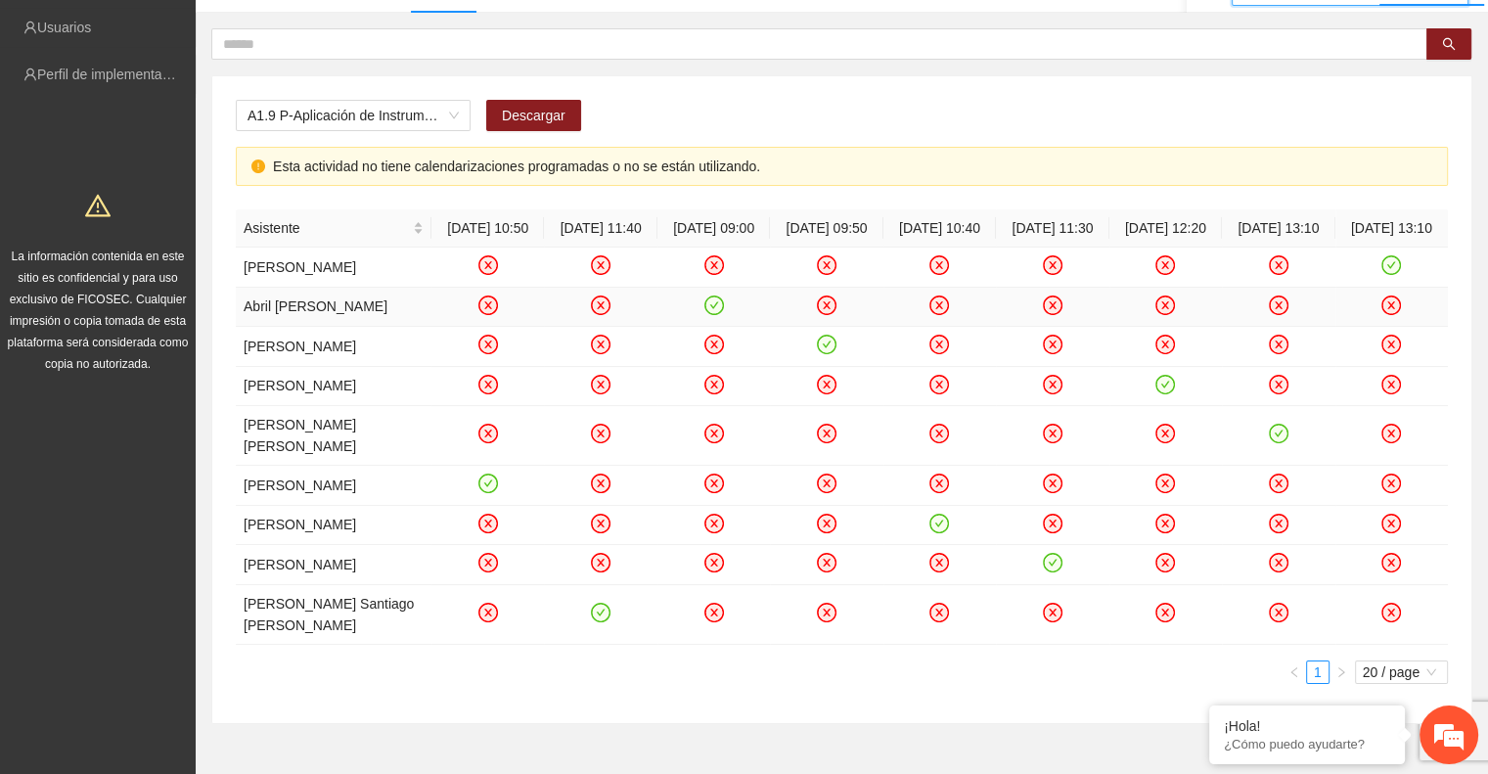
scroll to position [263, 0]
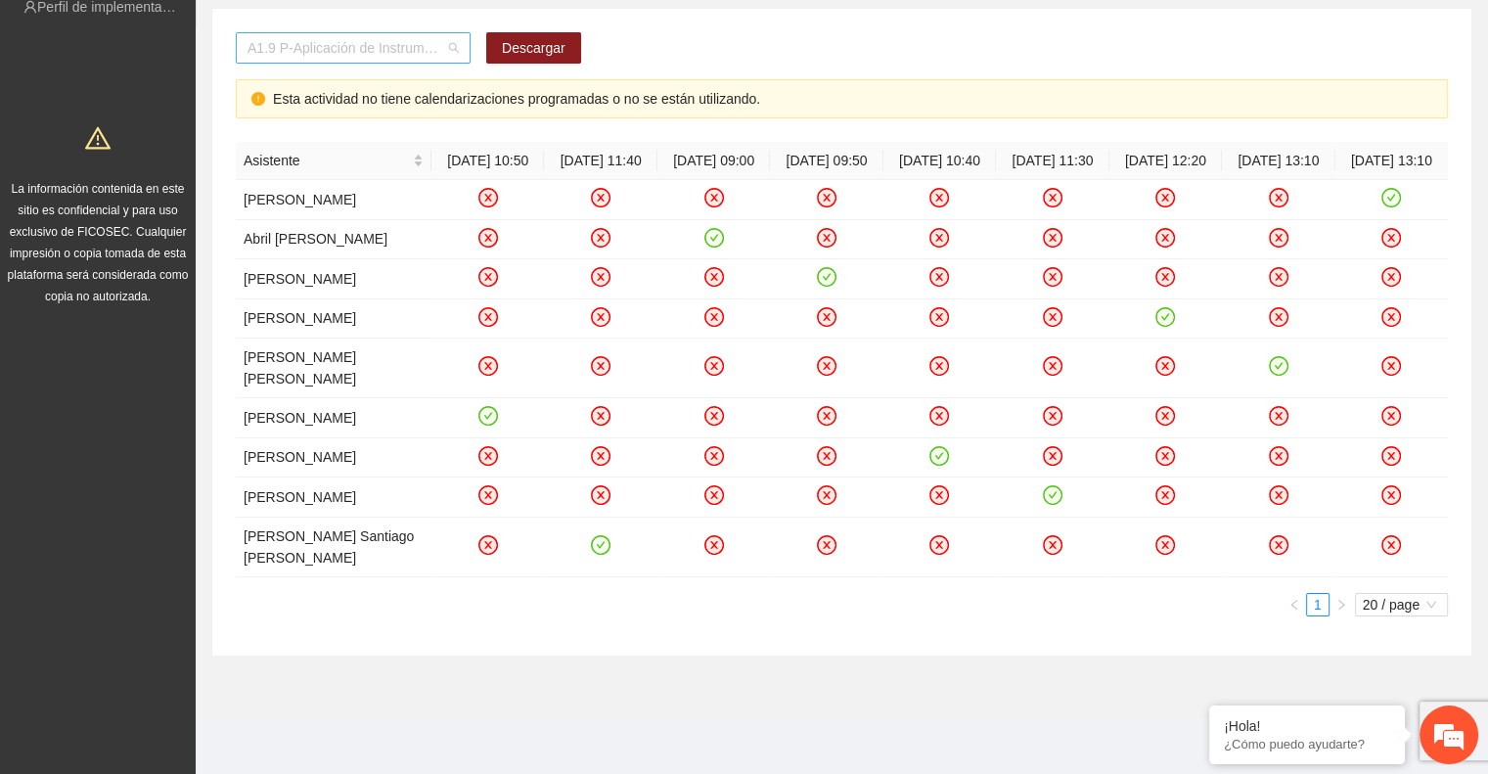
click at [376, 42] on span "A1.9 P-Aplicación de Instrumento Encuesta de Satisfacción en Parral" at bounding box center [353, 47] width 211 height 29
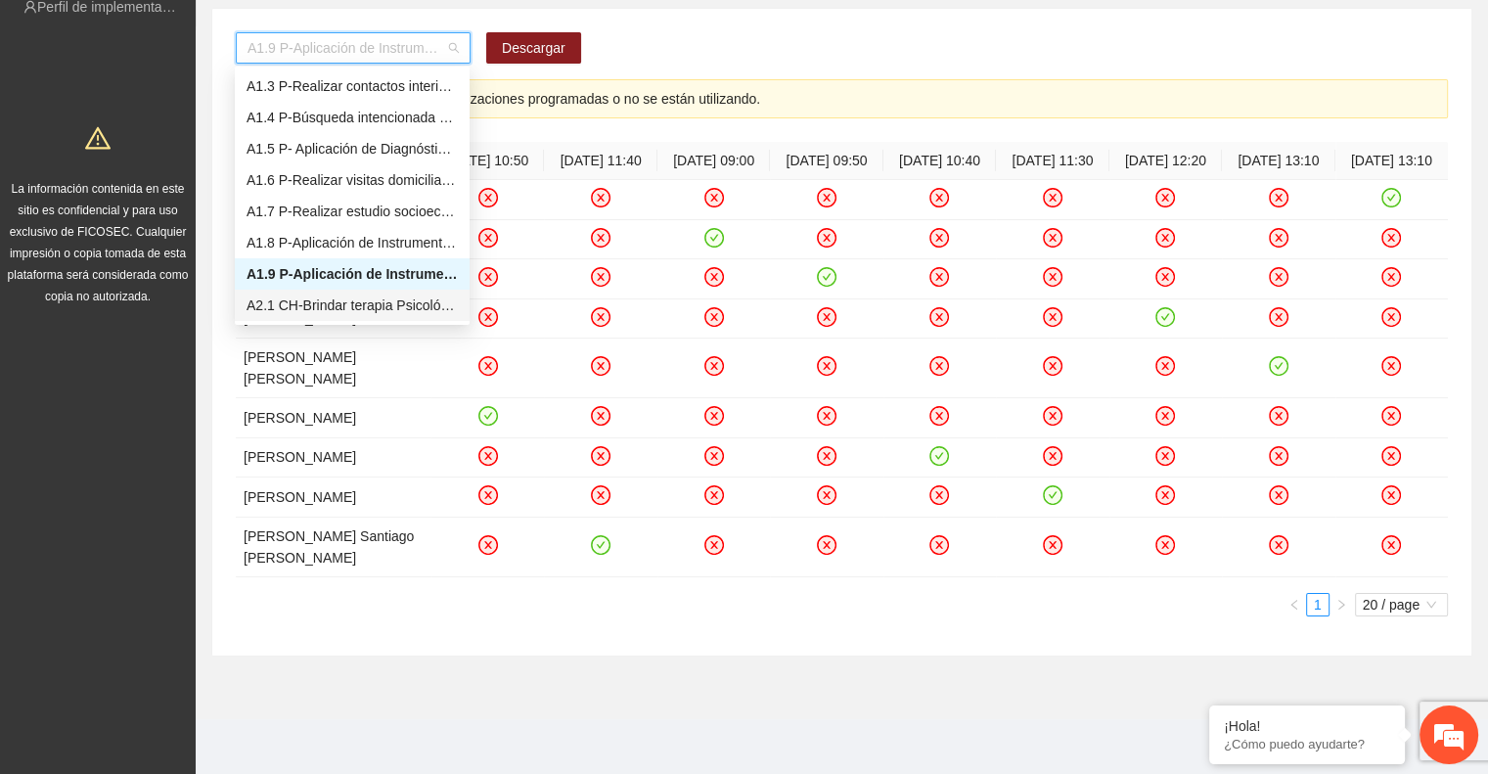
click at [355, 295] on div "A2.1 CH-Brindar terapia Psicológica en [GEOGRAPHIC_DATA]" at bounding box center [352, 306] width 211 height 22
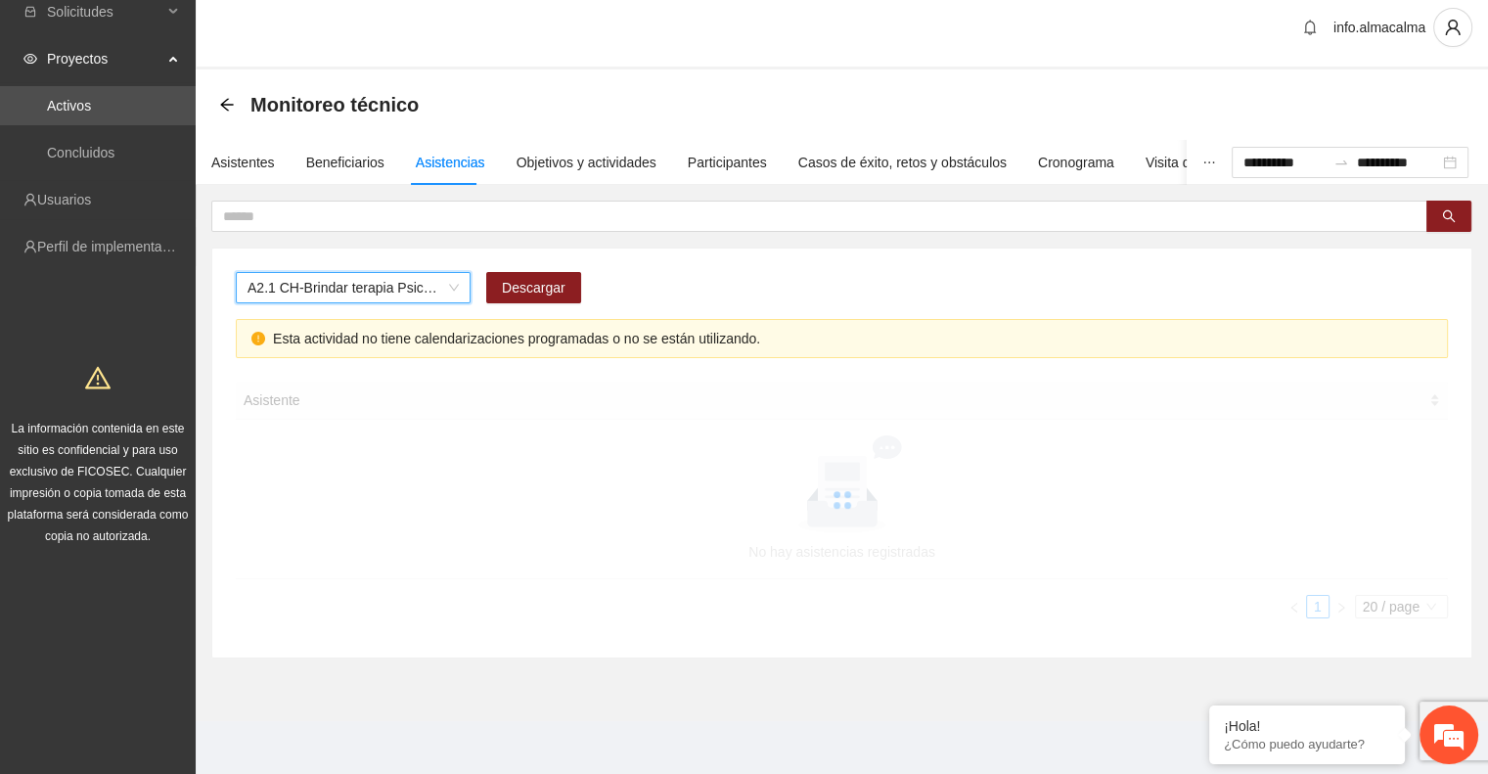
scroll to position [145, 0]
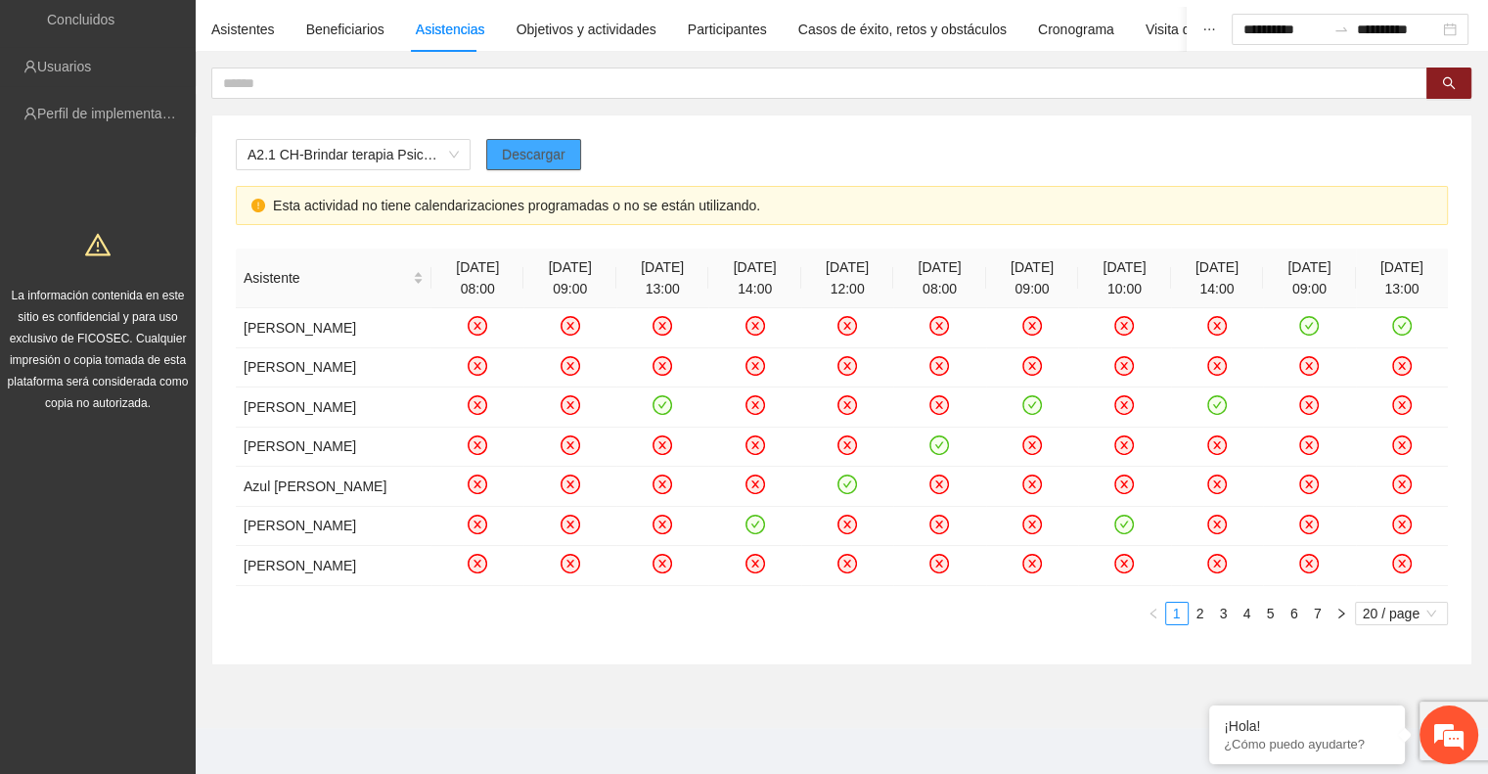
click at [551, 152] on span "Descargar" at bounding box center [534, 155] width 64 height 22
click at [394, 160] on span "A2.1 CH-Brindar terapia Psicológica en [GEOGRAPHIC_DATA]" at bounding box center [353, 154] width 211 height 29
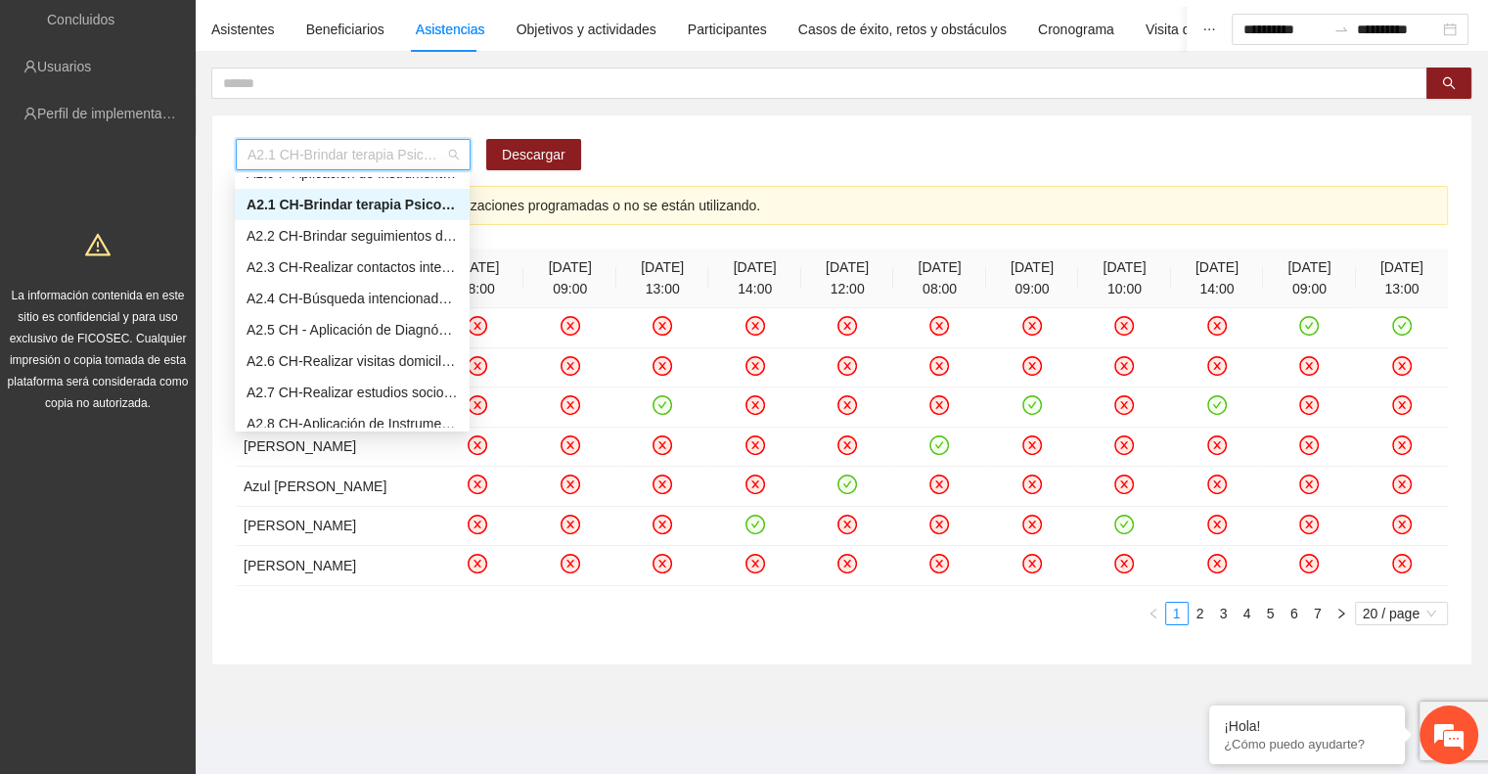
scroll to position [280, 0]
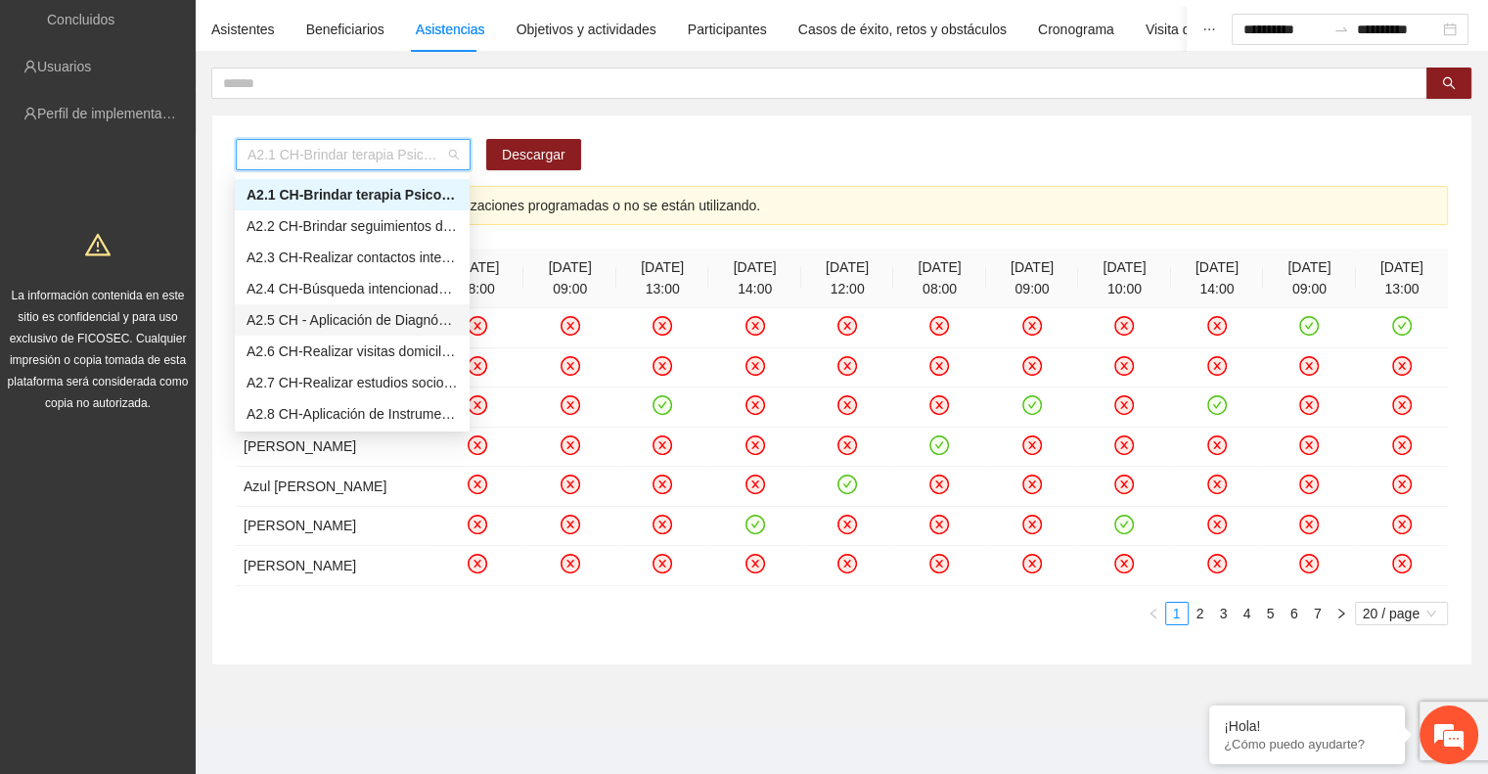
click at [342, 316] on div "A2.5 CH - Aplicación de Diagnósticos - [GEOGRAPHIC_DATA]" at bounding box center [352, 320] width 211 height 22
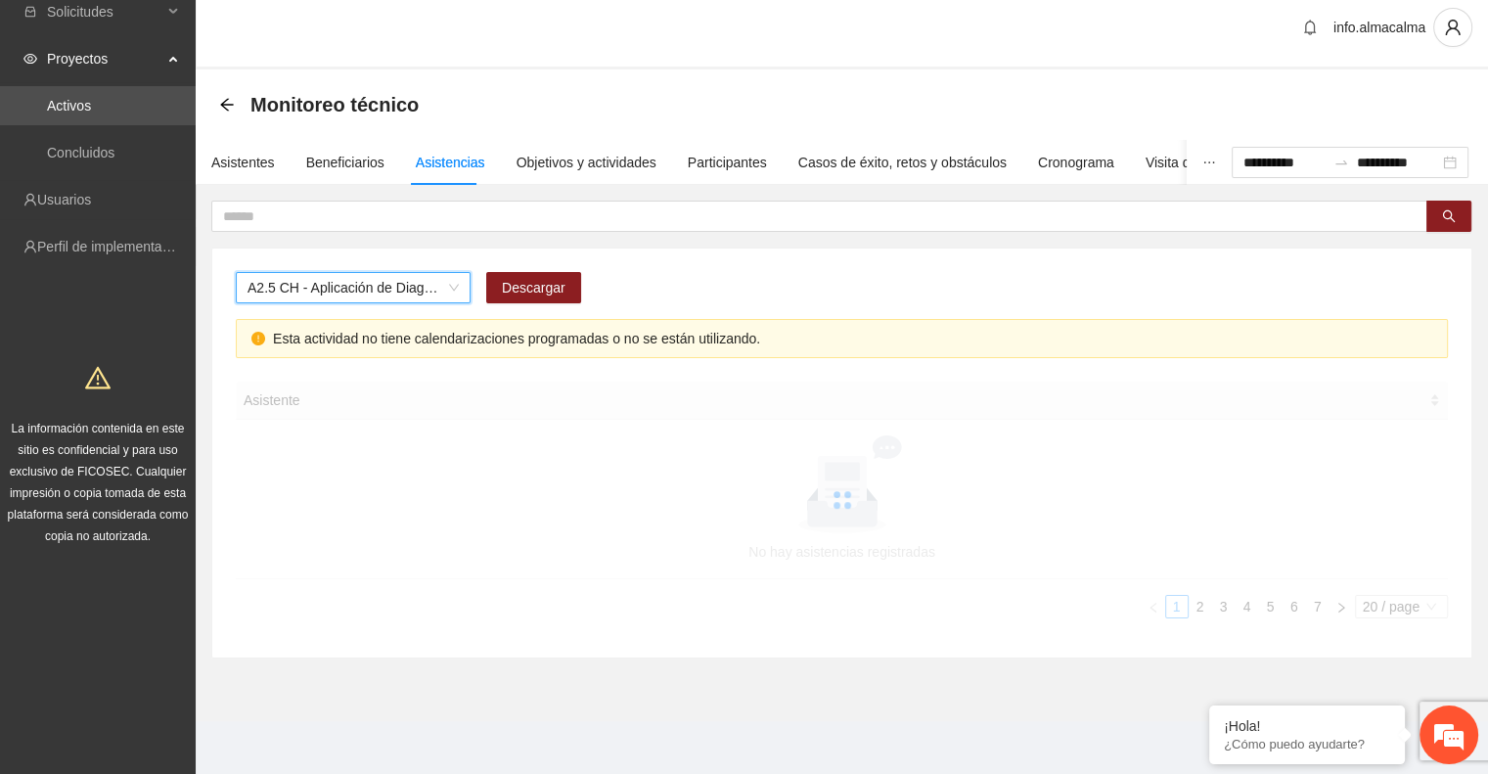
scroll to position [0, 0]
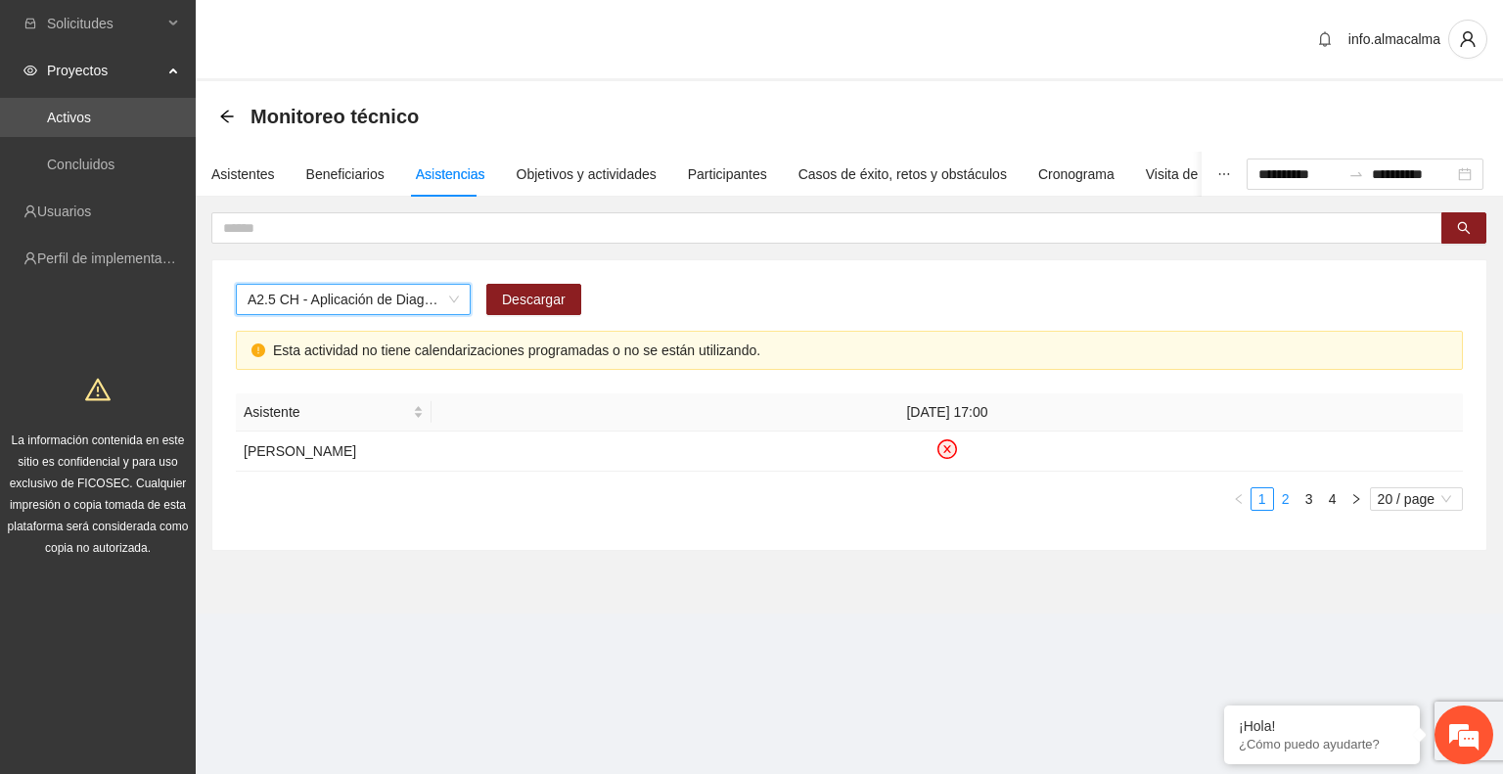
click at [1287, 492] on link "2" at bounding box center [1286, 499] width 22 height 22
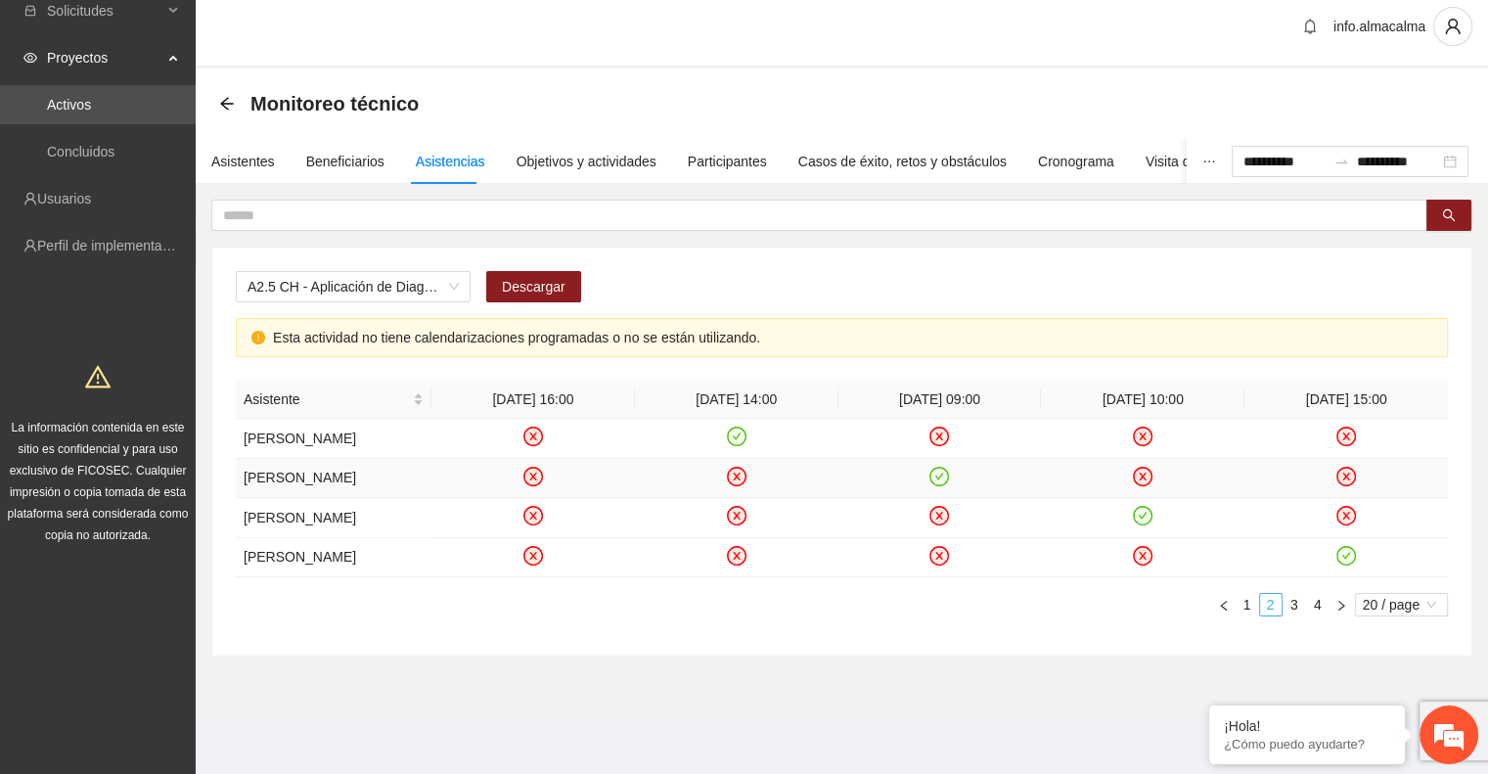
scroll to position [90, 0]
click at [1297, 611] on link "3" at bounding box center [1295, 605] width 22 height 22
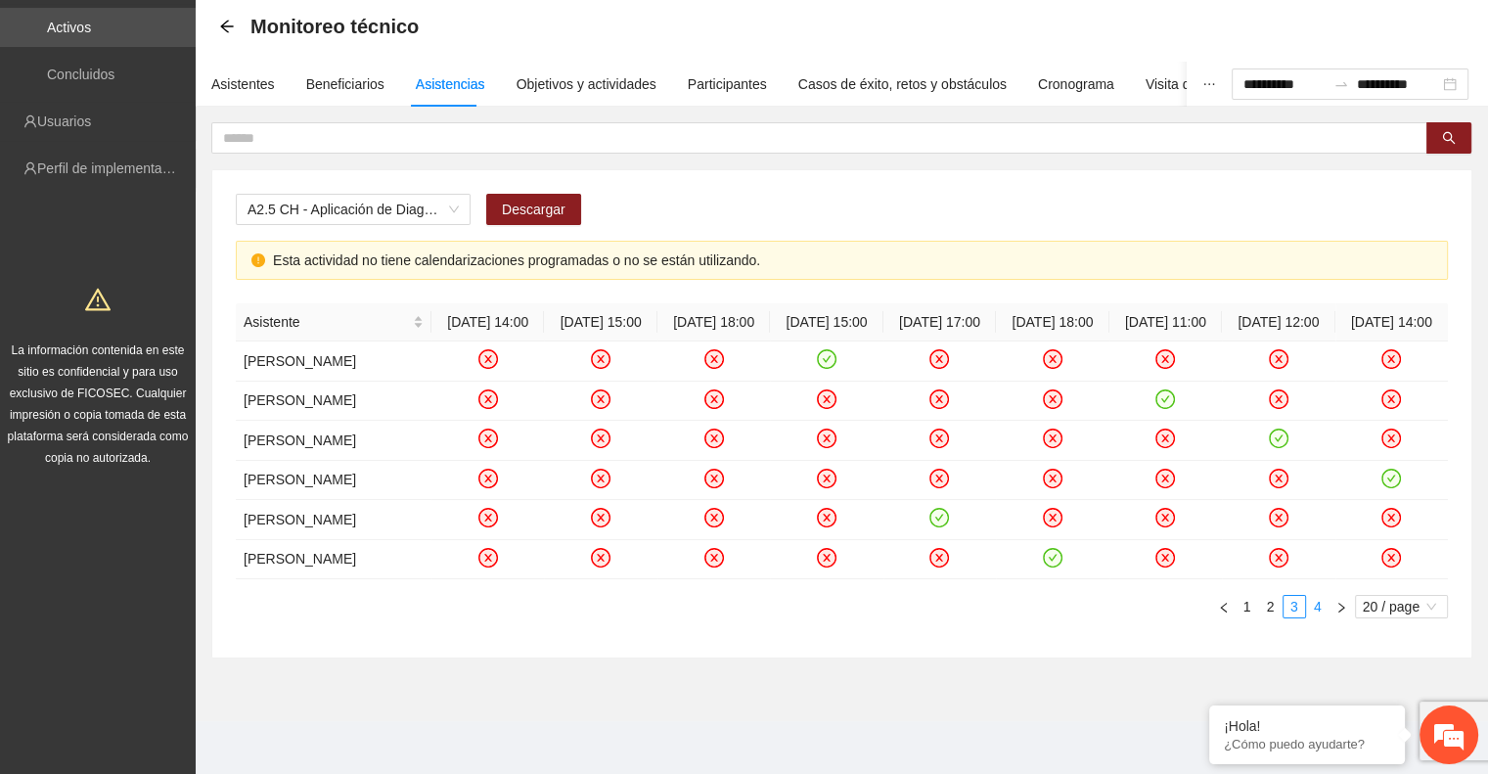
click at [1311, 617] on link "4" at bounding box center [1318, 607] width 22 height 22
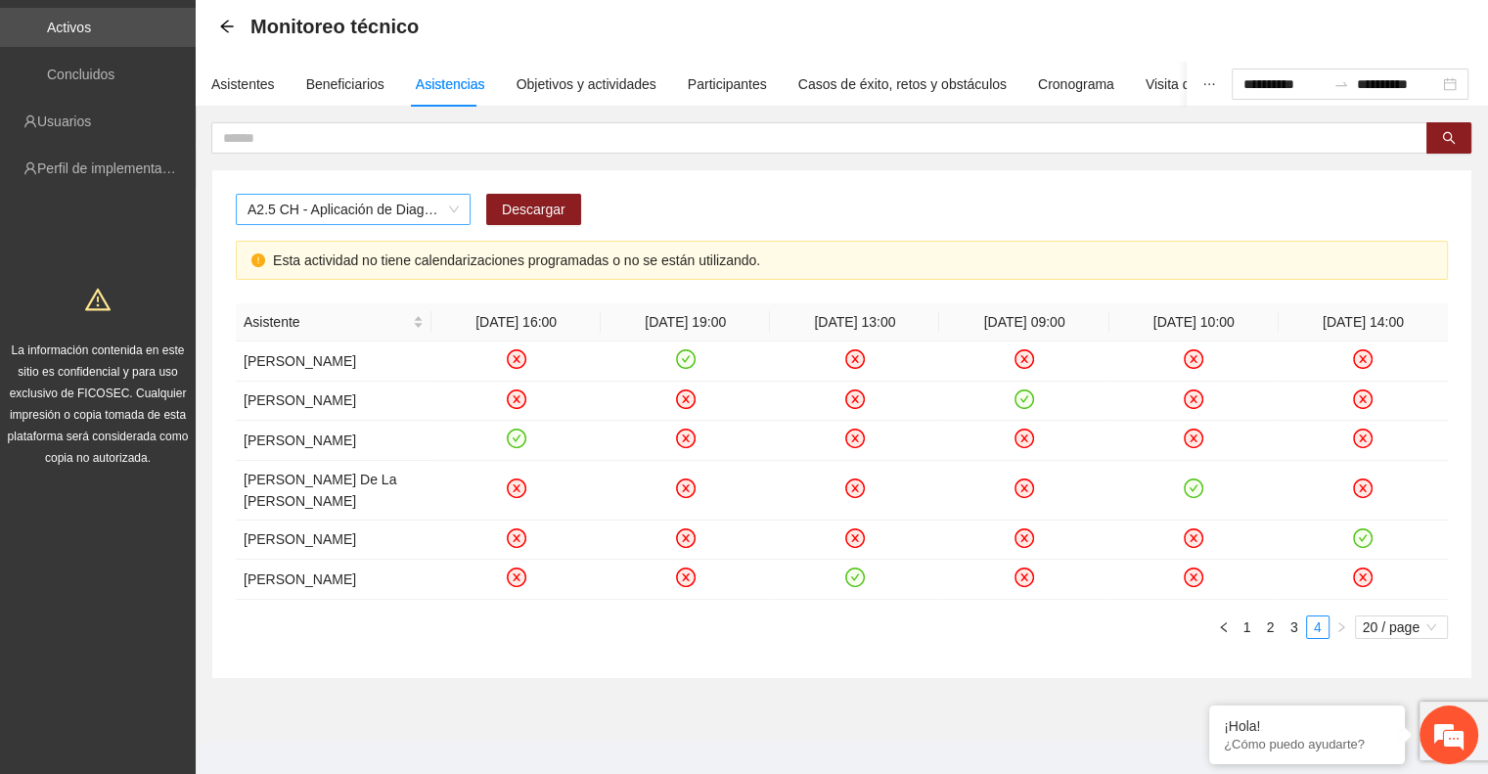
click at [407, 210] on span "A2.5 CH - Aplicación de Diagnósticos - [GEOGRAPHIC_DATA]" at bounding box center [353, 209] width 211 height 29
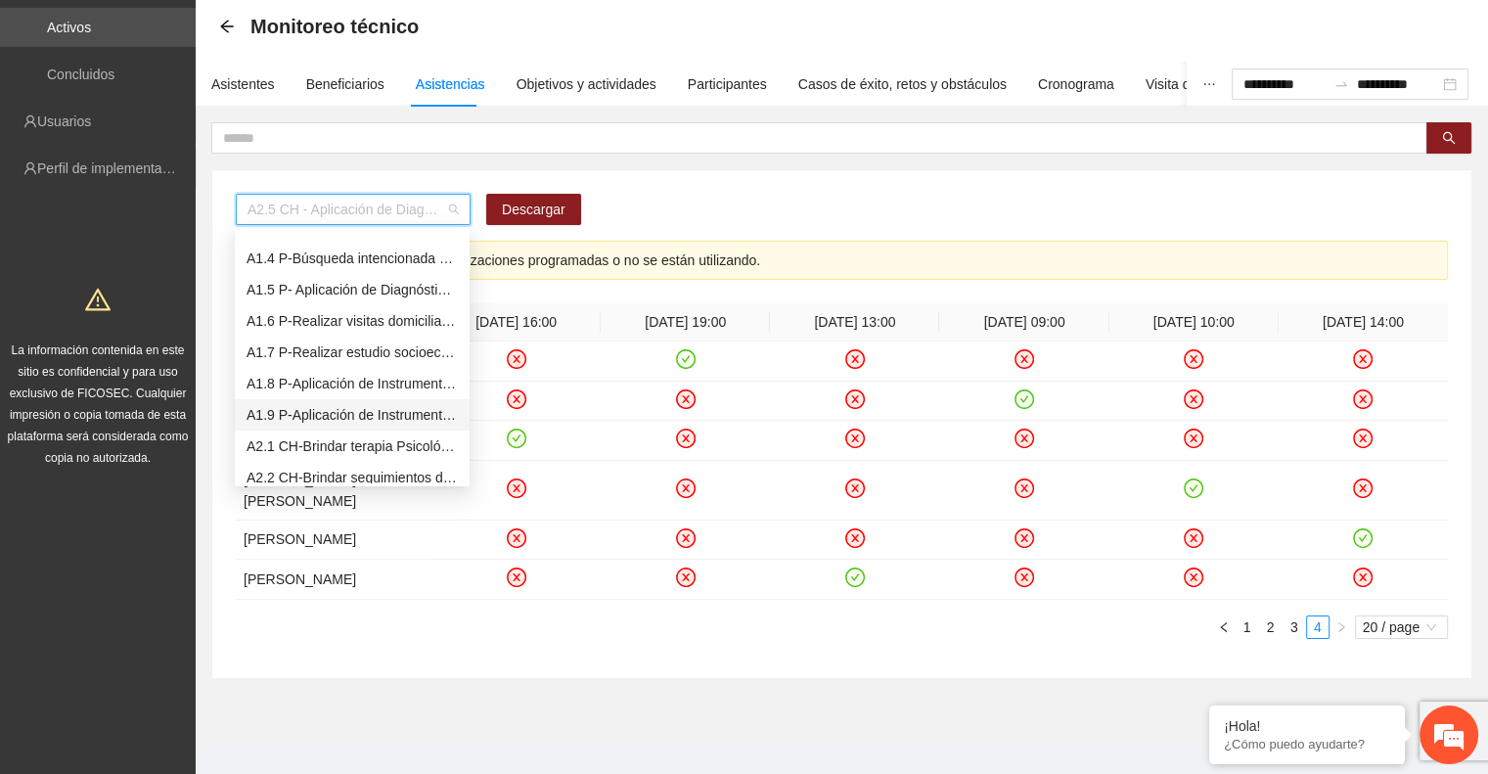
scroll to position [29, 0]
click at [342, 343] on div "A1.5 P- Aplicación de Diagnósticos - Parral" at bounding box center [352, 344] width 211 height 22
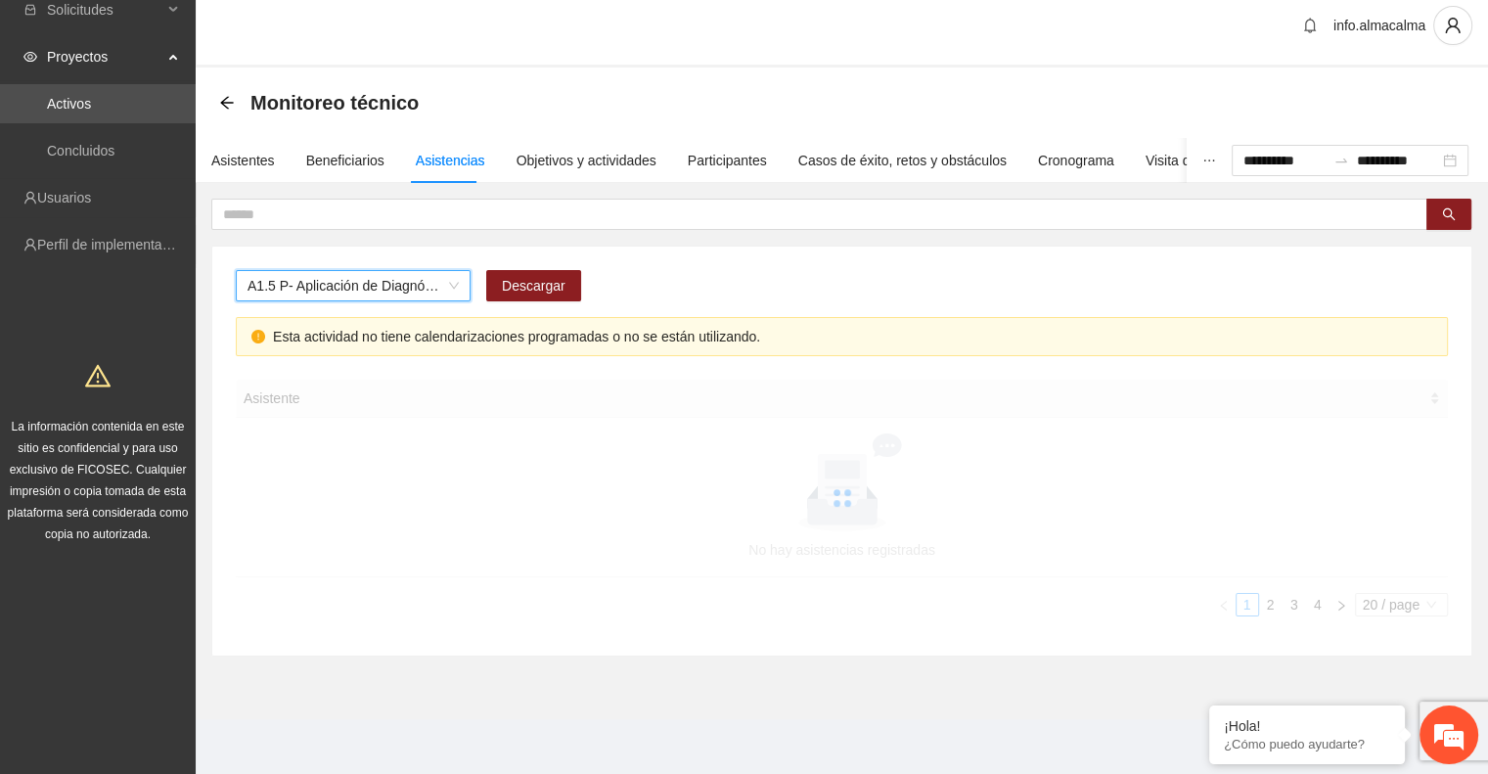
scroll to position [12, 0]
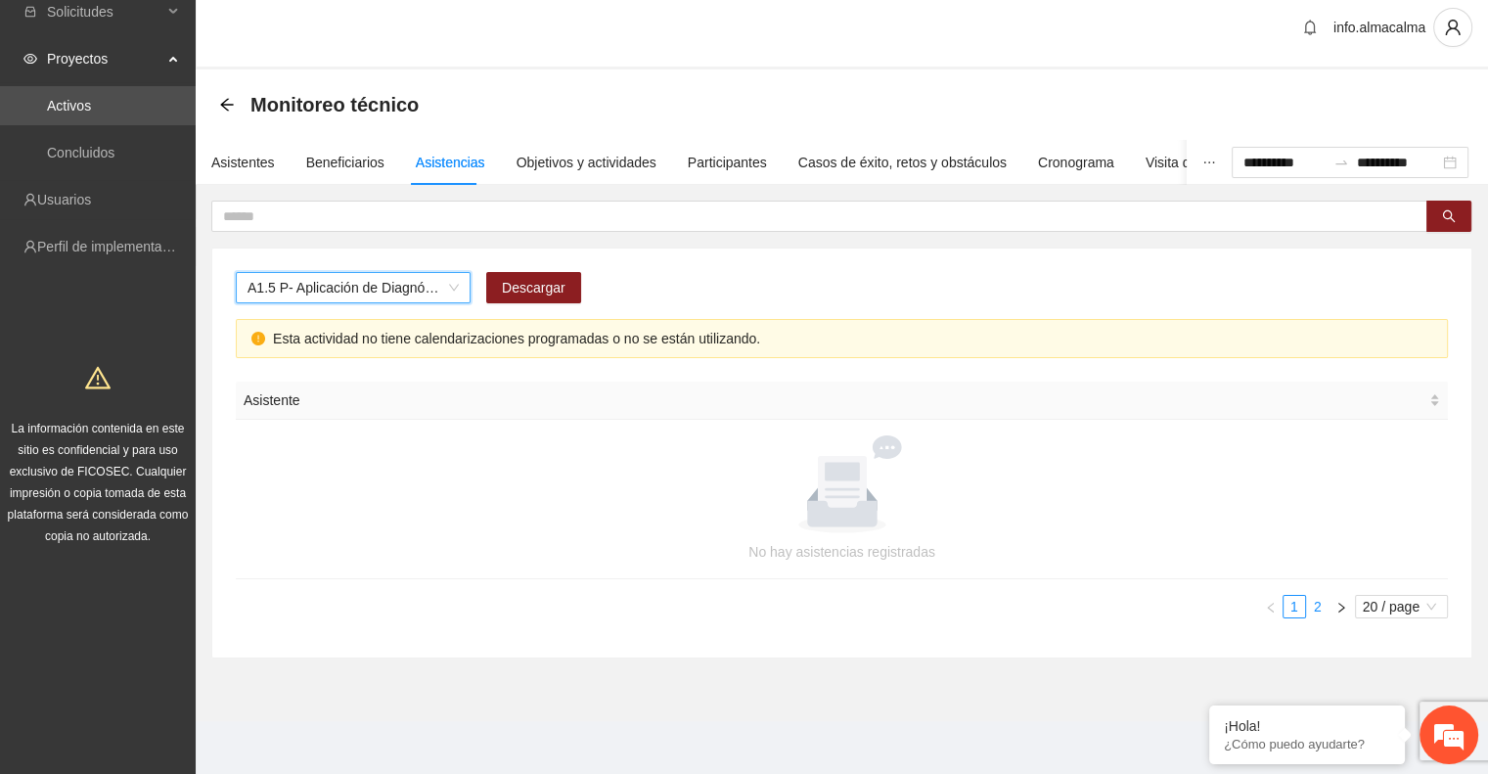
click at [1318, 605] on link "2" at bounding box center [1318, 607] width 22 height 22
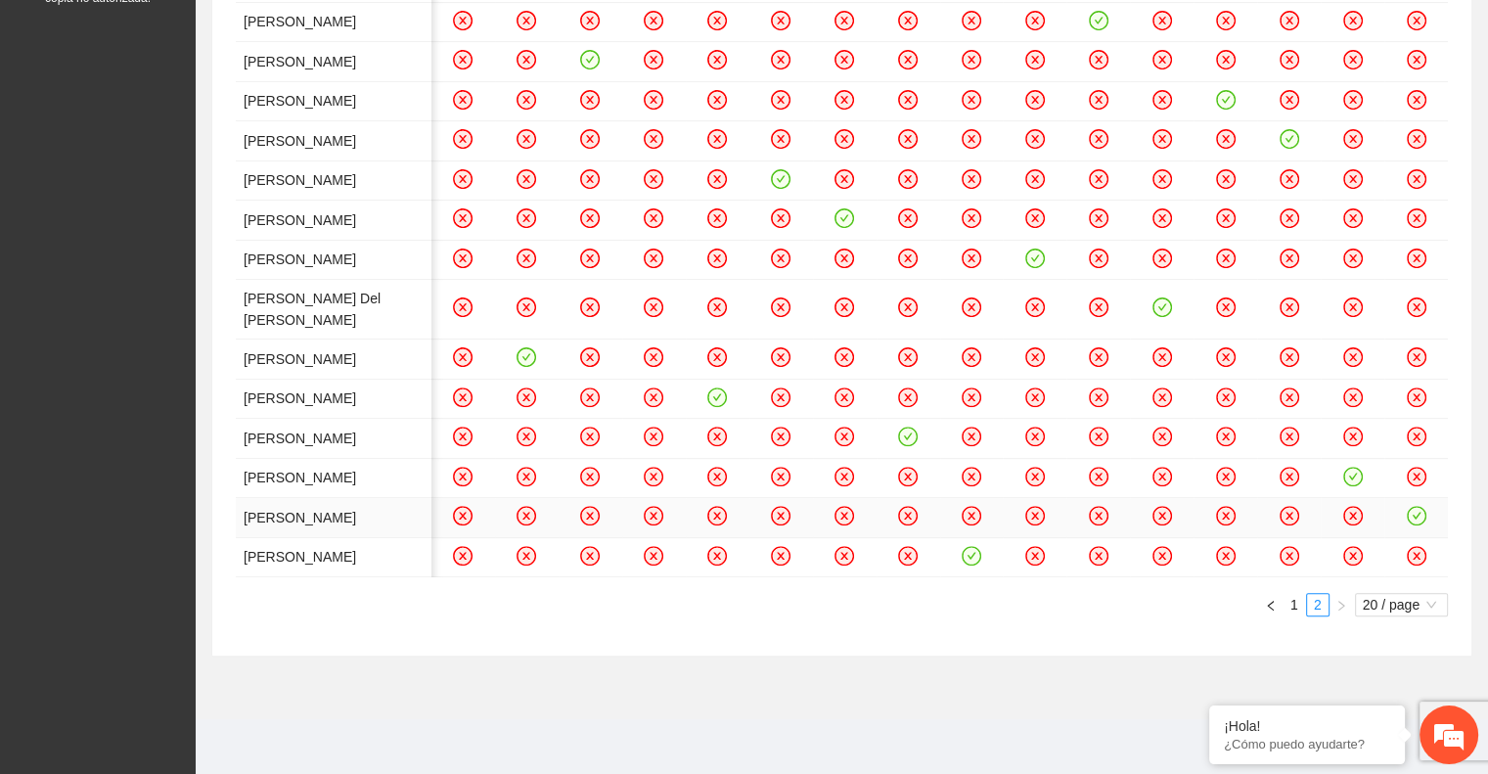
scroll to position [1443, 0]
